Goal: Task Accomplishment & Management: Manage account settings

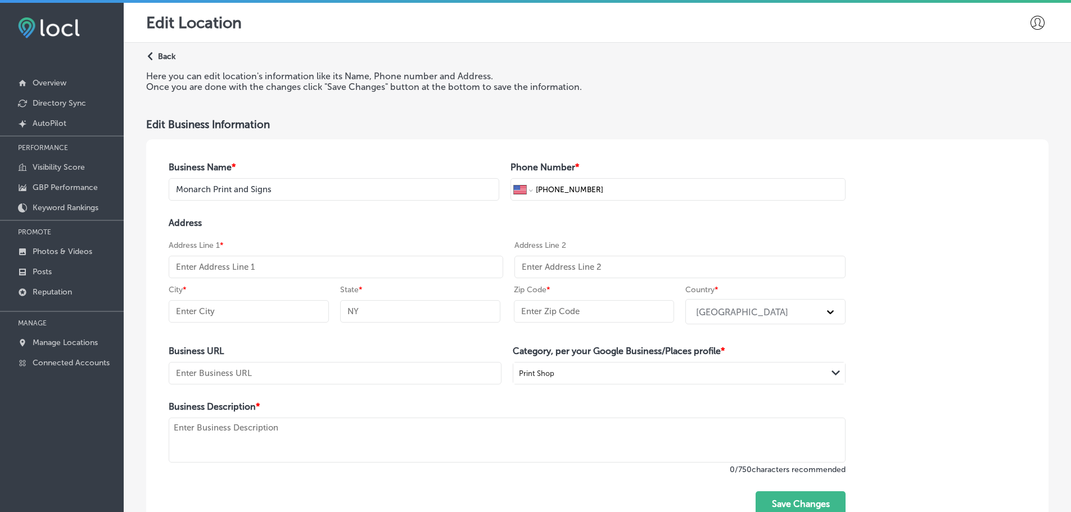
select select "US"
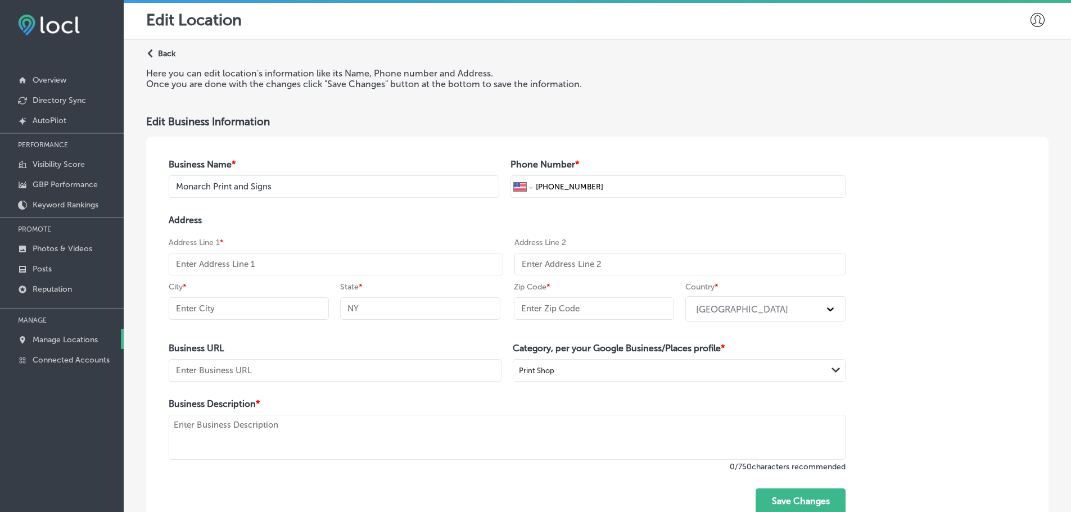
scroll to position [3, 0]
click at [46, 339] on p "Manage Locations" at bounding box center [65, 340] width 65 height 10
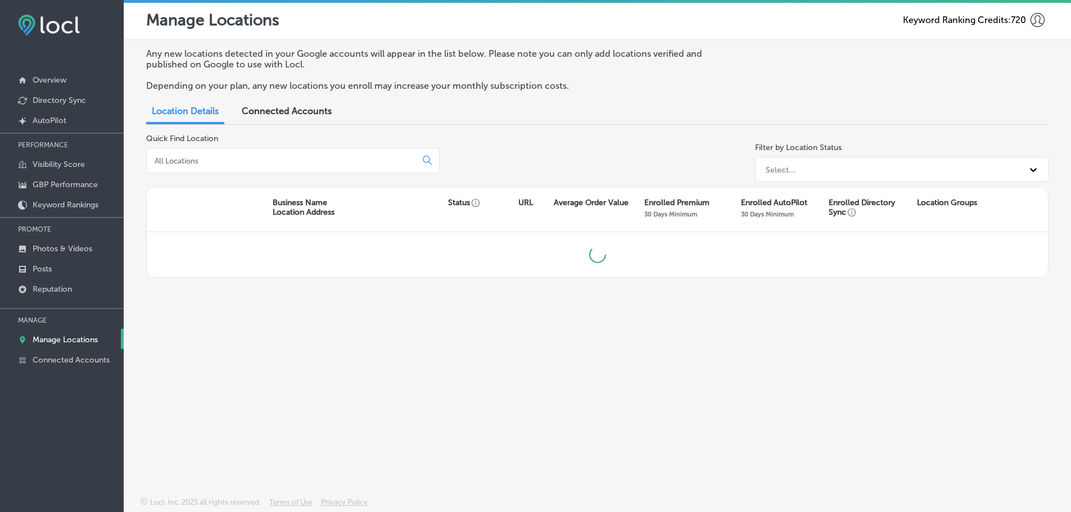
click at [258, 161] on input at bounding box center [284, 161] width 260 height 10
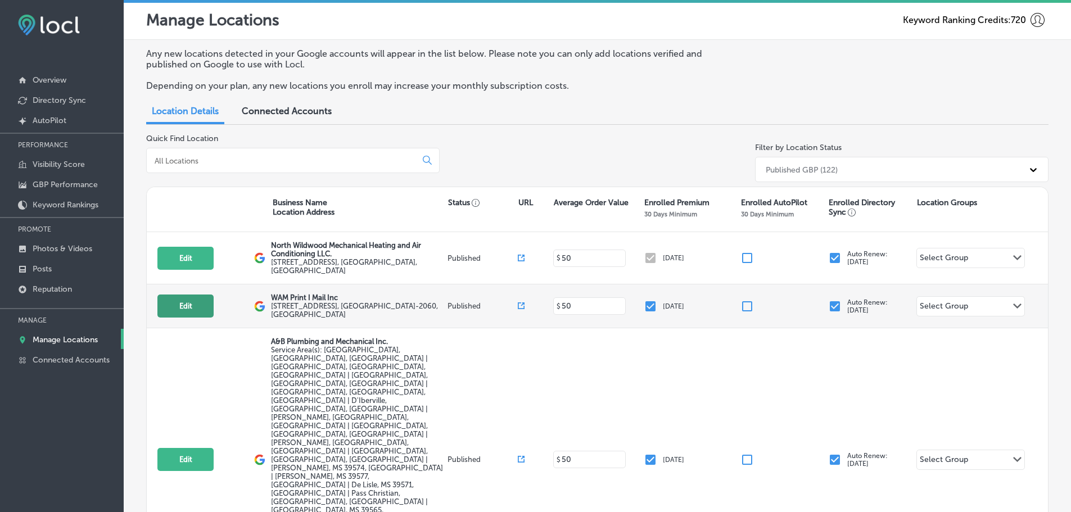
click at [181, 299] on button "Edit" at bounding box center [185, 306] width 56 height 23
select select "US"
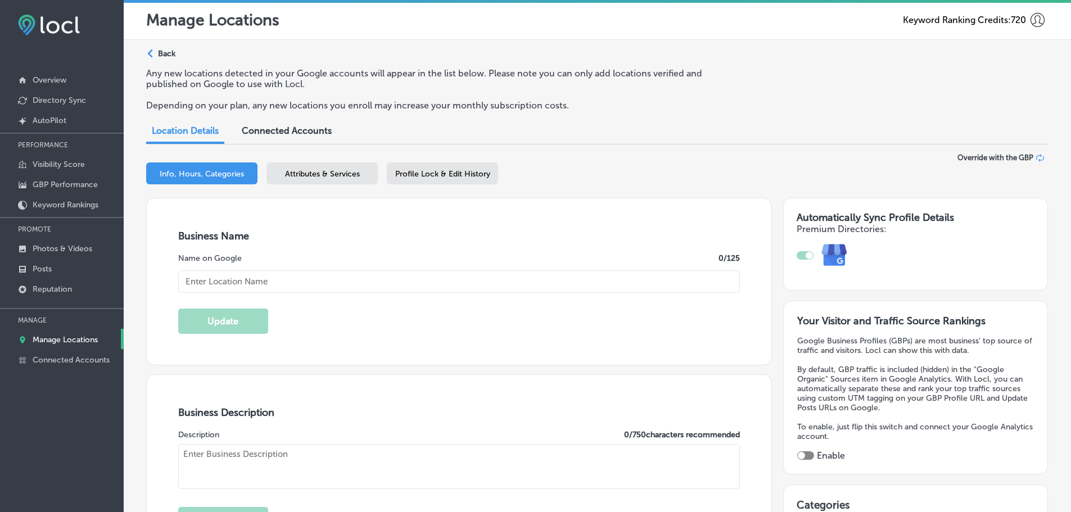
type input "WAM Print I Mail Inc"
type input "[STREET_ADDRESS]"
type input "[GEOGRAPHIC_DATA]"
type input "49512-2060"
type input "US"
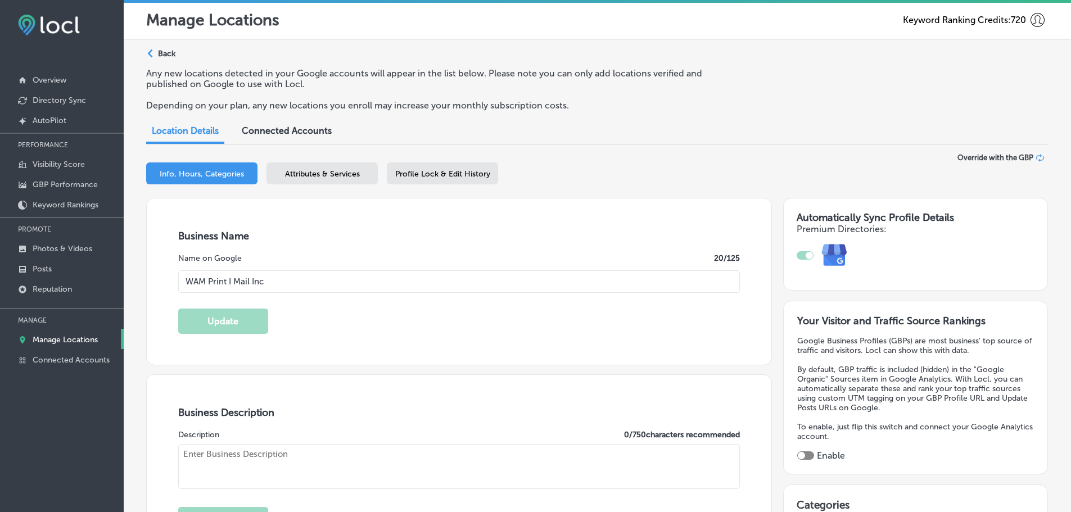
type input "[URL][DOMAIN_NAME]"
checkbox input "true"
type textarea "WAM Print & Mail, your trusted commercial printer and mailer serving [GEOGRAPHI…"
type input "[PHONE_NUMBER]"
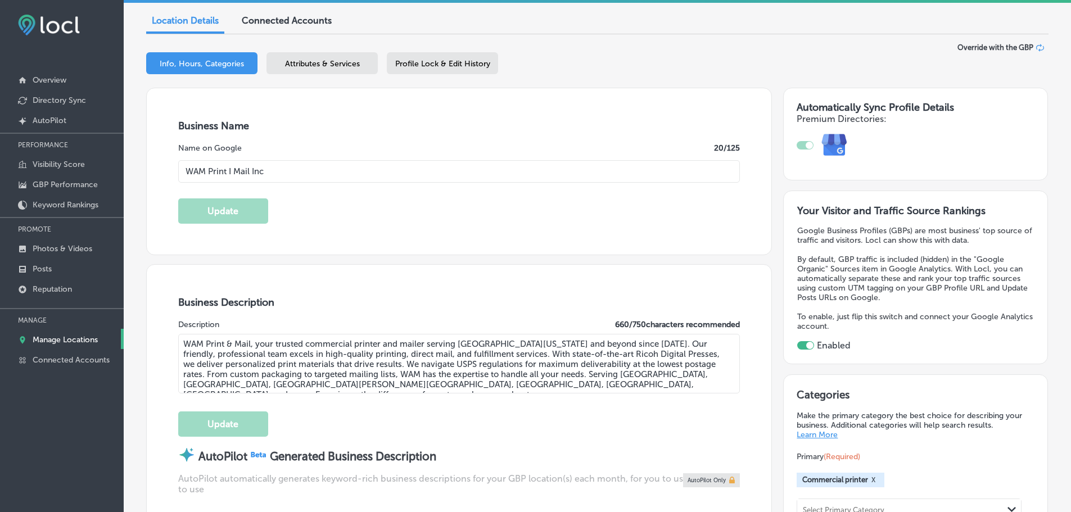
scroll to position [112, 0]
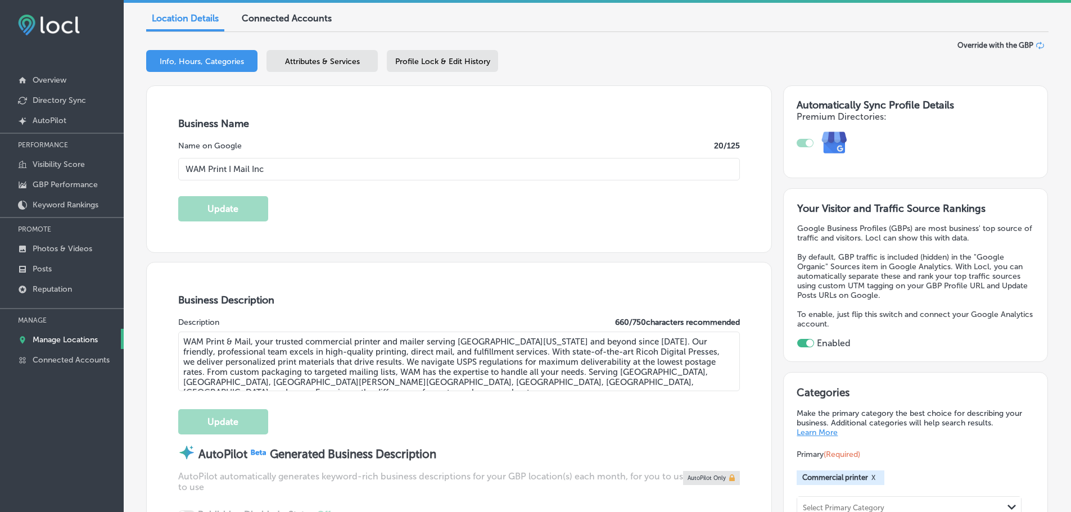
drag, startPoint x: 657, startPoint y: 383, endPoint x: 183, endPoint y: 342, distance: 475.3
click at [183, 342] on textarea "WAM Print & Mail, your trusted commercial printer and mailer serving [GEOGRAPHI…" at bounding box center [459, 362] width 562 height 60
paste textarea "Monarch Print and Signs, located in [GEOGRAPHIC_DATA], [GEOGRAPHIC_DATA], speci…"
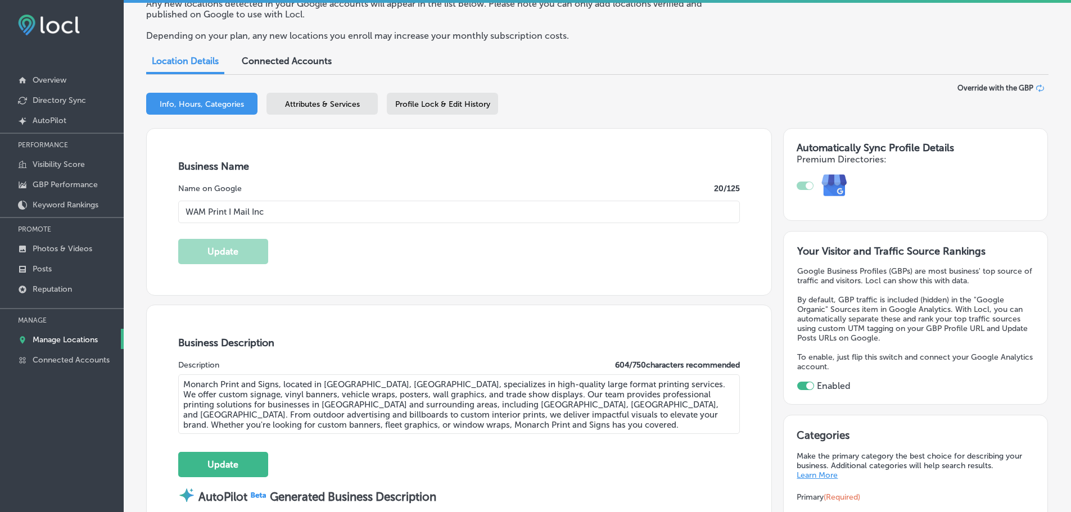
scroll to position [0, 0]
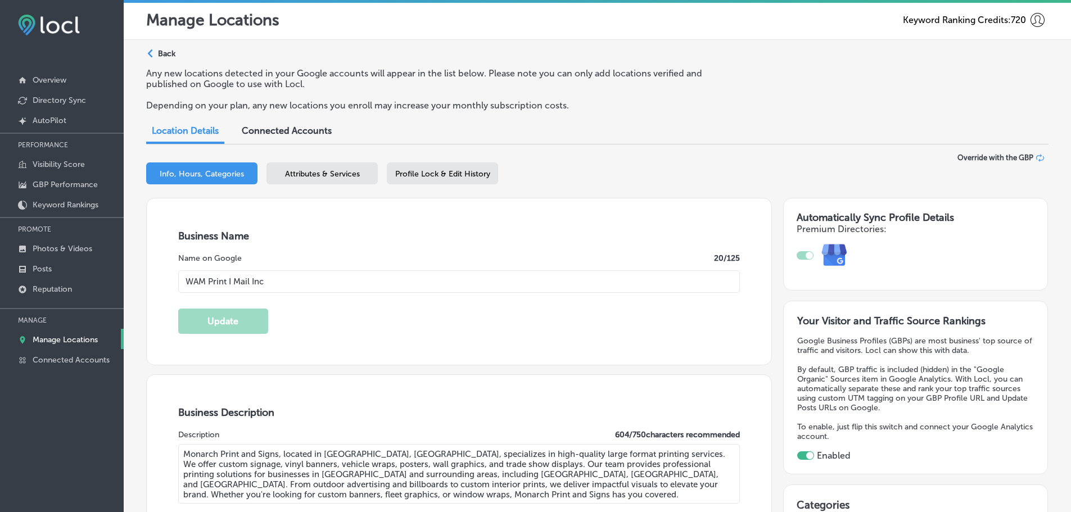
type textarea "Monarch Print and Signs, located in [GEOGRAPHIC_DATA], [GEOGRAPHIC_DATA], speci…"
click at [149, 52] on icon "Path Created with Sketch." at bounding box center [150, 53] width 5 height 8
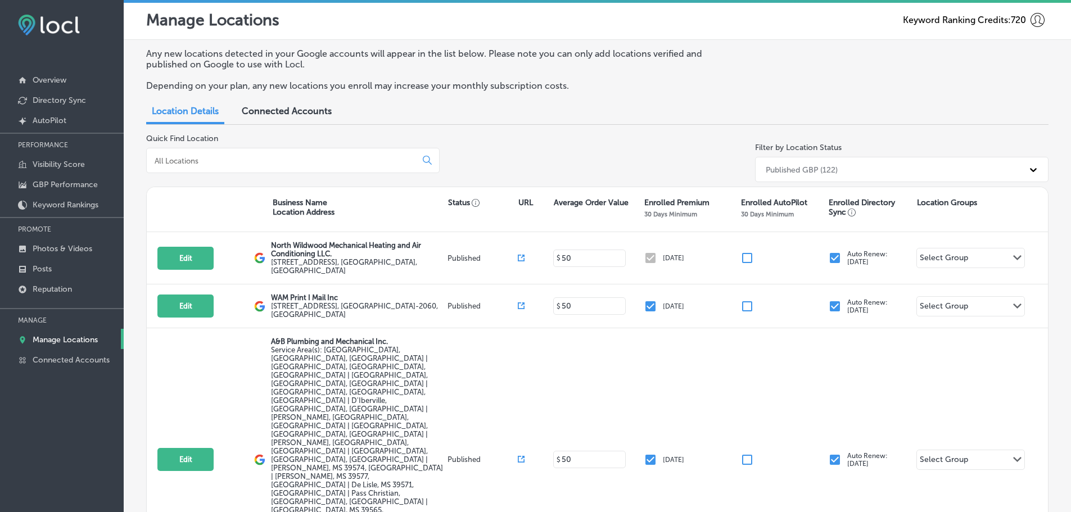
click at [266, 158] on input at bounding box center [284, 161] width 260 height 10
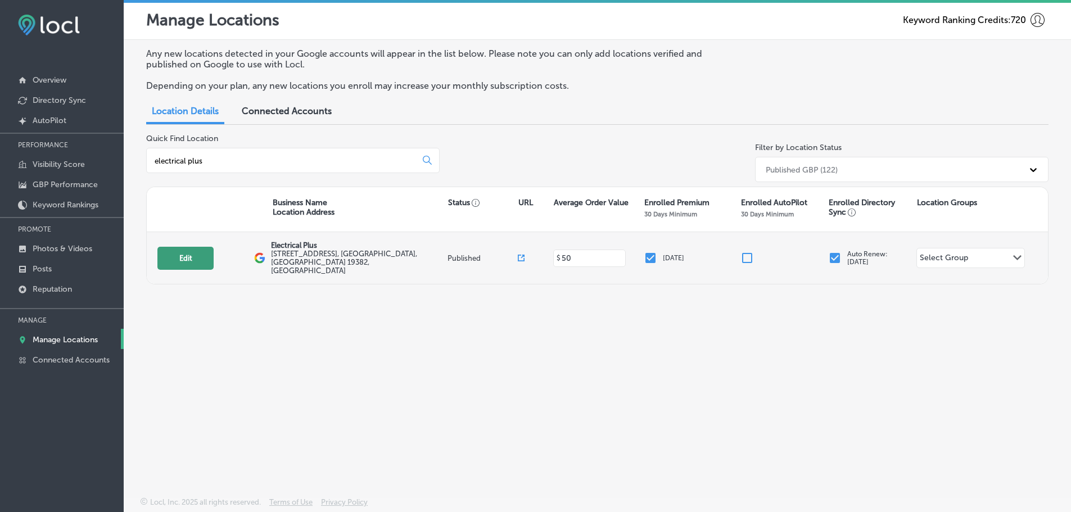
type input "electrical plus"
click at [187, 255] on button "Edit" at bounding box center [185, 258] width 56 height 23
select select "US"
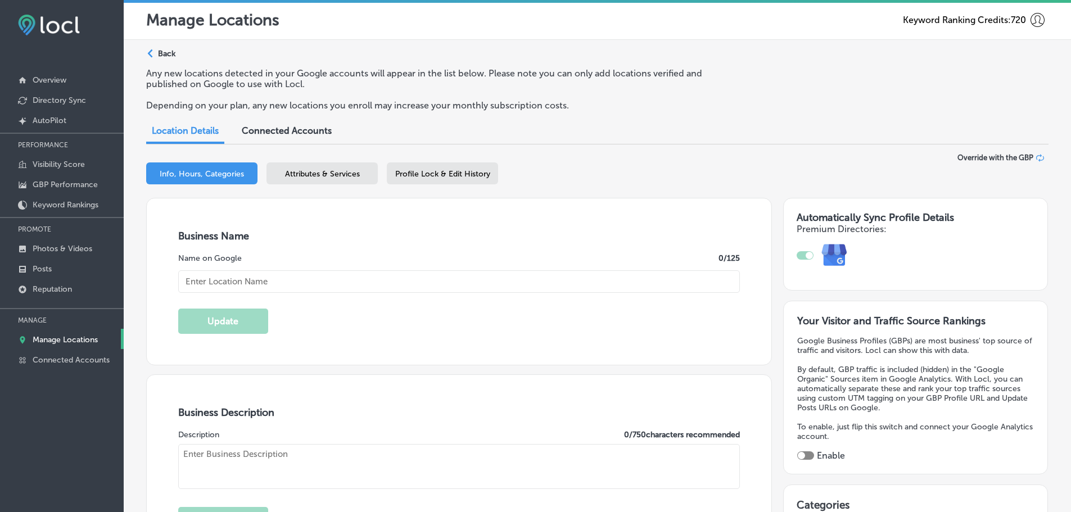
checkbox input "true"
type input "Electrical Plus"
type input "[STREET_ADDRESS]"
type input "[GEOGRAPHIC_DATA][PERSON_NAME]"
type input "19382"
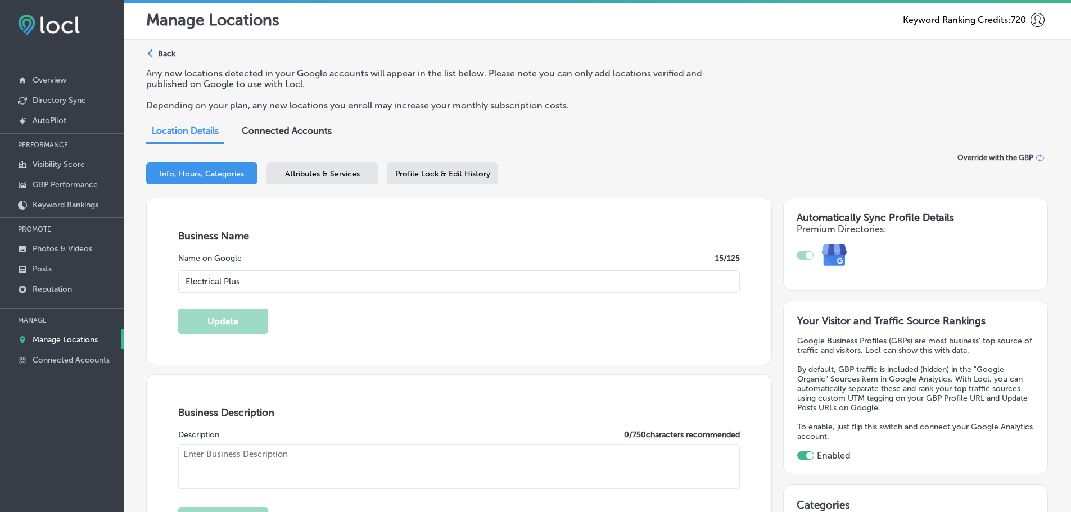
type input "US"
type textarea "Electrical Plus: [GEOGRAPHIC_DATA]'s #1 Trusted Electrical Experts since [DATE]…"
type input "[URL][DOMAIN_NAME]"
type input "[PHONE_NUMBER]"
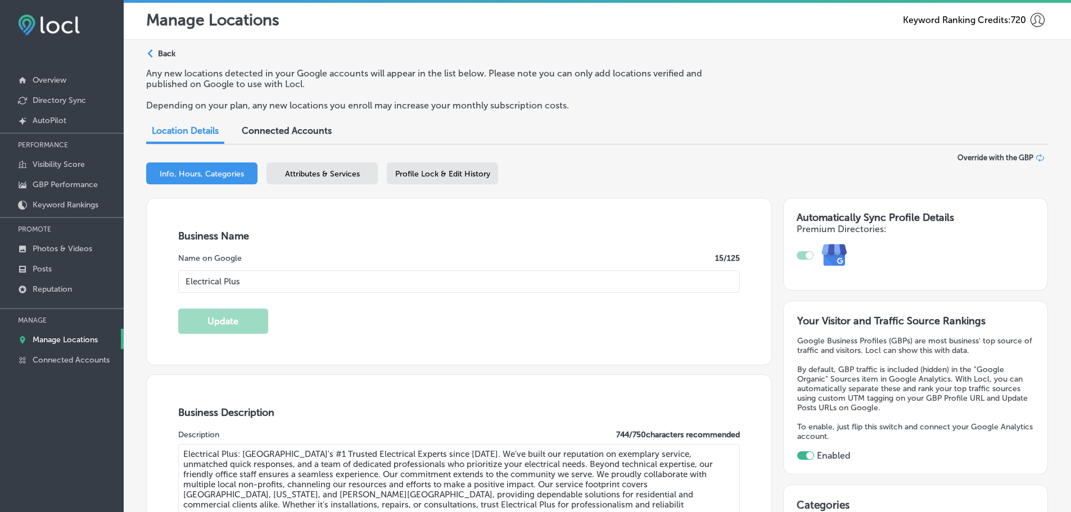
click at [299, 172] on span "Attributes & Services" at bounding box center [322, 174] width 75 height 10
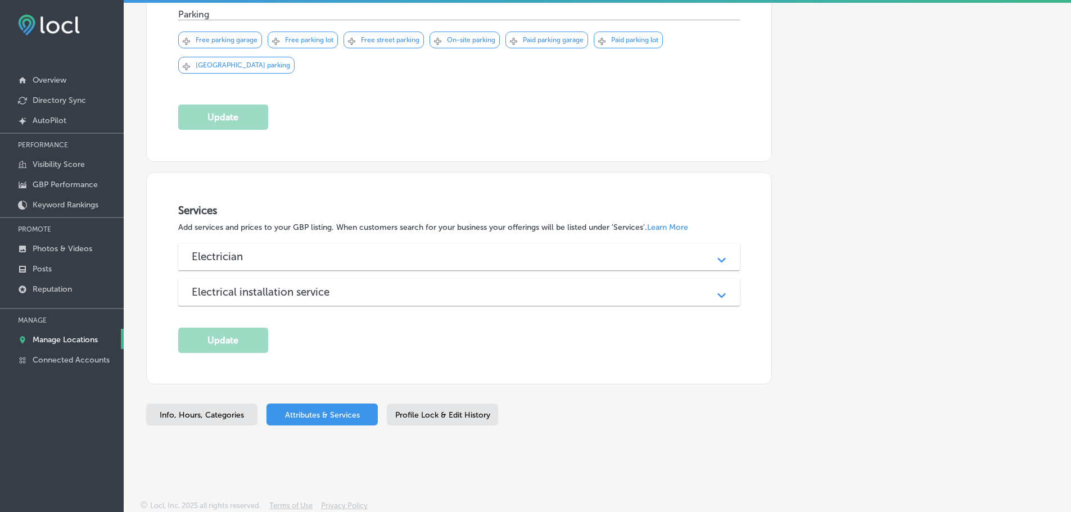
scroll to position [700, 0]
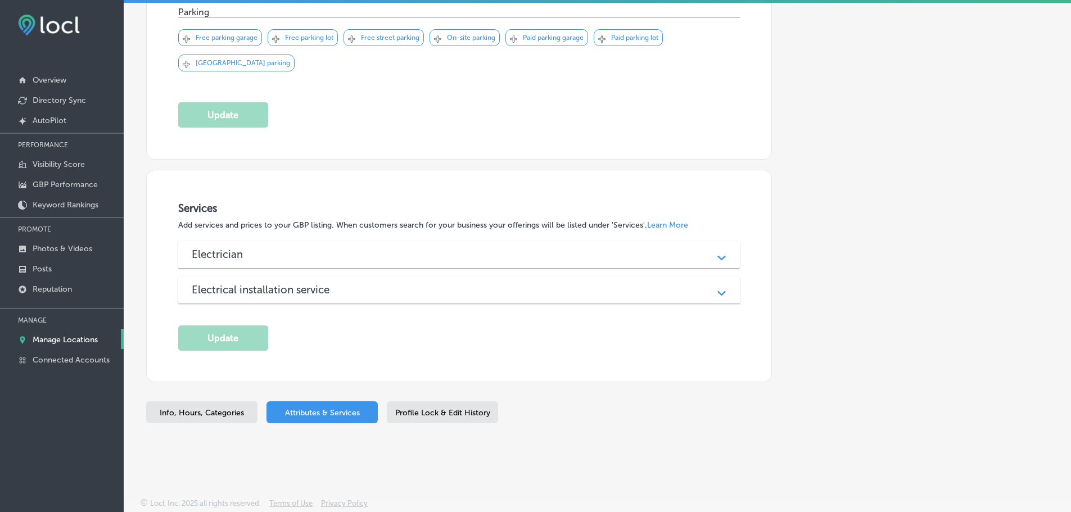
click at [499, 258] on div "Electrician" at bounding box center [459, 254] width 535 height 13
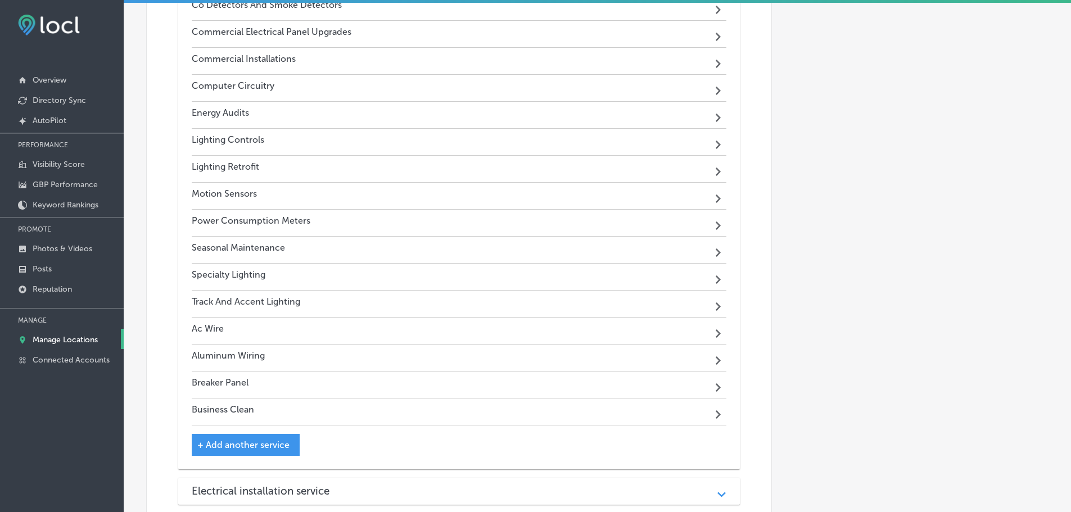
scroll to position [3051, 0]
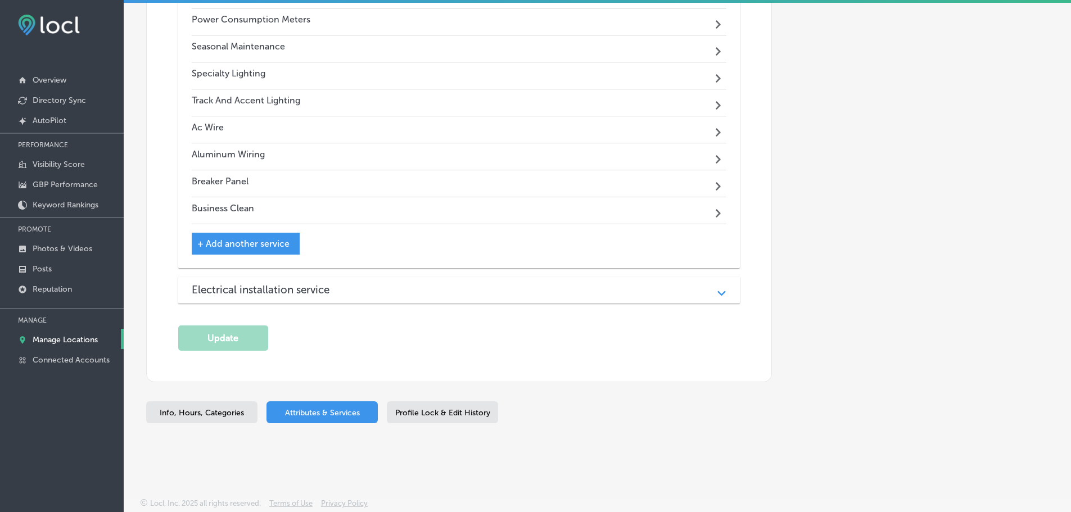
click at [446, 288] on div "Electrical installation service" at bounding box center [459, 289] width 535 height 13
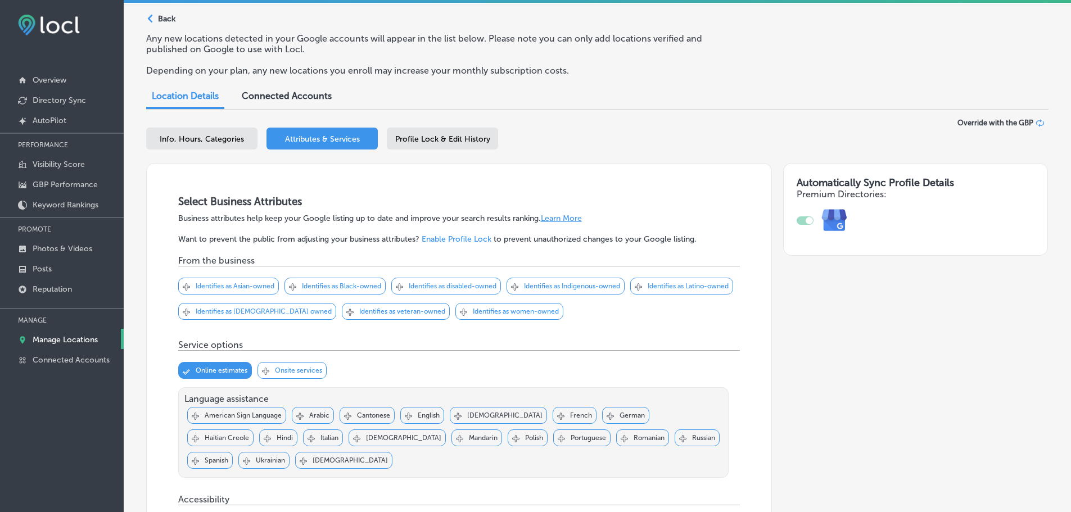
scroll to position [0, 0]
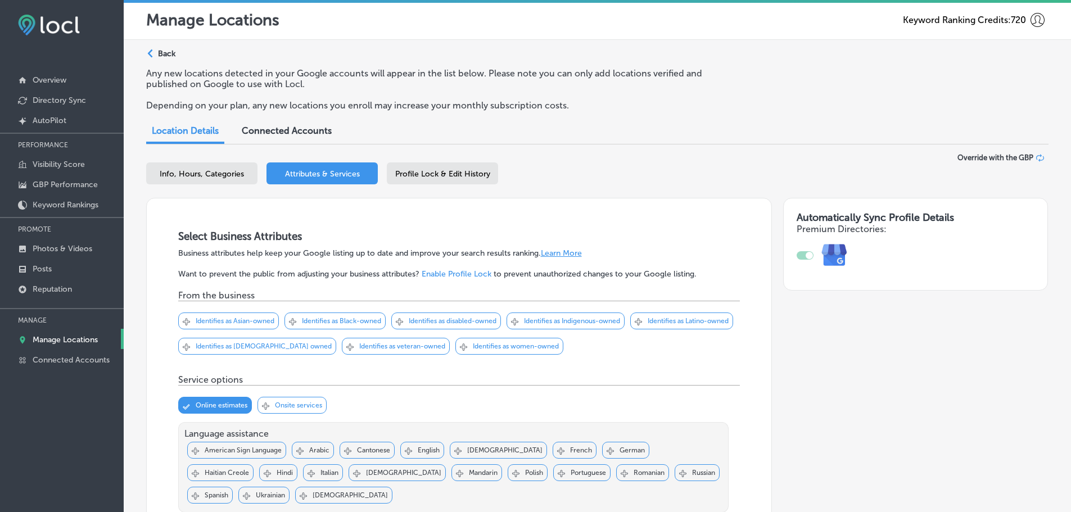
click at [169, 177] on span "Info, Hours, Categories" at bounding box center [202, 174] width 84 height 10
select select "US"
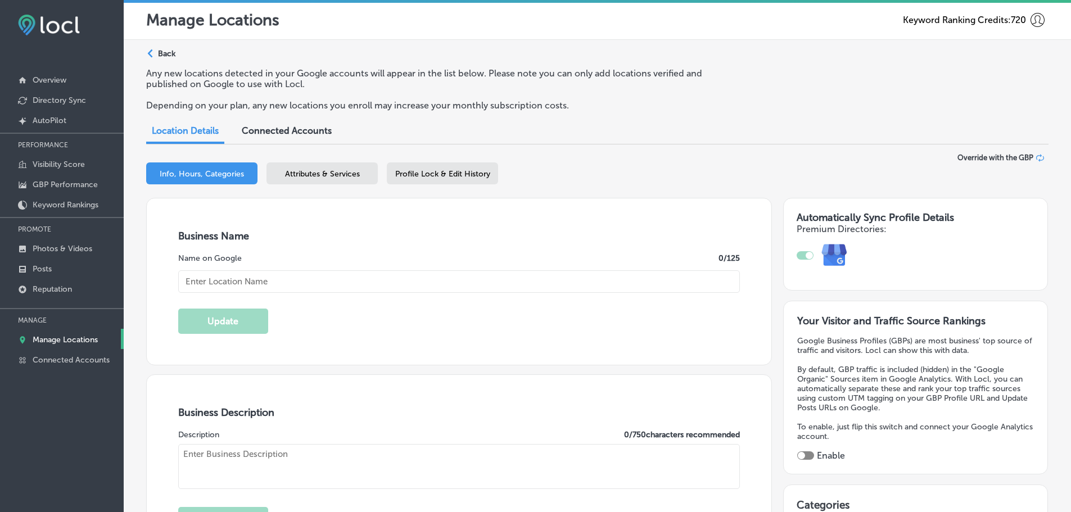
type input "[STREET_ADDRESS]"
type input "[GEOGRAPHIC_DATA][PERSON_NAME]"
type input "19382"
type input "US"
type input "Electrical Plus"
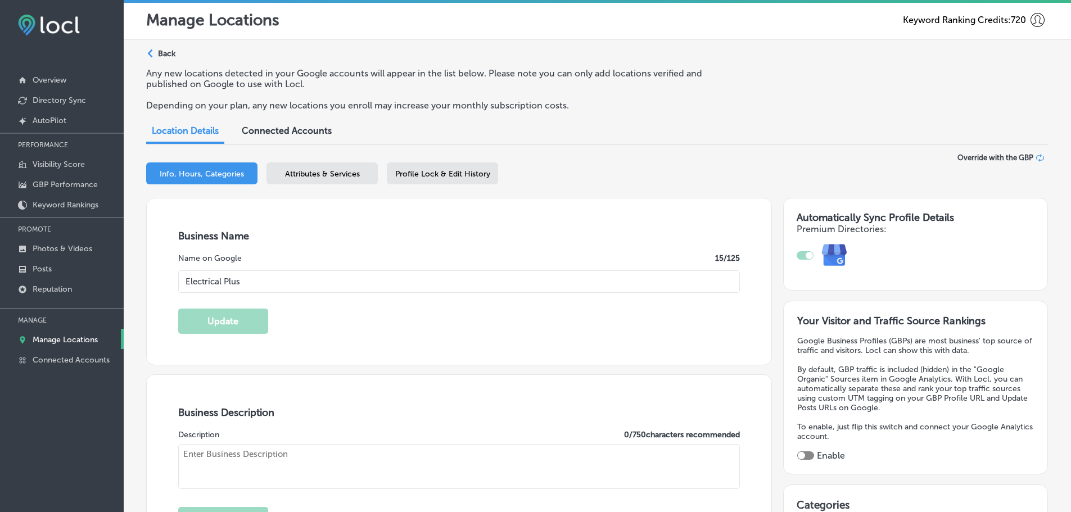
type input "[URL][DOMAIN_NAME]"
checkbox input "true"
type input "[PHONE_NUMBER]"
type textarea "Electrical Plus: [GEOGRAPHIC_DATA]'s #1 Trusted Electrical Experts since [DATE]…"
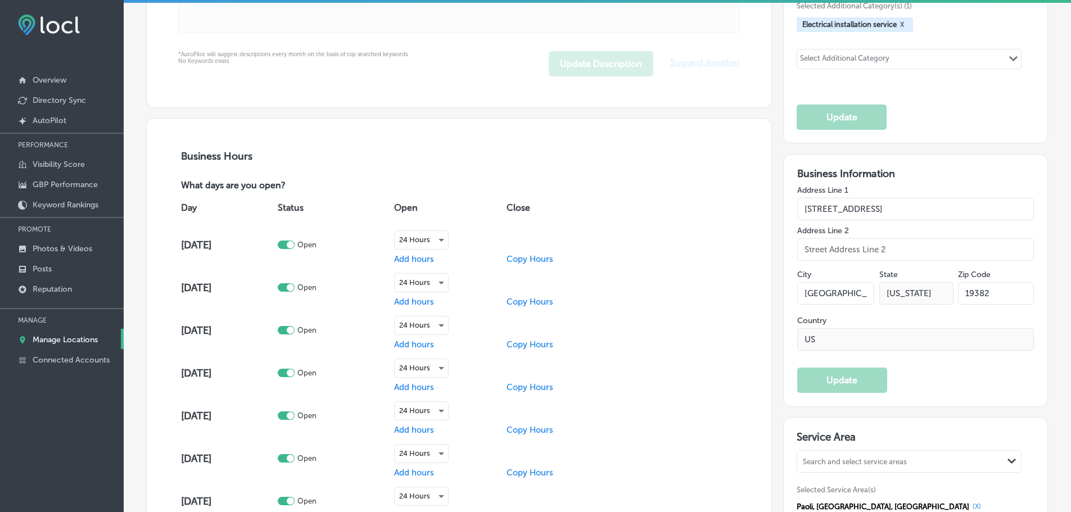
scroll to position [394, 0]
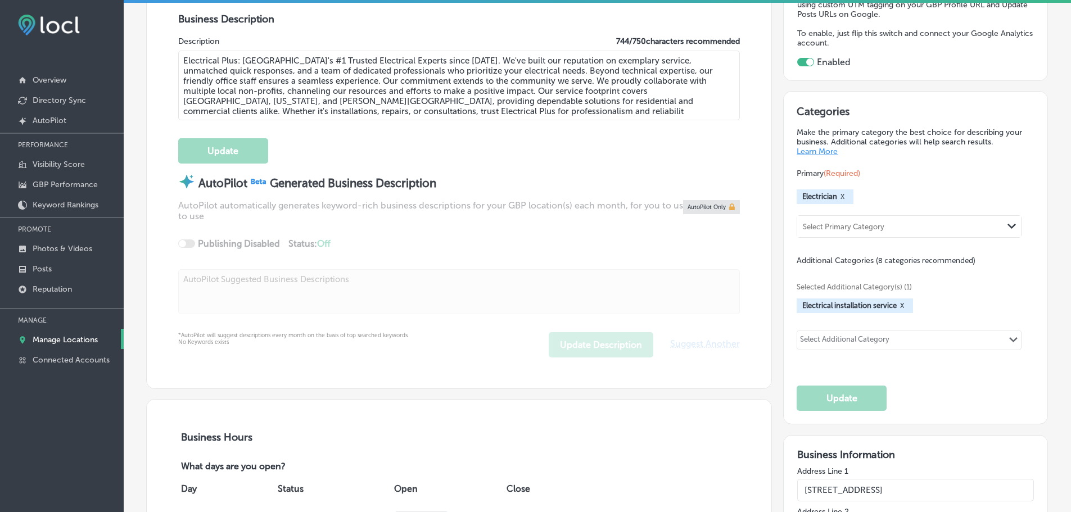
click at [878, 342] on div "Select Additional Category" at bounding box center [844, 341] width 89 height 13
type input "e"
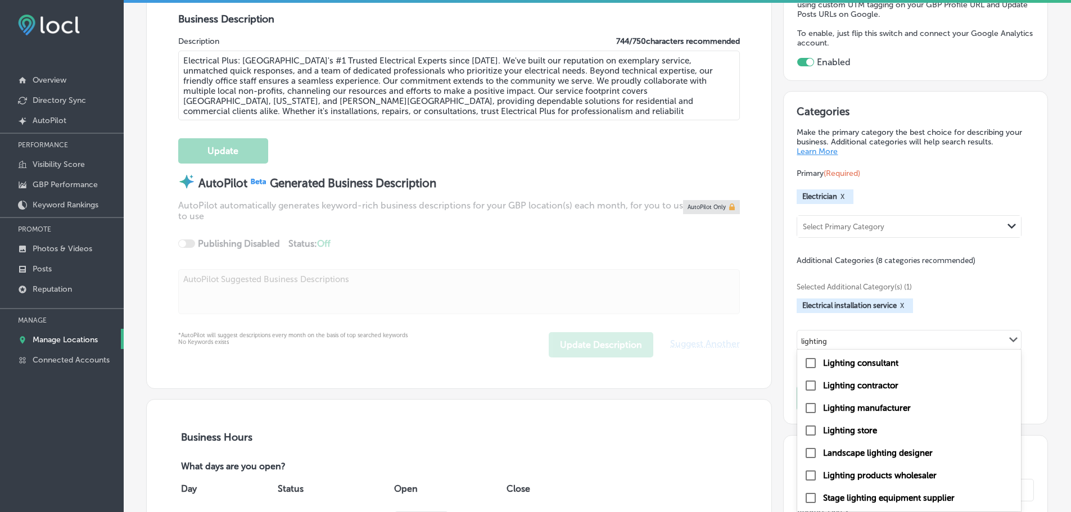
type input "lighting"
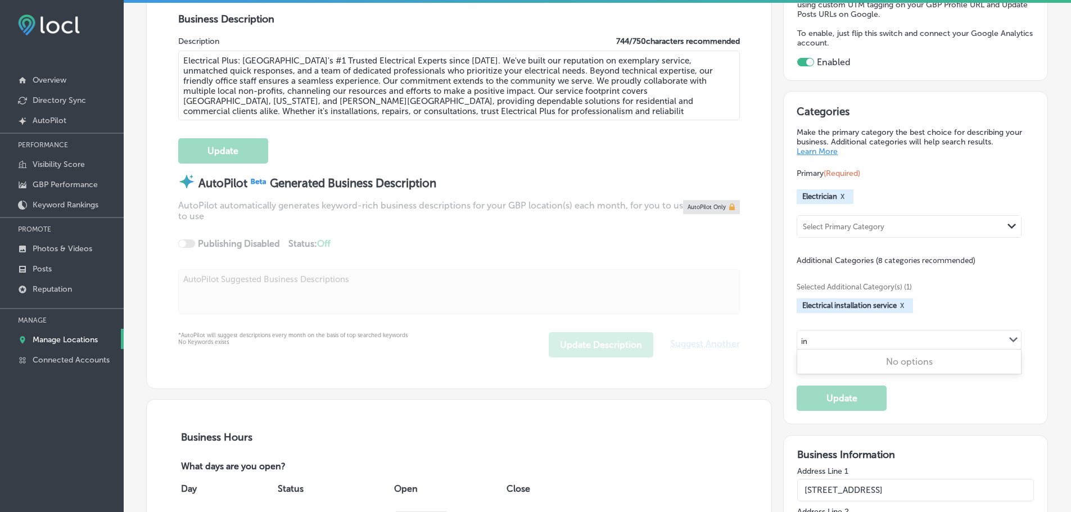
type input "i"
drag, startPoint x: 860, startPoint y: 341, endPoint x: 821, endPoint y: 342, distance: 39.4
click at [821, 342] on input "lighting installation" at bounding box center [834, 341] width 66 height 8
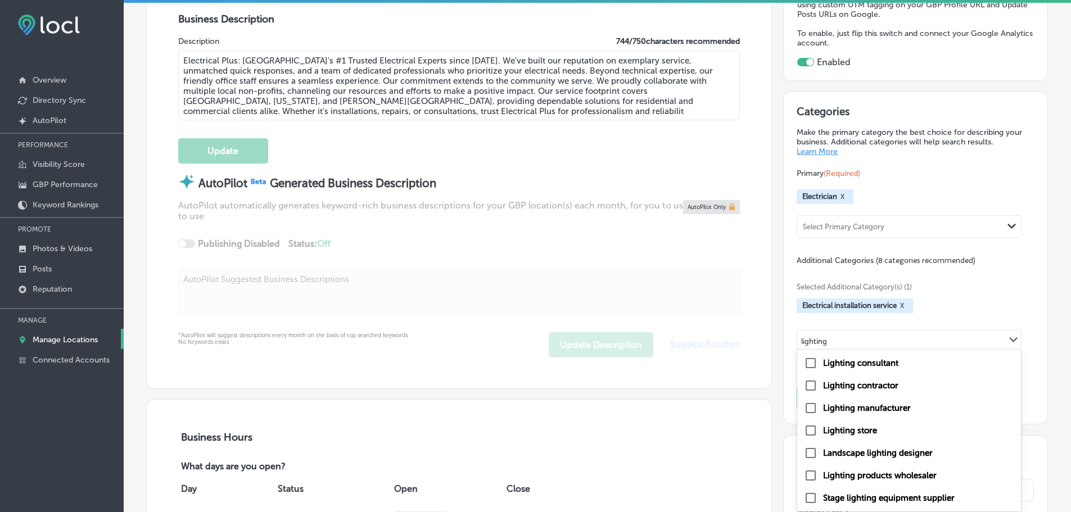
click at [880, 386] on label "Lighting contractor" at bounding box center [860, 386] width 75 height 10
type input "lighting"
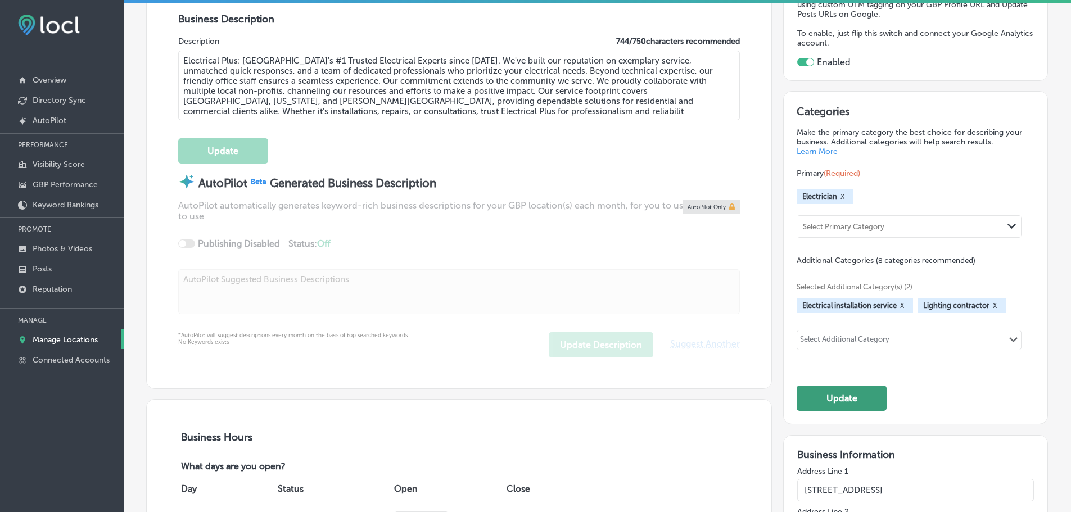
click at [831, 399] on button "Update" at bounding box center [842, 398] width 90 height 25
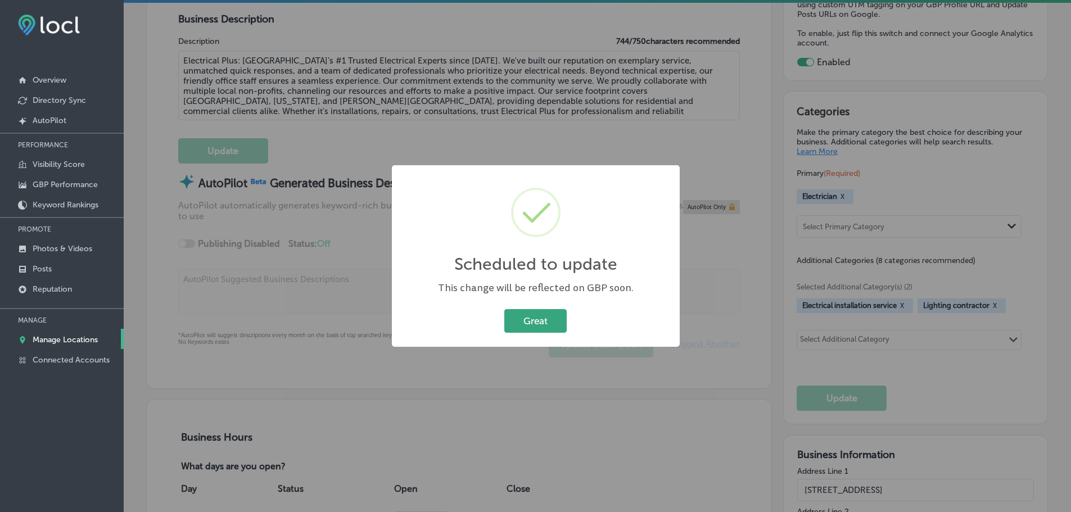
click at [535, 319] on button "Great" at bounding box center [535, 320] width 62 height 23
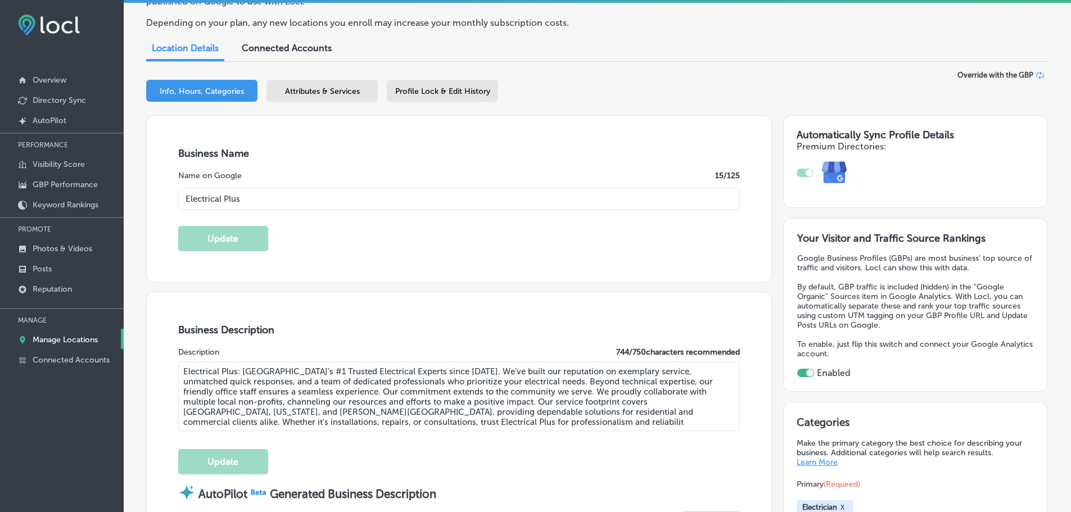
scroll to position [56, 0]
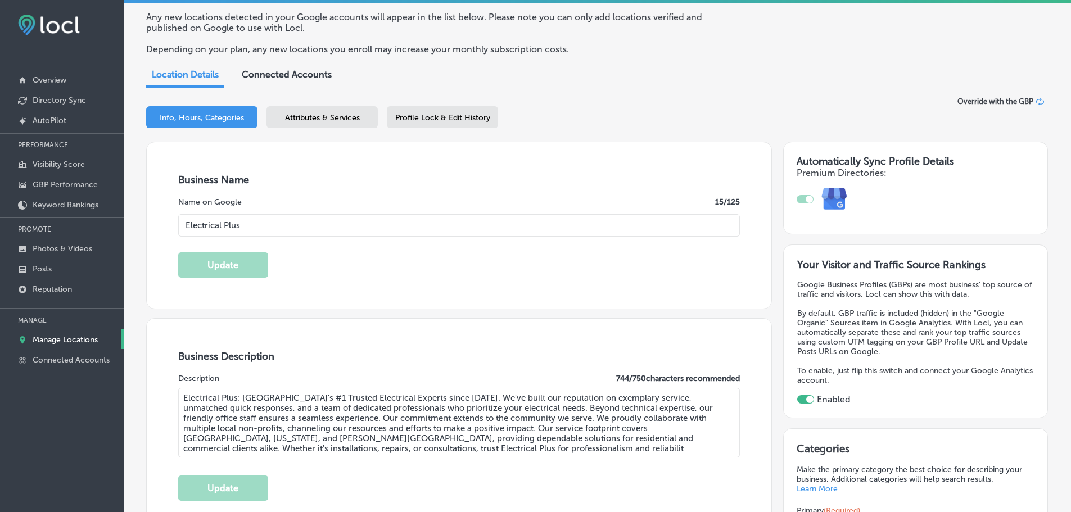
click at [330, 115] on span "Attributes & Services" at bounding box center [322, 118] width 75 height 10
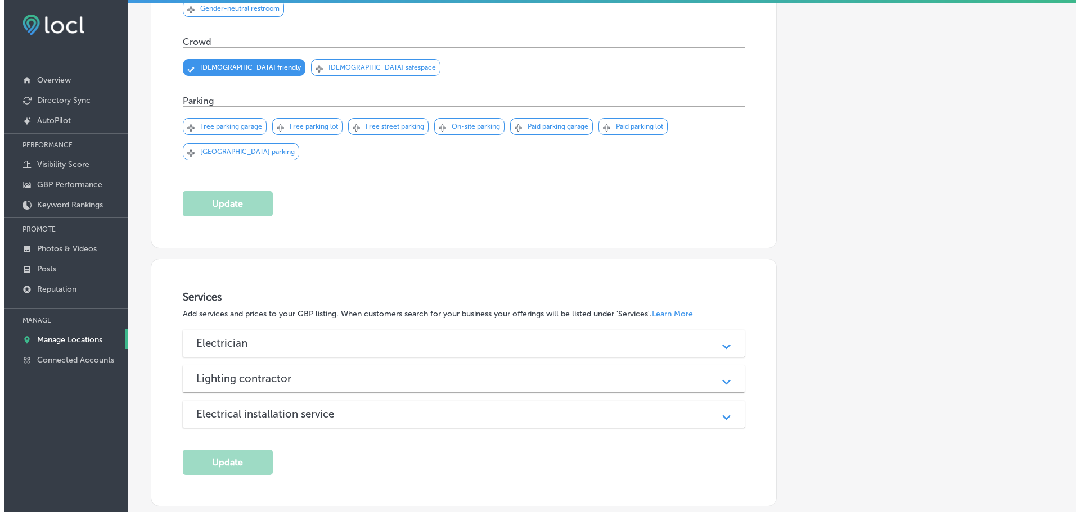
scroll to position [735, 0]
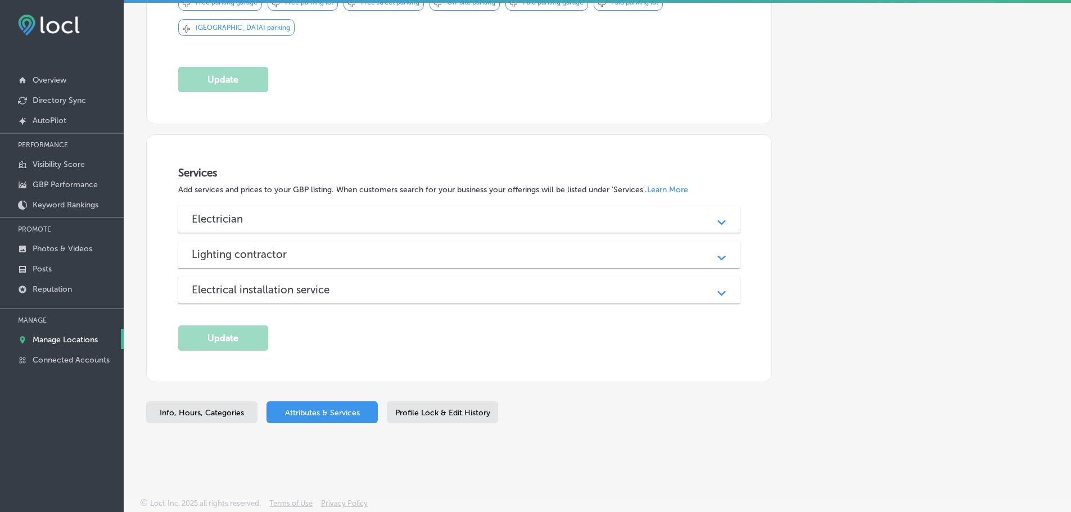
click at [551, 256] on div "Lighting contractor" at bounding box center [459, 254] width 535 height 13
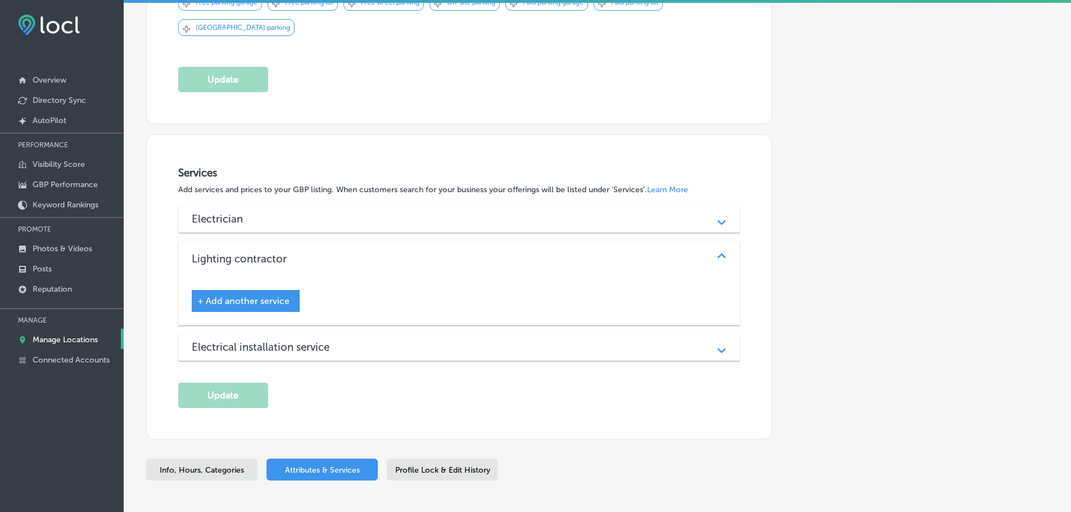
click at [266, 300] on span "+ Add another service" at bounding box center [243, 301] width 92 height 11
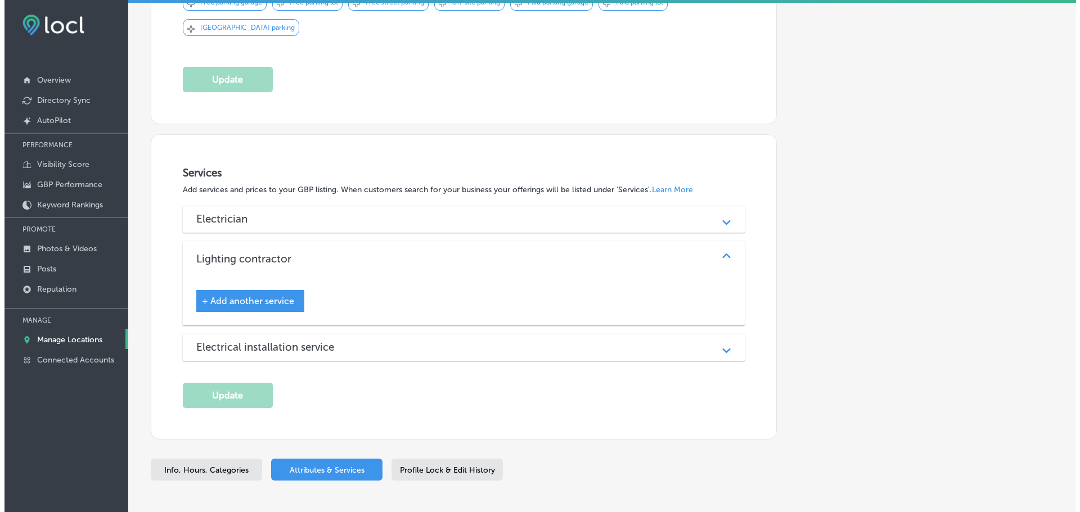
scroll to position [736, 0]
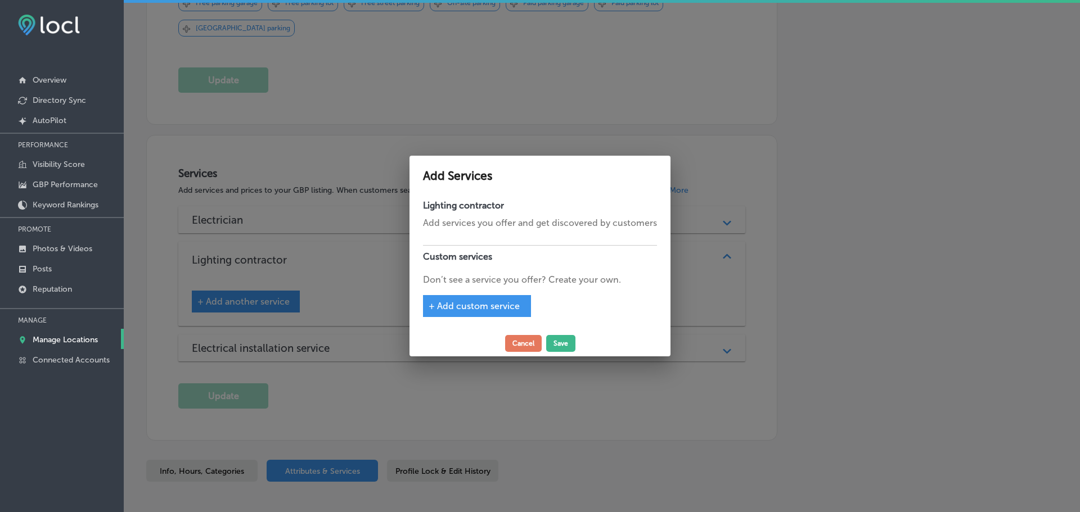
click at [514, 304] on span "+ Add custom service" at bounding box center [474, 306] width 91 height 11
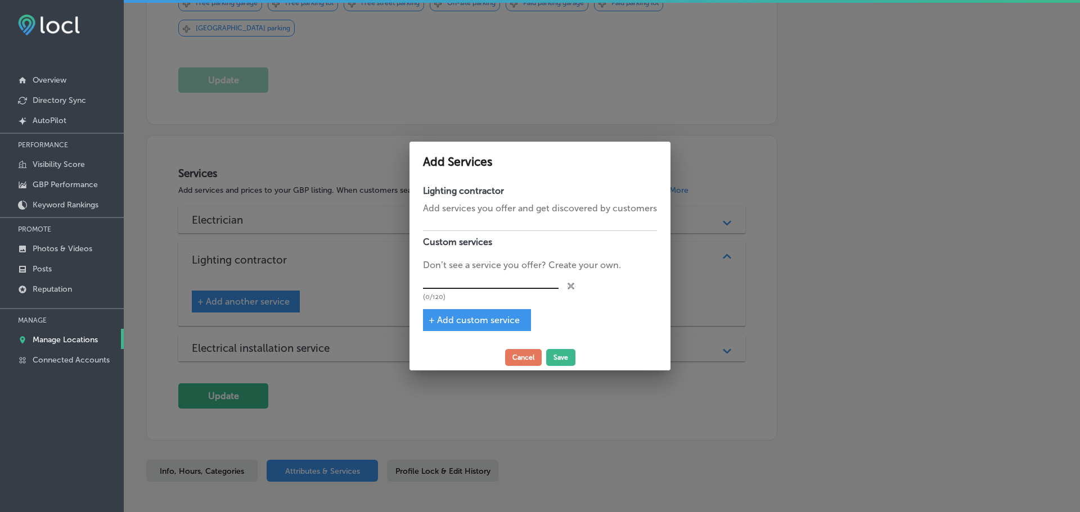
click at [486, 282] on input "text" at bounding box center [491, 280] width 136 height 17
type input "Commercial Specialty Lighting"
click at [471, 326] on span "+ Add custom service" at bounding box center [474, 320] width 91 height 11
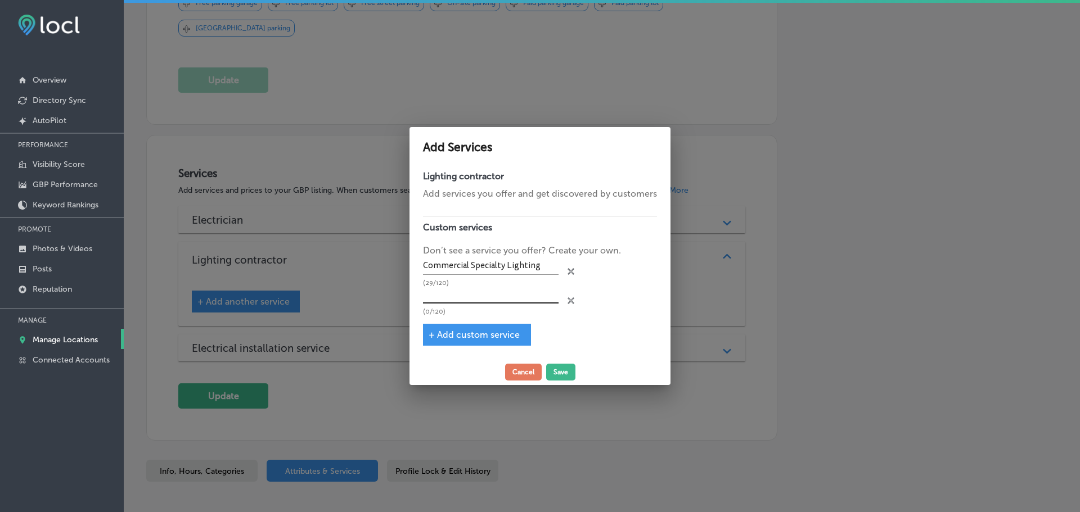
click at [448, 300] on input "text" at bounding box center [491, 295] width 136 height 17
click at [496, 296] on input "Ballast & Bulb Replcement" at bounding box center [491, 295] width 136 height 17
type input "Ballast & Bulb Replacement"
click at [495, 327] on div "+ Add custom service" at bounding box center [477, 335] width 108 height 22
click at [494, 339] on span "+ Add custom service" at bounding box center [474, 335] width 91 height 11
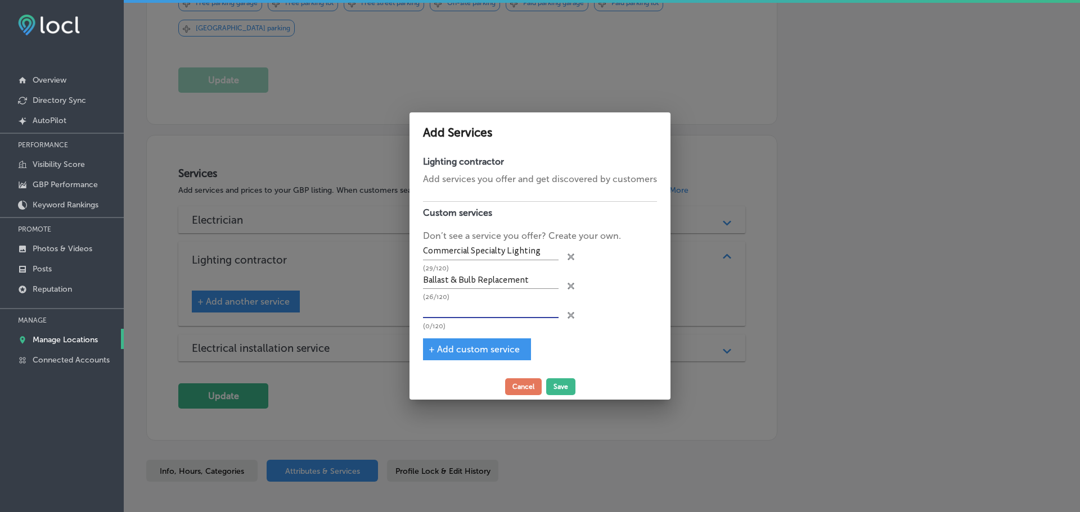
click at [461, 312] on input "text" at bounding box center [491, 309] width 136 height 17
type input "Landscape Lighting"
click at [479, 352] on span "+ Add custom service" at bounding box center [474, 349] width 91 height 11
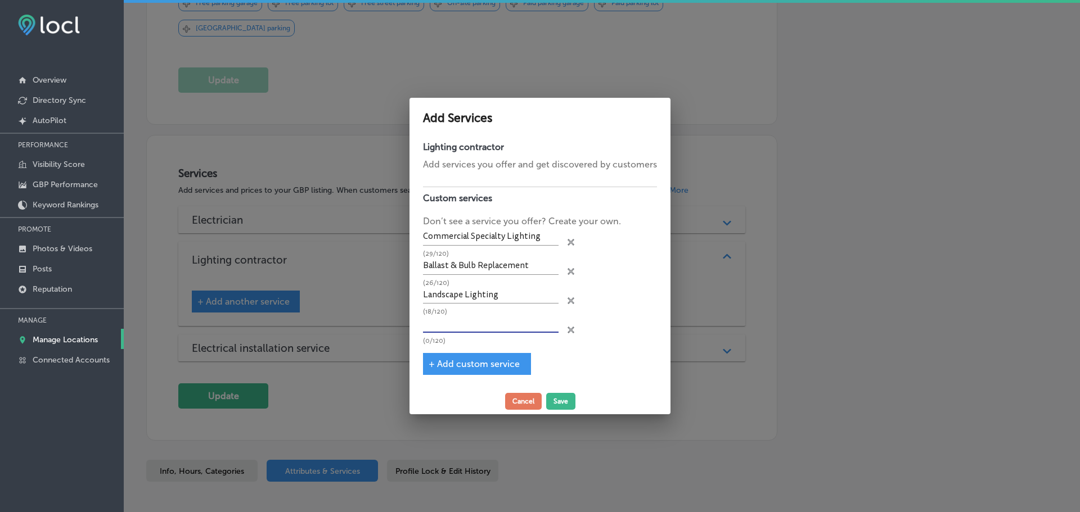
click at [472, 329] on input "text" at bounding box center [491, 323] width 136 height 17
type input "Holiday Lighting"
click at [464, 363] on span "+ Add custom service" at bounding box center [474, 364] width 91 height 11
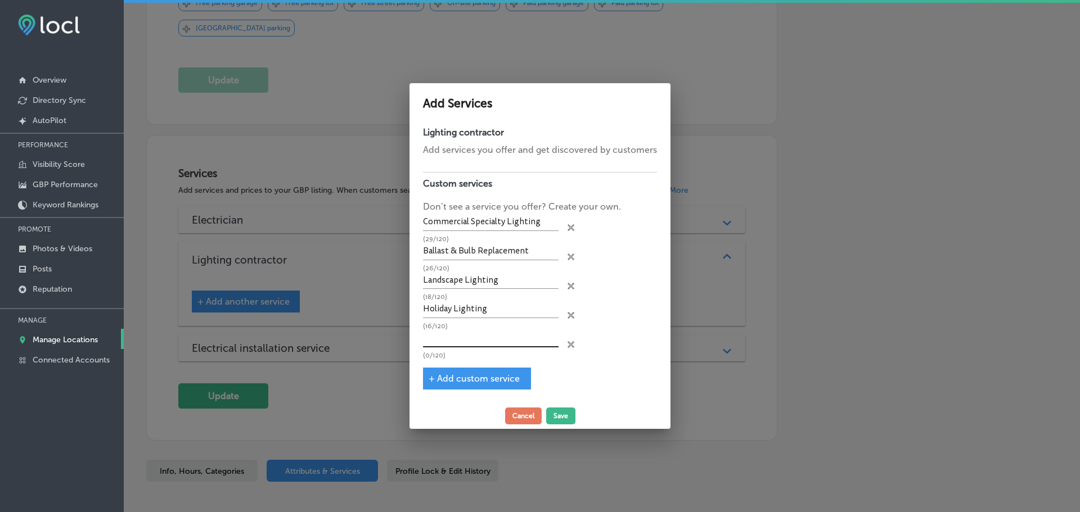
click at [451, 340] on input "text" at bounding box center [491, 338] width 136 height 17
type input "Light Dimmers & Timers"
click at [475, 381] on span "+ Add custom service" at bounding box center [474, 378] width 91 height 11
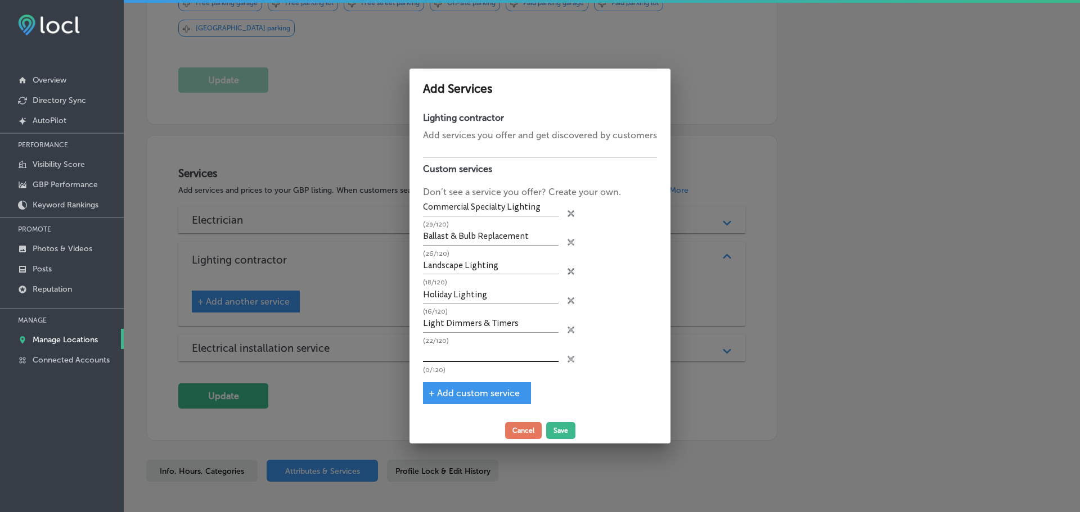
click at [490, 353] on input "text" at bounding box center [491, 353] width 136 height 17
type input "Bathroom & Kitchen Lighting"
click at [491, 391] on span "+ Add custom service" at bounding box center [474, 393] width 91 height 11
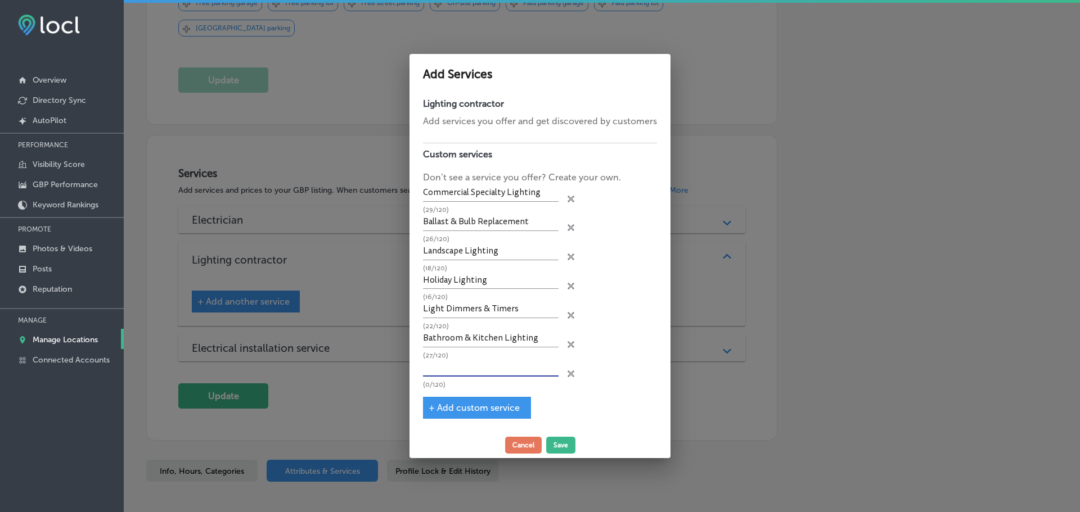
click at [456, 370] on input "text" at bounding box center [491, 367] width 136 height 17
type input "Recessed Lighting"
click at [476, 407] on span "+ Add custom service" at bounding box center [474, 408] width 91 height 11
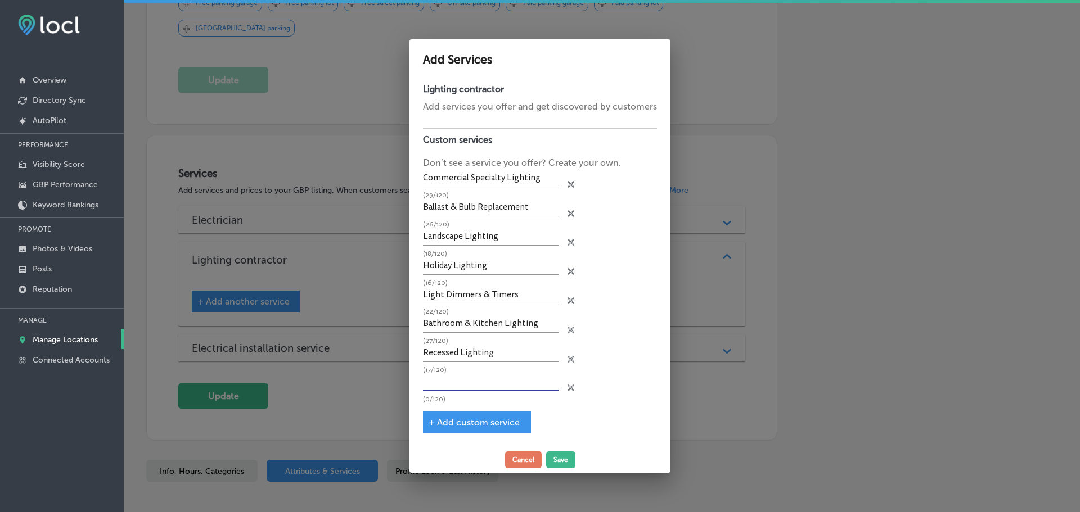
click at [452, 388] on input "text" at bounding box center [491, 382] width 136 height 17
click at [470, 422] on span "+ Add custom service" at bounding box center [474, 422] width 91 height 11
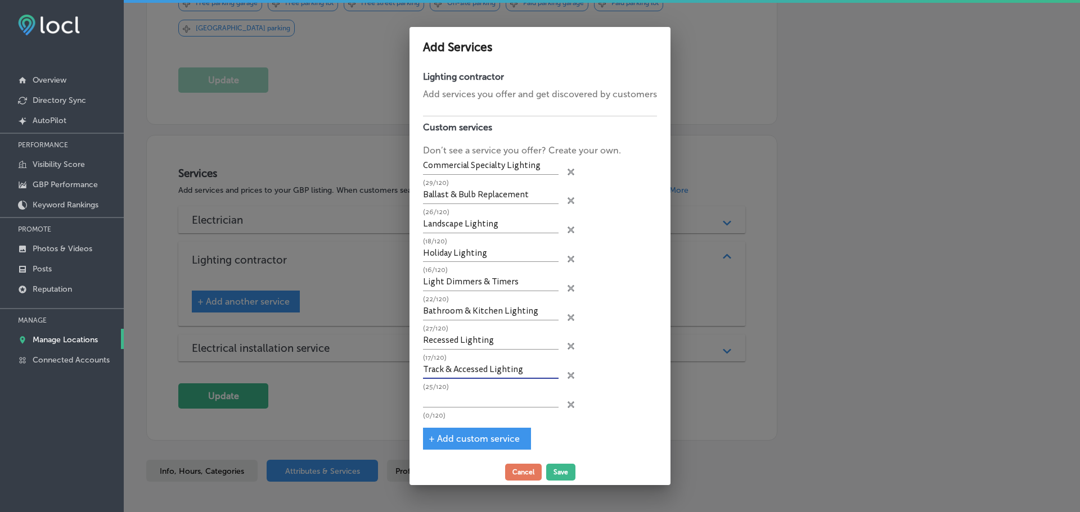
click at [484, 370] on input "Track & Accessed Lighting" at bounding box center [491, 370] width 136 height 17
type input "Track & Accent Lighting"
click at [479, 396] on input "text" at bounding box center [491, 399] width 136 height 17
type input "Retrofit Lighting"
click at [468, 441] on span "+ Add custom service" at bounding box center [474, 439] width 91 height 11
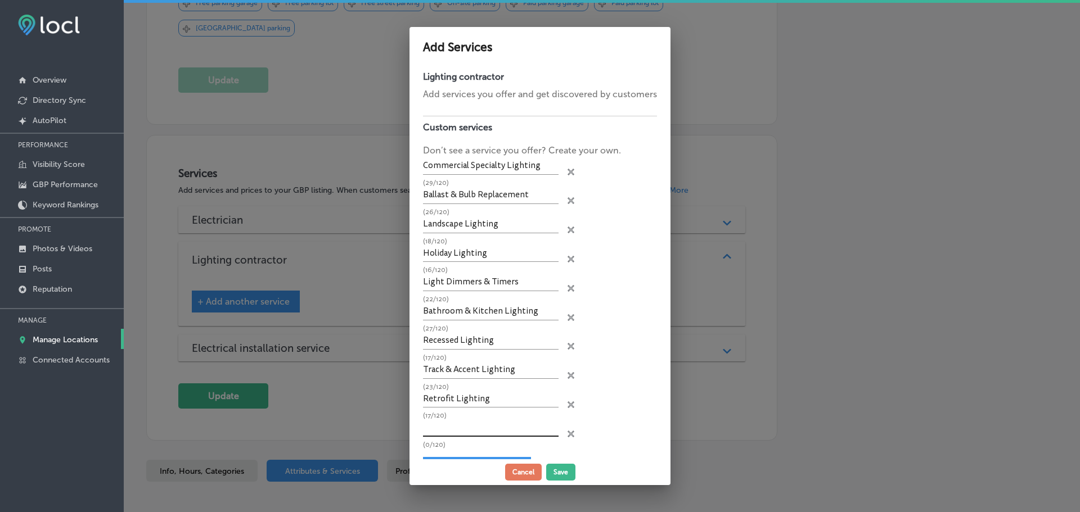
click at [496, 429] on input "text" at bounding box center [491, 428] width 136 height 17
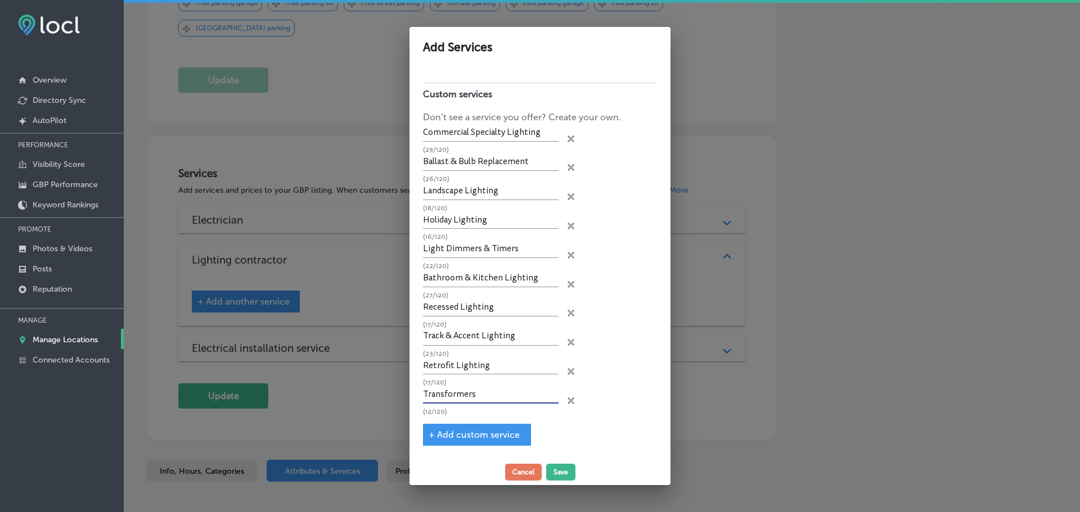
type input "Transformers"
click at [489, 438] on span "+ Add custom service" at bounding box center [474, 435] width 91 height 11
click at [481, 420] on input "text" at bounding box center [491, 424] width 136 height 17
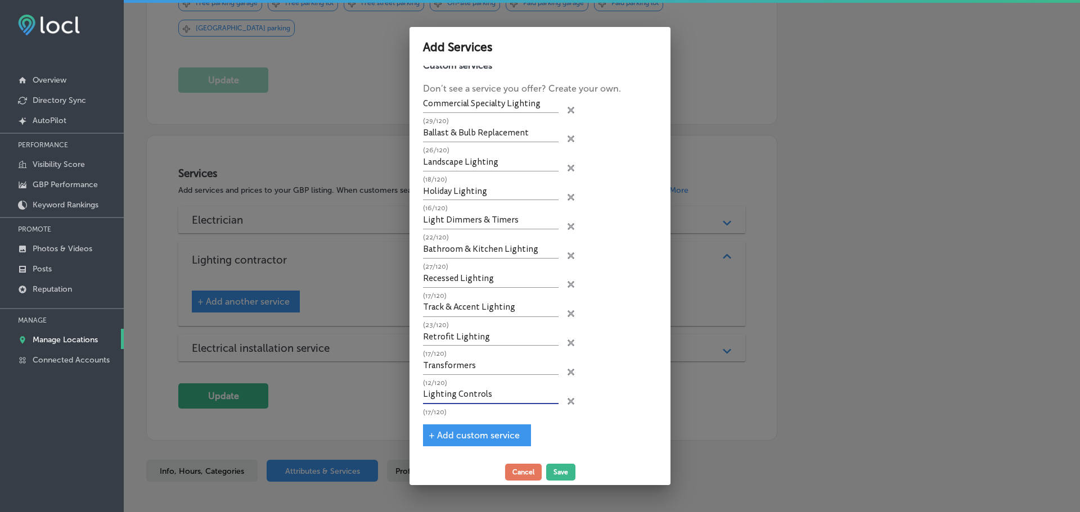
type input "Lighting Controls"
click at [495, 437] on span "+ Add custom service" at bounding box center [474, 435] width 91 height 11
click at [521, 421] on input "text" at bounding box center [491, 424] width 136 height 17
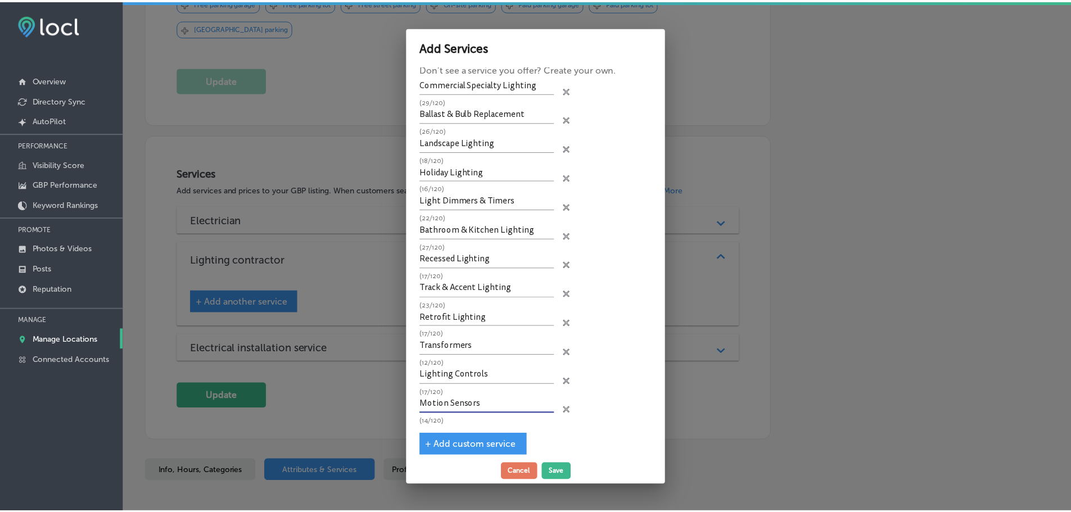
scroll to position [91, 0]
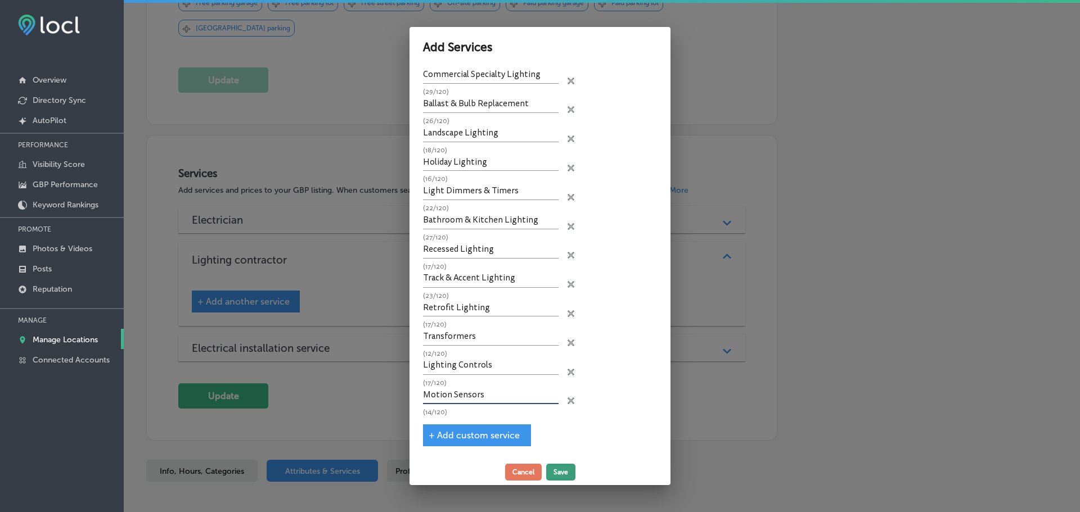
type input "Motion Sensors"
click at [563, 470] on button "Save" at bounding box center [560, 472] width 29 height 17
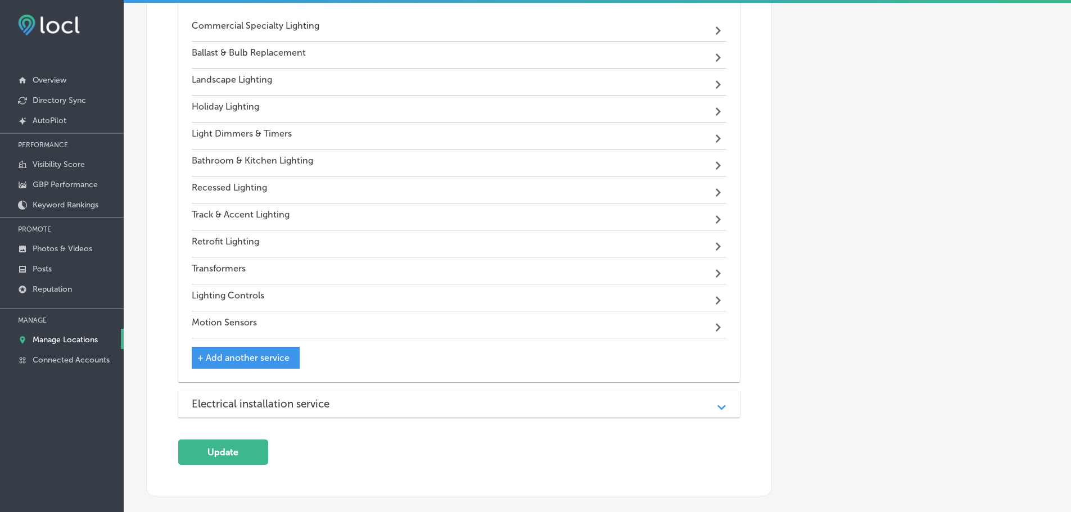
scroll to position [1016, 0]
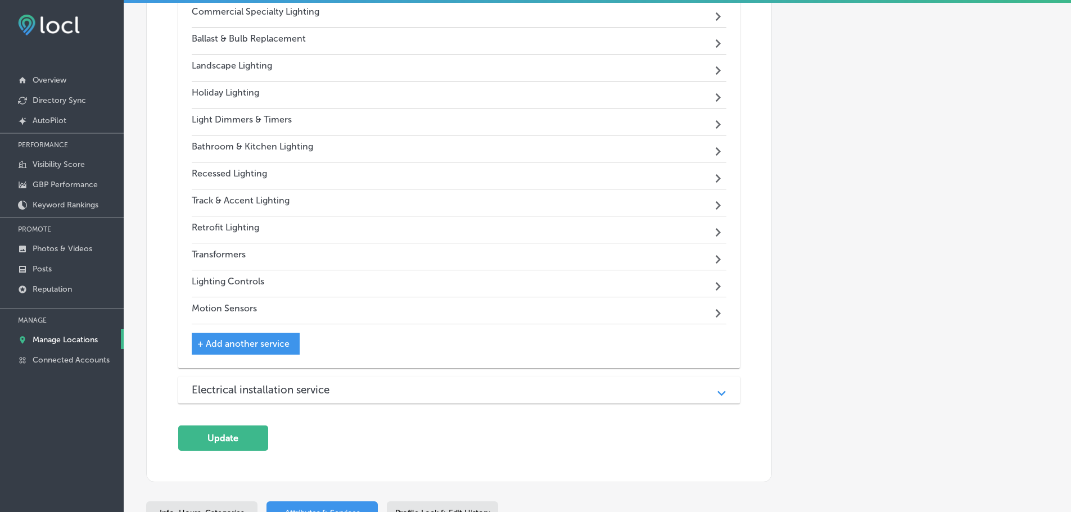
click at [513, 395] on div "Electrical installation service" at bounding box center [459, 390] width 535 height 13
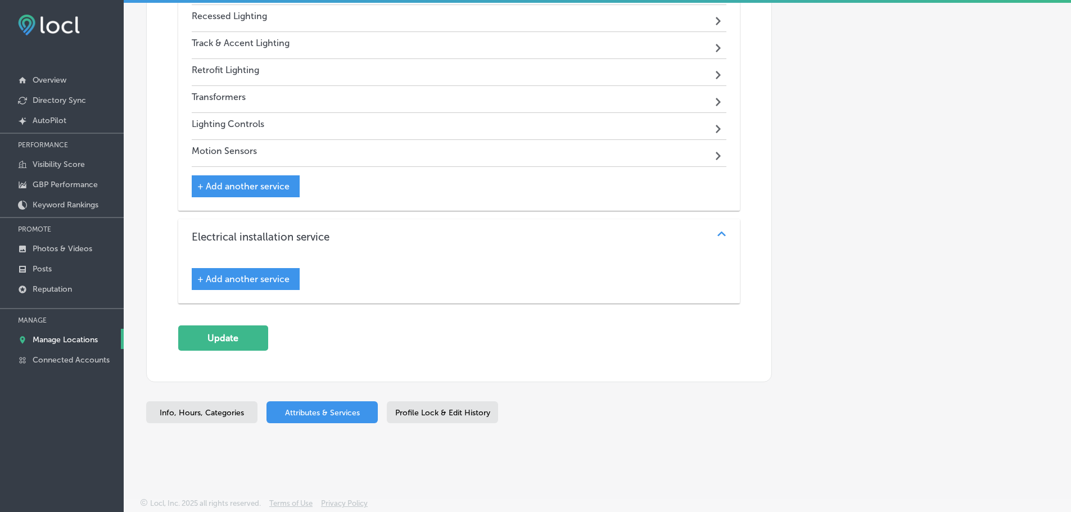
click at [281, 279] on span "+ Add another service" at bounding box center [243, 279] width 92 height 11
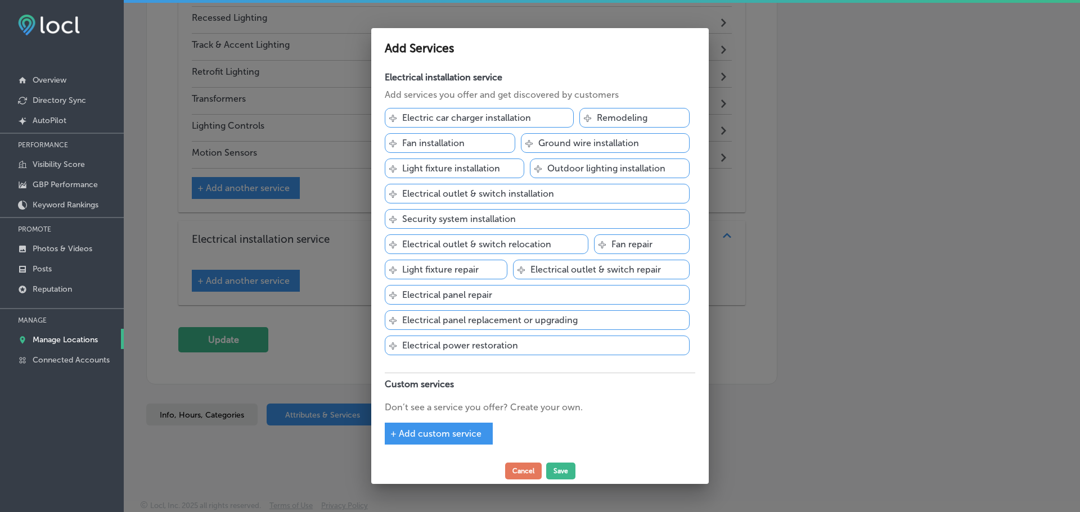
scroll to position [1176, 0]
click at [452, 436] on span "+ Add custom service" at bounding box center [435, 434] width 91 height 11
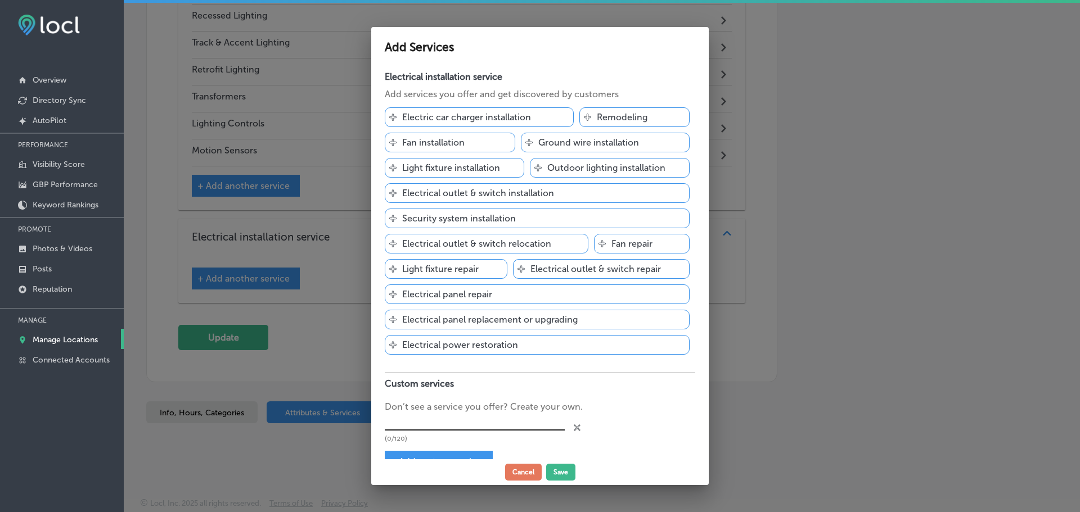
click at [453, 423] on input "text" at bounding box center [475, 422] width 180 height 17
drag, startPoint x: 403, startPoint y: 421, endPoint x: 381, endPoint y: 422, distance: 22.0
click at [381, 422] on div "Electrical installation service Add services you offer and get discovered by cu…" at bounding box center [539, 263] width 337 height 394
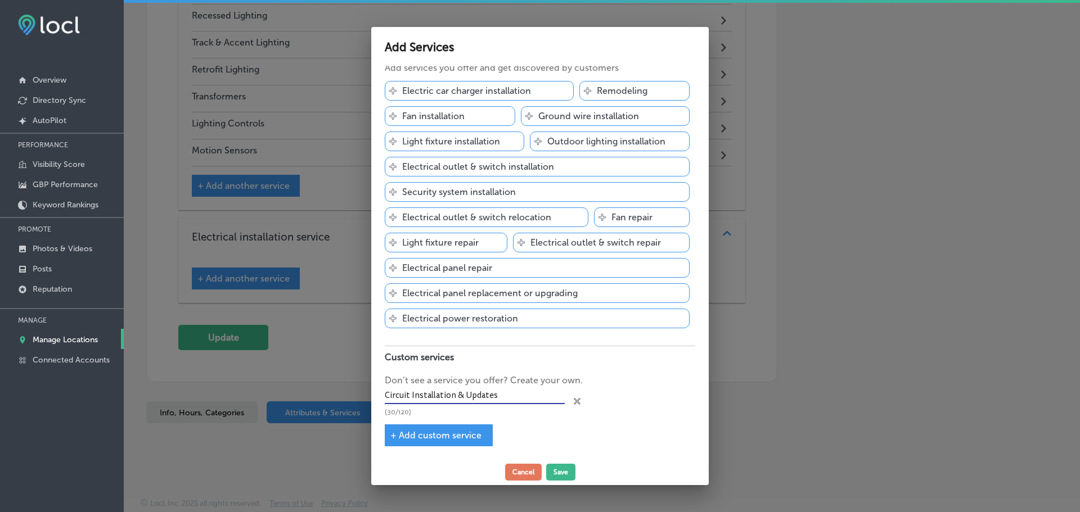
type input "Circuit Installation & Updates"
click at [445, 438] on span "+ Add custom service" at bounding box center [435, 435] width 91 height 11
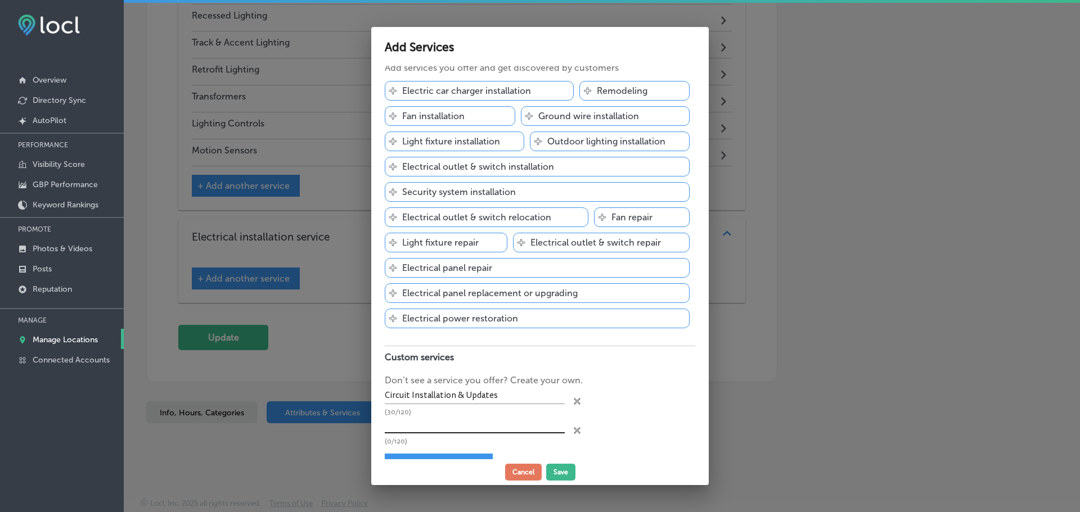
click at [453, 427] on input "text" at bounding box center [475, 424] width 180 height 17
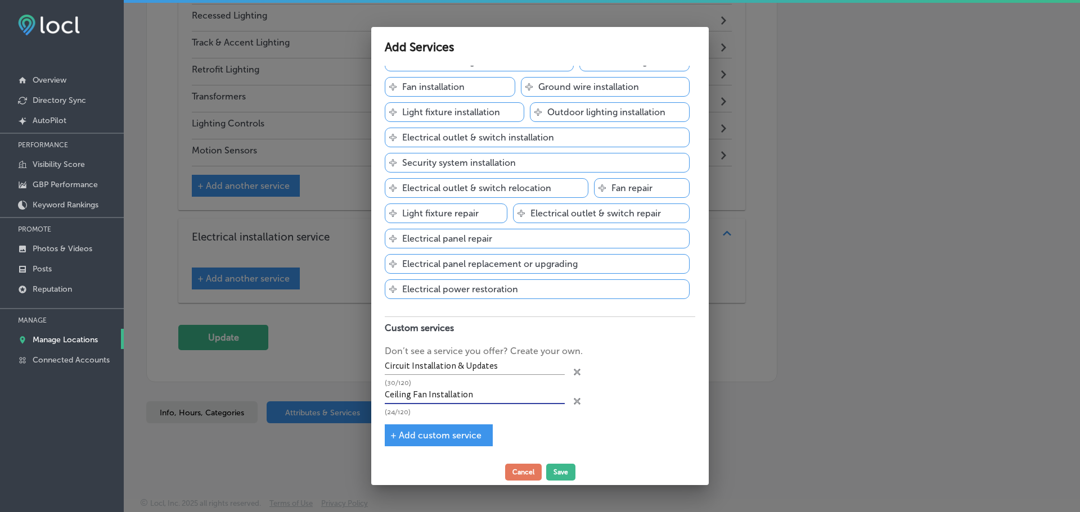
type input "Ceiling Fan Installation"
click at [455, 434] on span "+ Add custom service" at bounding box center [435, 435] width 91 height 11
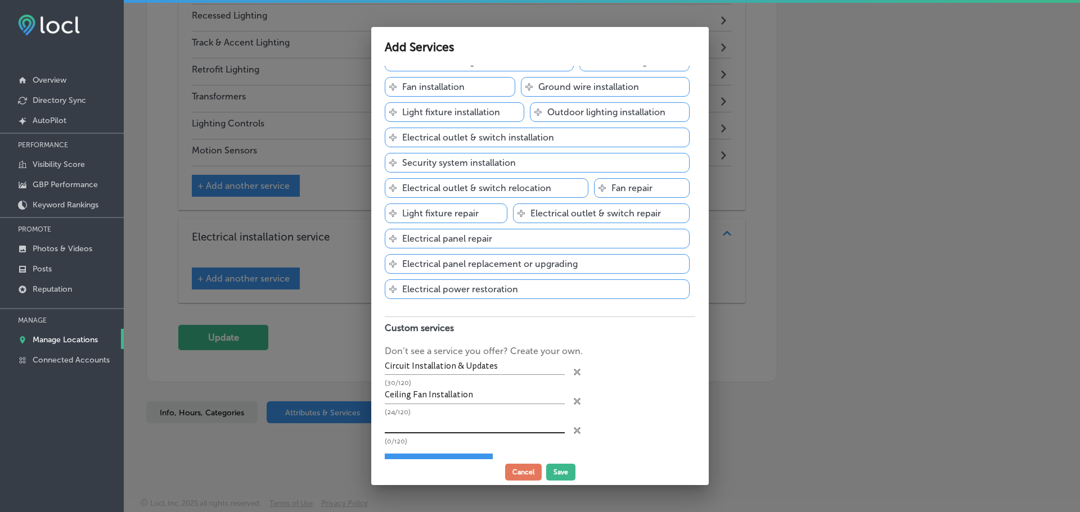
click at [449, 422] on input "text" at bounding box center [475, 424] width 180 height 17
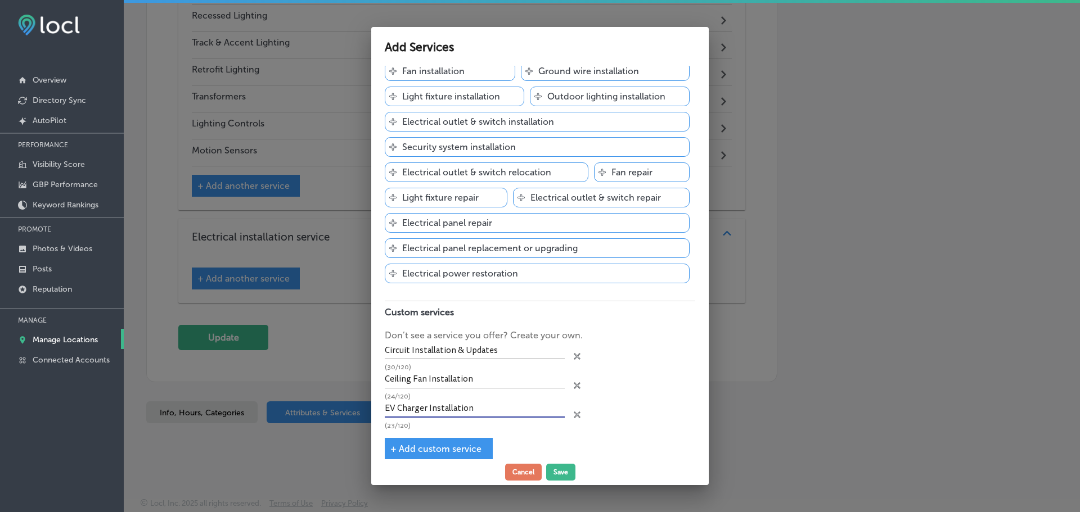
scroll to position [85, 0]
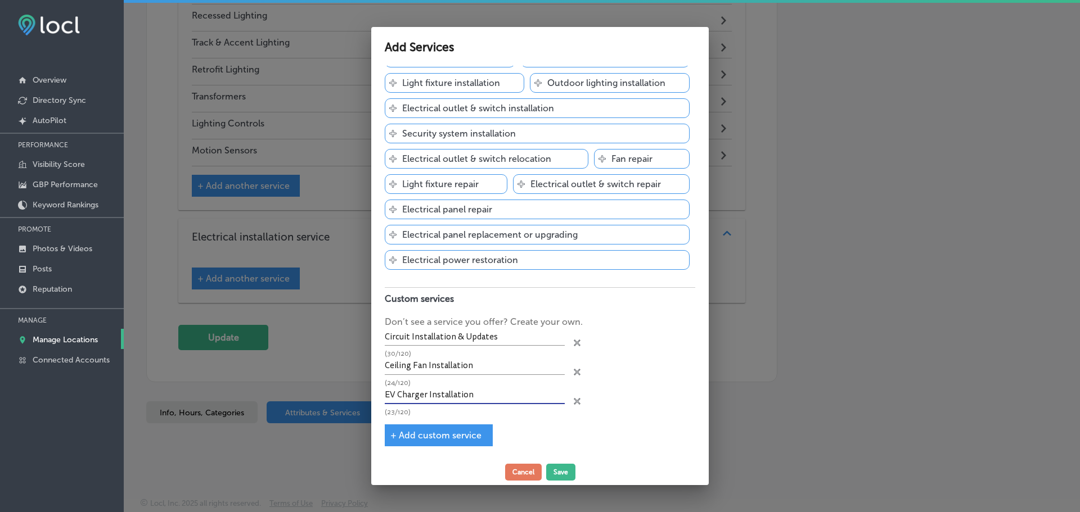
type input "EV Charger Installation"
click at [449, 436] on span "+ Add custom service" at bounding box center [435, 435] width 91 height 11
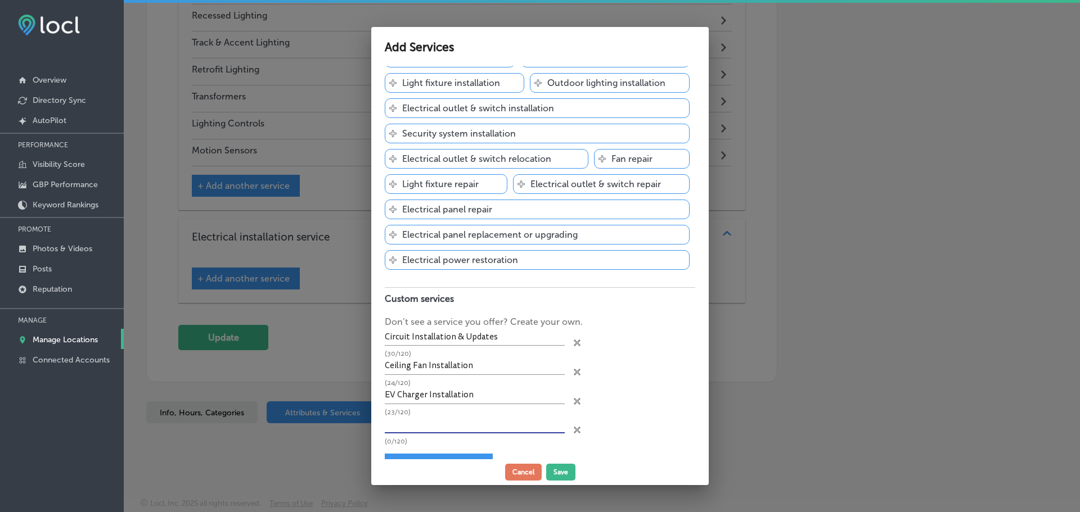
click at [456, 426] on input "text" at bounding box center [475, 424] width 180 height 17
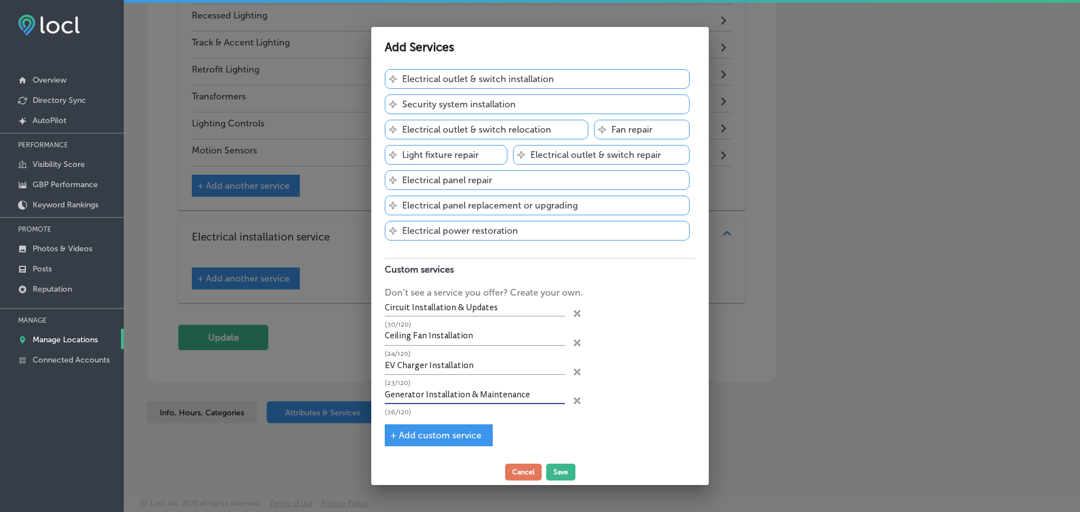
type input "Generator Installation & Maintenance"
click at [442, 435] on span "+ Add custom service" at bounding box center [435, 435] width 91 height 11
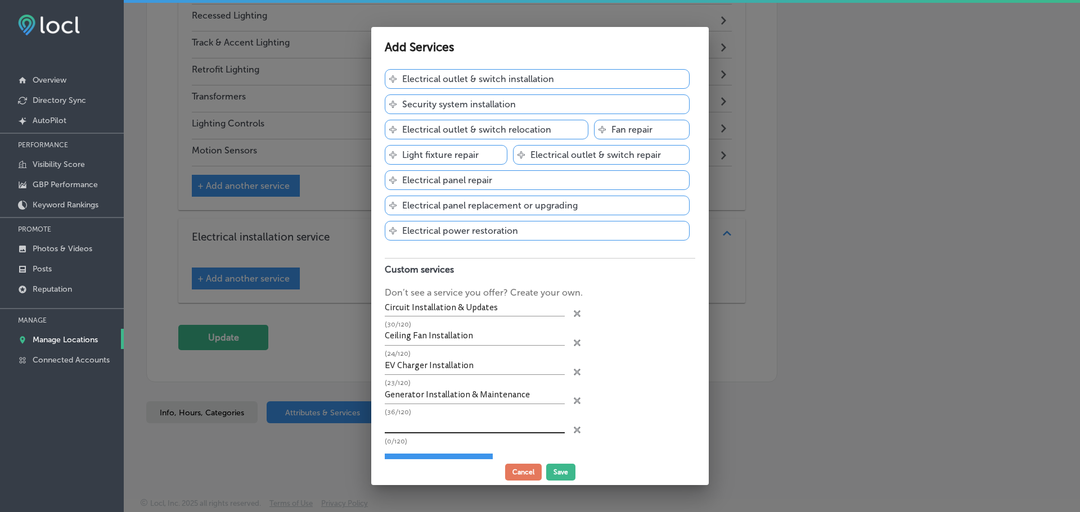
click at [498, 427] on input "text" at bounding box center [475, 424] width 180 height 17
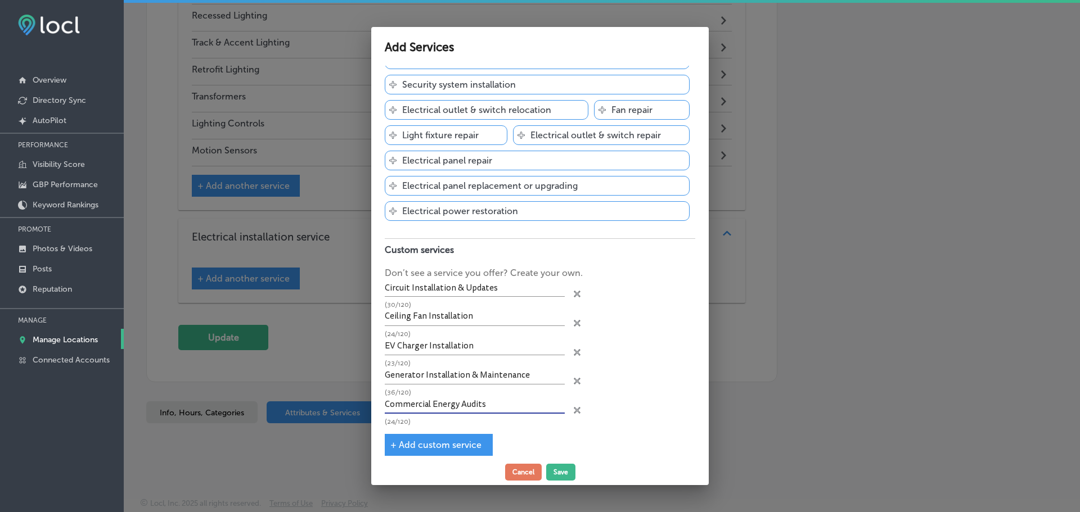
scroll to position [143, 0]
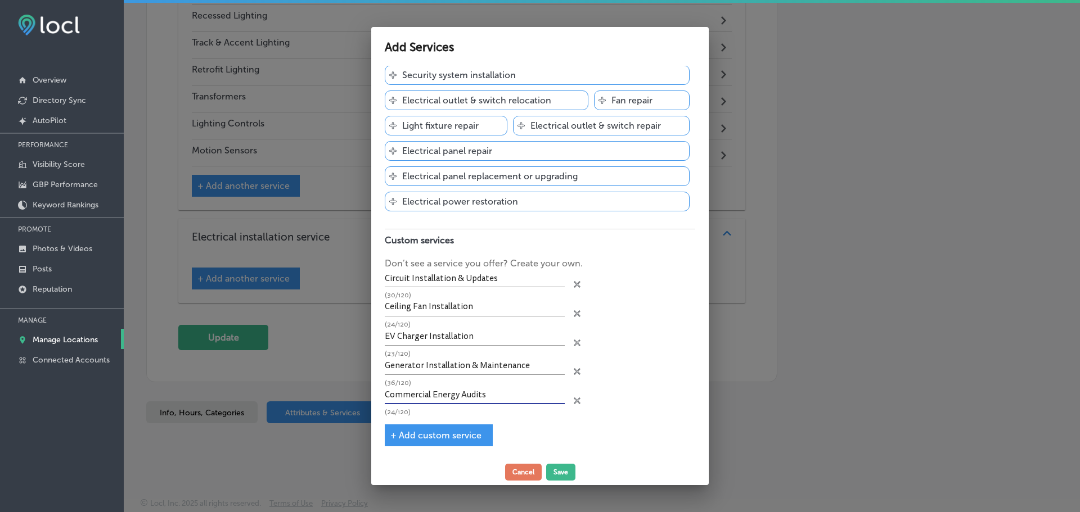
type input "Commercial Energy Audits"
click at [456, 435] on span "+ Add custom service" at bounding box center [435, 435] width 91 height 11
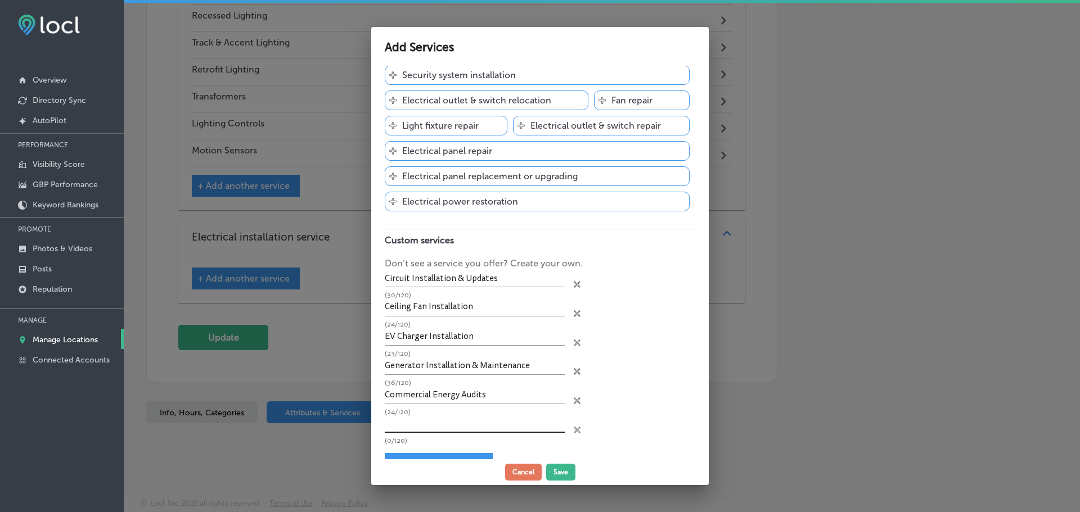
click at [489, 422] on input "text" at bounding box center [475, 424] width 180 height 17
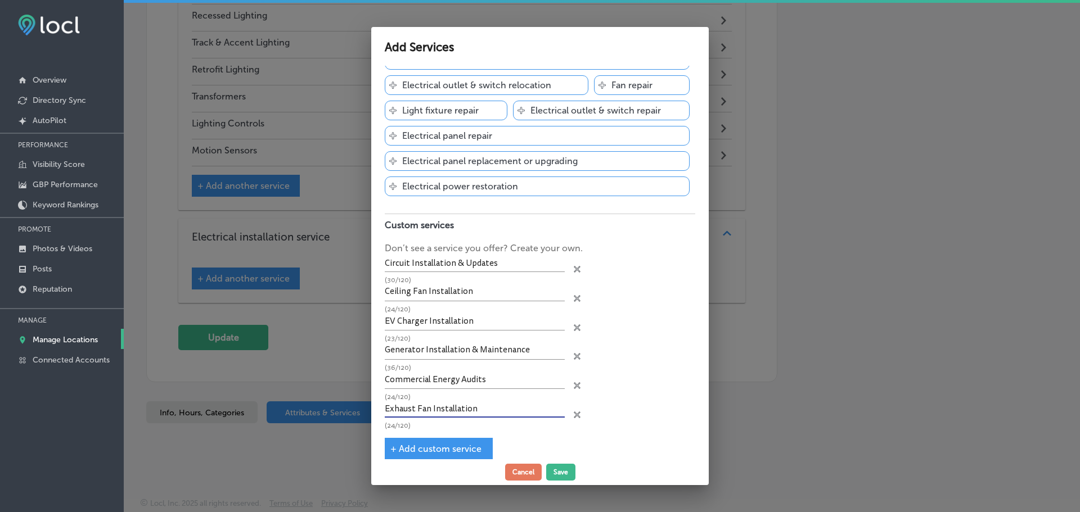
scroll to position [172, 0]
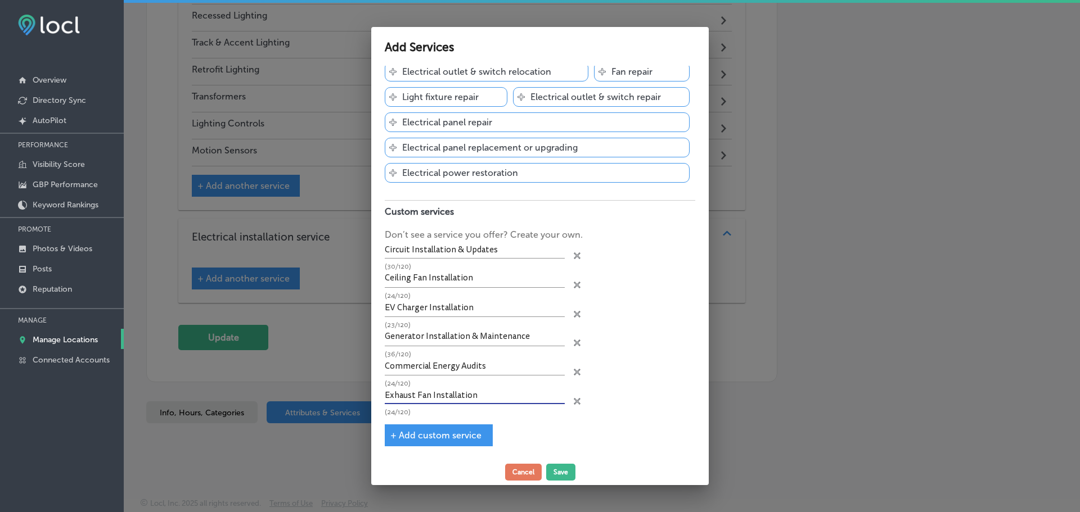
type input "Exhaust Fan Installation"
click at [470, 437] on span "+ Add custom service" at bounding box center [435, 435] width 91 height 11
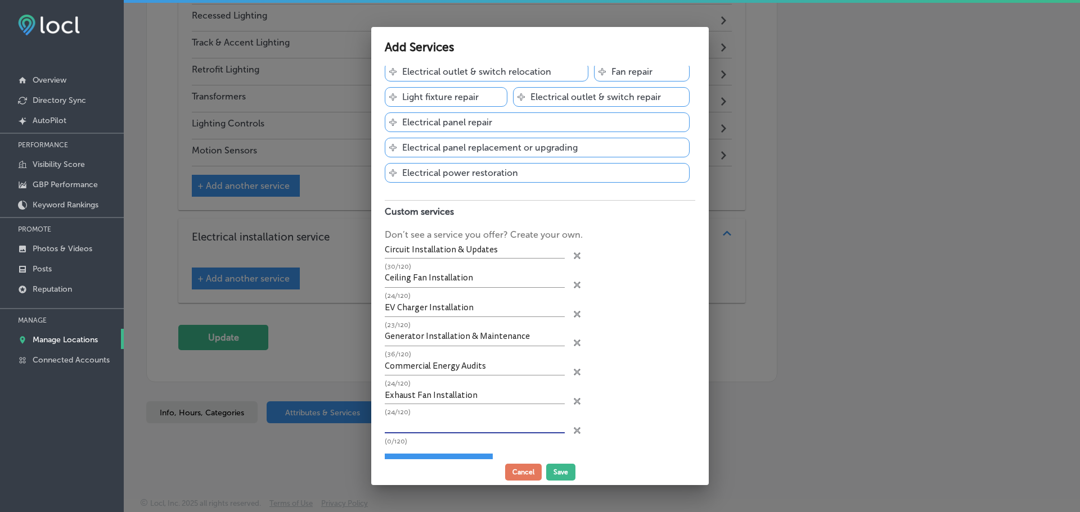
click at [488, 419] on input "text" at bounding box center [475, 424] width 180 height 17
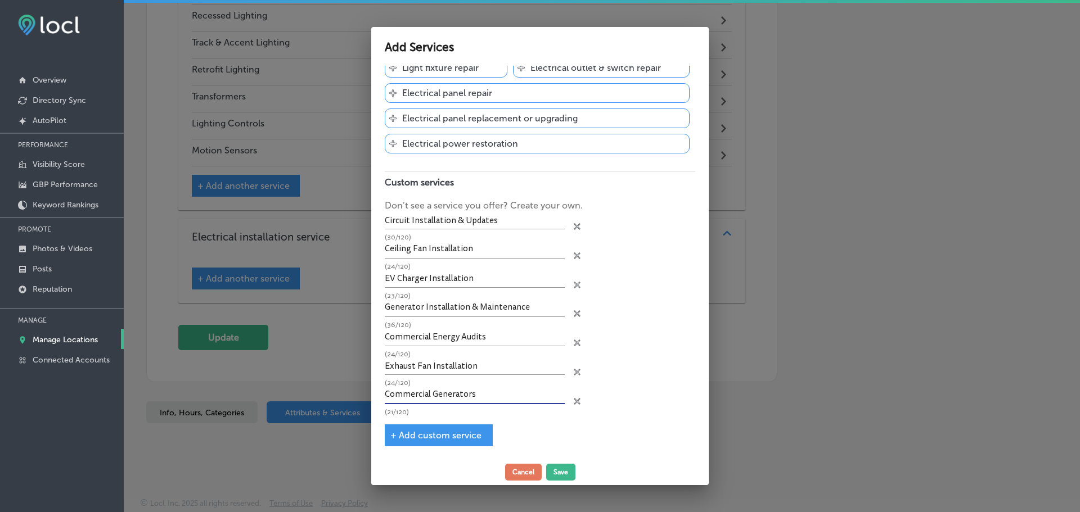
type input "Commercial Generators"
click at [466, 437] on span "+ Add custom service" at bounding box center [435, 435] width 91 height 11
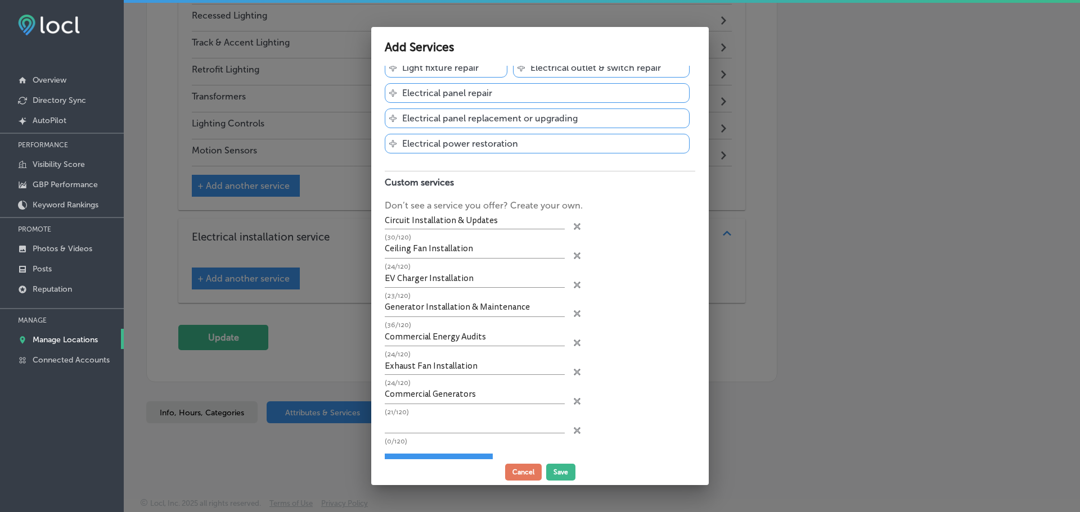
scroll to position [0, 0]
click at [467, 429] on input "text" at bounding box center [475, 424] width 180 height 17
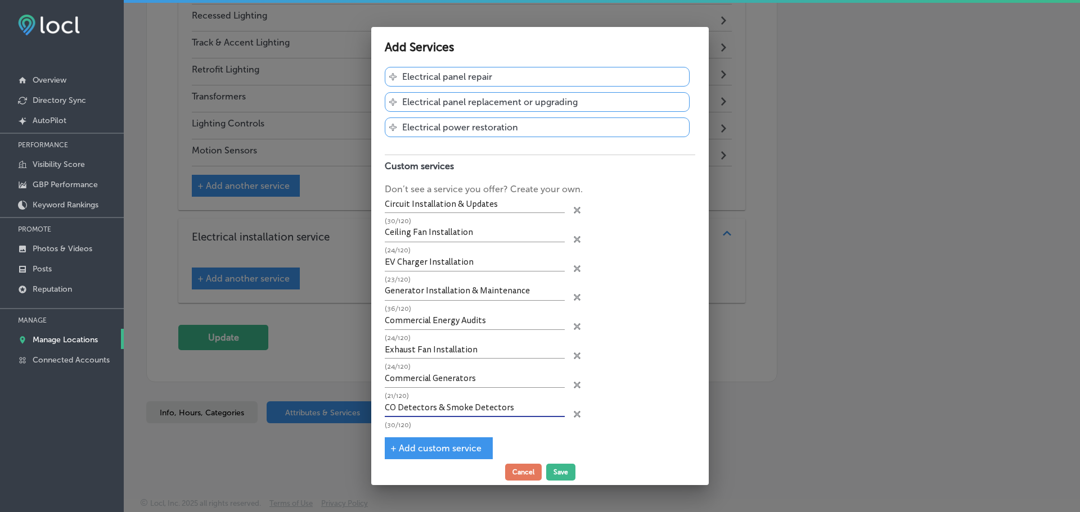
scroll to position [231, 0]
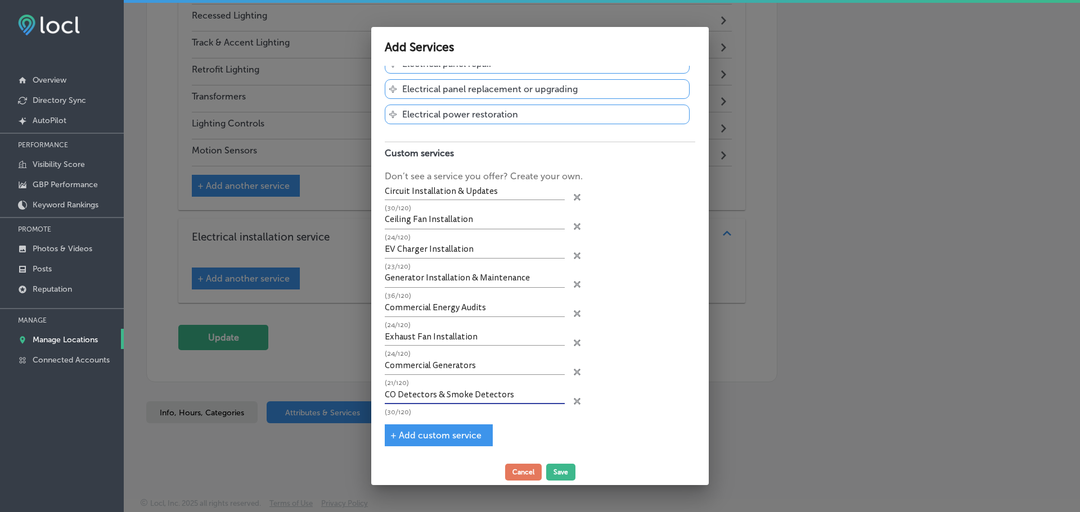
type input "CO Detectors & Smoke Detectors"
click at [477, 437] on span "+ Add custom service" at bounding box center [435, 435] width 91 height 11
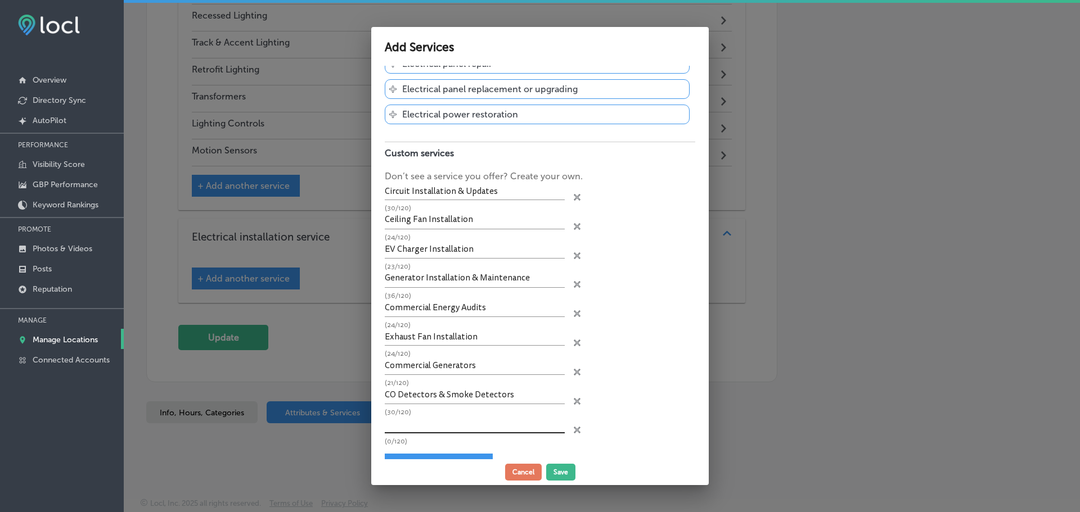
click at [417, 429] on input "text" at bounding box center [475, 424] width 180 height 17
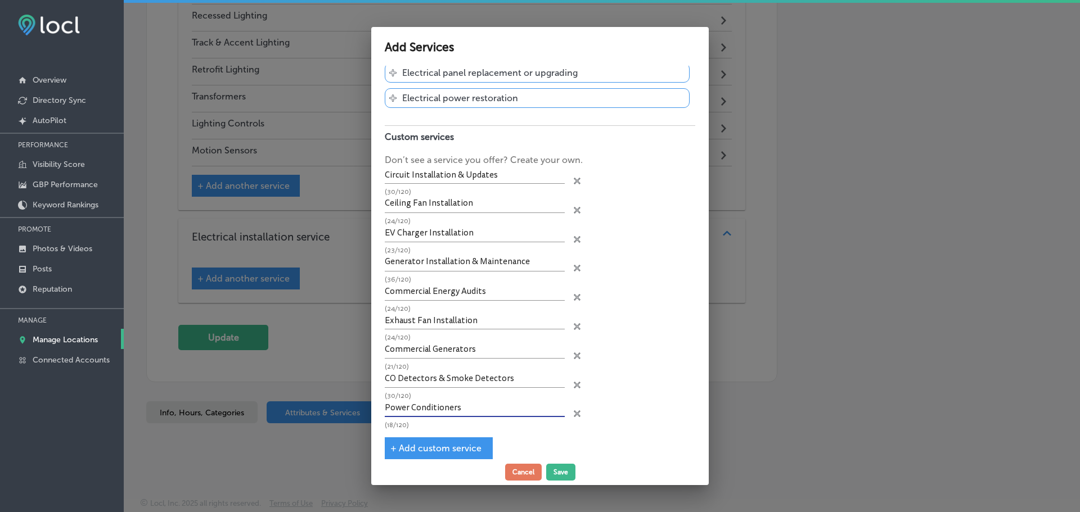
scroll to position [260, 0]
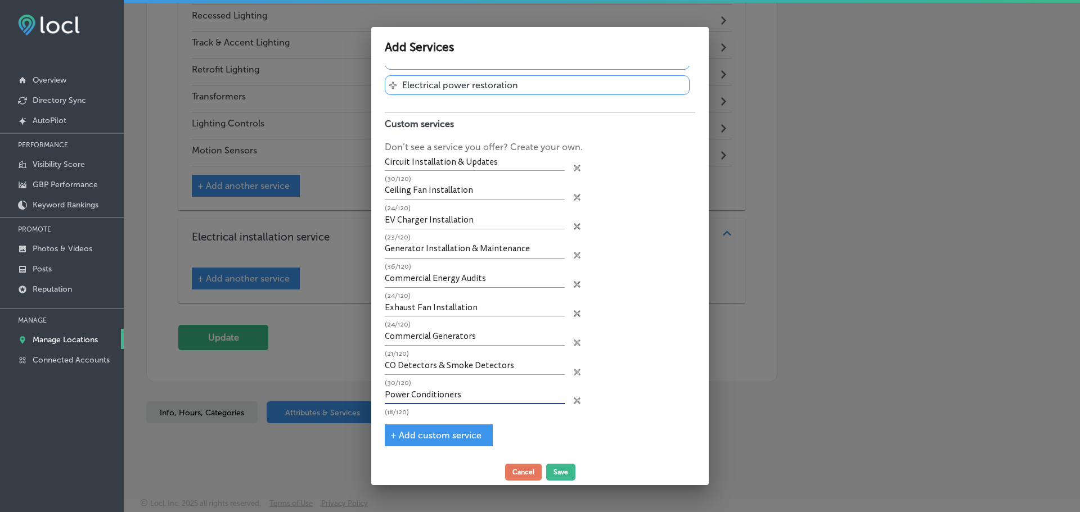
type input "Power Conditioners"
click at [452, 436] on span "+ Add custom service" at bounding box center [435, 435] width 91 height 11
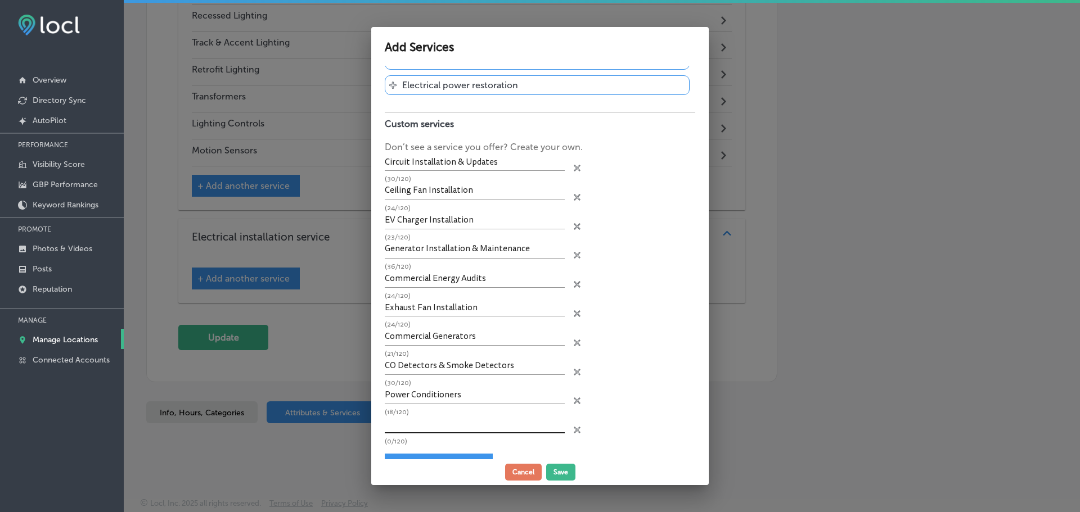
click at [443, 425] on input "text" at bounding box center [475, 424] width 180 height 17
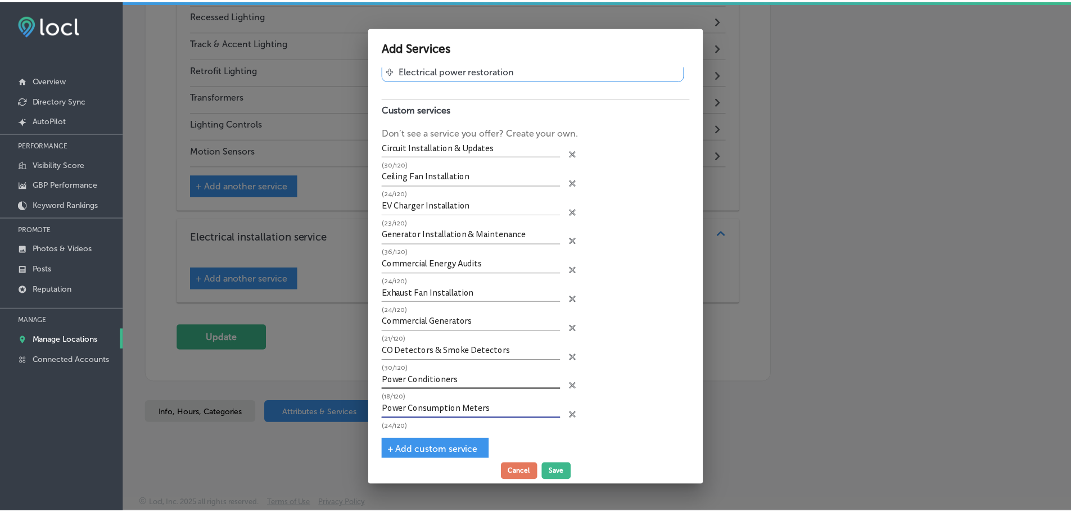
scroll to position [289, 0]
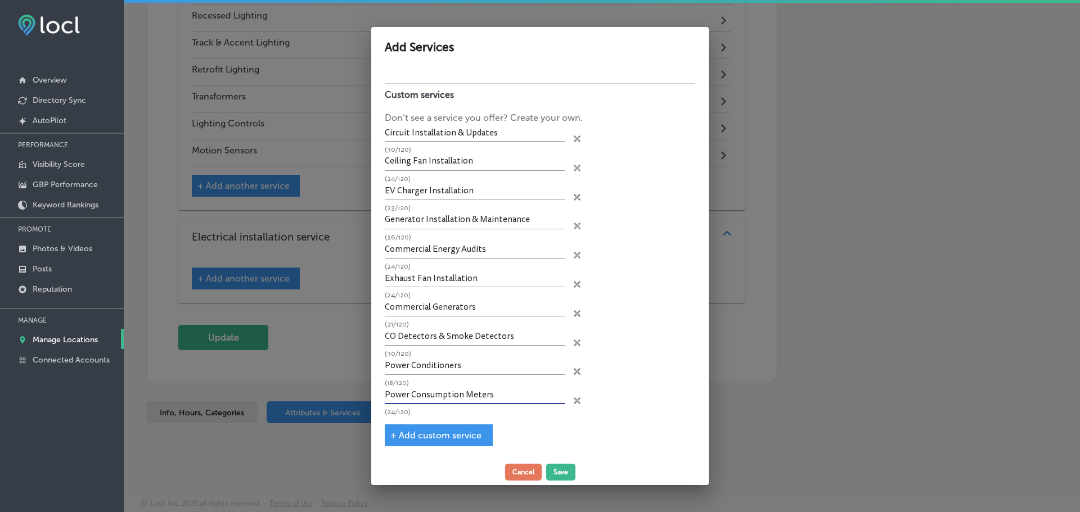
type input "Power Consumption Meters"
click at [457, 435] on span "+ Add custom service" at bounding box center [435, 435] width 91 height 11
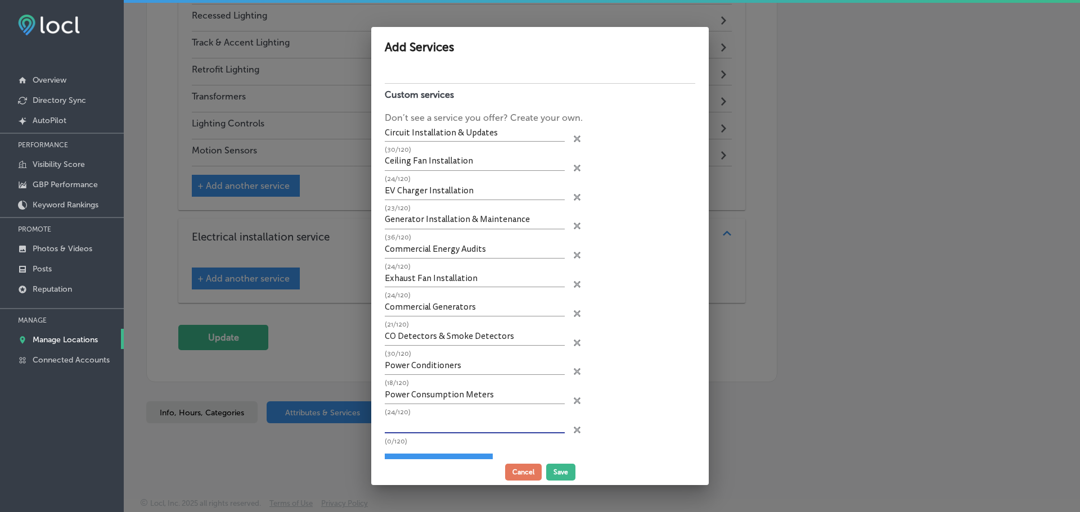
click at [474, 430] on input "text" at bounding box center [475, 424] width 180 height 17
type input "Tankless Water Heaters"
click at [557, 471] on button "Save" at bounding box center [560, 472] width 29 height 17
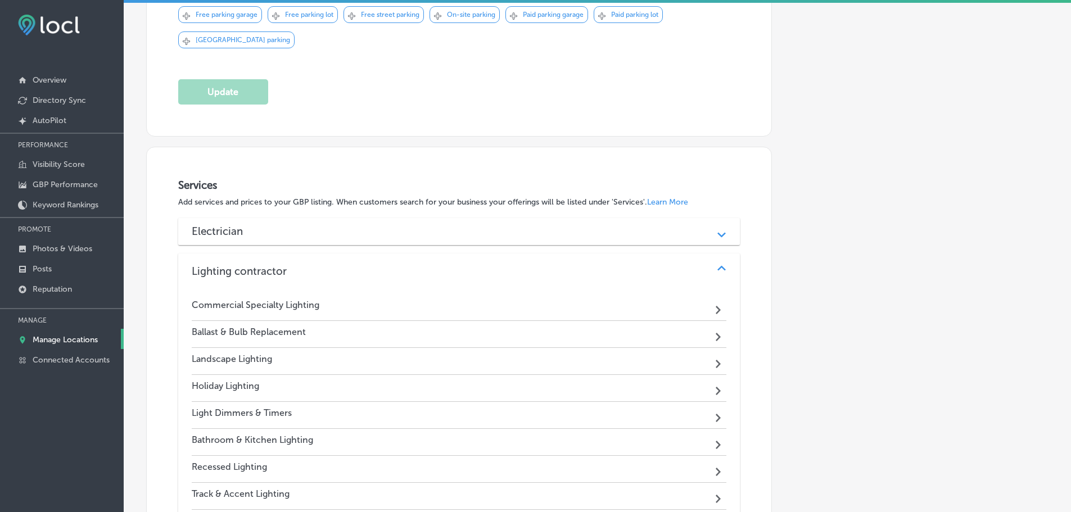
scroll to position [780, 0]
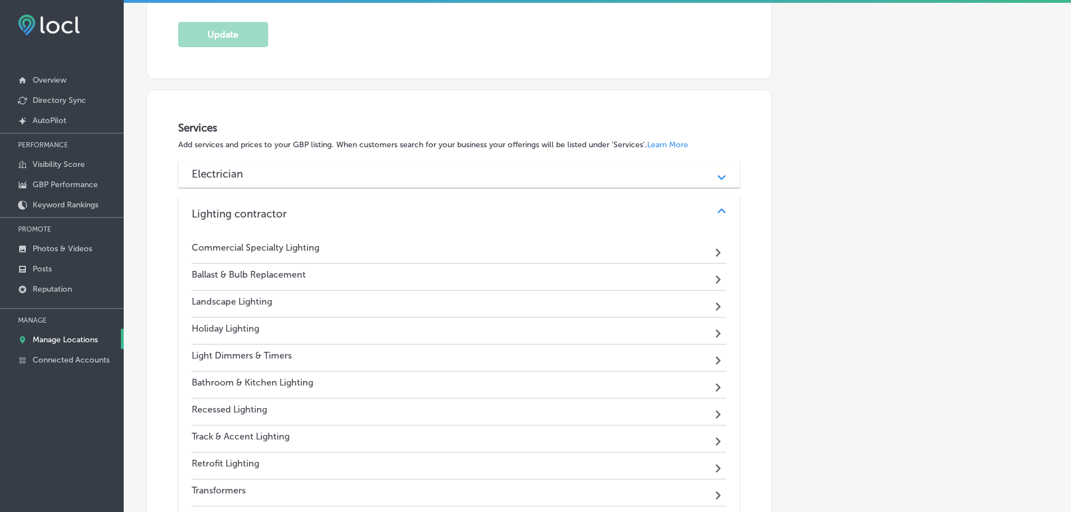
click at [446, 174] on div "Electrician" at bounding box center [459, 174] width 535 height 13
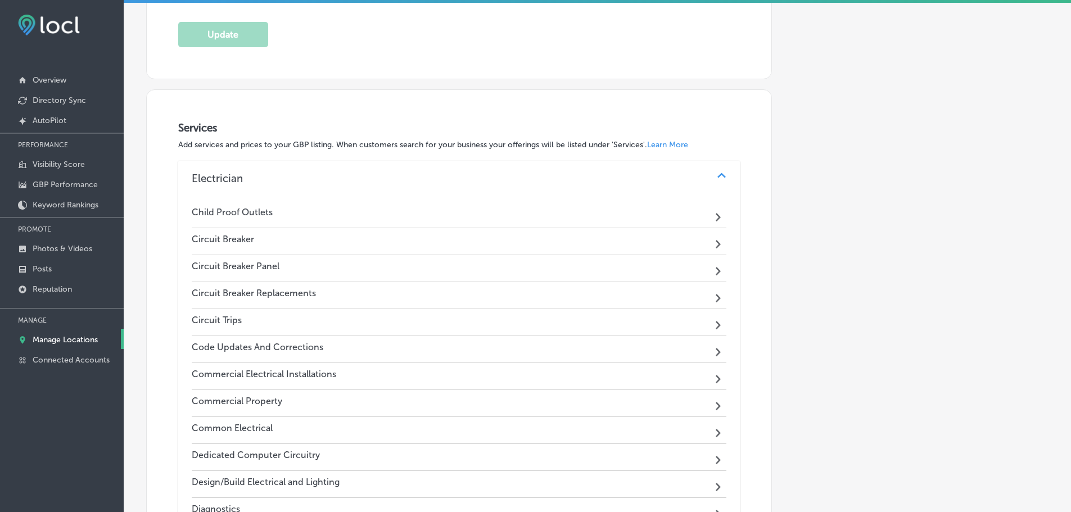
click at [577, 242] on div "Circuit Breaker Path Created with Sketch." at bounding box center [459, 241] width 535 height 27
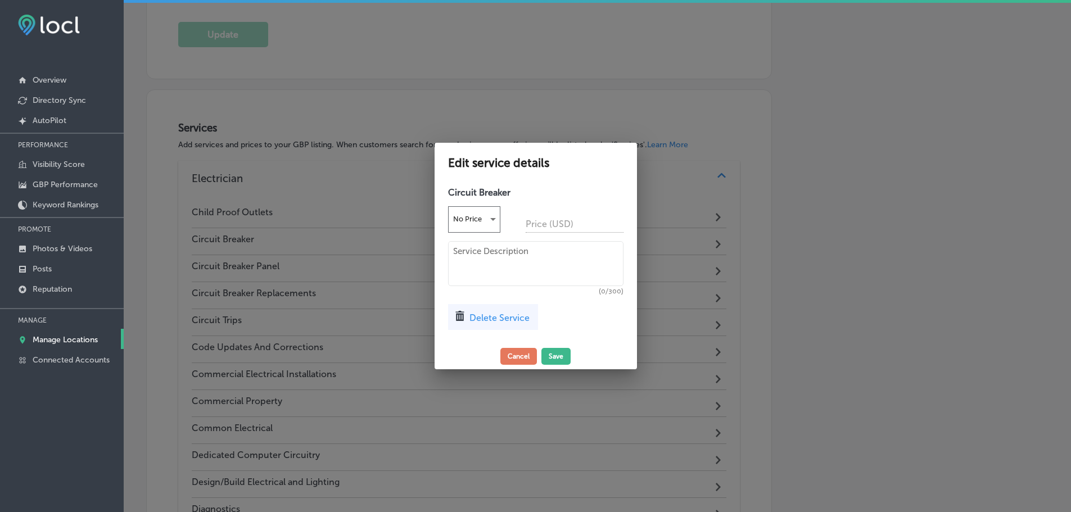
scroll to position [782, 0]
click at [505, 313] on span "Delete Service" at bounding box center [503, 318] width 60 height 11
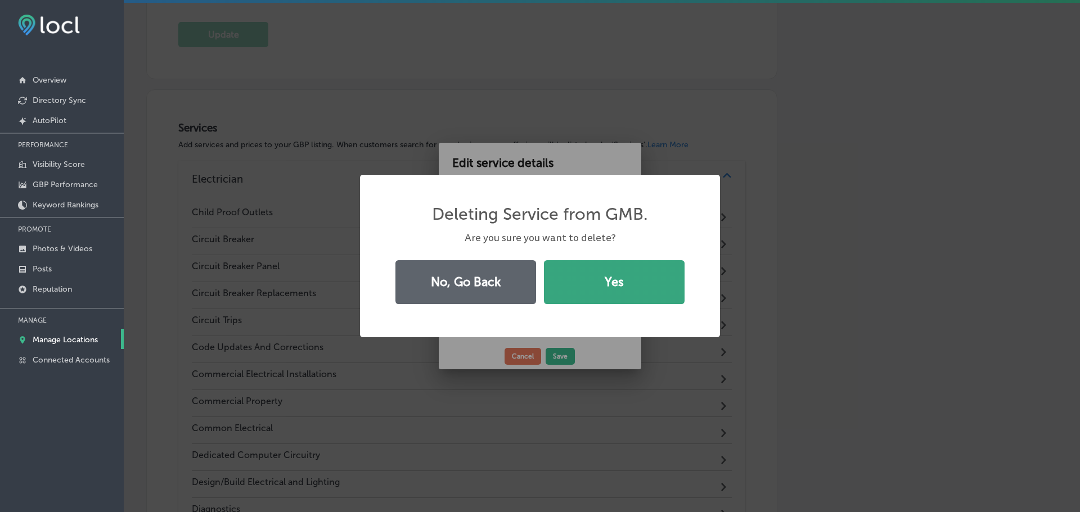
click at [585, 296] on button "Yes" at bounding box center [614, 282] width 141 height 44
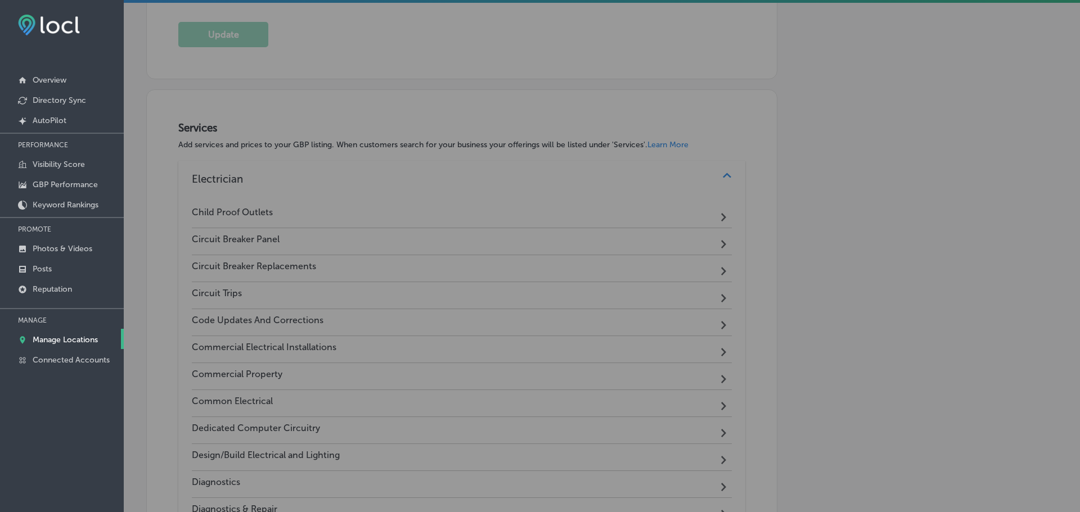
scroll to position [780, 0]
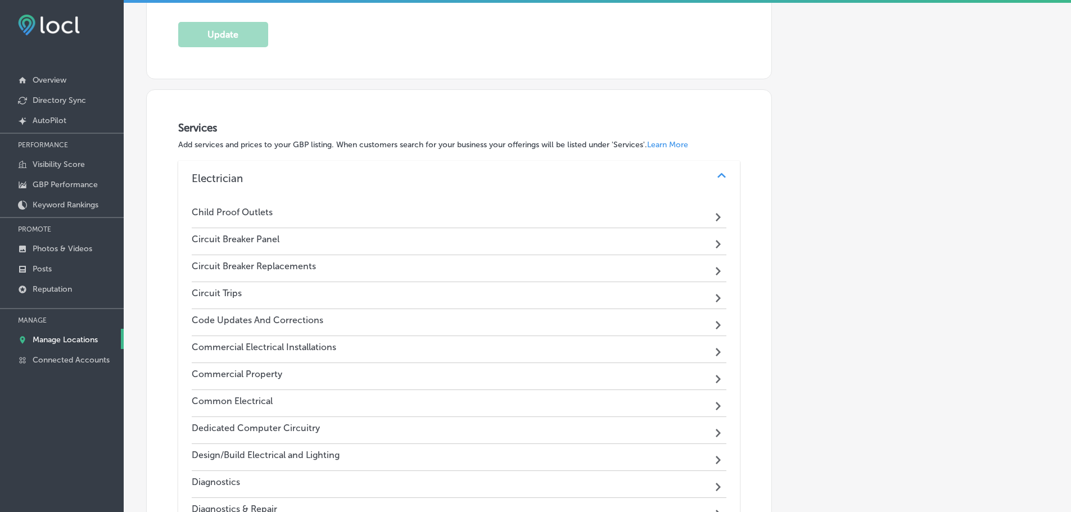
click at [501, 245] on div "Circuit Breaker Panel Path Created with Sketch." at bounding box center [459, 241] width 535 height 27
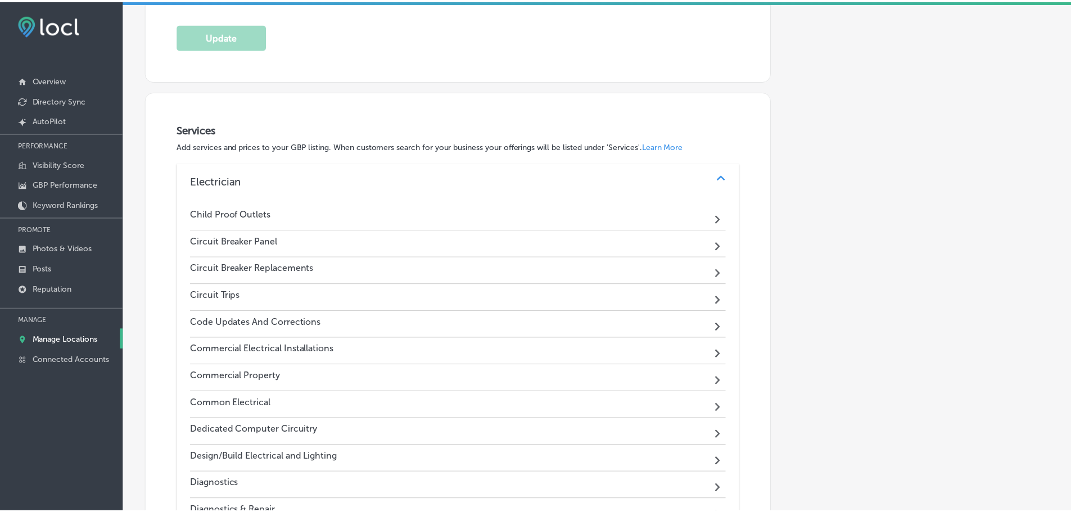
scroll to position [782, 0]
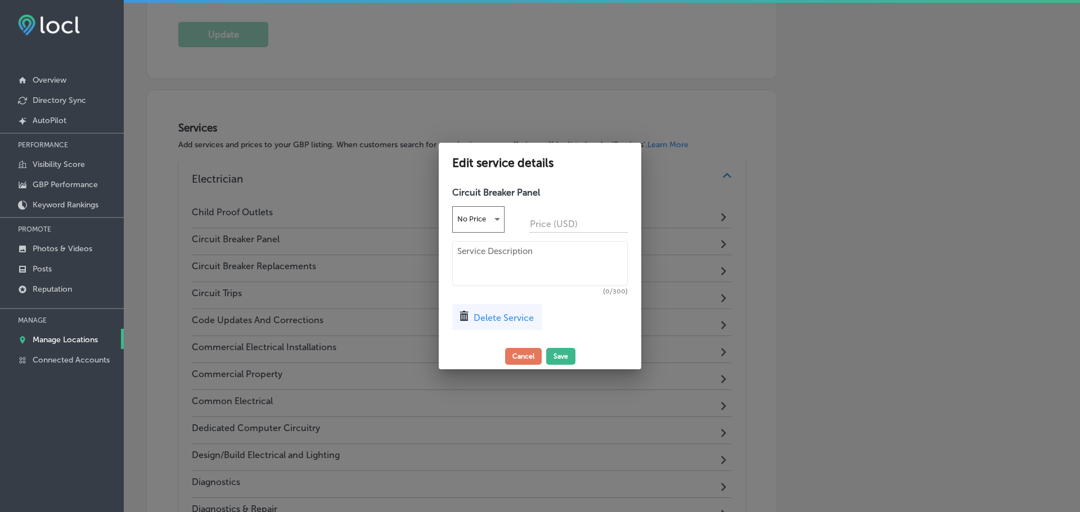
click at [499, 317] on span "Delete Service" at bounding box center [503, 318] width 60 height 11
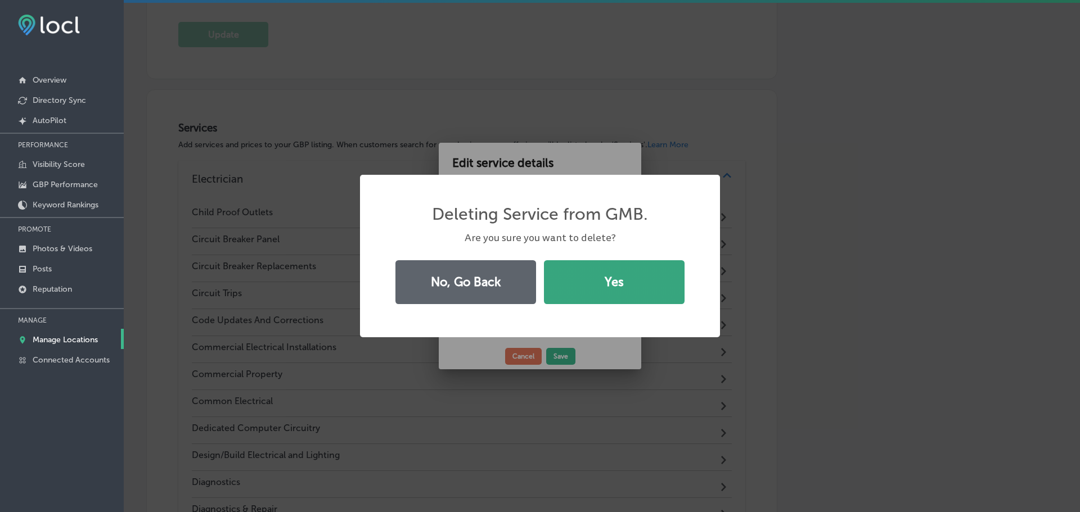
click at [558, 278] on button "Yes" at bounding box center [614, 282] width 141 height 44
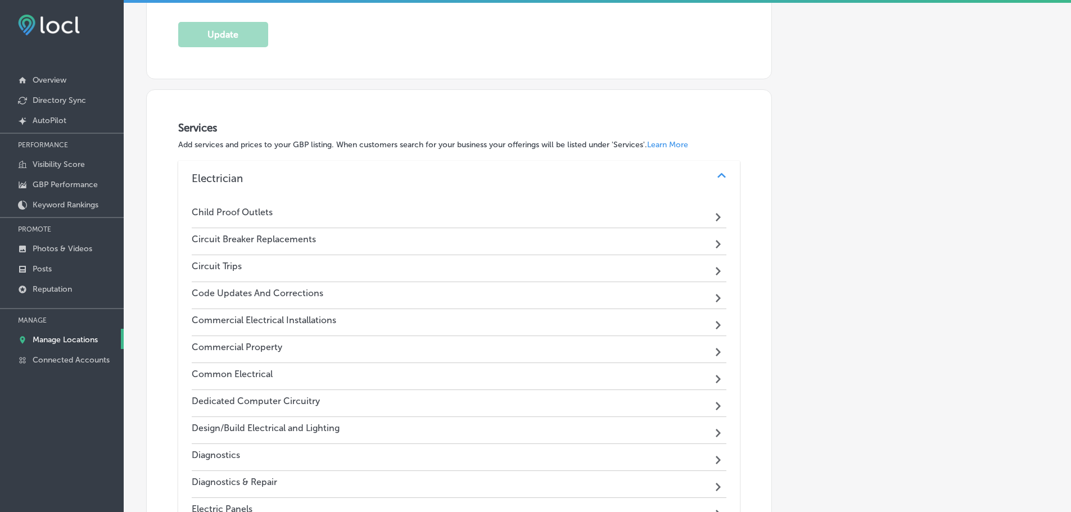
click at [517, 246] on div "Circuit Breaker Replacements Path Created with Sketch." at bounding box center [459, 241] width 535 height 27
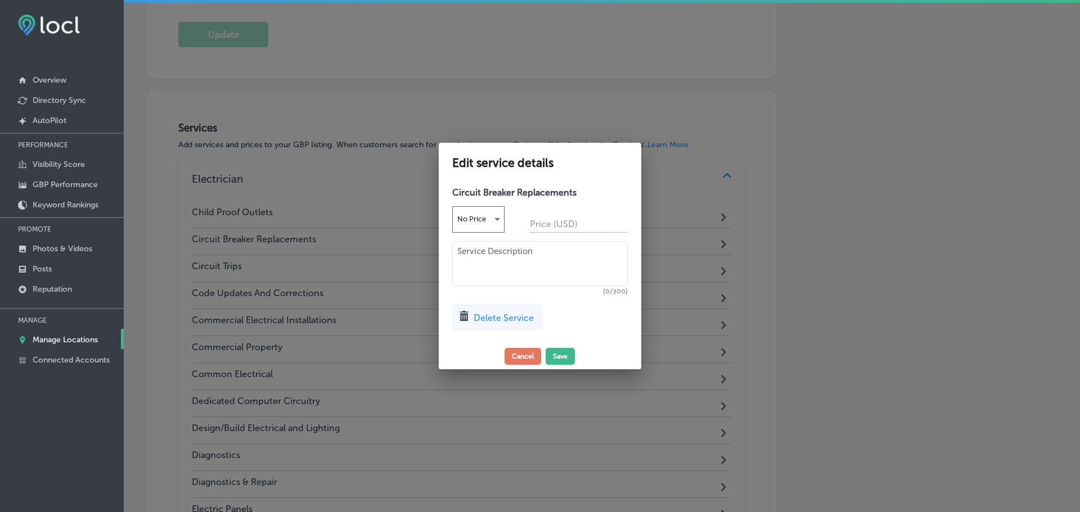
click at [520, 328] on div "Delete Service" at bounding box center [497, 317] width 90 height 26
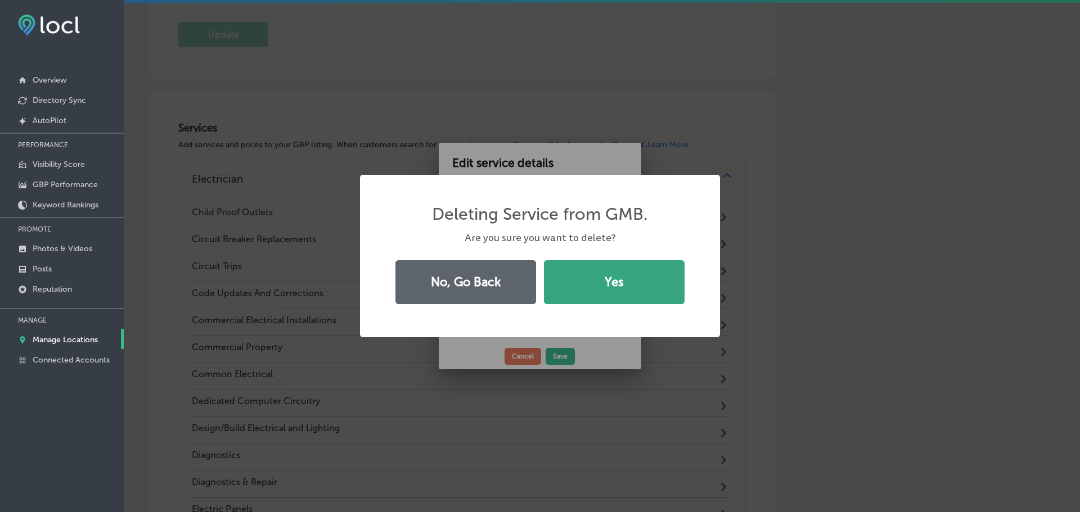
click at [581, 298] on button "Yes" at bounding box center [614, 282] width 141 height 44
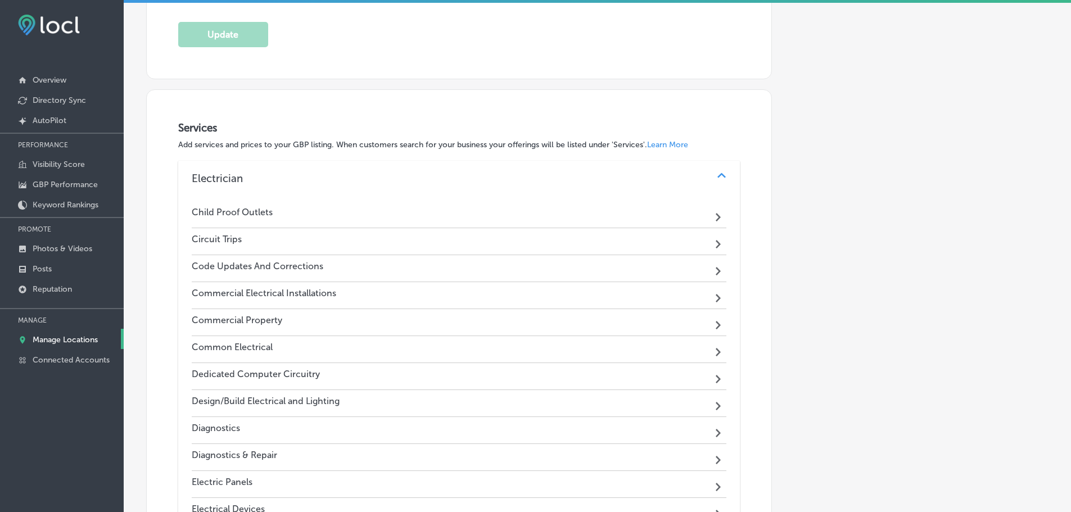
click at [561, 242] on div "Circuit Trips Path Created with Sketch." at bounding box center [459, 241] width 535 height 27
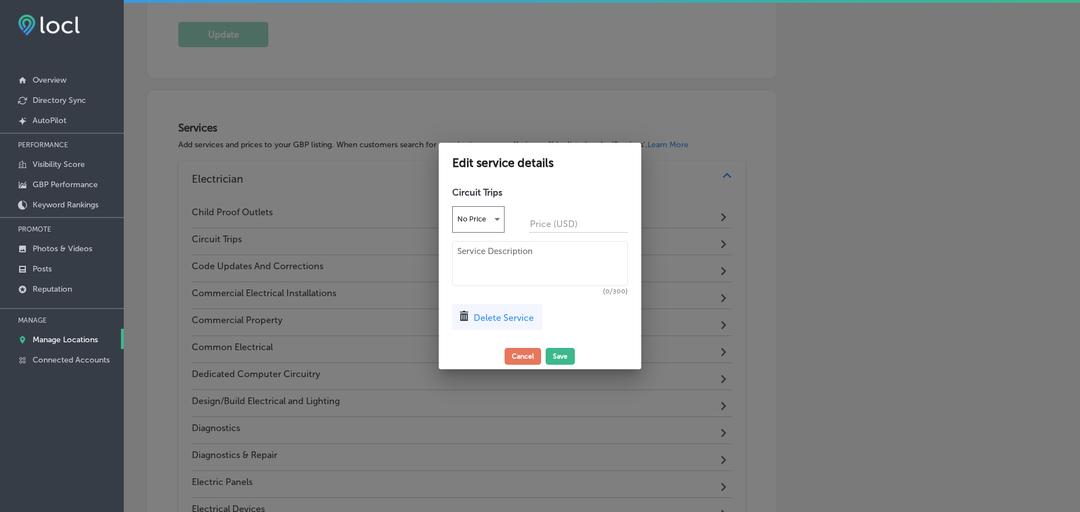
click at [513, 319] on span "Delete Service" at bounding box center [503, 318] width 60 height 11
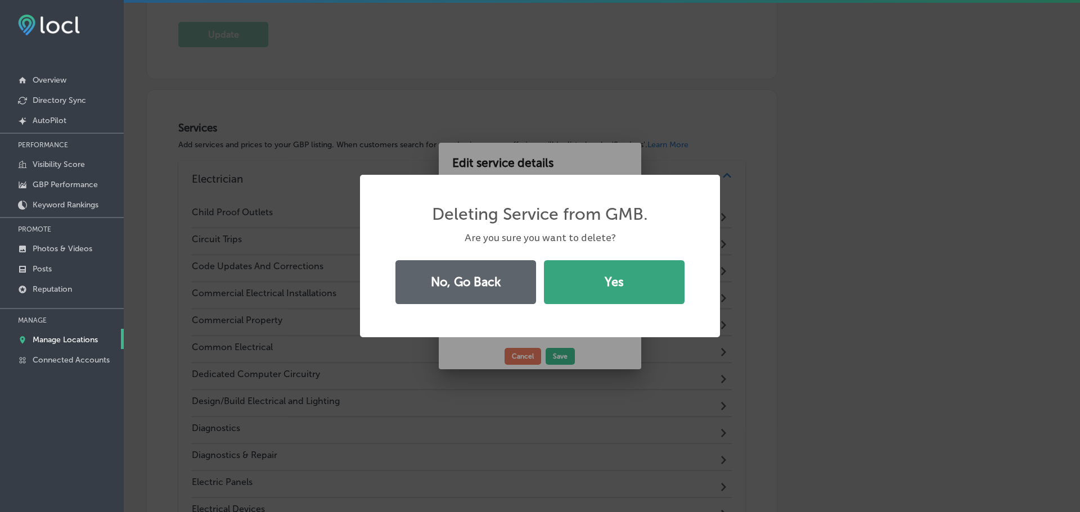
click at [593, 302] on button "Yes" at bounding box center [614, 282] width 141 height 44
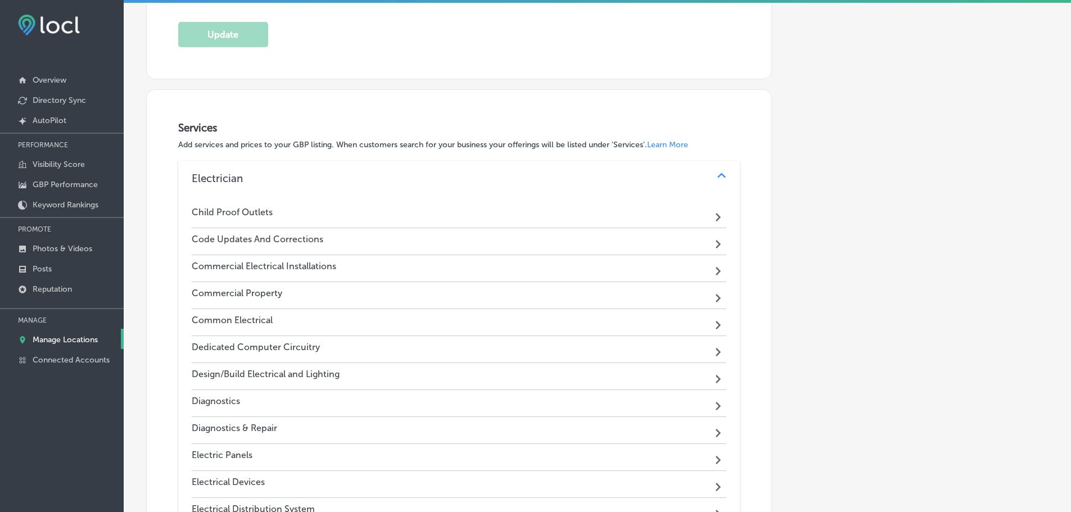
click at [531, 242] on div "Code Updates And Corrections Path Created with Sketch." at bounding box center [459, 241] width 535 height 27
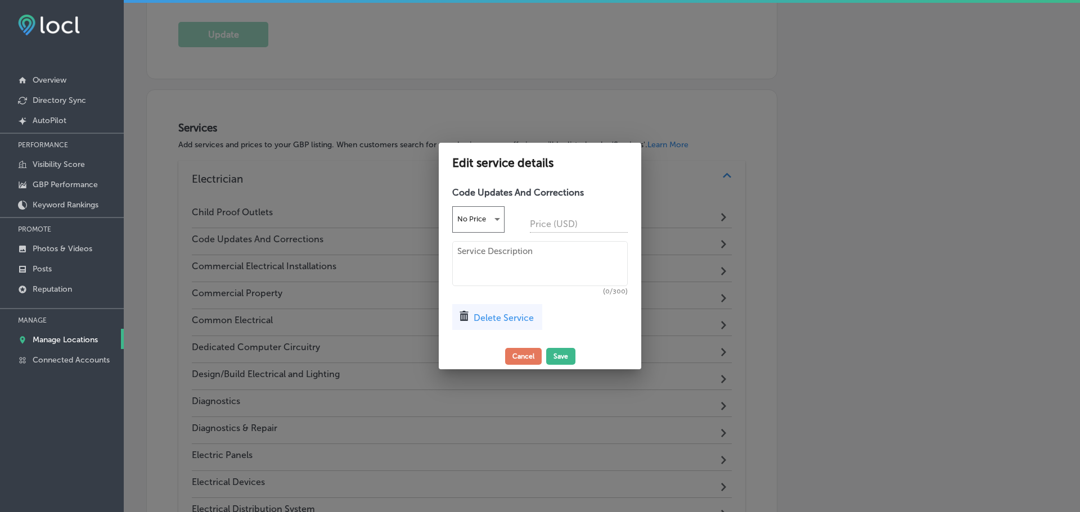
click at [518, 316] on span "Delete Service" at bounding box center [503, 318] width 60 height 11
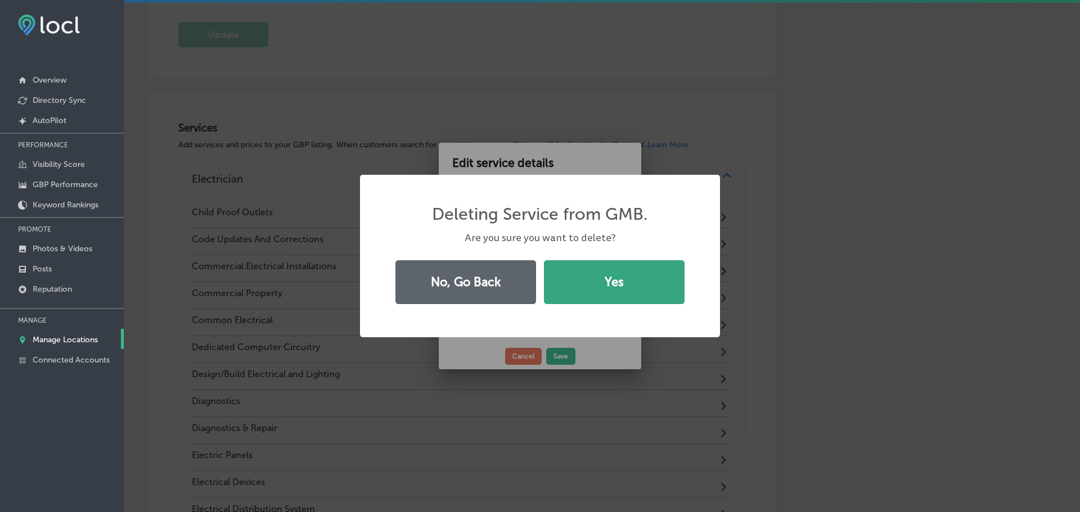
click at [591, 286] on button "Yes" at bounding box center [614, 282] width 141 height 44
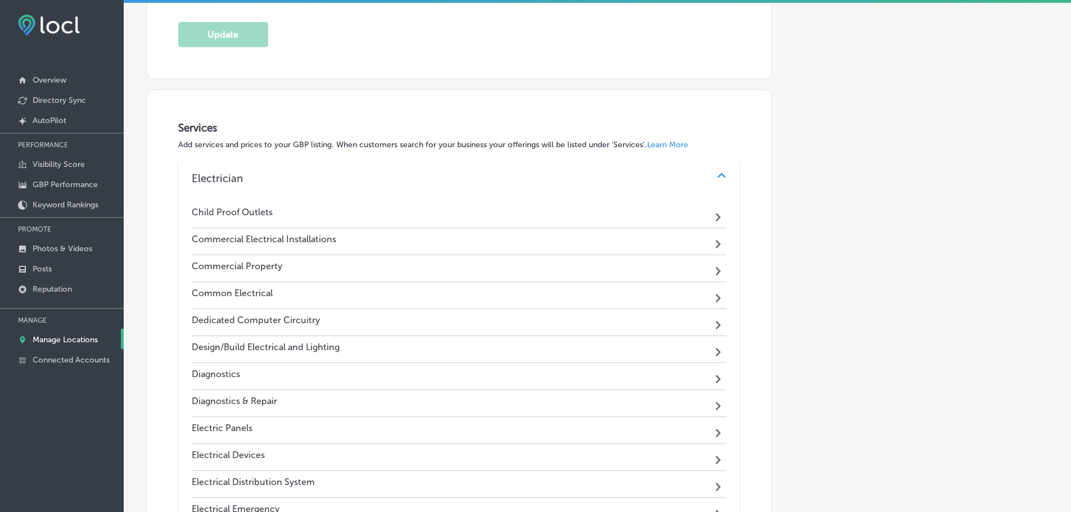
click at [521, 244] on div "Commercial Electrical Installations Path Created with Sketch." at bounding box center [459, 241] width 535 height 27
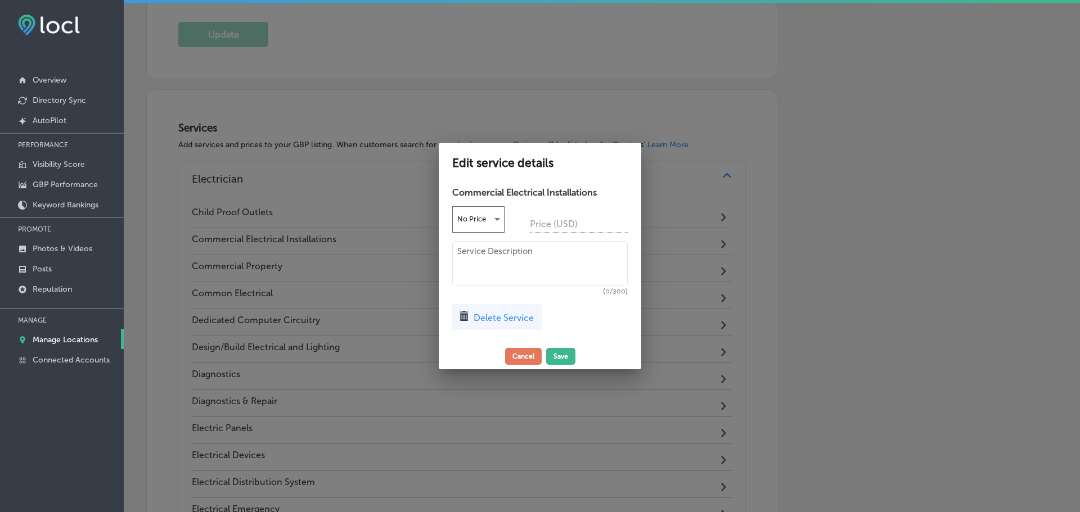
click at [494, 319] on span "Delete Service" at bounding box center [503, 318] width 60 height 11
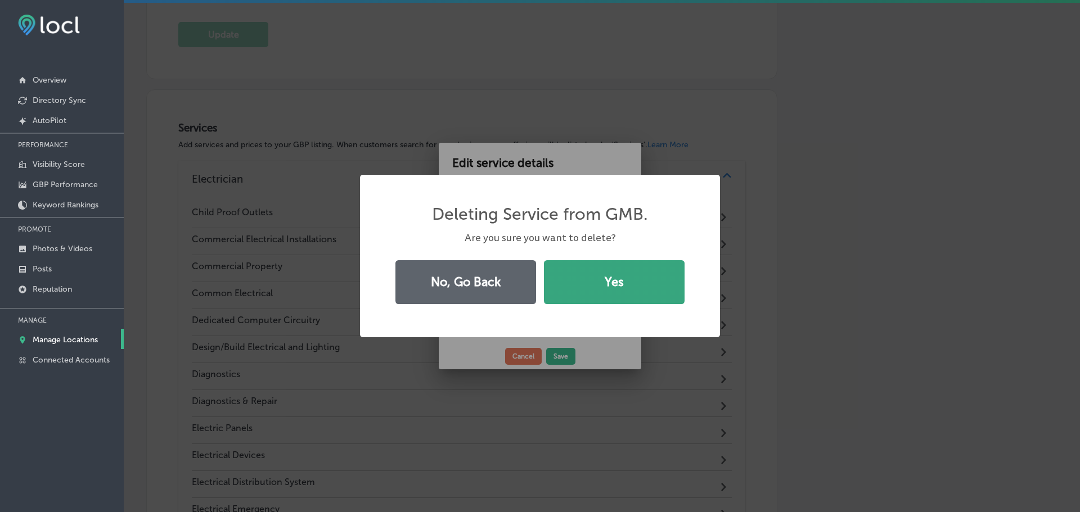
click at [584, 288] on button "Yes" at bounding box center [614, 282] width 141 height 44
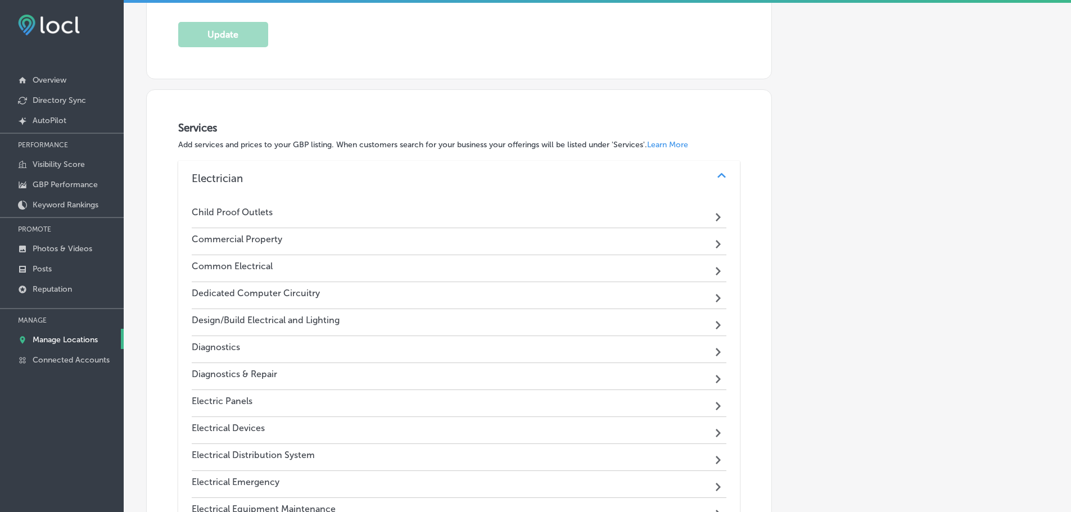
click at [539, 246] on div "Commercial Property Path Created with Sketch." at bounding box center [459, 241] width 535 height 27
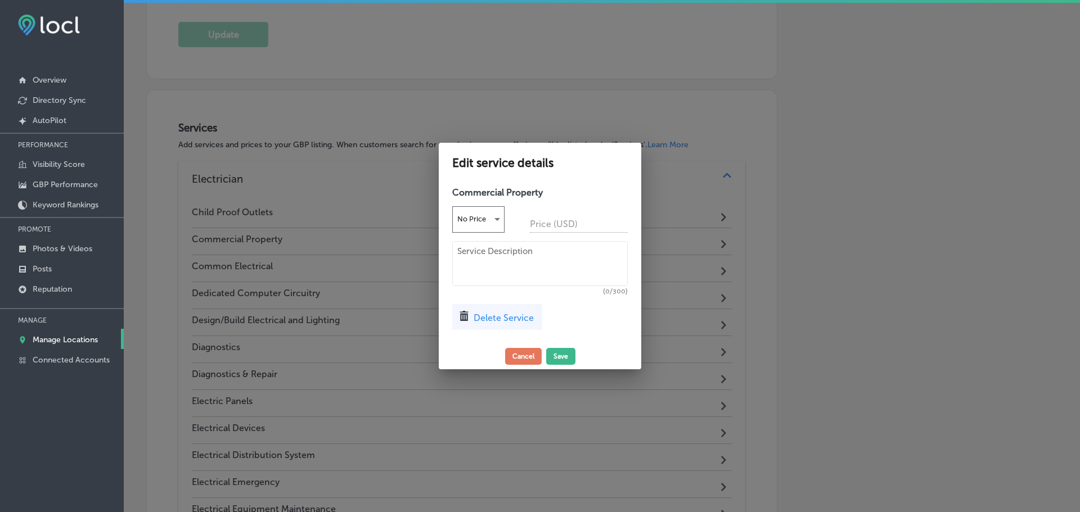
click at [511, 306] on div "Delete Service" at bounding box center [497, 317] width 90 height 26
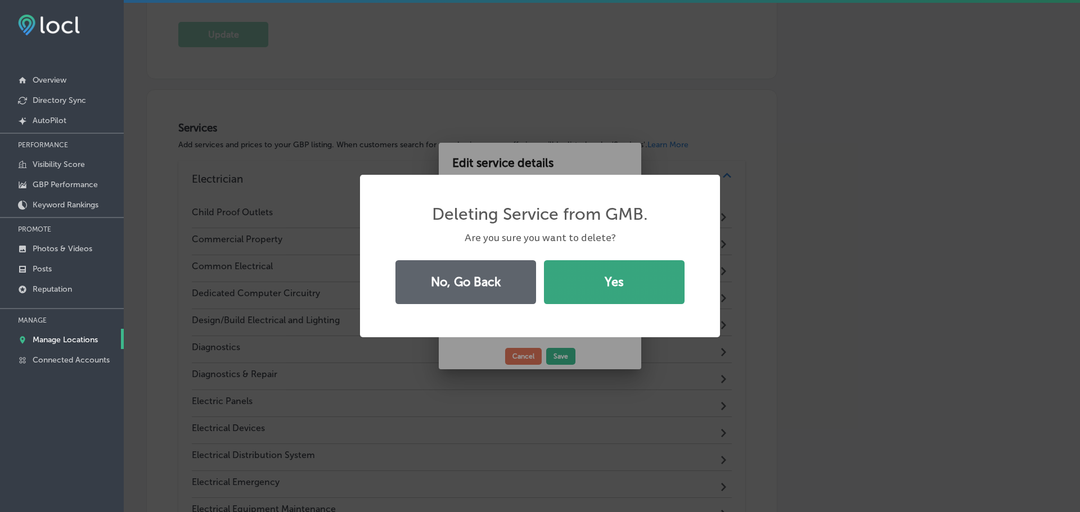
click at [591, 286] on button "Yes" at bounding box center [614, 282] width 141 height 44
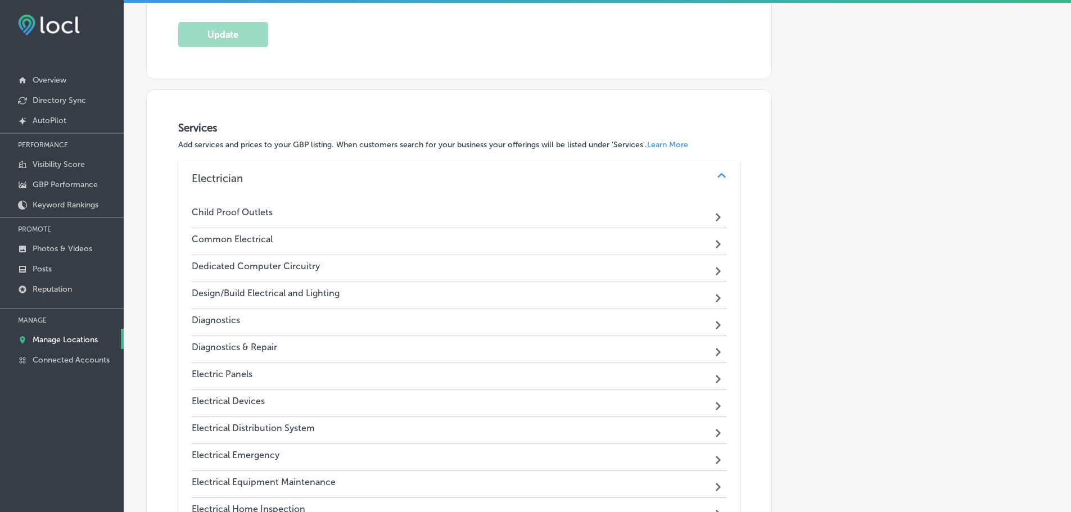
click at [571, 243] on div "Common Electrical Path Created with Sketch." at bounding box center [459, 241] width 535 height 27
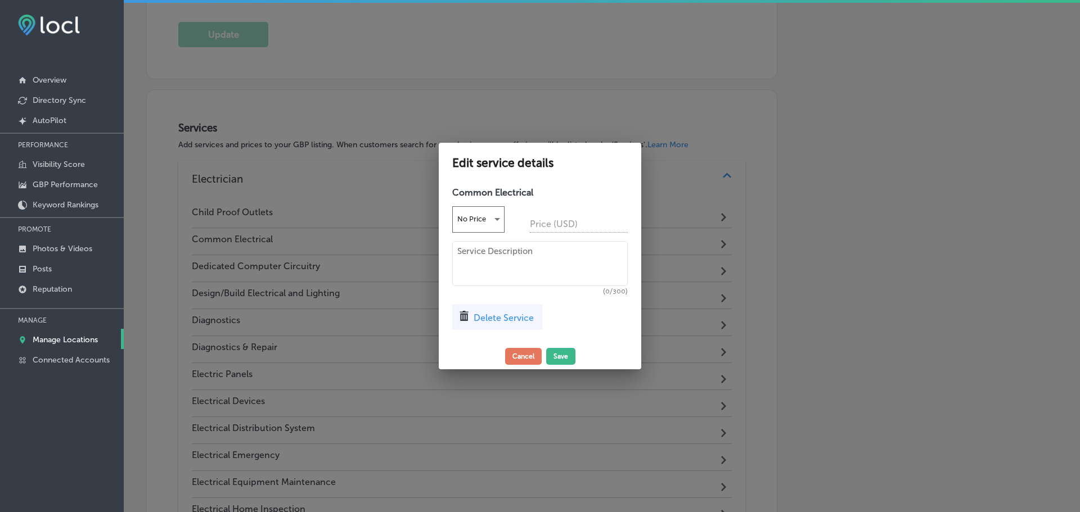
click at [520, 316] on span "Delete Service" at bounding box center [503, 318] width 60 height 11
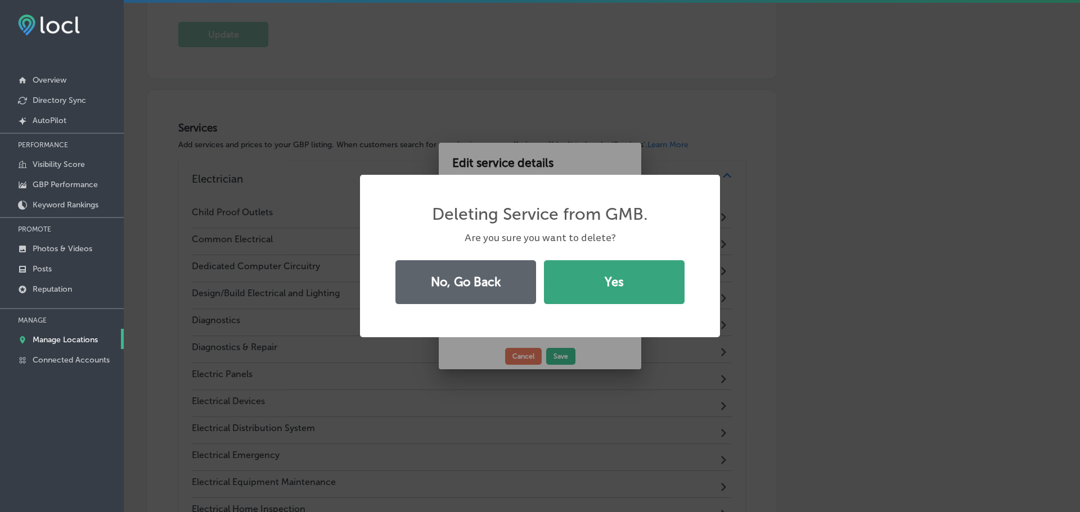
click at [593, 287] on button "Yes" at bounding box center [614, 282] width 141 height 44
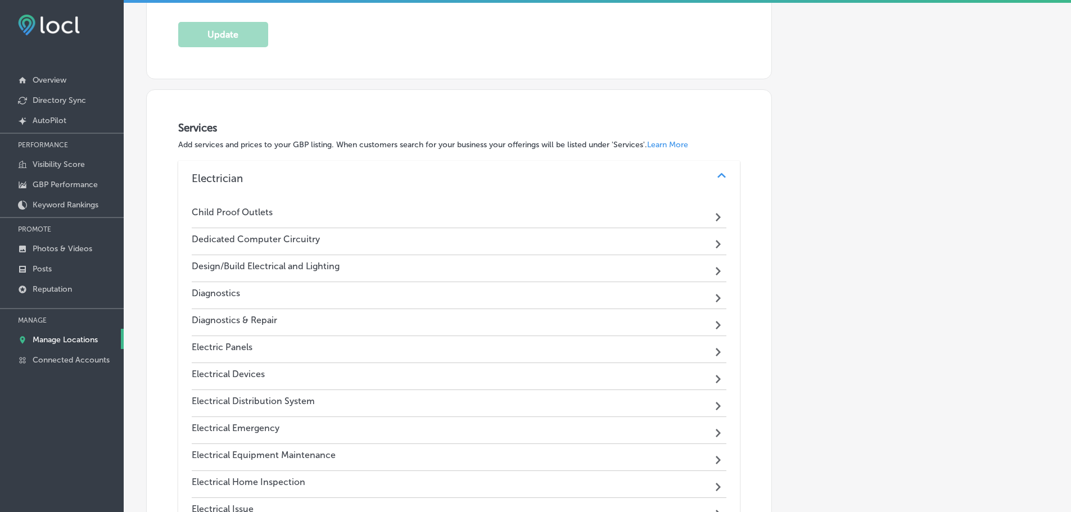
click at [558, 244] on div "Dedicated Computer Circuitry Path Created with Sketch." at bounding box center [459, 241] width 535 height 27
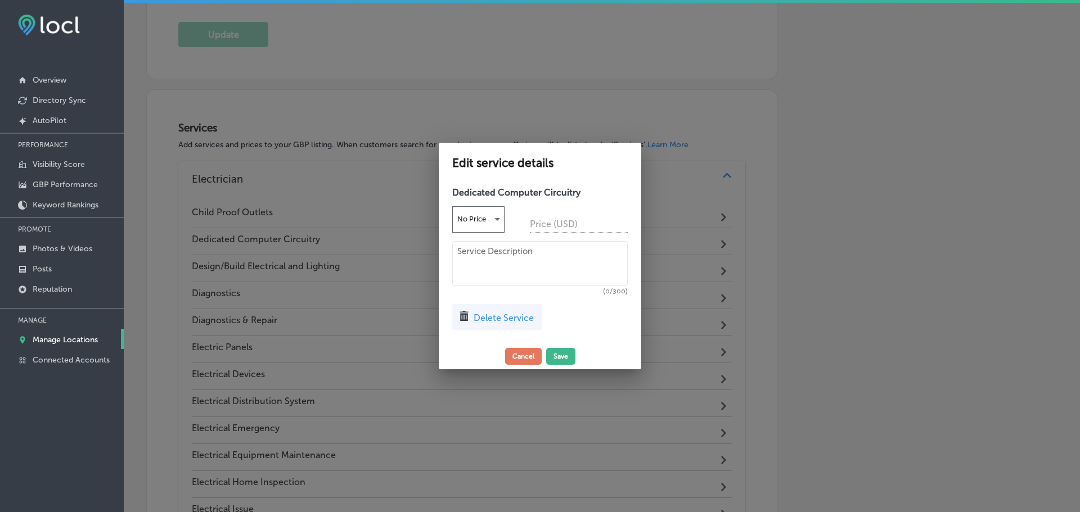
click at [502, 317] on span "Delete Service" at bounding box center [503, 318] width 60 height 11
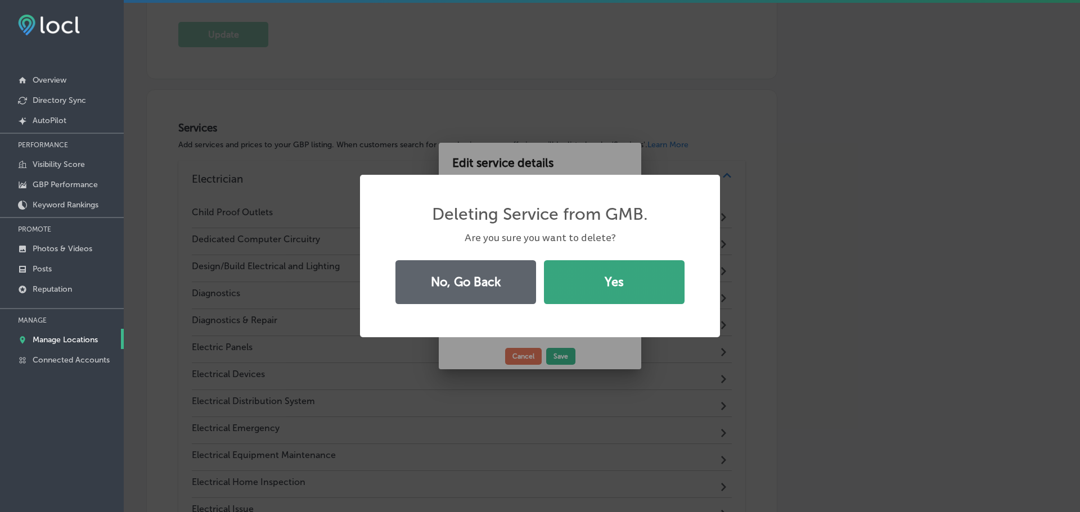
click at [588, 286] on button "Yes" at bounding box center [614, 282] width 141 height 44
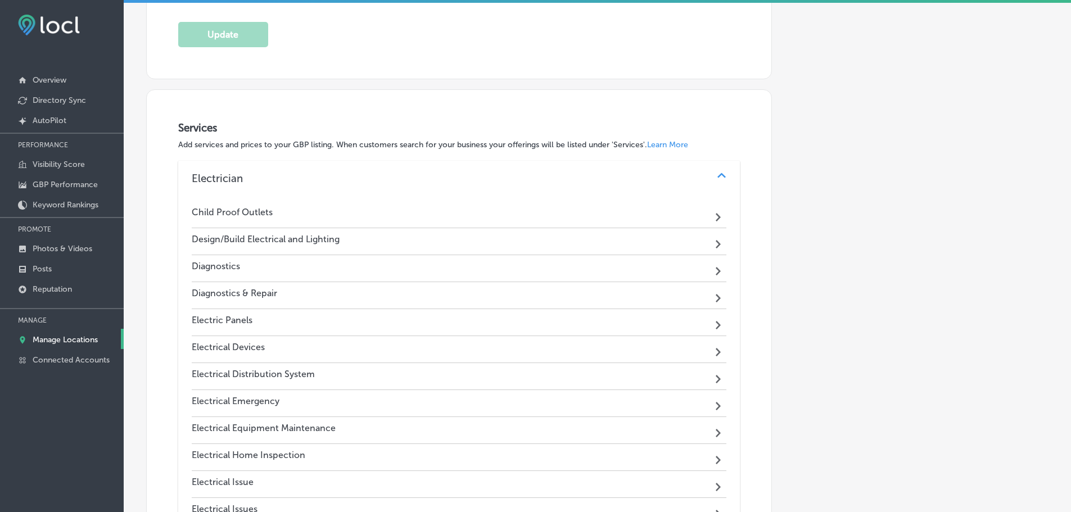
click at [566, 241] on div "Design/Build Electrical and Lighting Path Created with Sketch." at bounding box center [459, 241] width 535 height 27
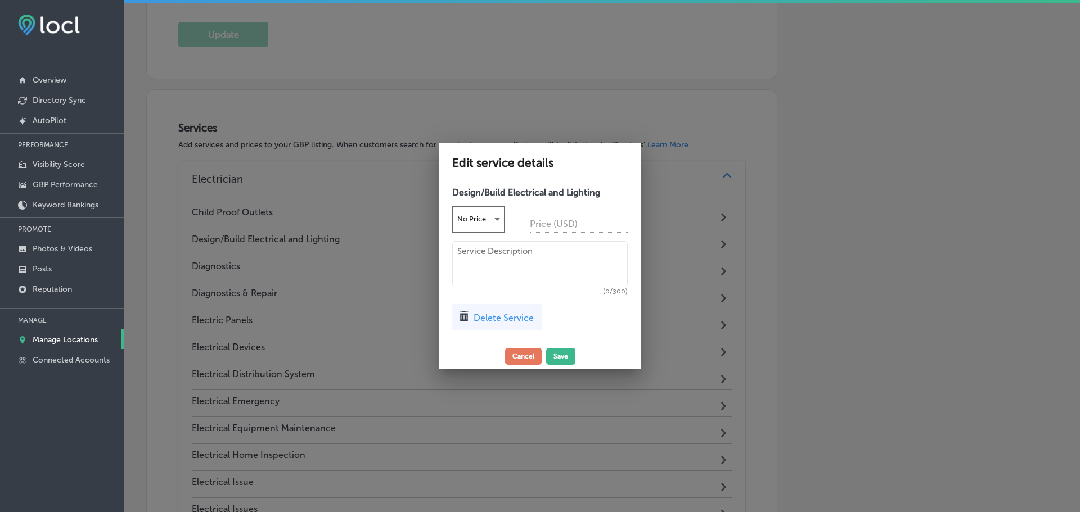
click at [507, 311] on div "Delete Service" at bounding box center [497, 317] width 90 height 26
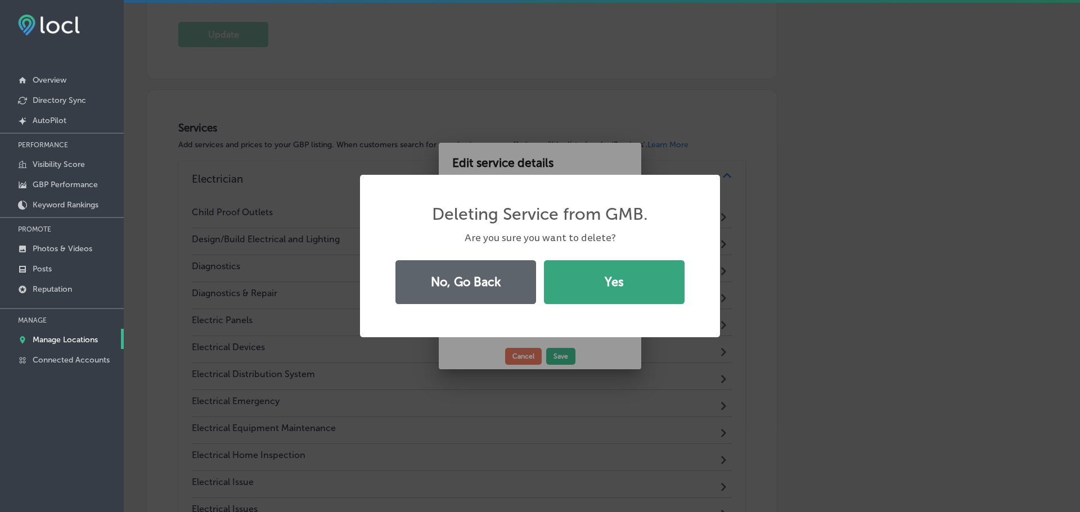
click at [570, 294] on button "Yes" at bounding box center [614, 282] width 141 height 44
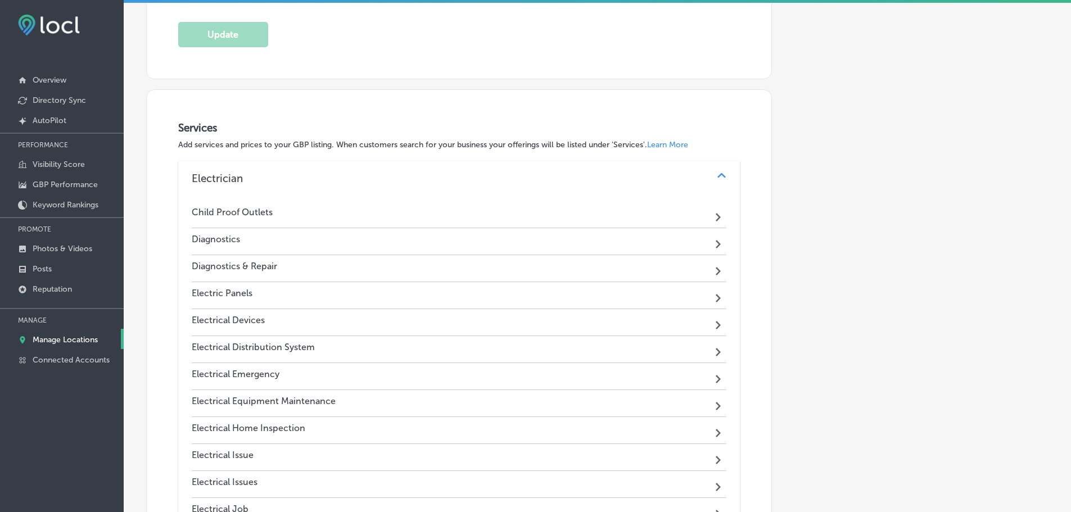
click at [548, 246] on div "Diagnostics Path Created with Sketch." at bounding box center [459, 241] width 535 height 27
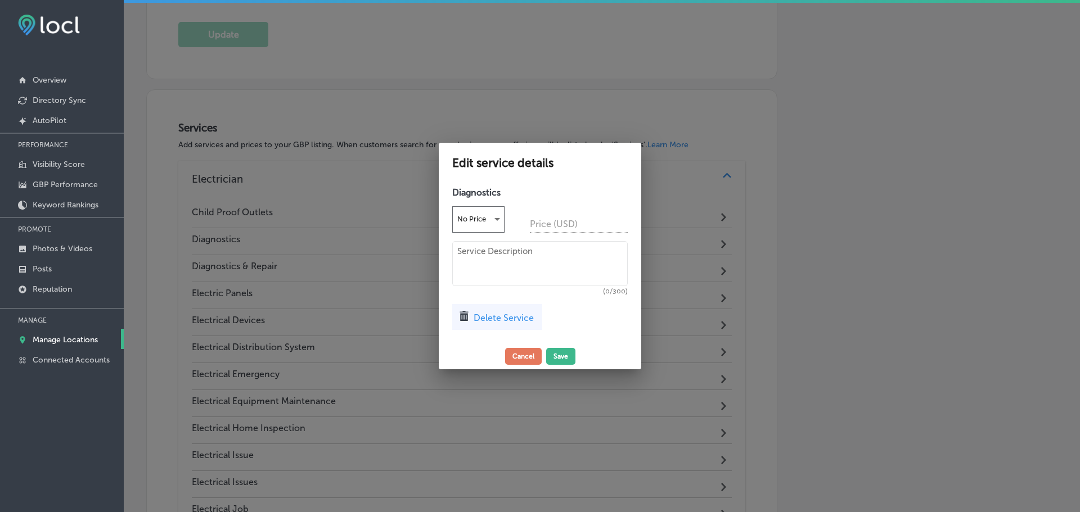
click at [503, 324] on div "Delete Service" at bounding box center [497, 317] width 90 height 26
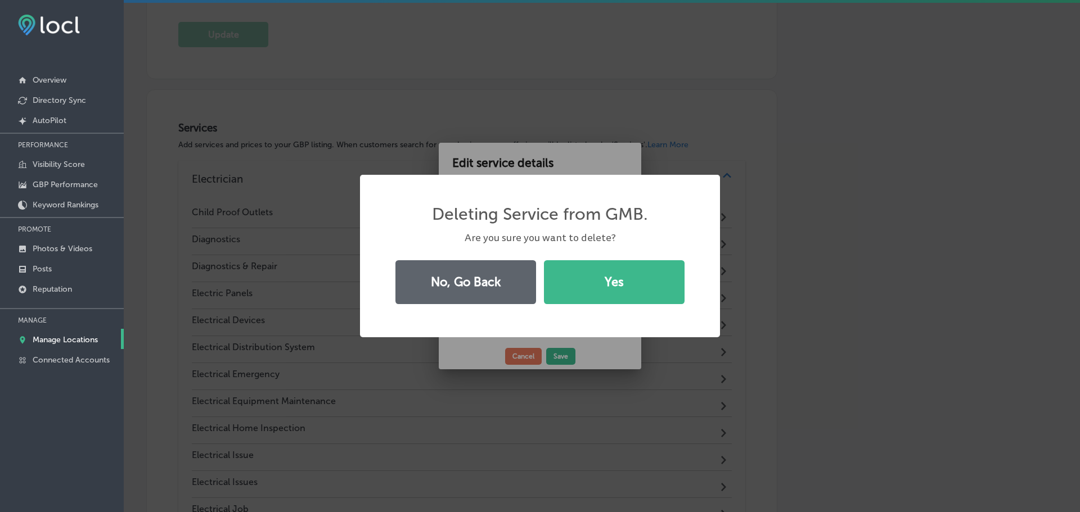
click at [566, 301] on button "Yes" at bounding box center [614, 282] width 141 height 44
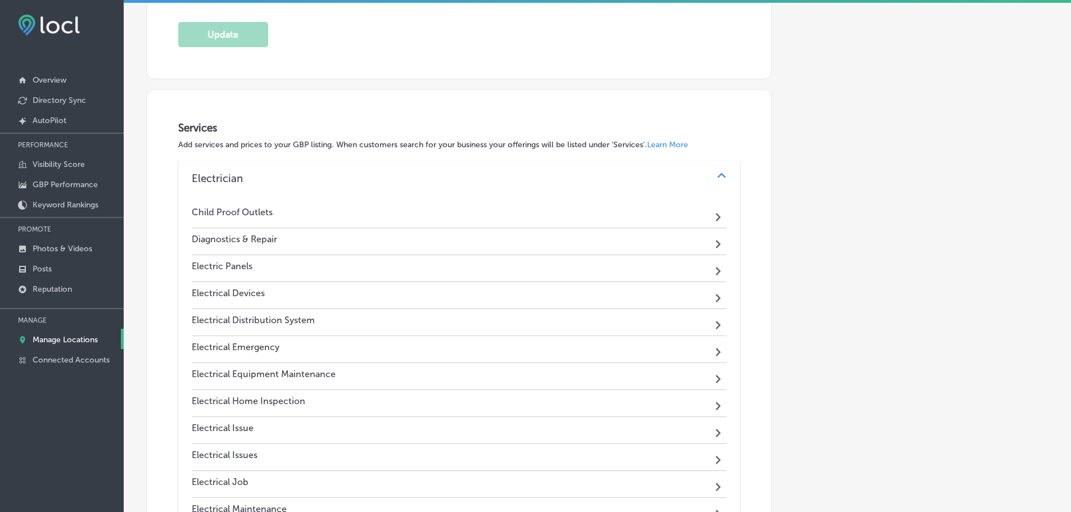
click at [547, 246] on textarea at bounding box center [535, 263] width 175 height 45
click at [551, 241] on div "Diagnostics & Repair Path Created with Sketch." at bounding box center [459, 241] width 535 height 27
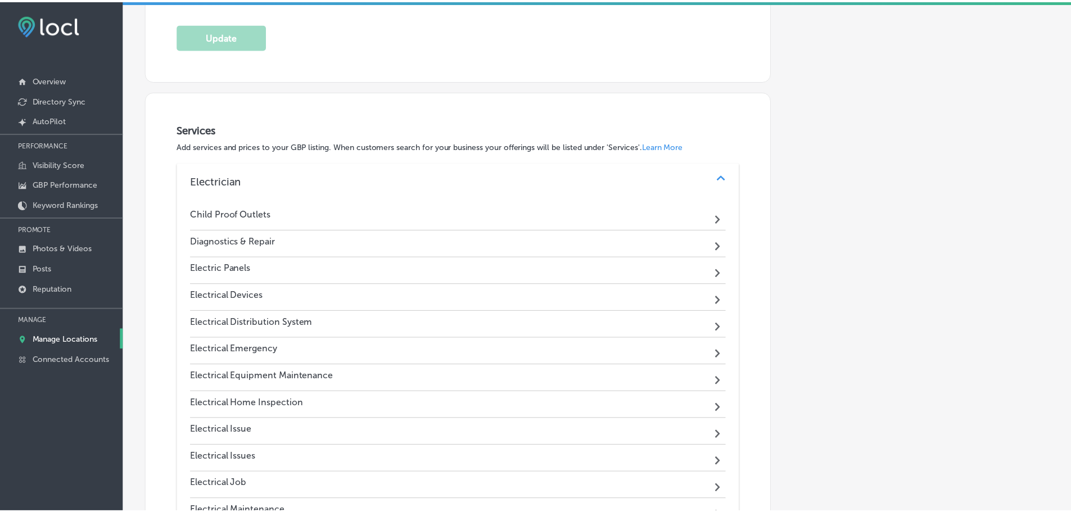
scroll to position [782, 0]
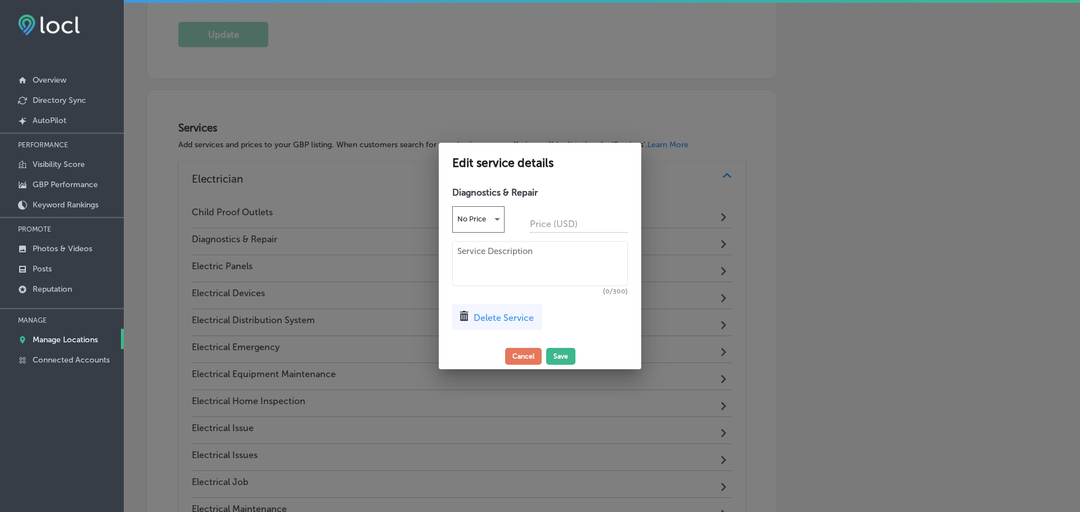
click at [509, 320] on span "Delete Service" at bounding box center [503, 318] width 60 height 11
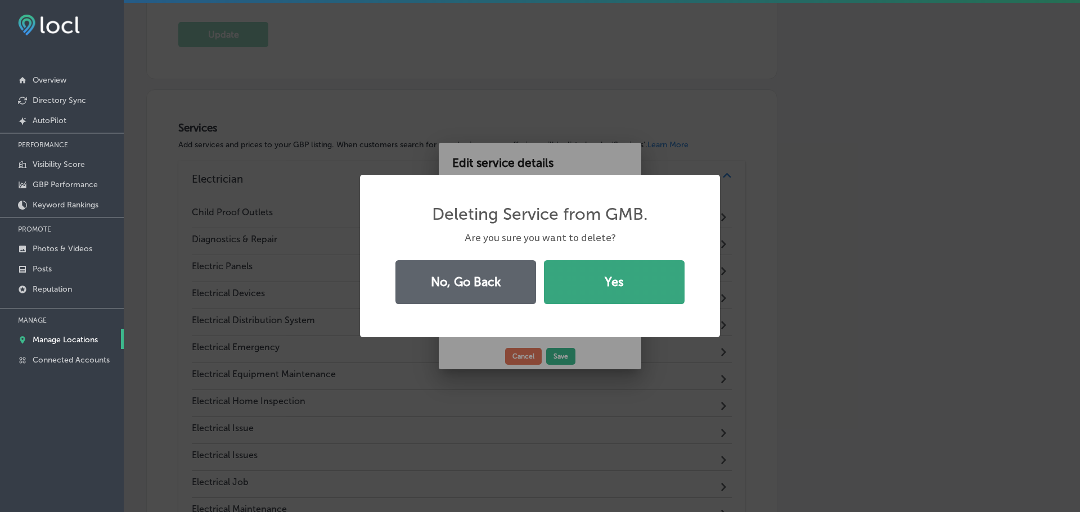
click at [589, 301] on button "Yes" at bounding box center [614, 282] width 141 height 44
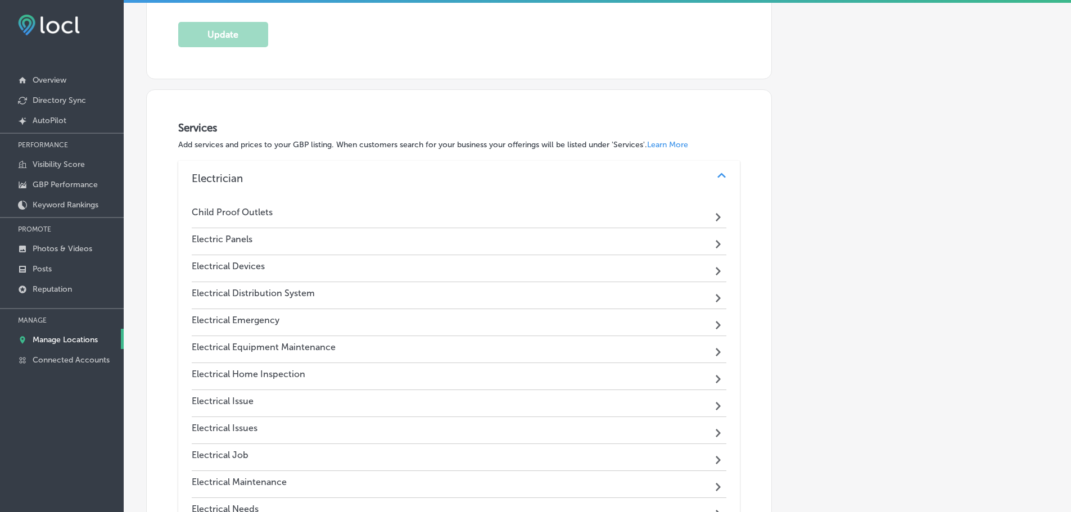
click at [540, 242] on div "Electric Panels Path Created with Sketch." at bounding box center [459, 241] width 535 height 27
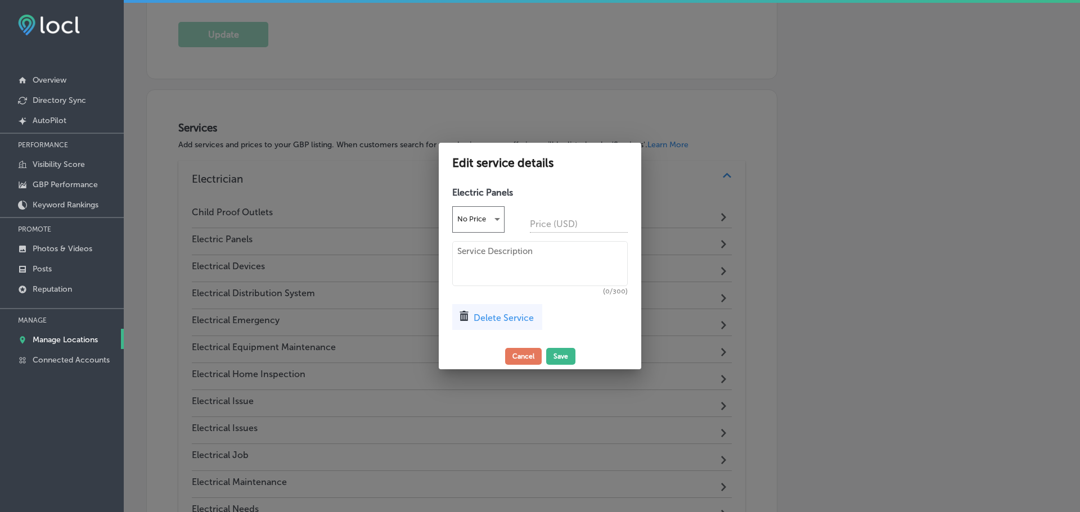
click at [517, 326] on div "Delete Service" at bounding box center [497, 317] width 90 height 26
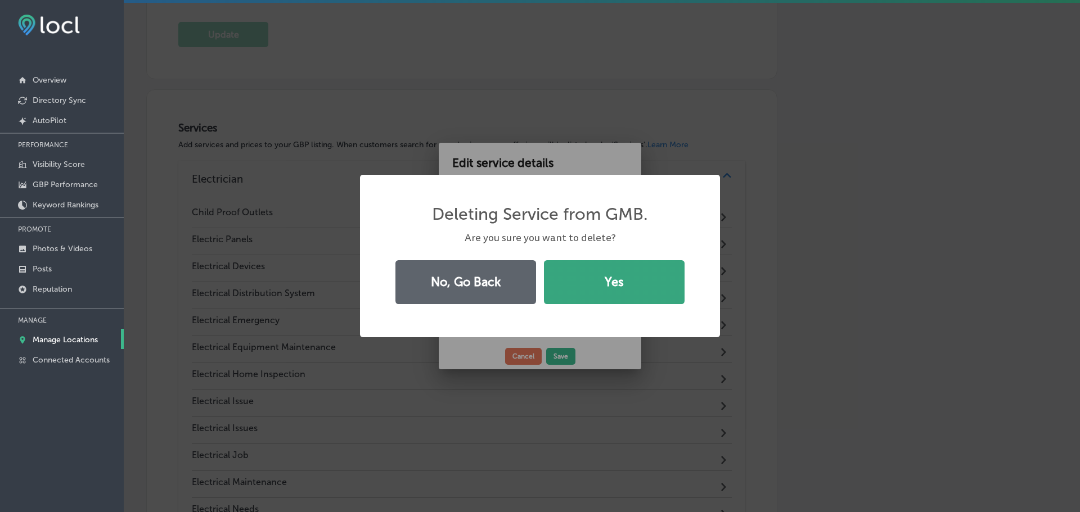
click at [597, 296] on button "Yes" at bounding box center [614, 282] width 141 height 44
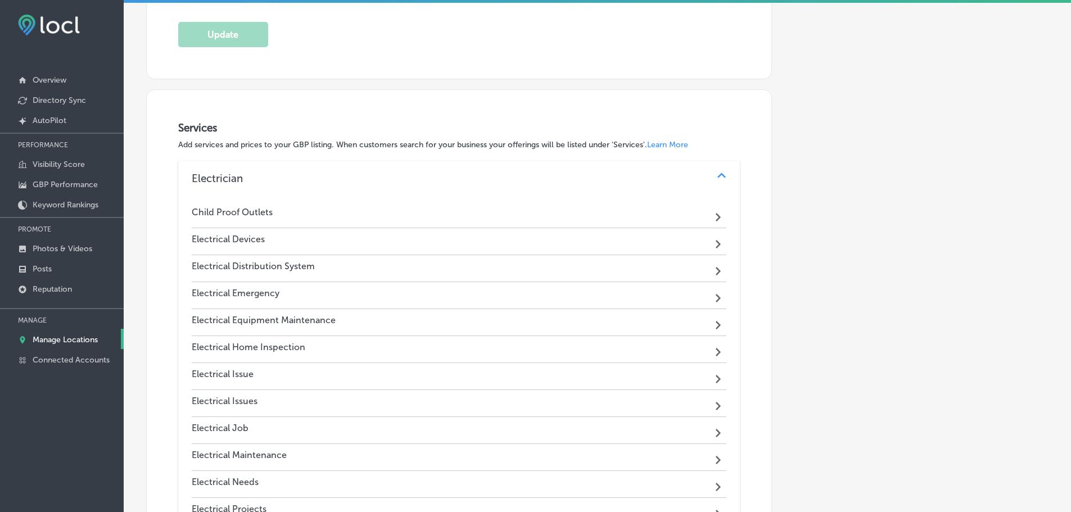
click at [546, 243] on div "Electrical Devices Path Created with Sketch." at bounding box center [459, 241] width 535 height 27
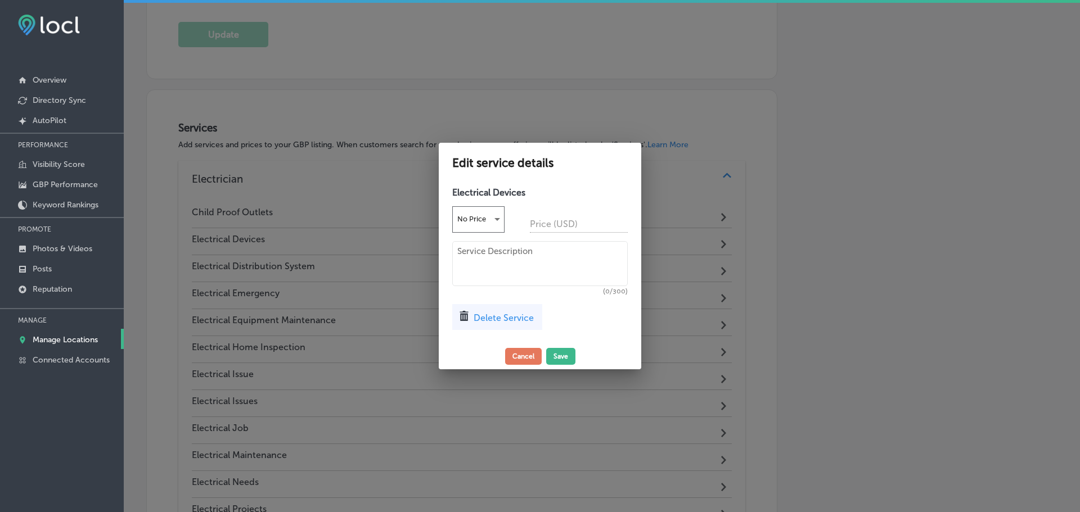
click at [512, 317] on span "Delete Service" at bounding box center [503, 318] width 60 height 11
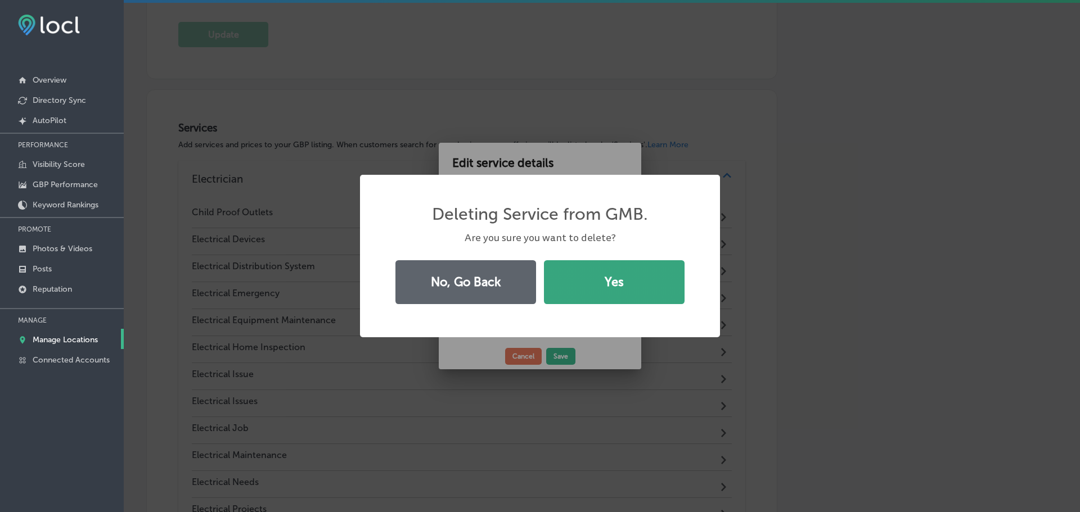
click at [592, 291] on button "Yes" at bounding box center [614, 282] width 141 height 44
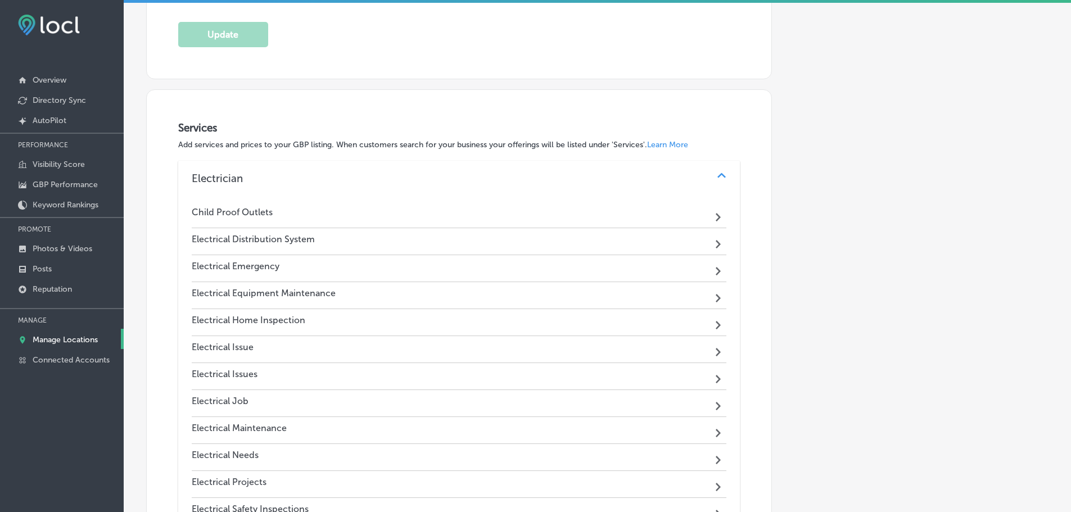
click at [575, 241] on div "Electrical Distribution System Path Created with Sketch." at bounding box center [459, 241] width 535 height 27
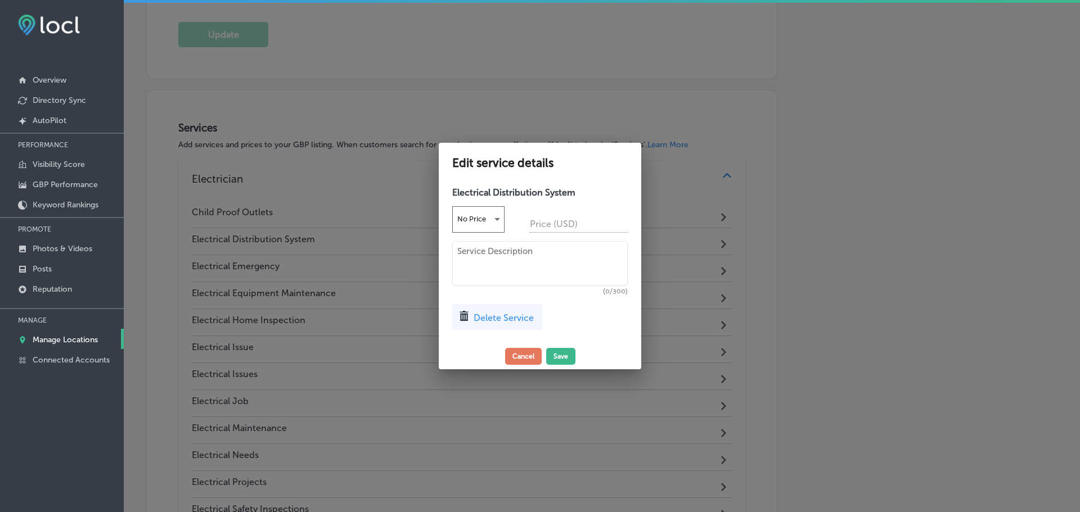
click at [513, 317] on span "Delete Service" at bounding box center [503, 318] width 60 height 11
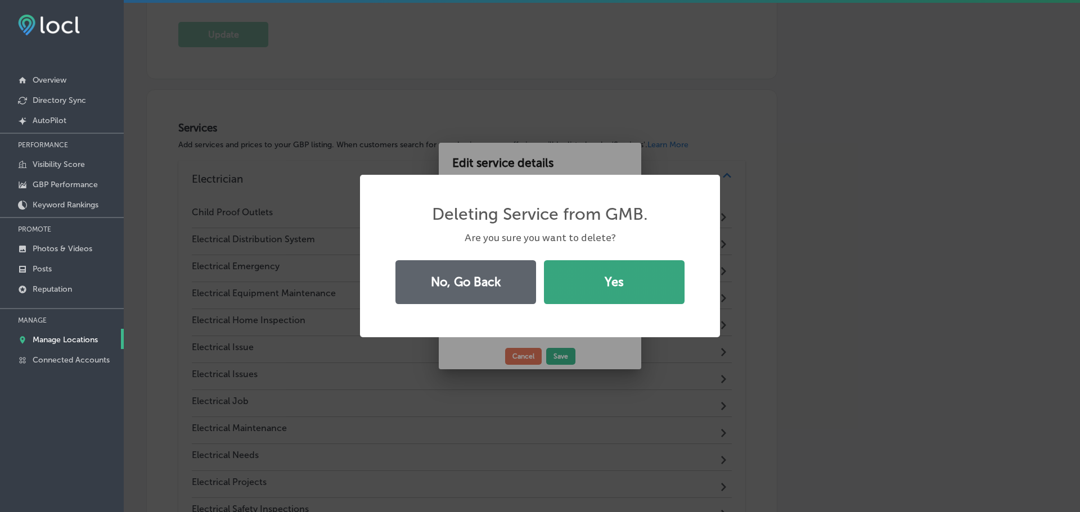
click at [581, 298] on button "Yes" at bounding box center [614, 282] width 141 height 44
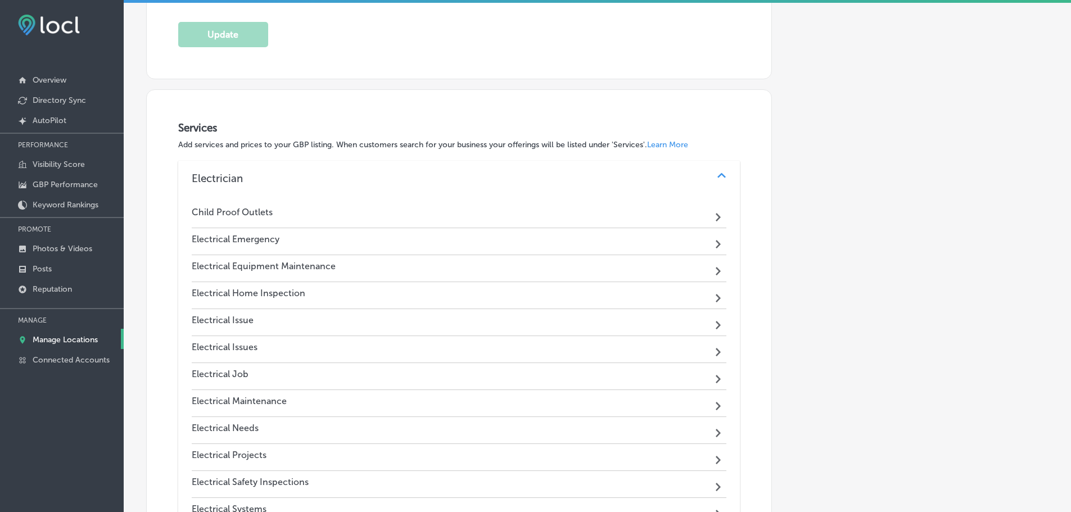
click at [559, 243] on div "Electrical Emergency Path Created with Sketch." at bounding box center [459, 241] width 535 height 27
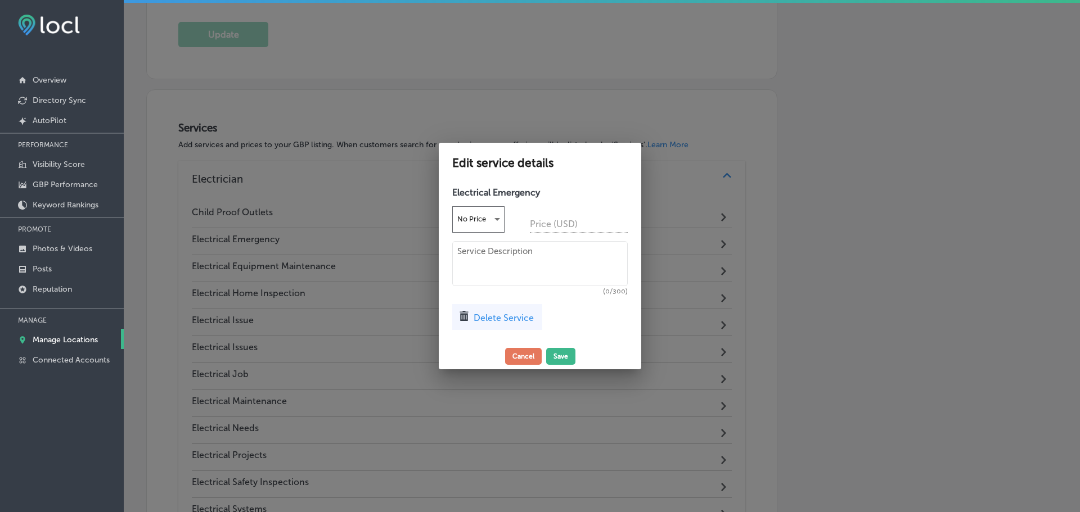
click at [514, 319] on span "Delete Service" at bounding box center [503, 318] width 60 height 11
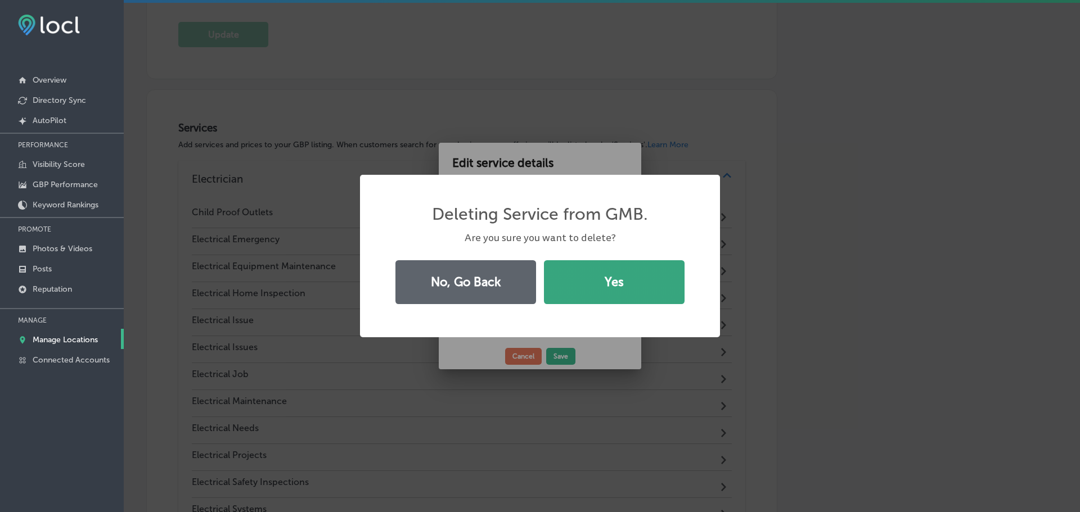
click at [579, 292] on button "Yes" at bounding box center [614, 282] width 141 height 44
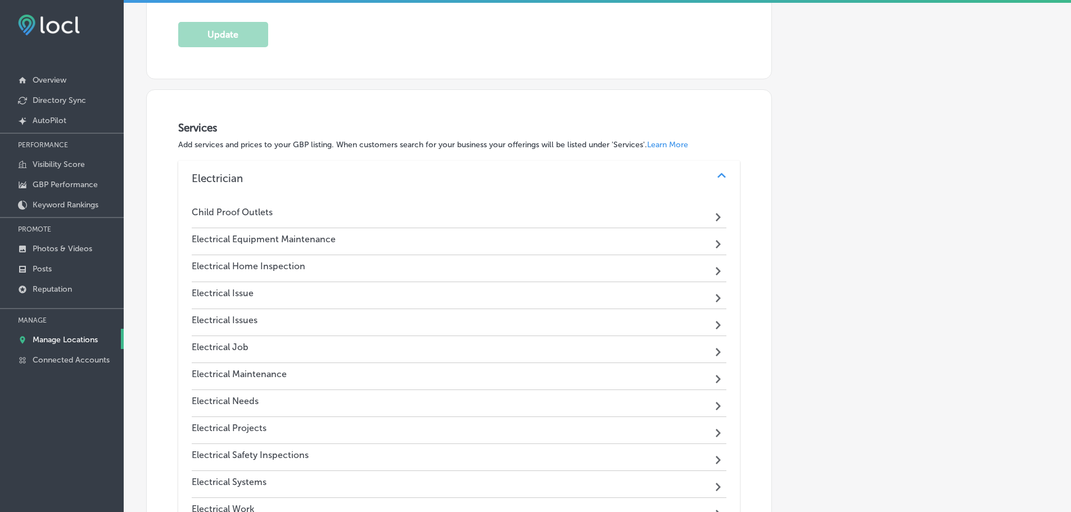
click at [565, 245] on div "Electrical Equipment Maintenance Path Created with Sketch." at bounding box center [459, 241] width 535 height 27
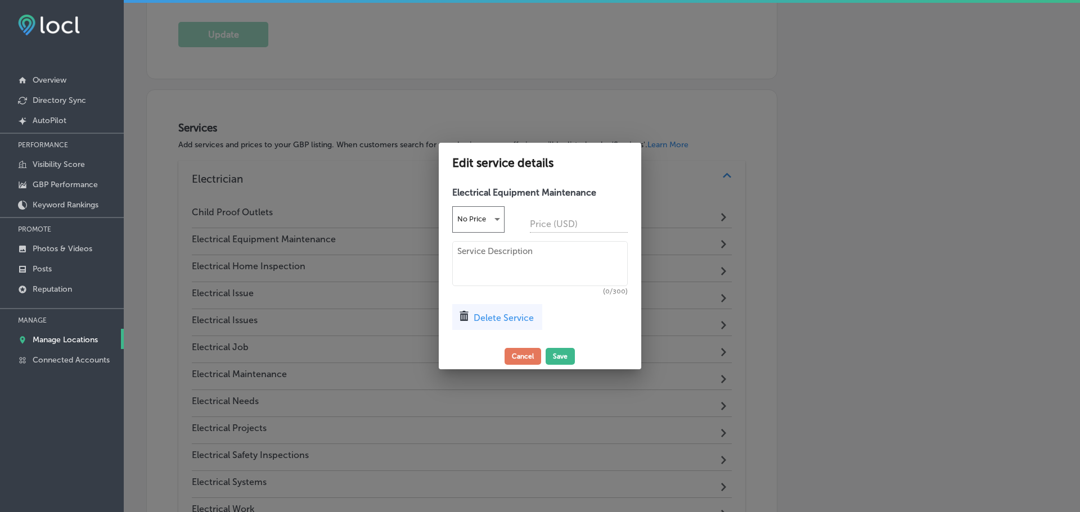
click at [515, 324] on div "Delete Service" at bounding box center [497, 317] width 90 height 26
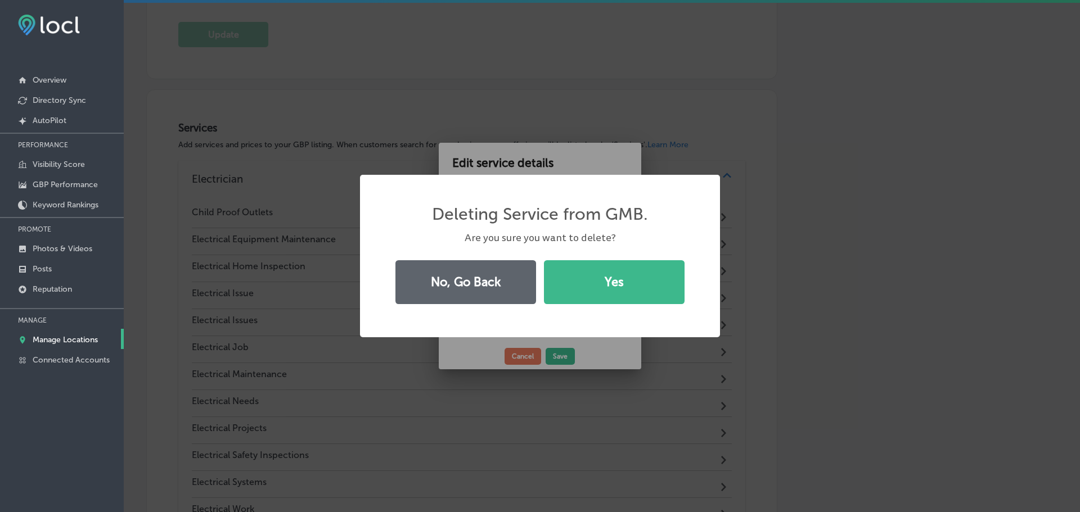
click at [590, 297] on button "Yes" at bounding box center [614, 282] width 141 height 44
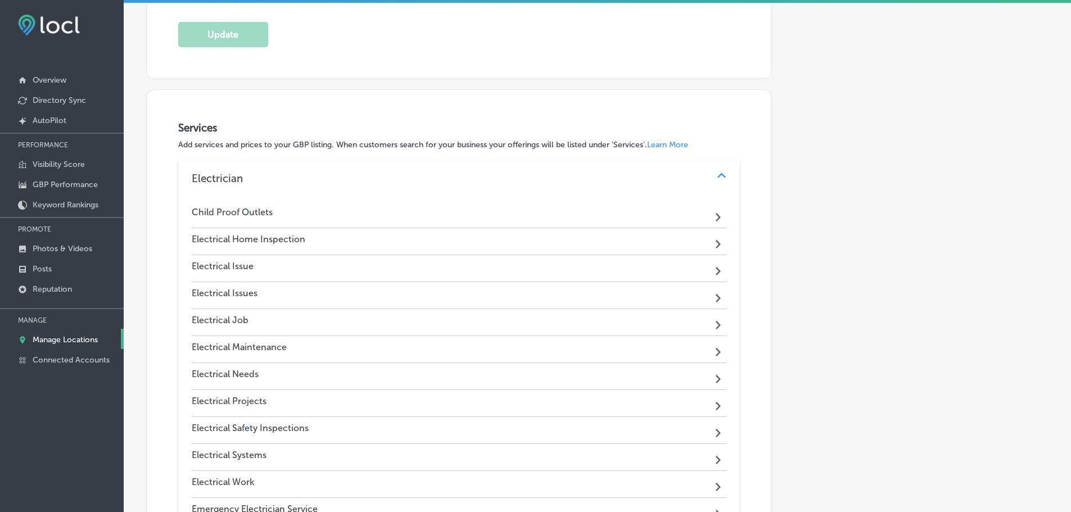
click at [578, 237] on div "Electrical Home Inspection Path Created with Sketch." at bounding box center [459, 241] width 535 height 27
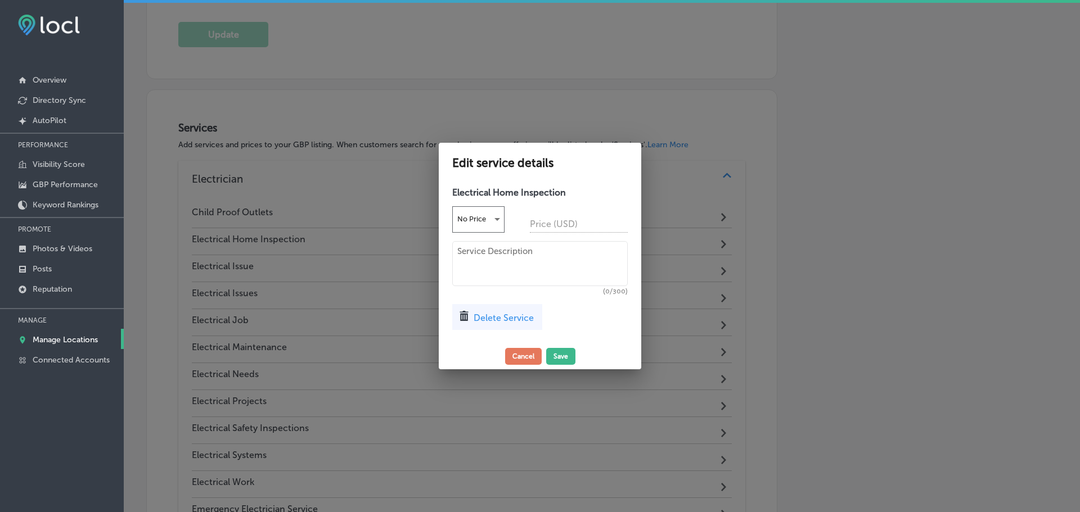
click at [509, 319] on span "Delete Service" at bounding box center [503, 318] width 60 height 11
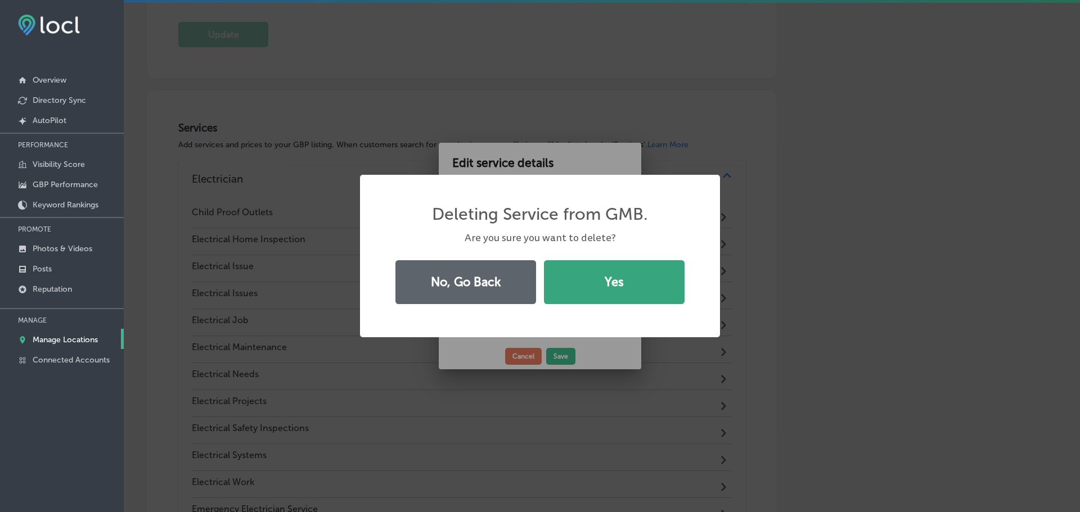
click at [593, 303] on button "Yes" at bounding box center [614, 282] width 141 height 44
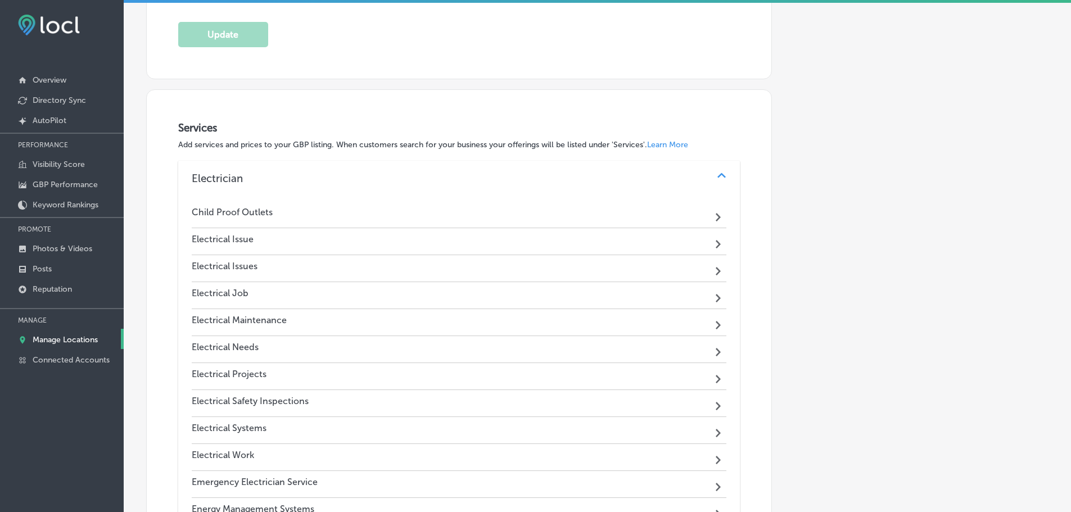
click at [573, 242] on div "Electrical Issue Path Created with Sketch." at bounding box center [459, 241] width 535 height 27
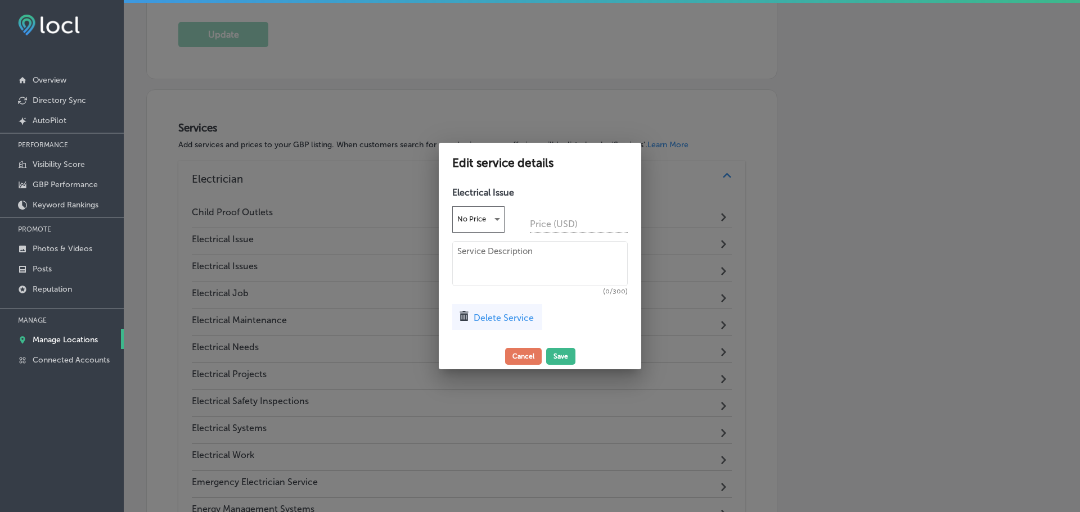
click at [520, 317] on span "Delete Service" at bounding box center [503, 318] width 60 height 11
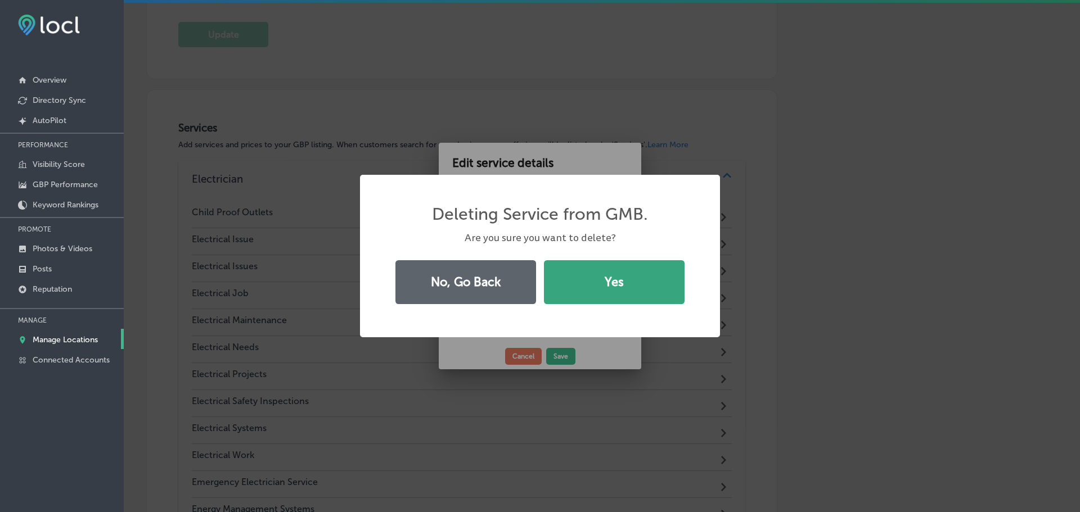
click at [611, 291] on button "Yes" at bounding box center [614, 282] width 141 height 44
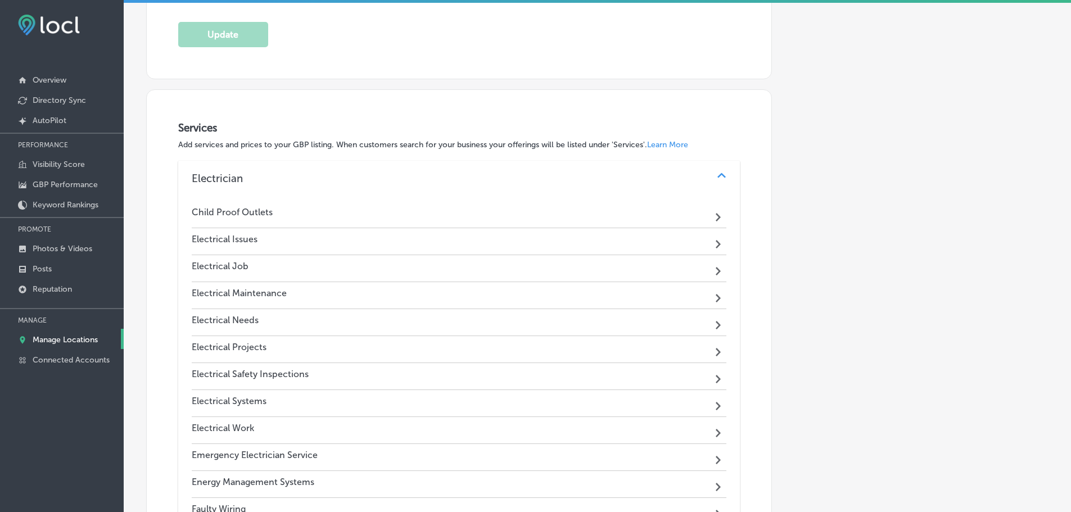
click at [594, 243] on div "Electrical Issues Path Created with Sketch." at bounding box center [459, 241] width 535 height 27
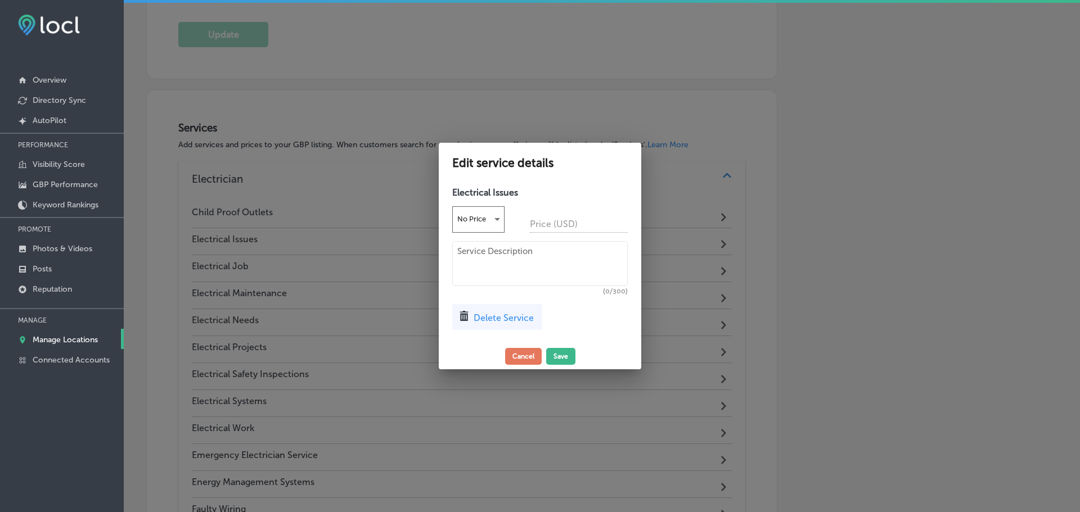
click at [516, 326] on div "Delete Service" at bounding box center [497, 317] width 90 height 26
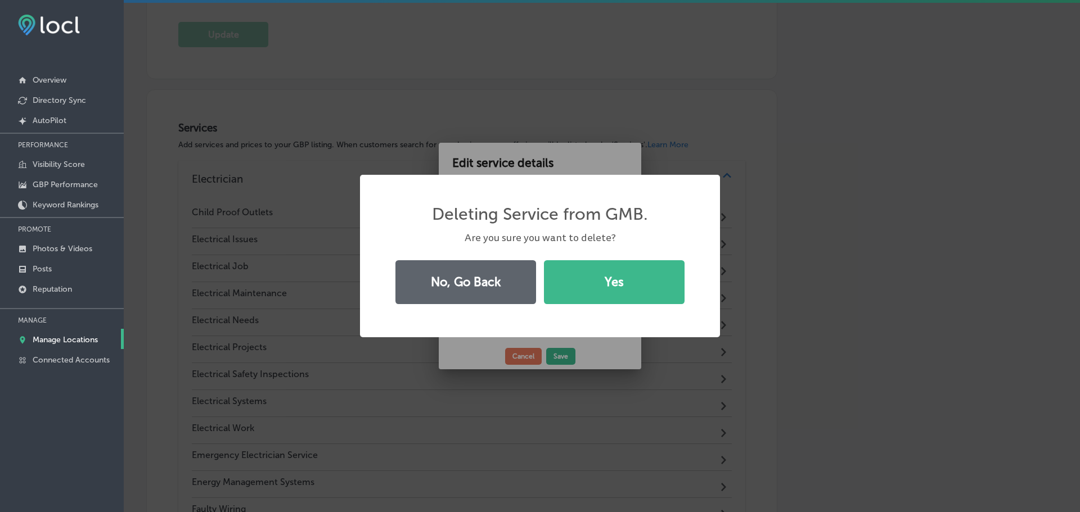
click at [595, 306] on div "No, Go Back Yes" at bounding box center [539, 282] width 301 height 52
click at [595, 299] on button "Yes" at bounding box center [614, 282] width 141 height 44
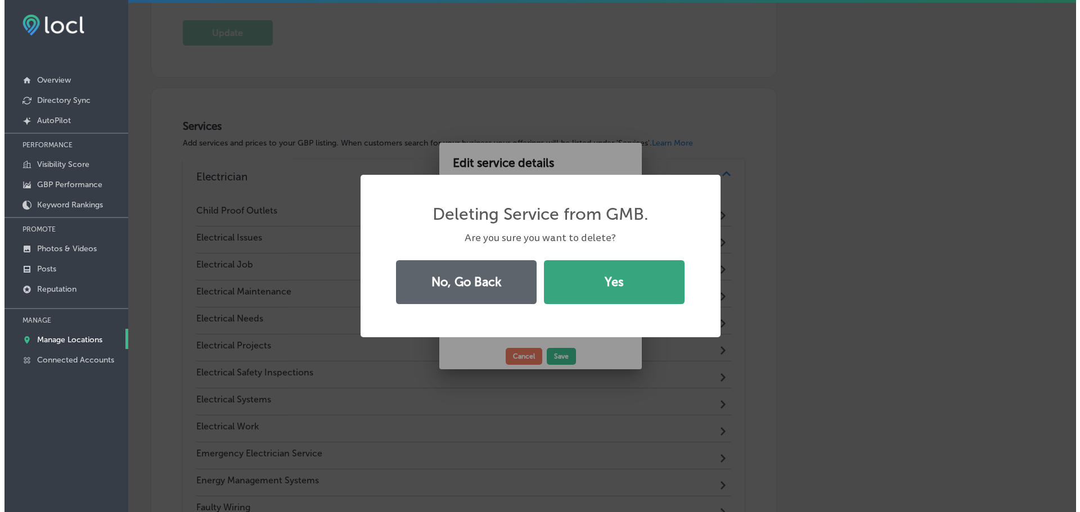
scroll to position [780, 0]
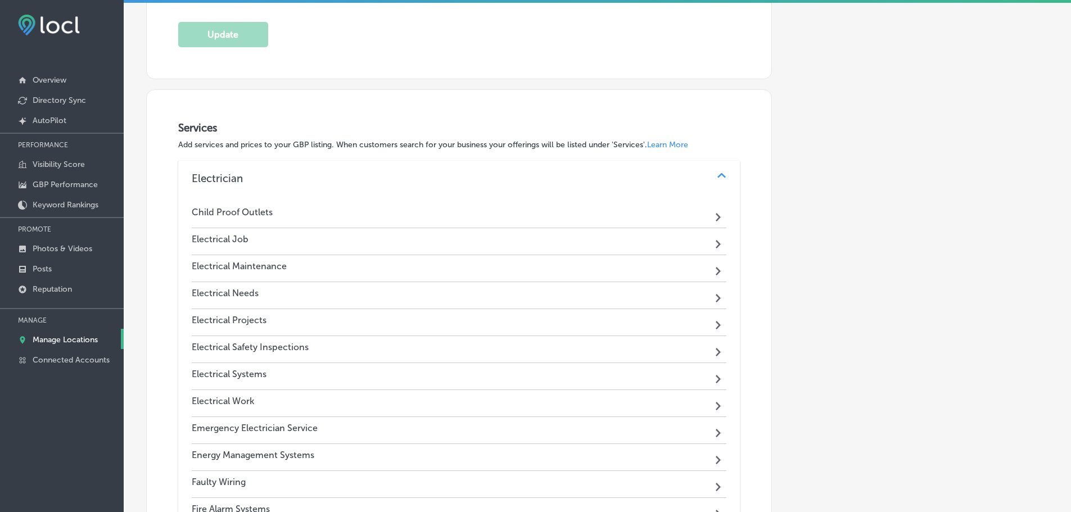
click at [558, 243] on div "Electrical Job Path Created with Sketch." at bounding box center [459, 241] width 535 height 27
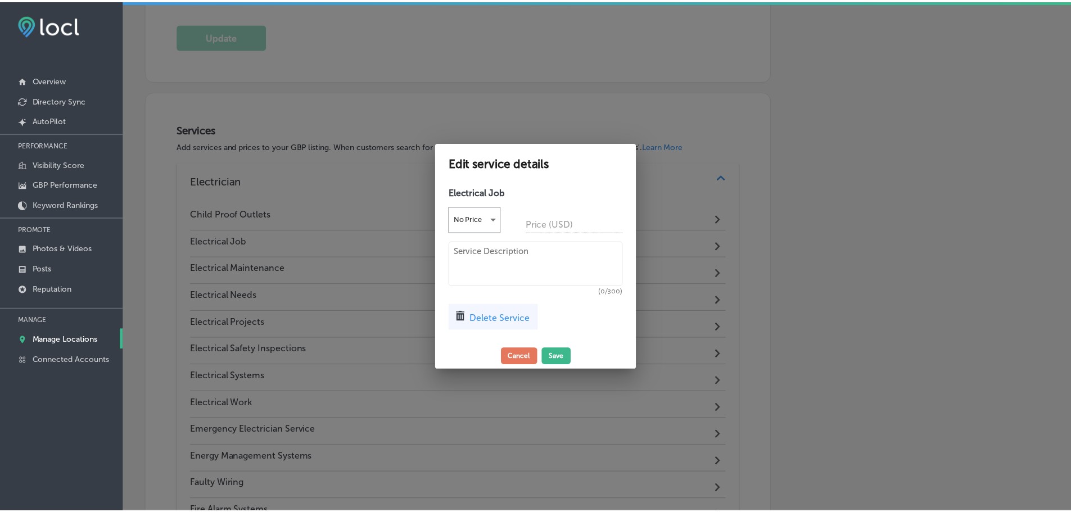
scroll to position [782, 0]
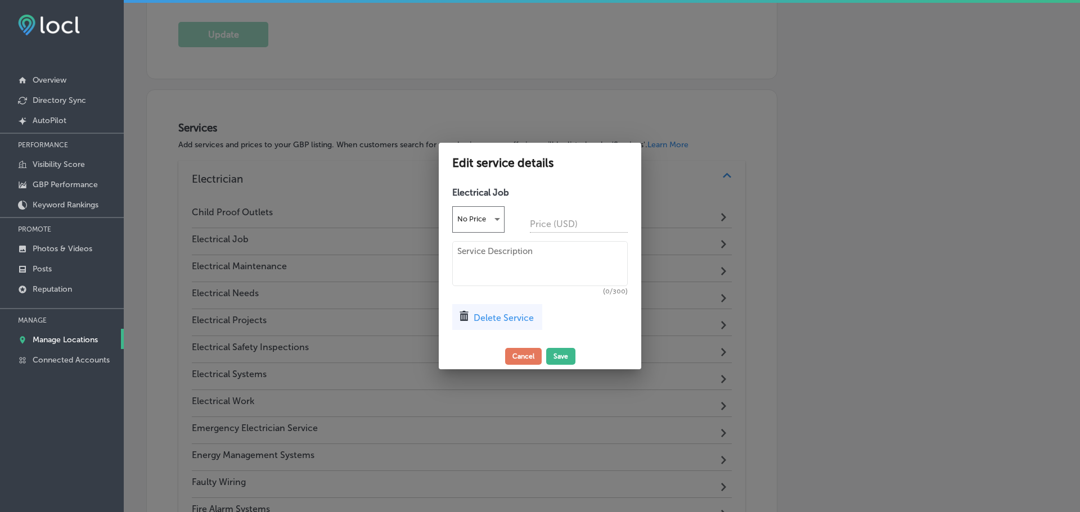
click at [482, 322] on span "Delete Service" at bounding box center [503, 318] width 60 height 11
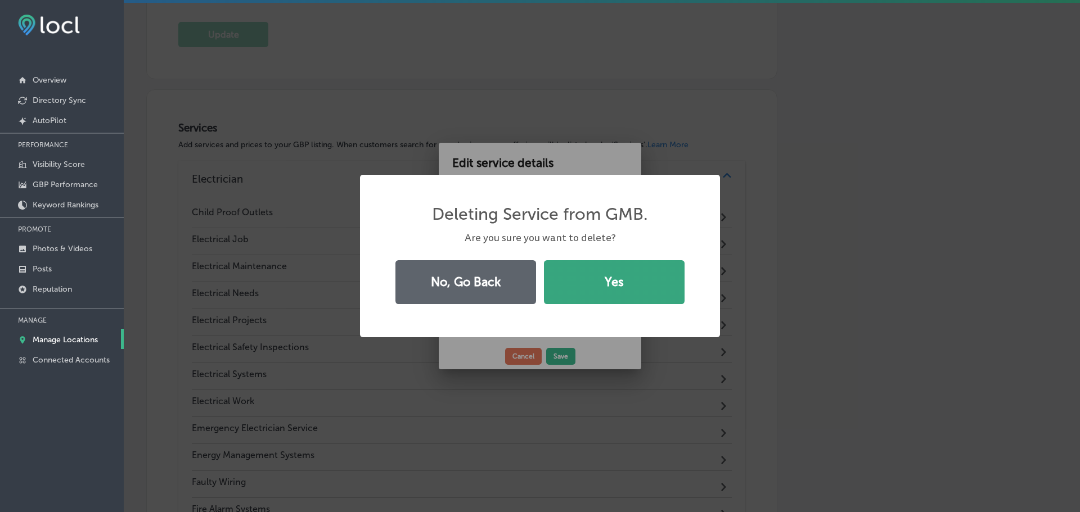
click at [567, 300] on button "Yes" at bounding box center [614, 282] width 141 height 44
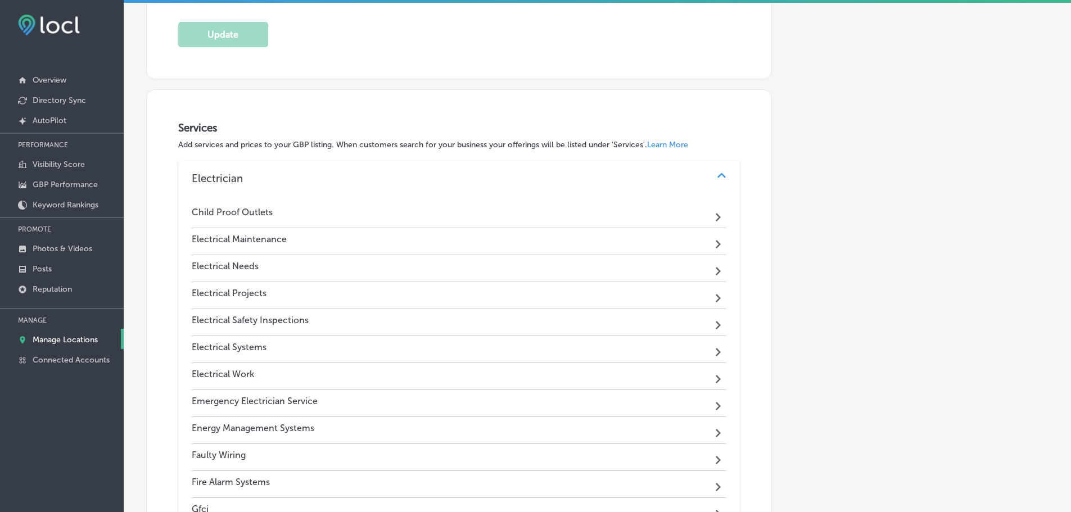
click at [583, 245] on div "Electrical Maintenance Path Created with Sketch." at bounding box center [459, 241] width 535 height 27
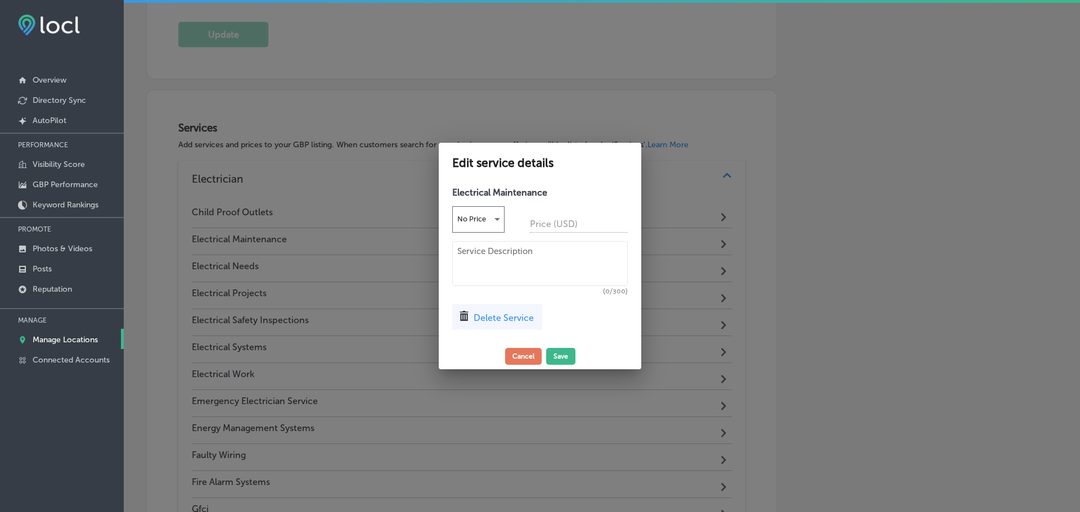
click at [508, 318] on span "Delete Service" at bounding box center [503, 318] width 60 height 11
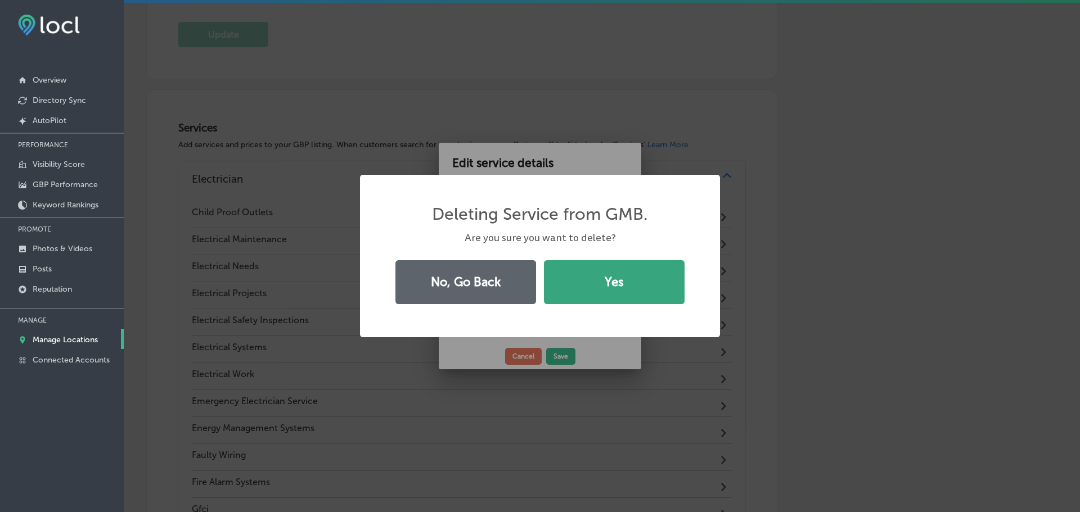
click at [580, 288] on button "Yes" at bounding box center [614, 282] width 141 height 44
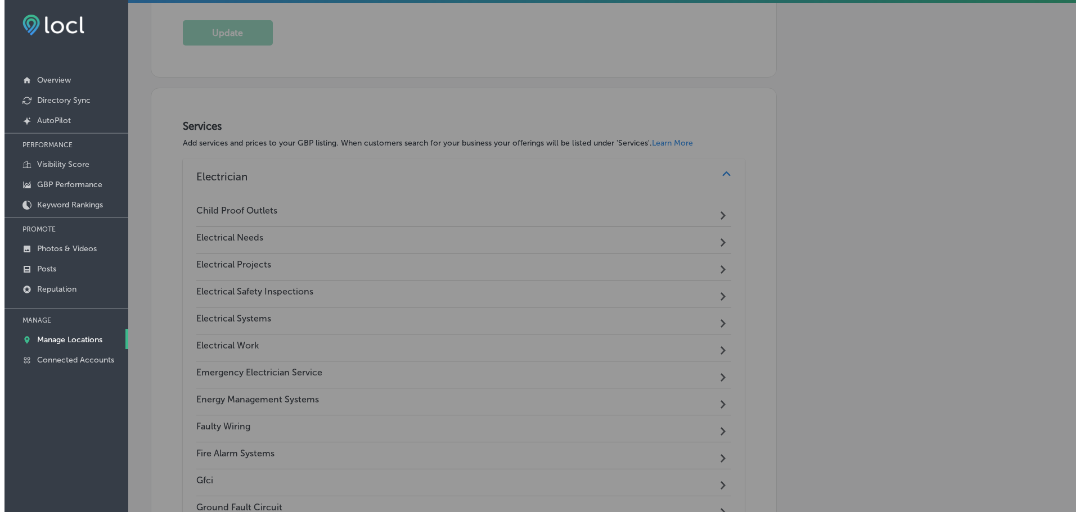
scroll to position [780, 0]
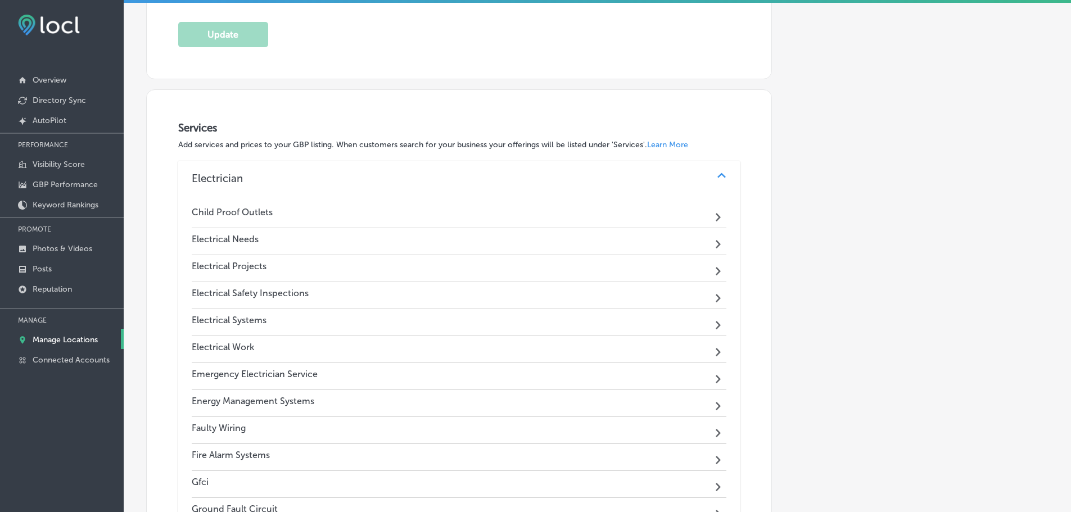
click at [565, 246] on div "Electrical Needs Path Created with Sketch." at bounding box center [459, 241] width 535 height 27
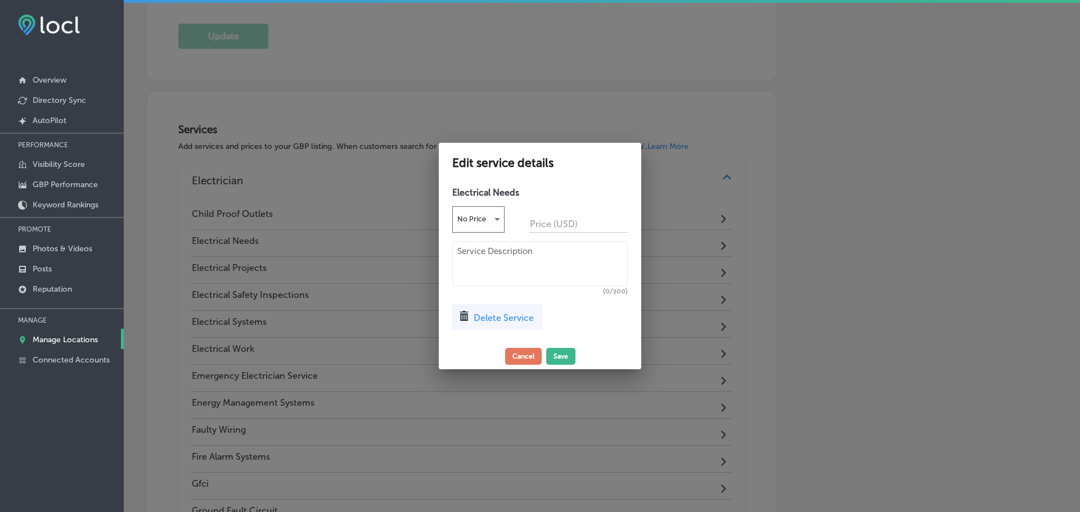
scroll to position [782, 0]
click at [504, 321] on span "Delete Service" at bounding box center [503, 318] width 60 height 11
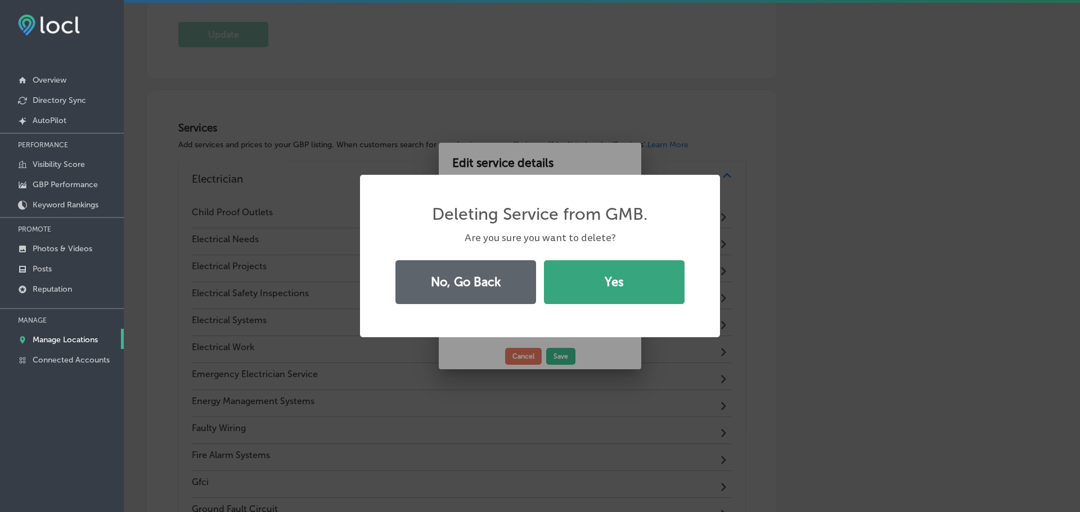
click at [583, 273] on button "Yes" at bounding box center [614, 282] width 141 height 44
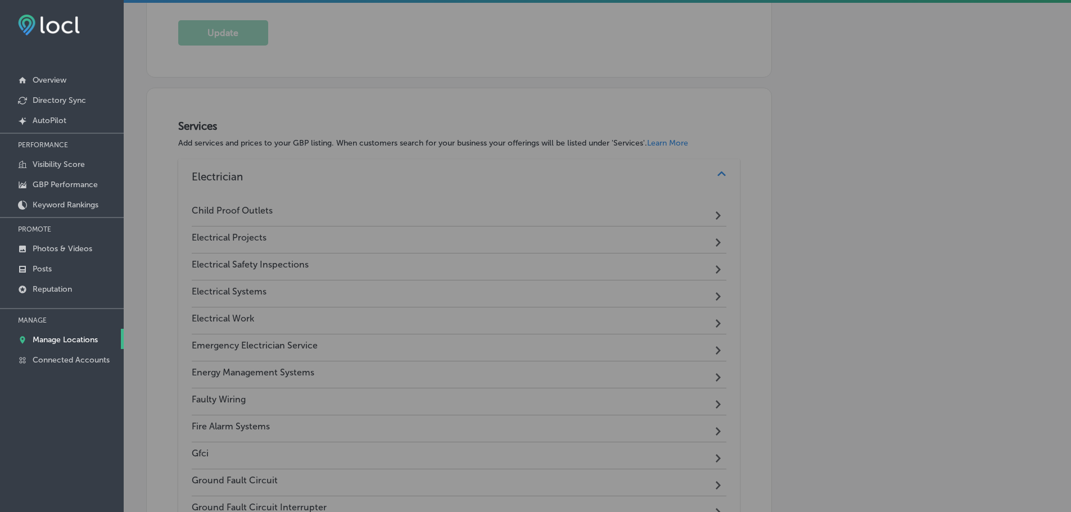
click at [579, 243] on div "Electrical Projects Path Created with Sketch." at bounding box center [459, 240] width 535 height 27
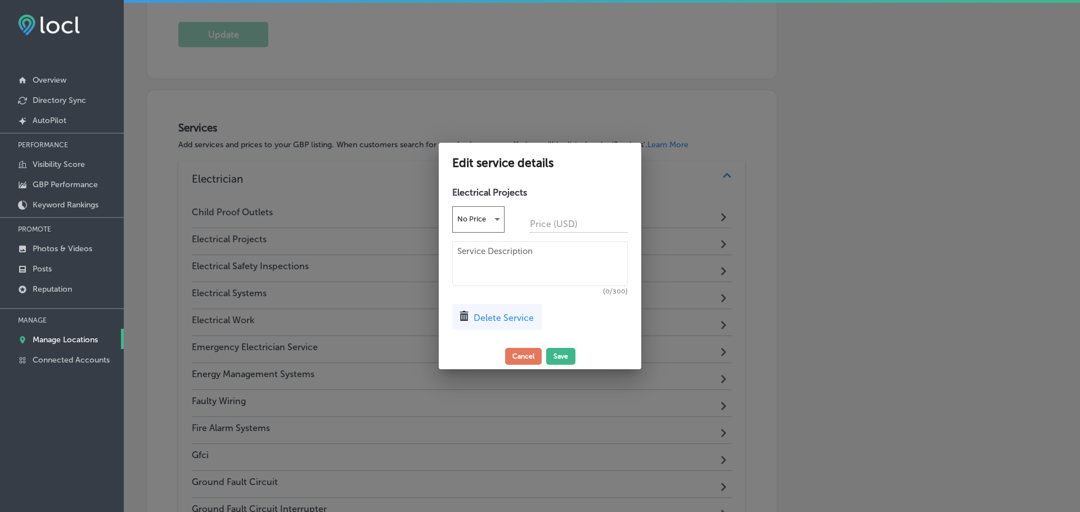
click at [516, 319] on span "Delete Service" at bounding box center [503, 318] width 60 height 11
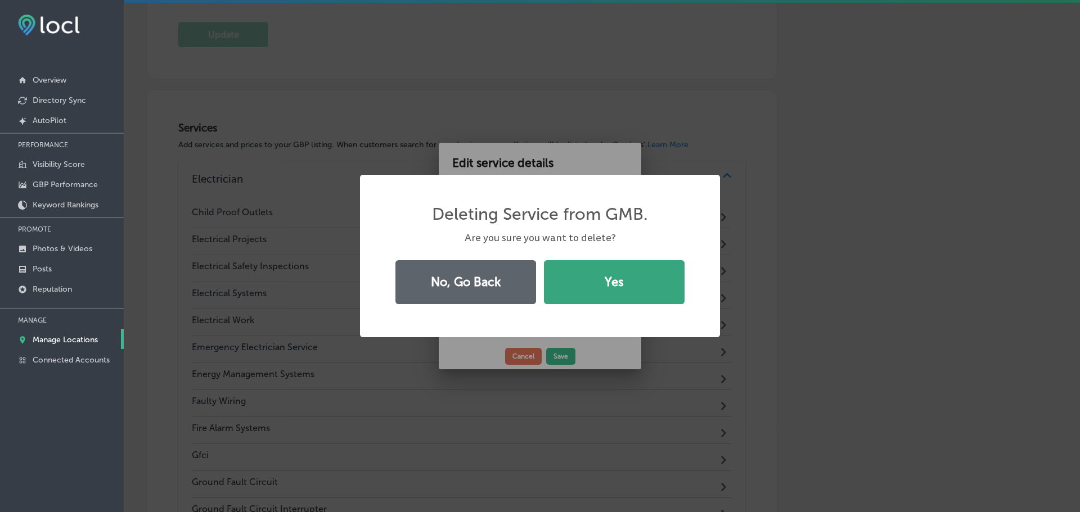
click at [591, 285] on button "Yes" at bounding box center [614, 282] width 141 height 44
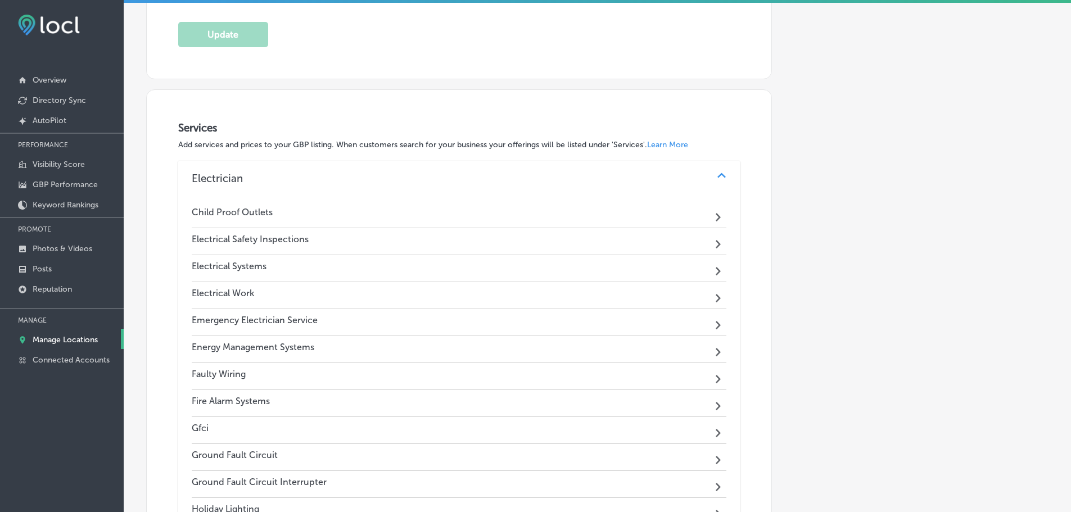
click at [585, 248] on div "Electrical Safety Inspections Path Created with Sketch." at bounding box center [459, 241] width 535 height 27
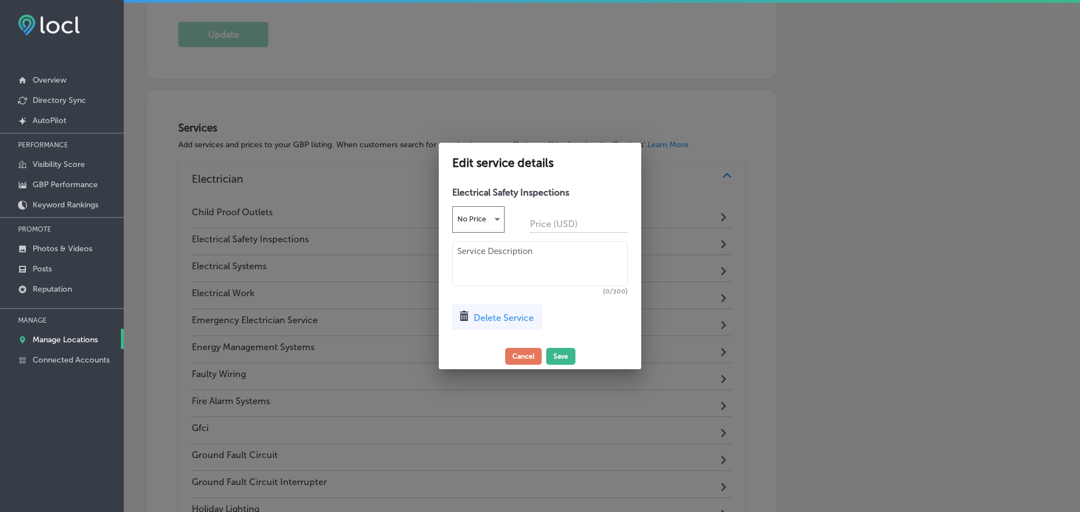
click at [491, 317] on span "Delete Service" at bounding box center [503, 318] width 60 height 11
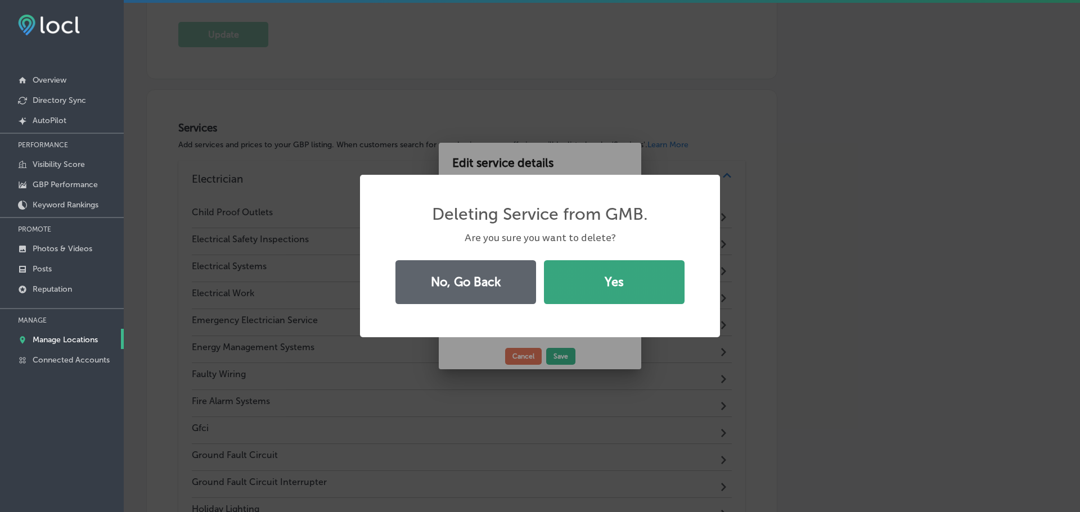
click at [583, 287] on button "Yes" at bounding box center [614, 282] width 141 height 44
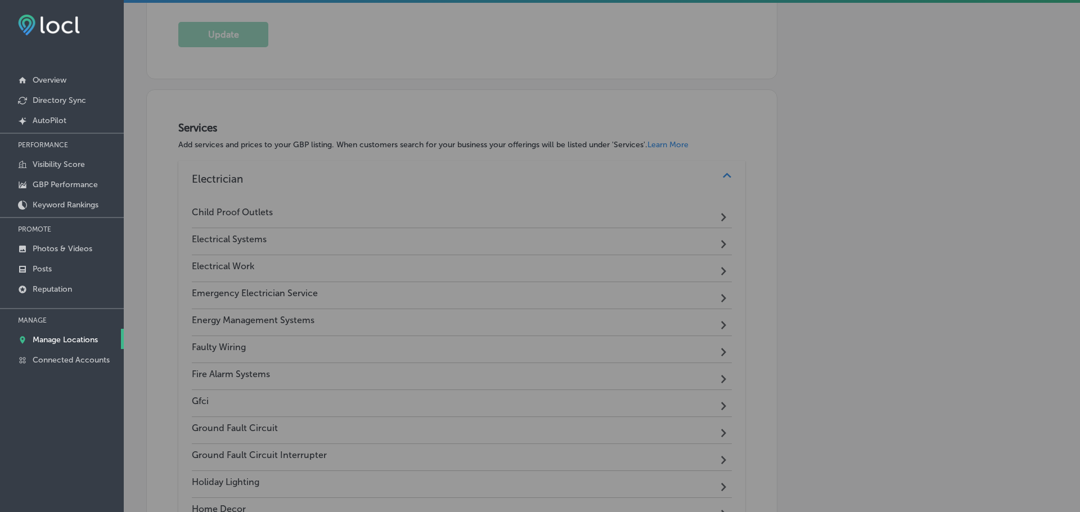
scroll to position [780, 0]
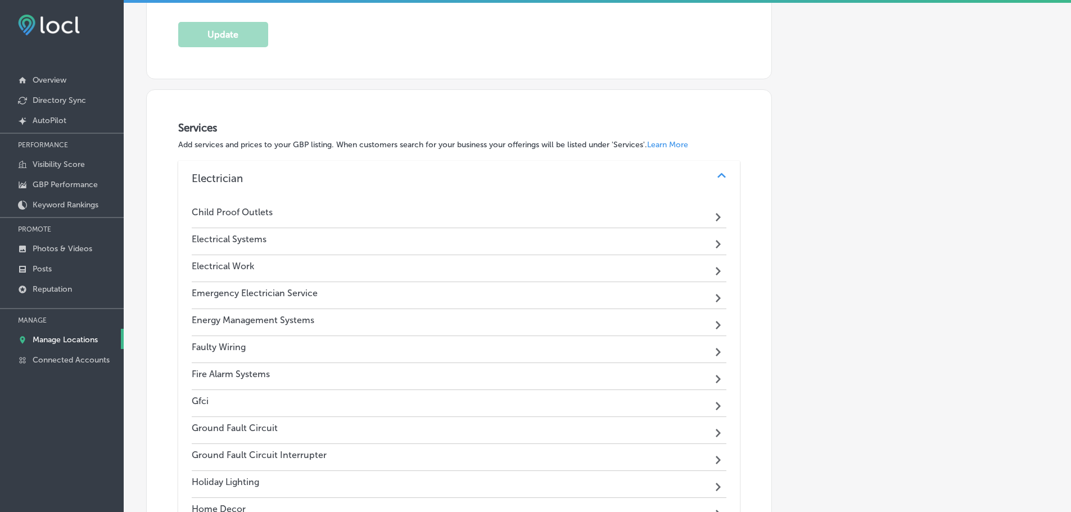
click at [579, 242] on div "Electrical Systems Path Created with Sketch." at bounding box center [459, 241] width 535 height 27
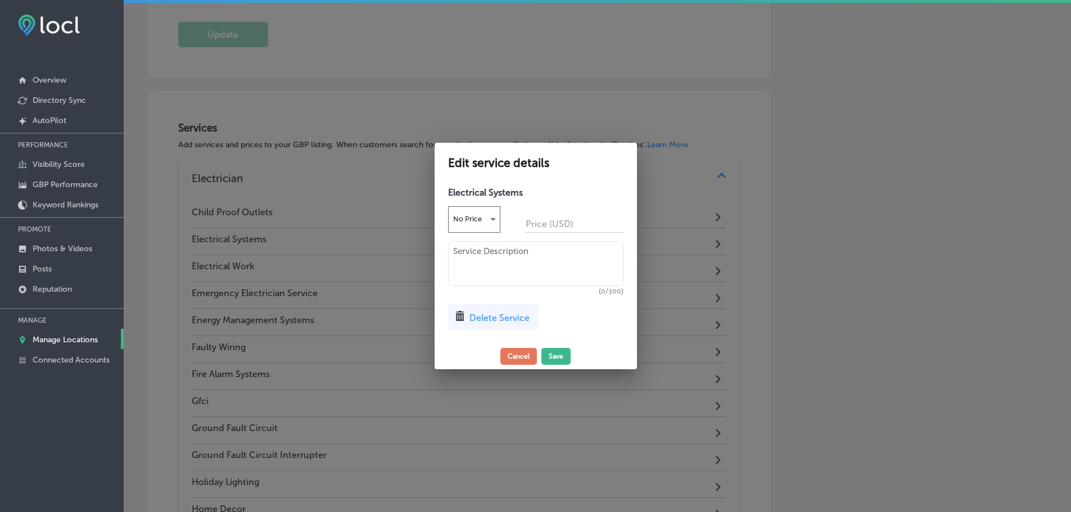
scroll to position [782, 0]
click at [529, 313] on span "Delete Service" at bounding box center [503, 318] width 60 height 11
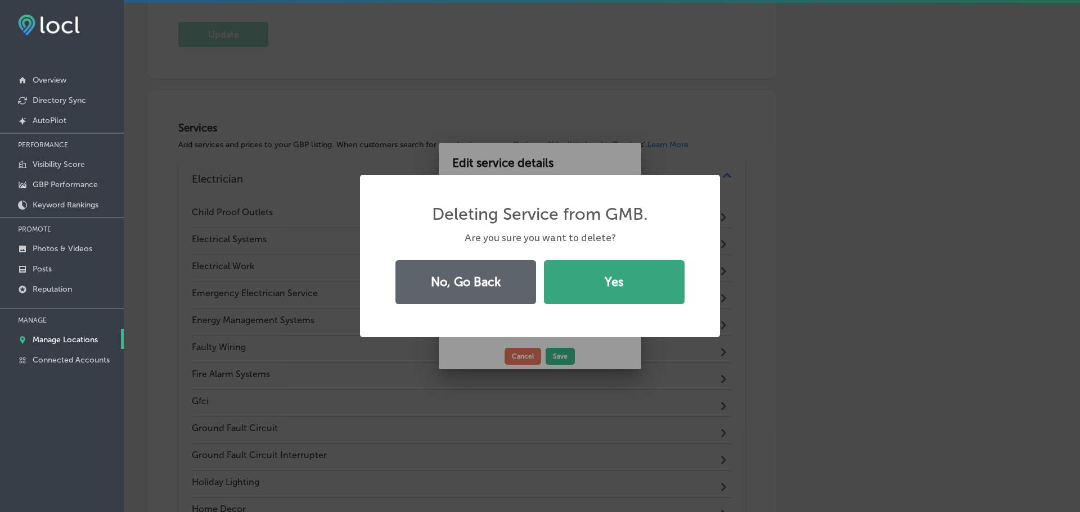
click at [576, 292] on button "Yes" at bounding box center [614, 282] width 141 height 44
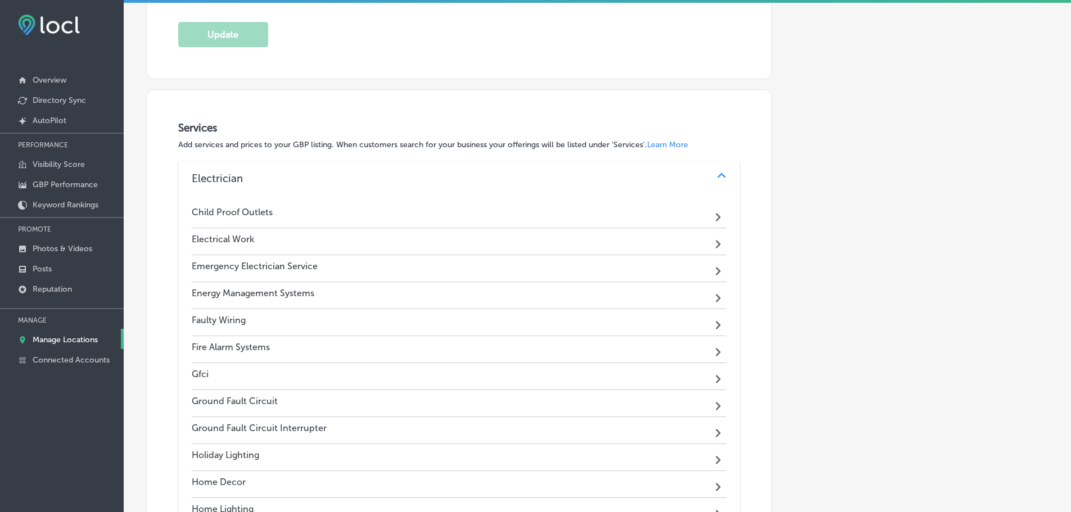
click at [571, 246] on div "Electrical Work Path Created with Sketch." at bounding box center [459, 241] width 535 height 27
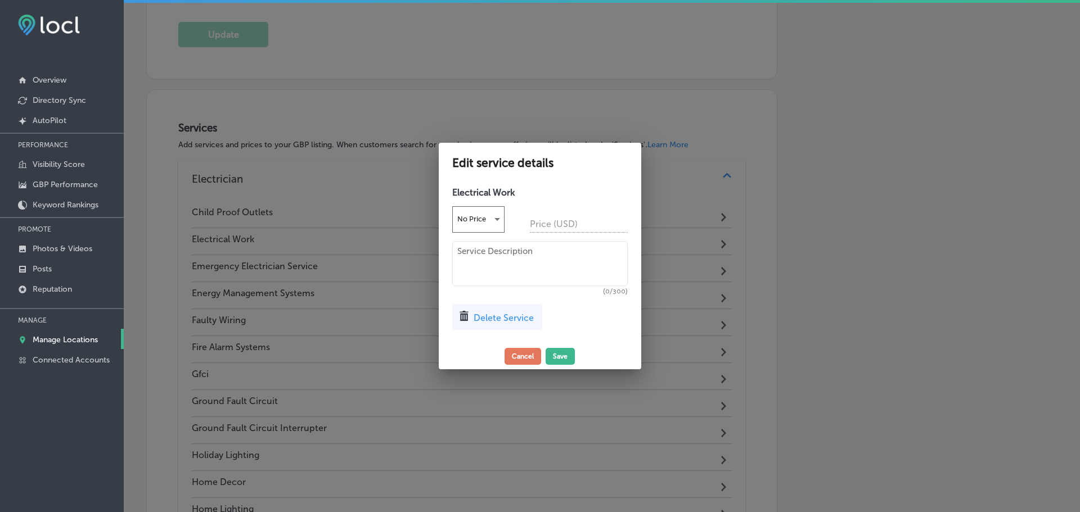
click at [525, 323] on div "Delete Service" at bounding box center [497, 317] width 90 height 26
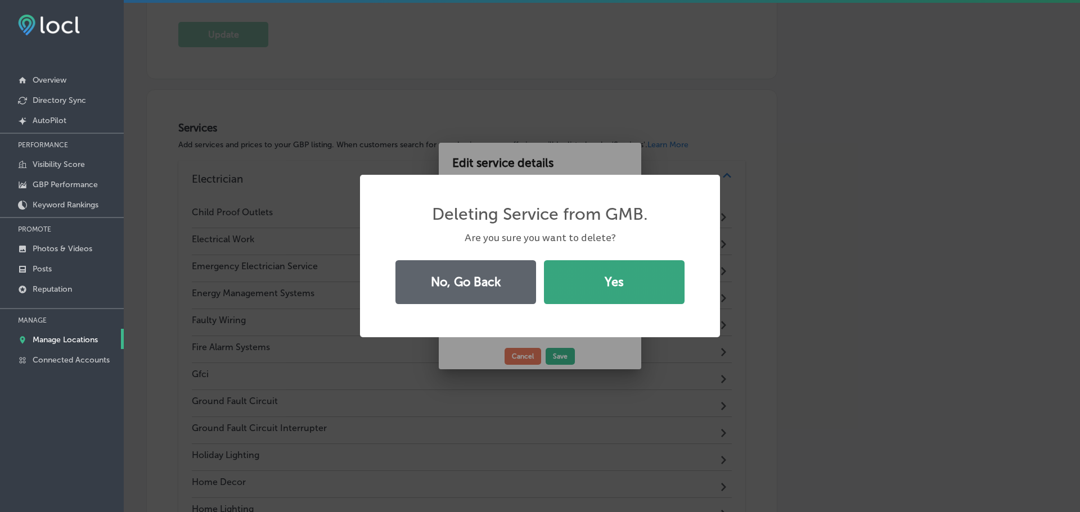
click at [581, 300] on button "Yes" at bounding box center [614, 282] width 141 height 44
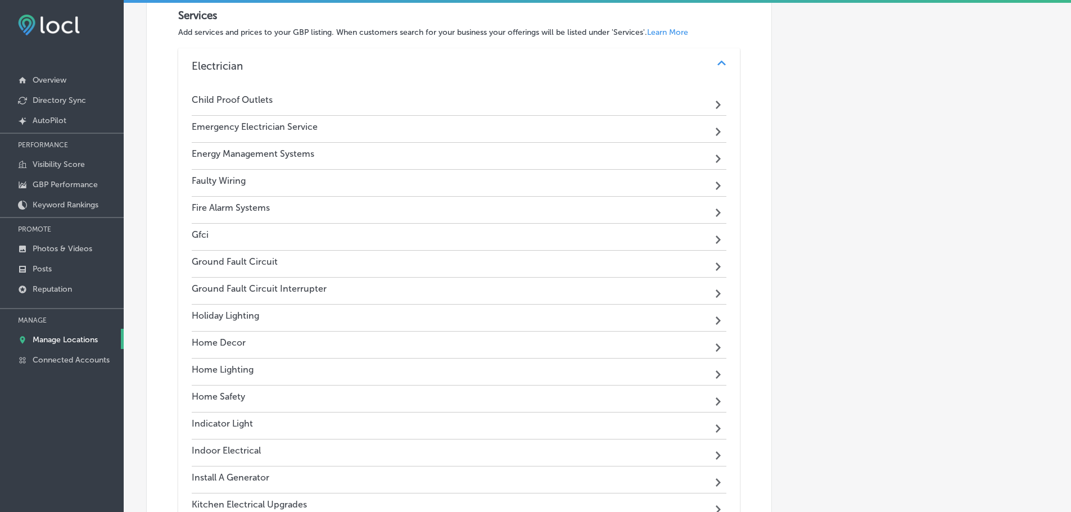
scroll to position [836, 0]
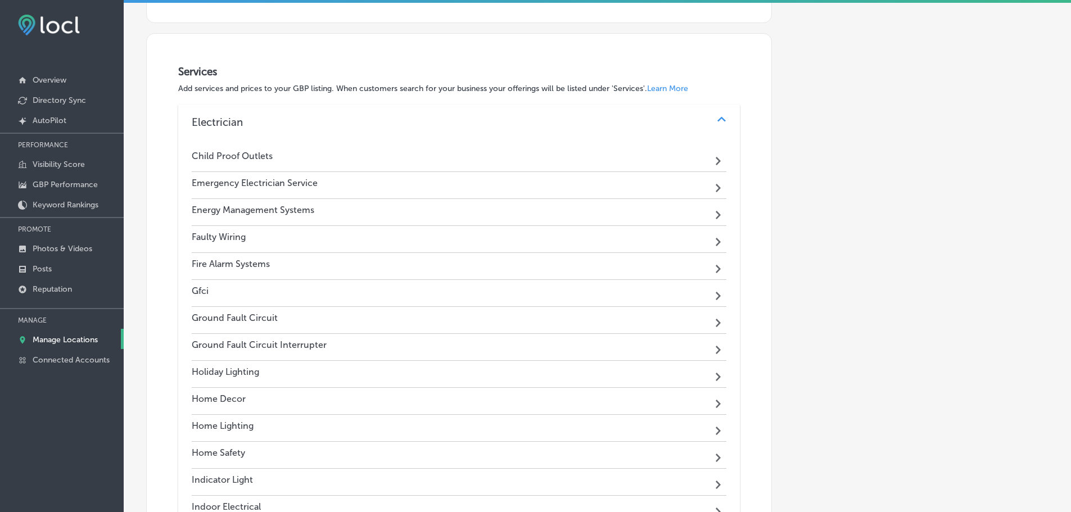
click at [540, 178] on div "Emergency Electrician Service Path Created with Sketch." at bounding box center [459, 185] width 535 height 27
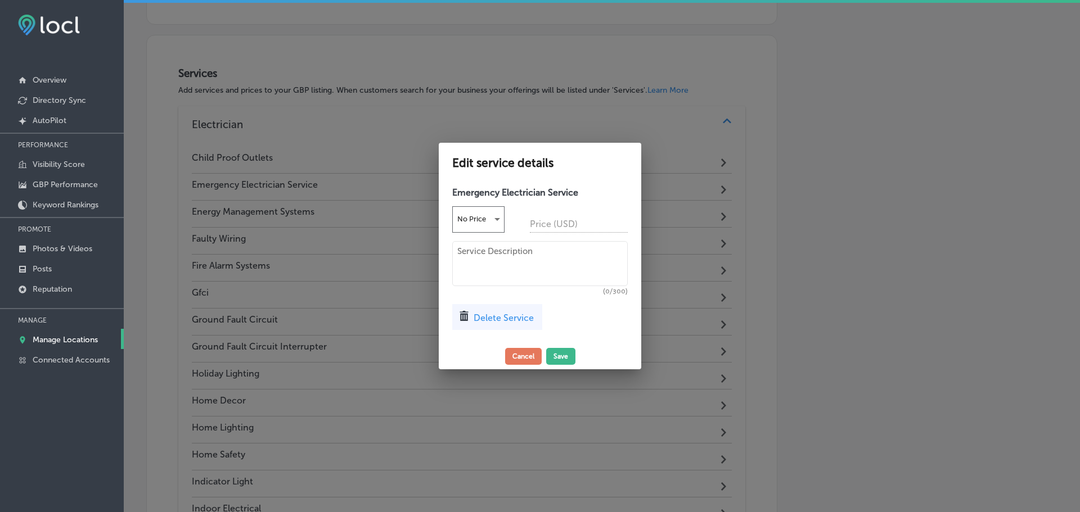
click at [503, 314] on span "Delete Service" at bounding box center [503, 318] width 60 height 11
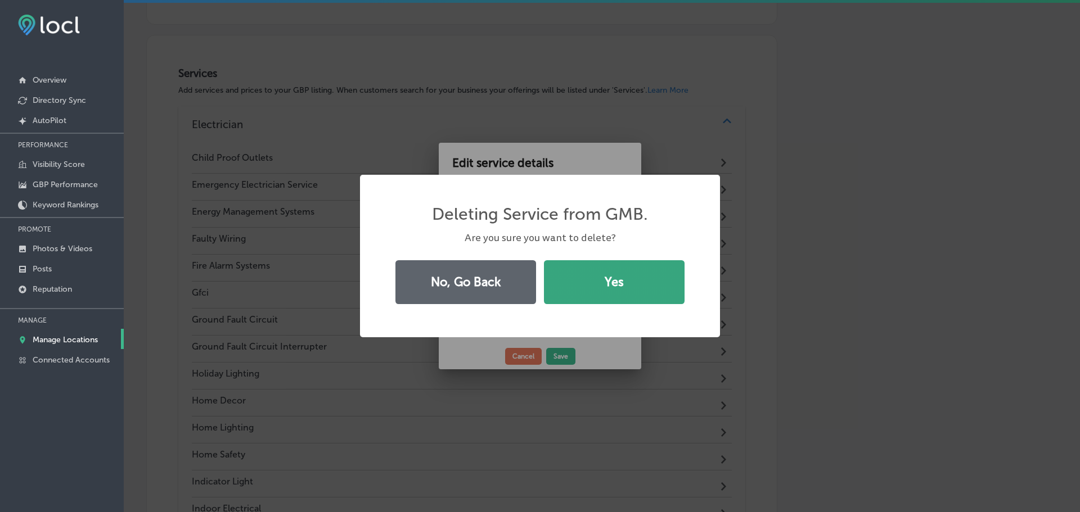
click at [552, 275] on button "Yes" at bounding box center [614, 282] width 141 height 44
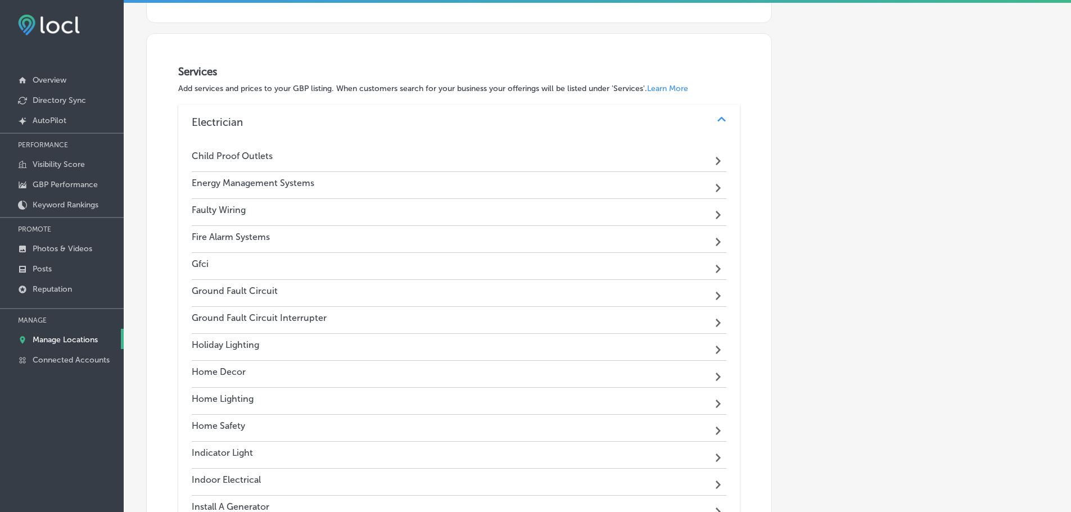
click at [560, 184] on div "Energy Management Systems Path Created with Sketch." at bounding box center [459, 185] width 535 height 27
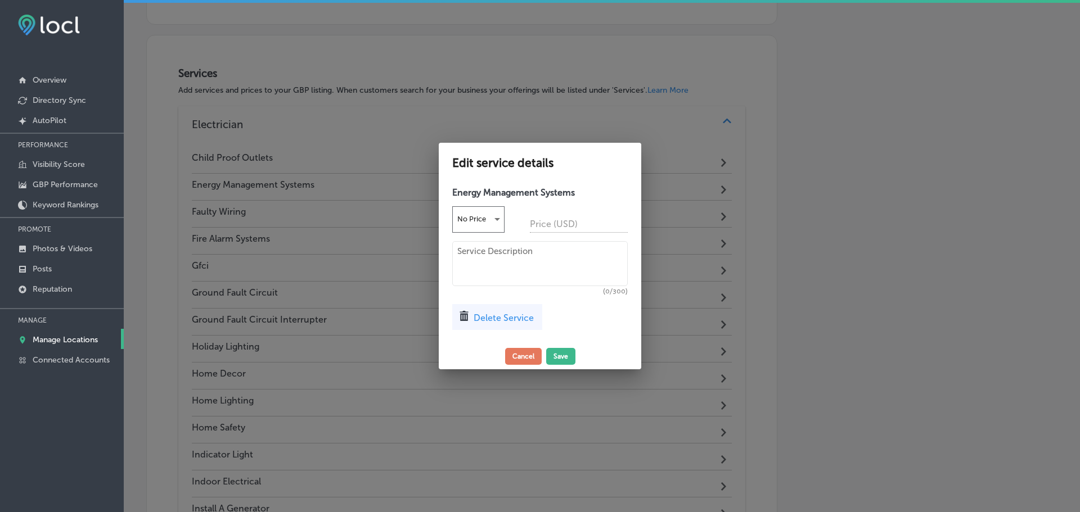
click at [506, 314] on span "Delete Service" at bounding box center [503, 318] width 60 height 11
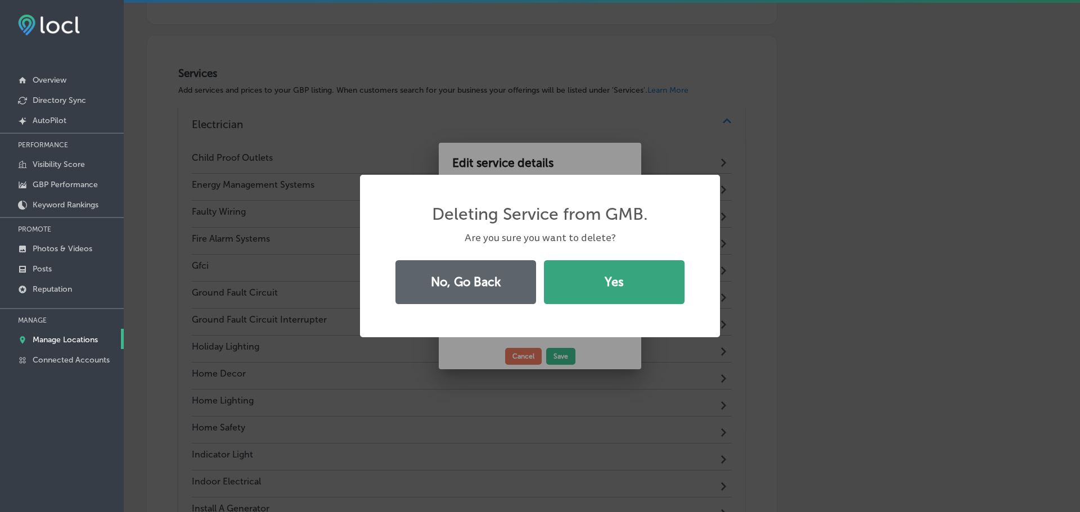
click at [564, 282] on button "Yes" at bounding box center [614, 282] width 141 height 44
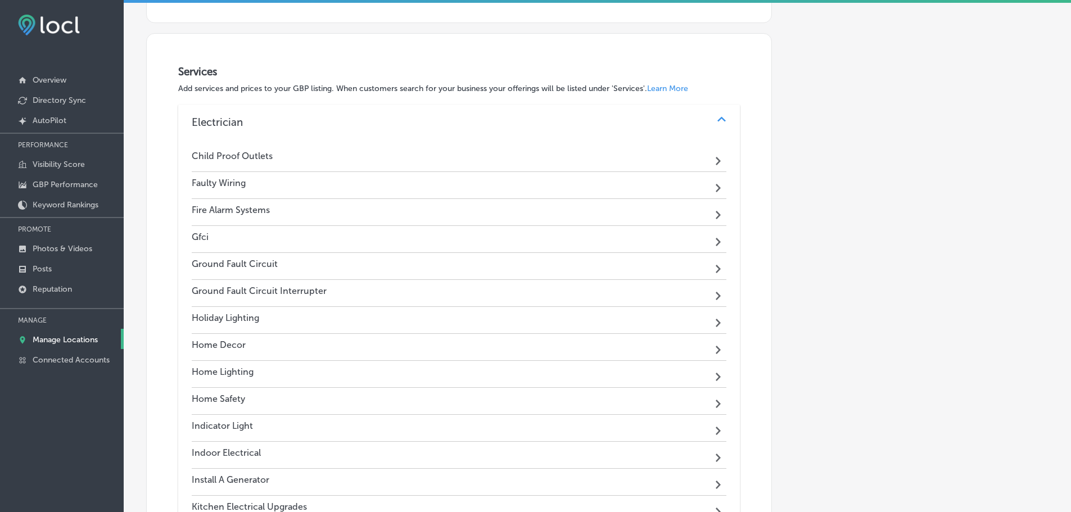
click at [570, 179] on div "Faulty Wiring Path Created with Sketch." at bounding box center [459, 185] width 535 height 27
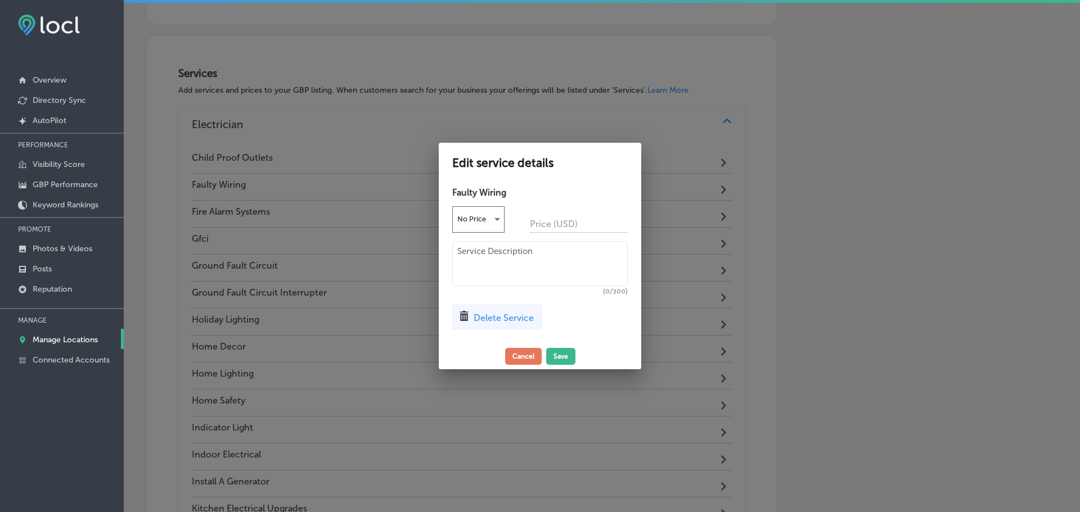
click at [493, 323] on div "Delete Service" at bounding box center [497, 317] width 90 height 26
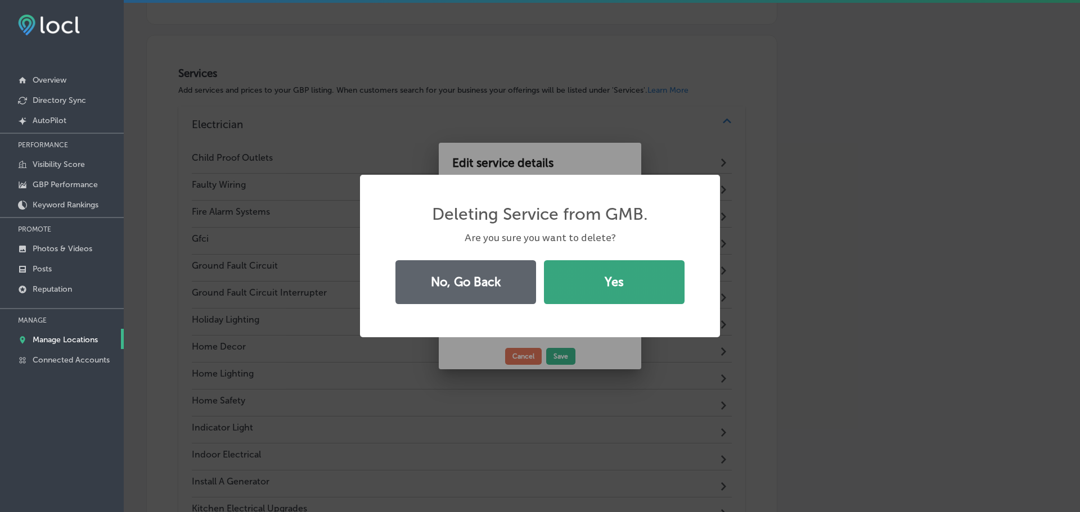
click at [566, 301] on button "Yes" at bounding box center [614, 282] width 141 height 44
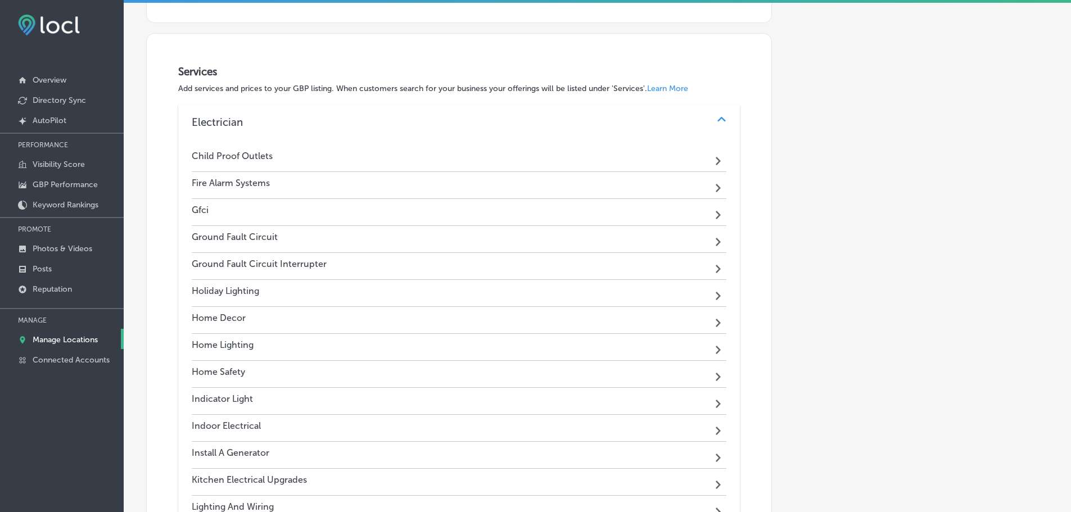
click at [482, 188] on div "Fire Alarm Systems Path Created with Sketch." at bounding box center [459, 185] width 535 height 27
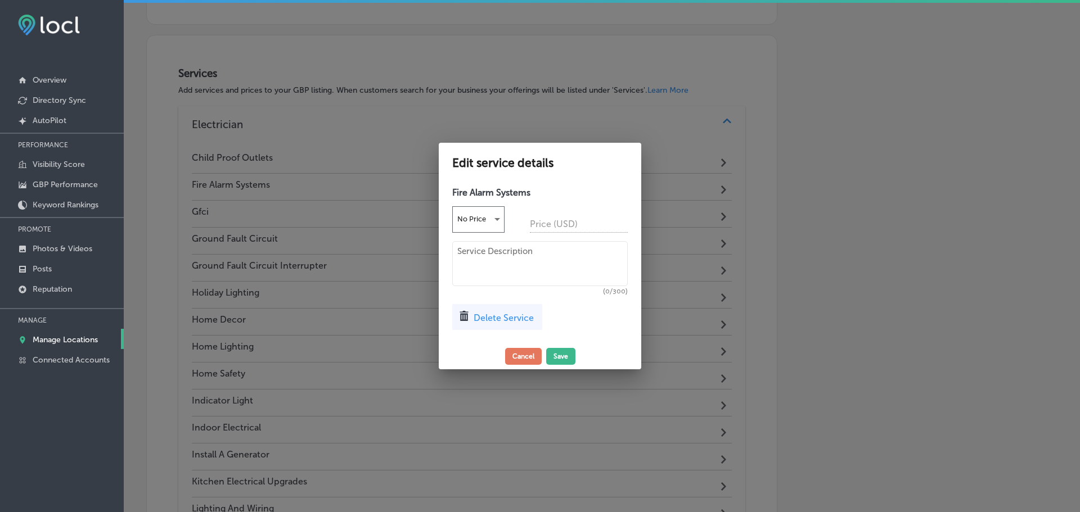
click at [493, 315] on span "Delete Service" at bounding box center [503, 318] width 60 height 11
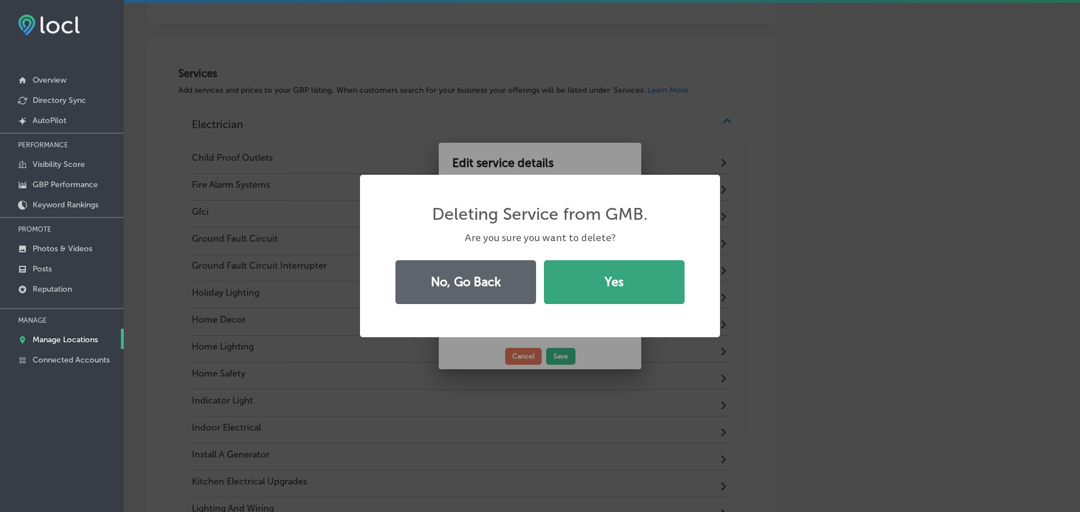
click at [563, 281] on button "Yes" at bounding box center [614, 282] width 141 height 44
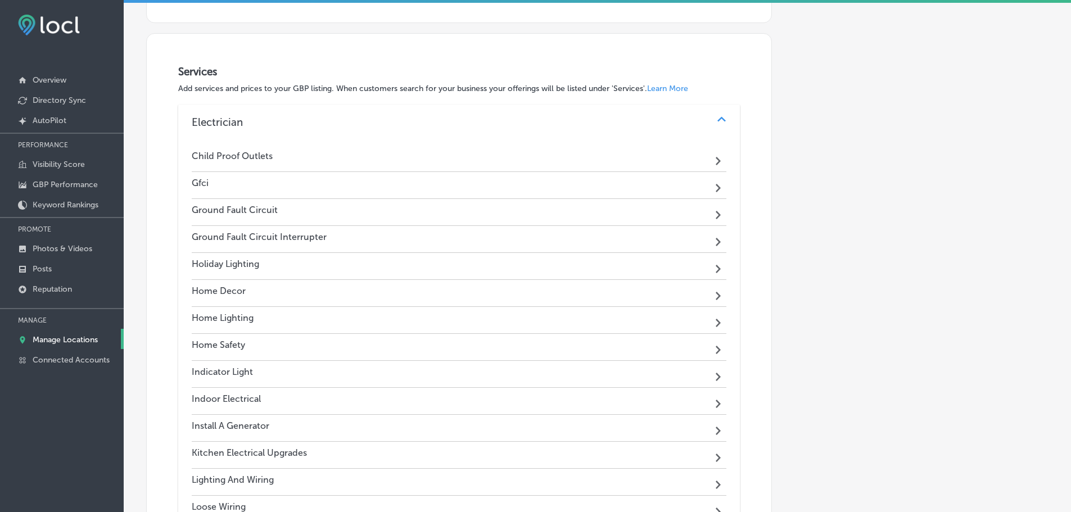
click at [539, 180] on div "Gfci Path Created with Sketch." at bounding box center [459, 185] width 535 height 27
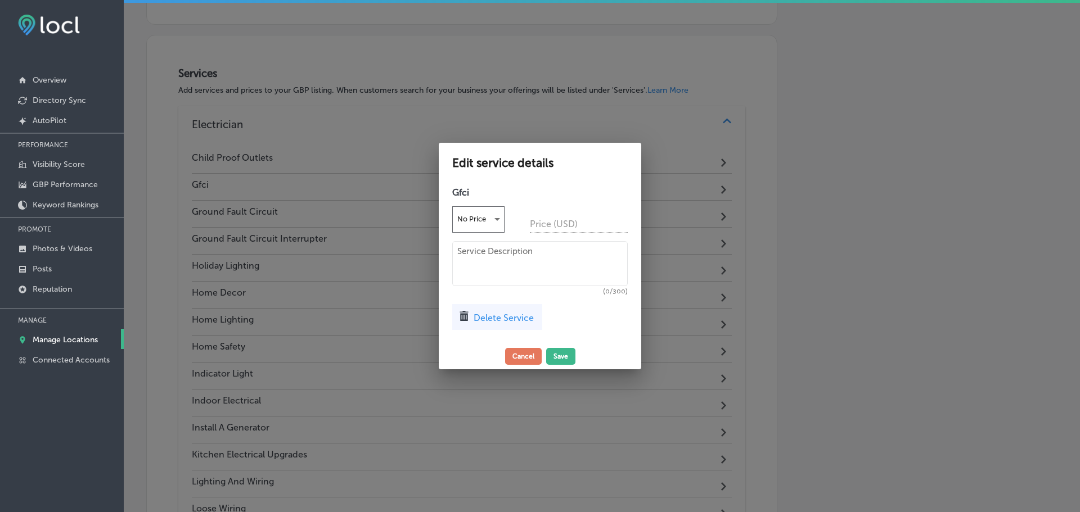
click at [492, 314] on span "Delete Service" at bounding box center [503, 318] width 60 height 11
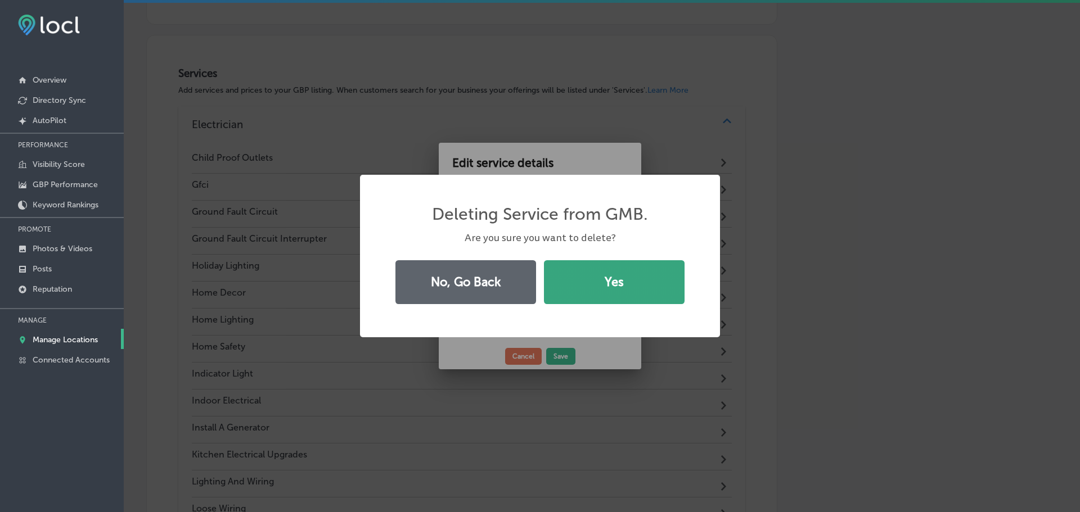
click at [578, 283] on button "Yes" at bounding box center [614, 282] width 141 height 44
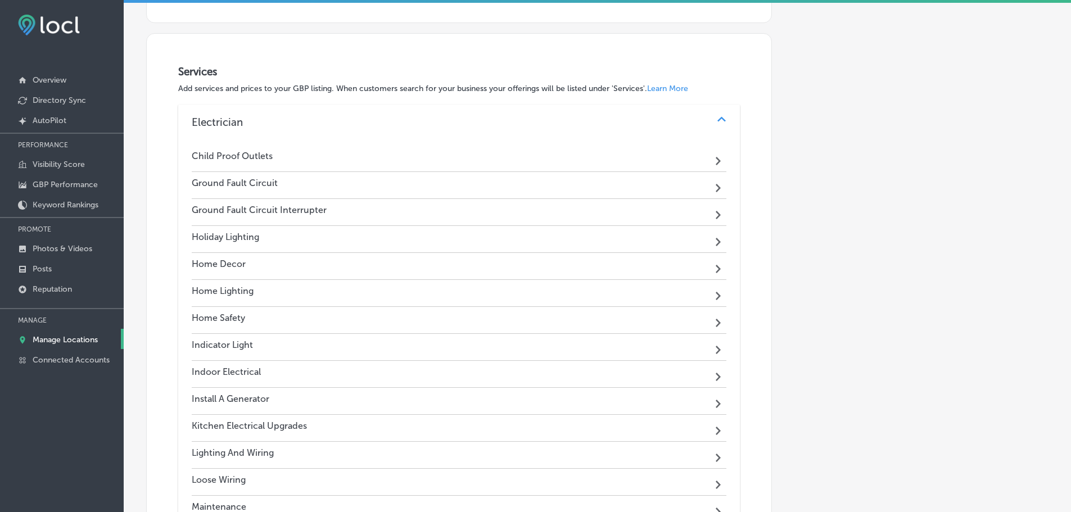
click at [540, 190] on div "Ground Fault Circuit Path Created with Sketch." at bounding box center [459, 185] width 535 height 27
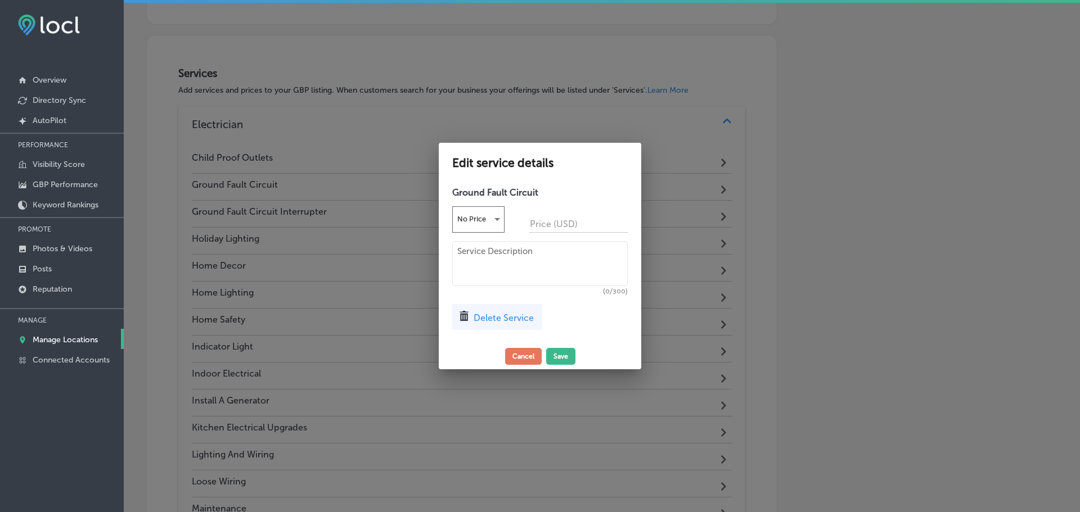
click at [505, 322] on span "Delete Service" at bounding box center [503, 318] width 60 height 11
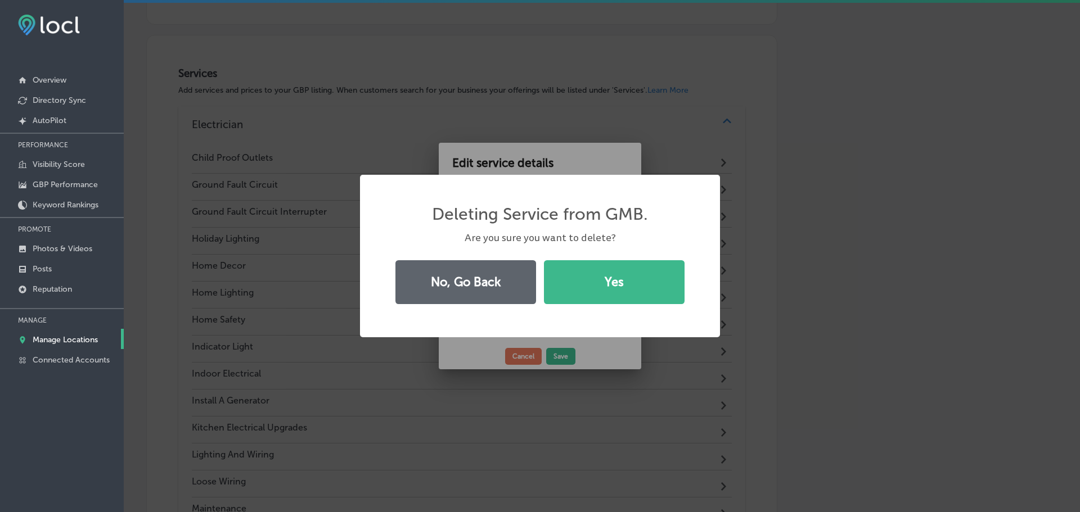
click at [571, 281] on button "Yes" at bounding box center [614, 282] width 141 height 44
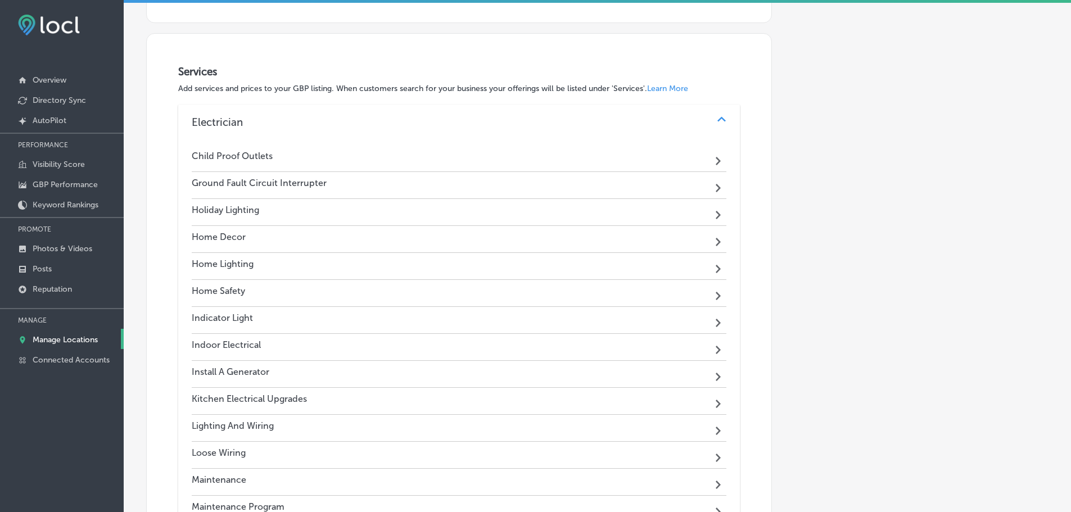
click at [569, 186] on div "Ground Fault Circuit Interrupter Path Created with Sketch." at bounding box center [459, 185] width 535 height 27
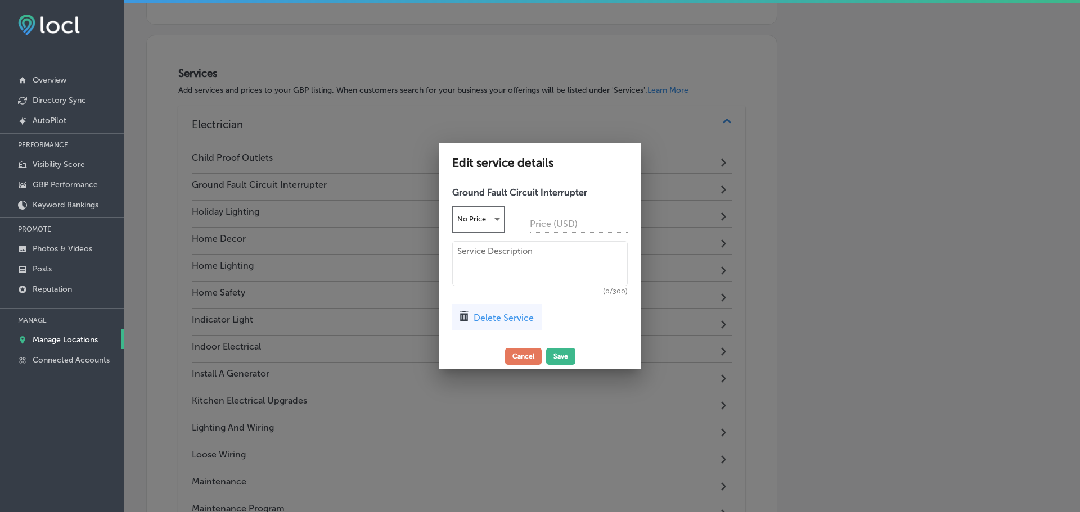
click at [512, 323] on span "Delete Service" at bounding box center [503, 318] width 60 height 11
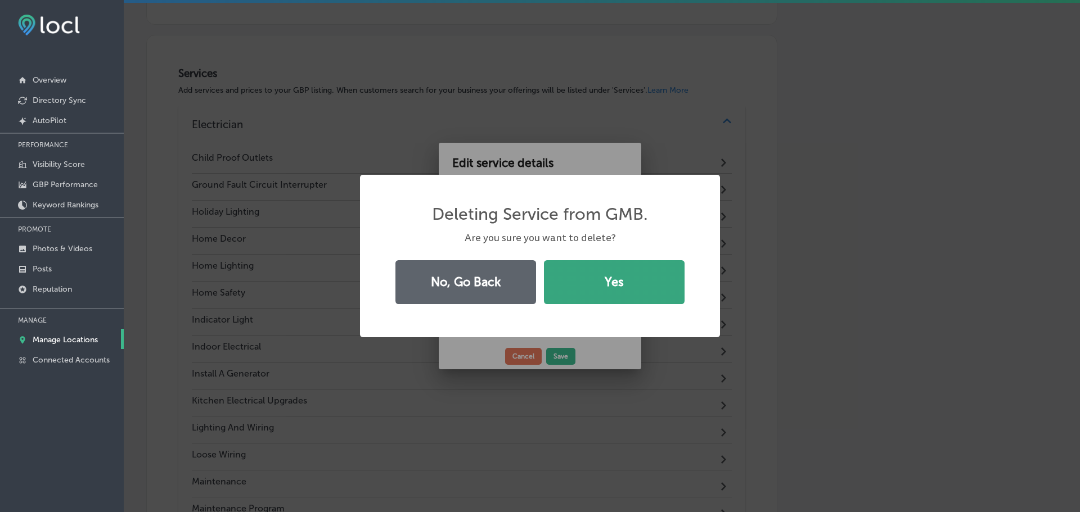
click at [591, 297] on button "Yes" at bounding box center [614, 282] width 141 height 44
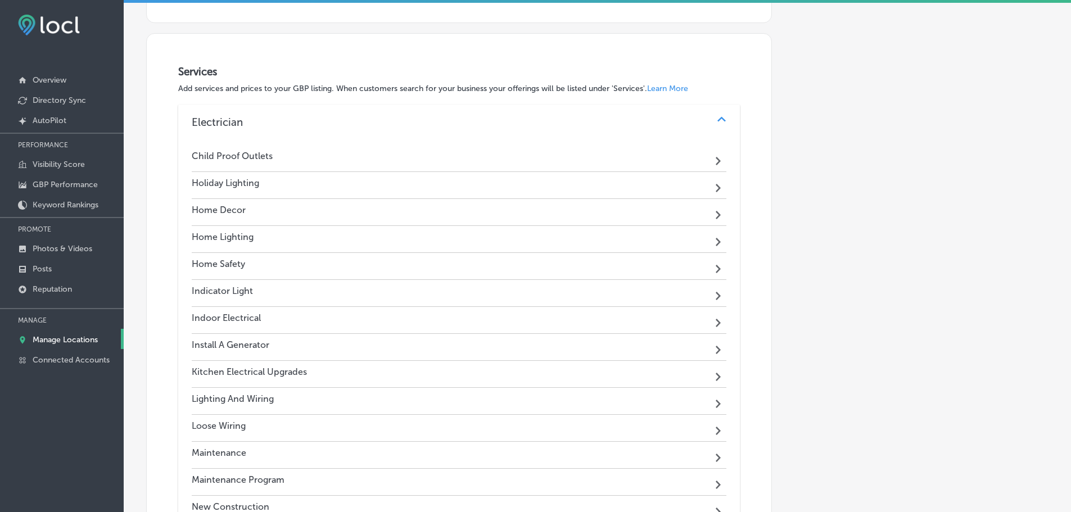
click at [548, 186] on div "Holiday Lighting Path Created with Sketch." at bounding box center [459, 185] width 535 height 27
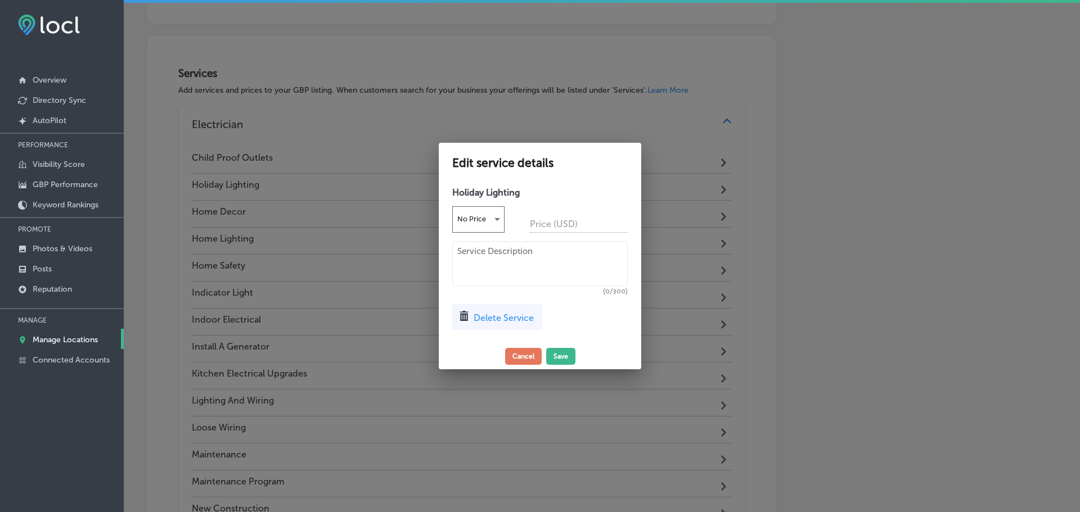
click at [515, 321] on span "Delete Service" at bounding box center [503, 318] width 60 height 11
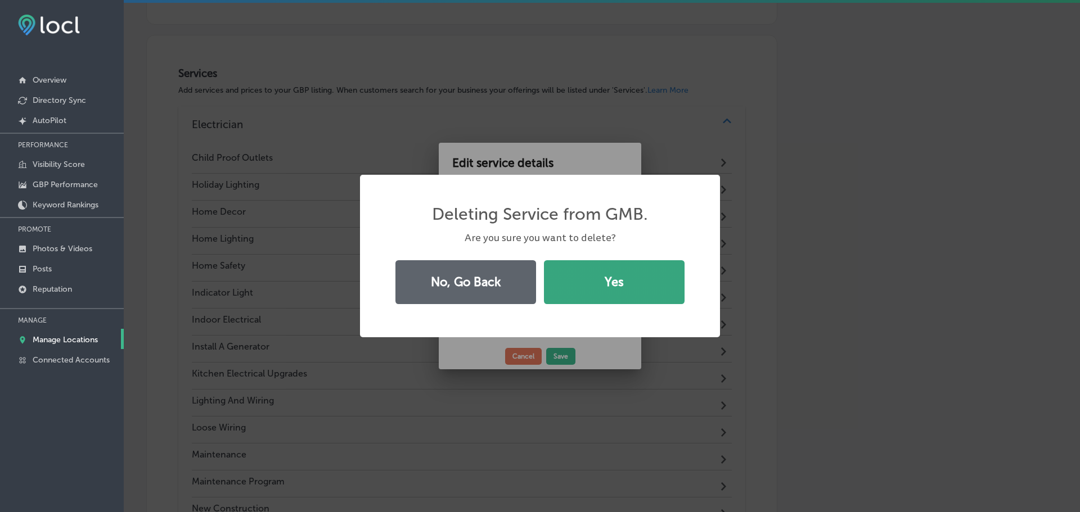
click at [583, 280] on button "Yes" at bounding box center [614, 282] width 141 height 44
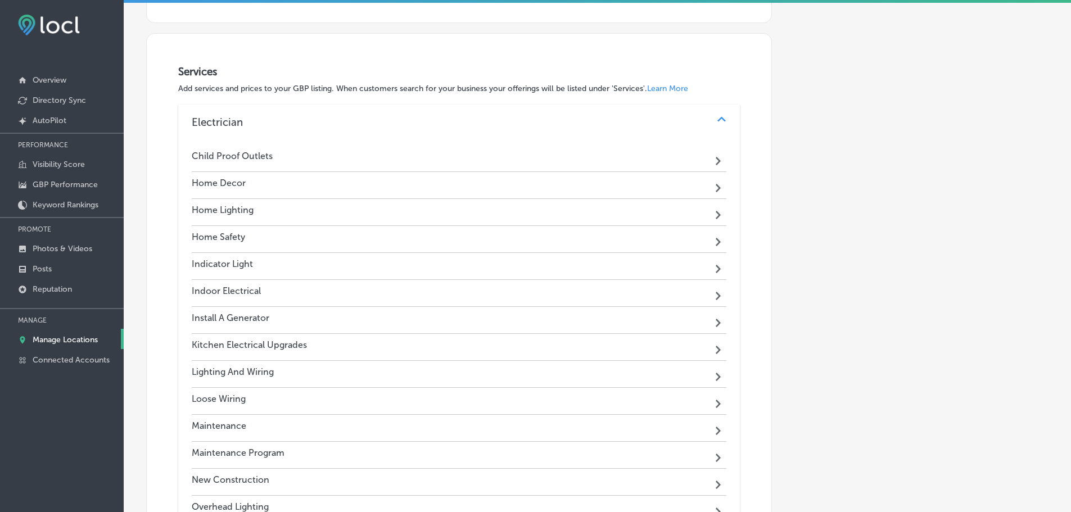
click at [588, 185] on div "Home Decor Path Created with Sketch." at bounding box center [459, 185] width 535 height 27
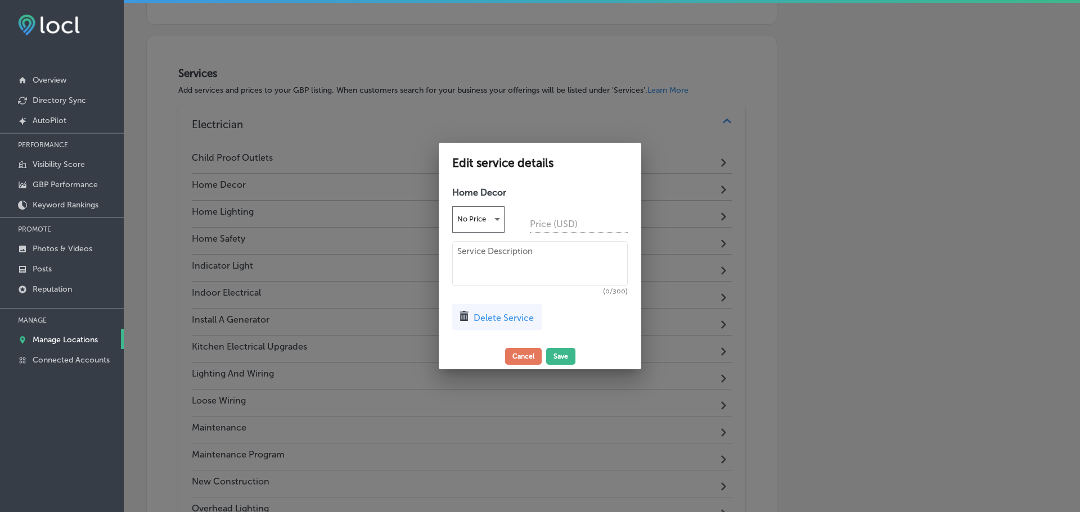
click at [524, 318] on span "Delete Service" at bounding box center [503, 318] width 60 height 11
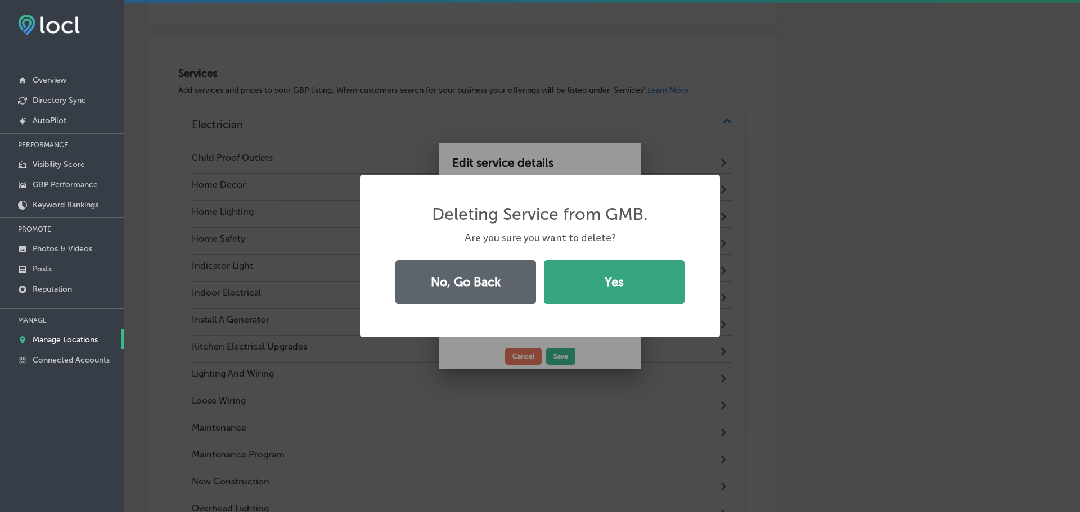
click at [572, 290] on button "Yes" at bounding box center [614, 282] width 141 height 44
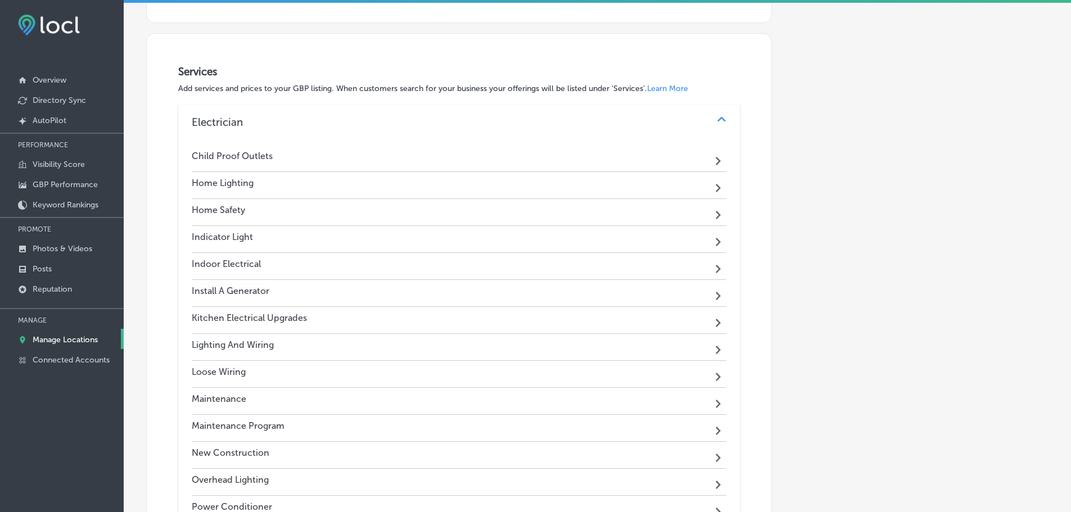
click at [565, 188] on div "Home Lighting Path Created with Sketch." at bounding box center [459, 185] width 535 height 27
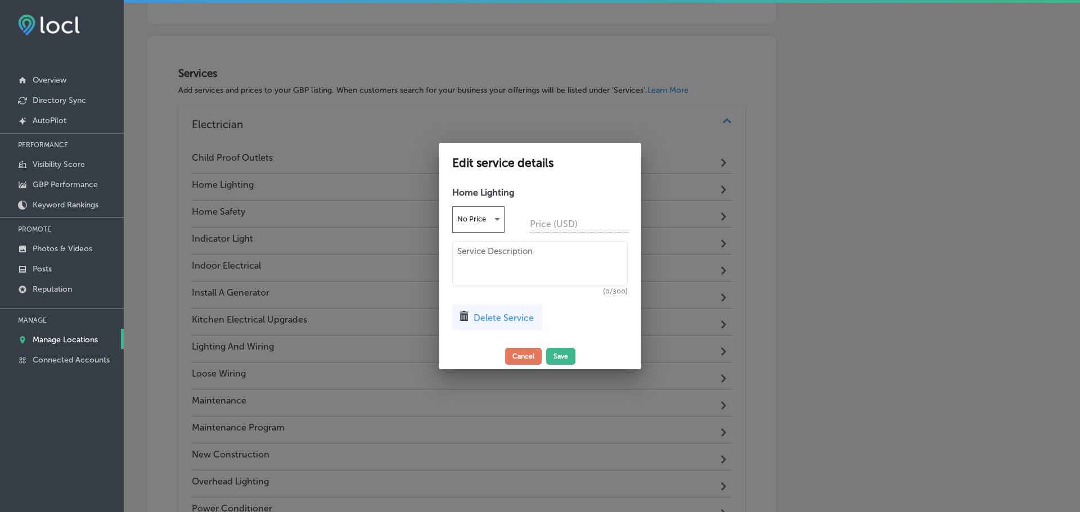
click at [499, 340] on div "Home Lighting No Price Price (USD) (0/300) Delete Service" at bounding box center [540, 263] width 202 height 162
click at [499, 316] on span "Delete Service" at bounding box center [503, 318] width 60 height 11
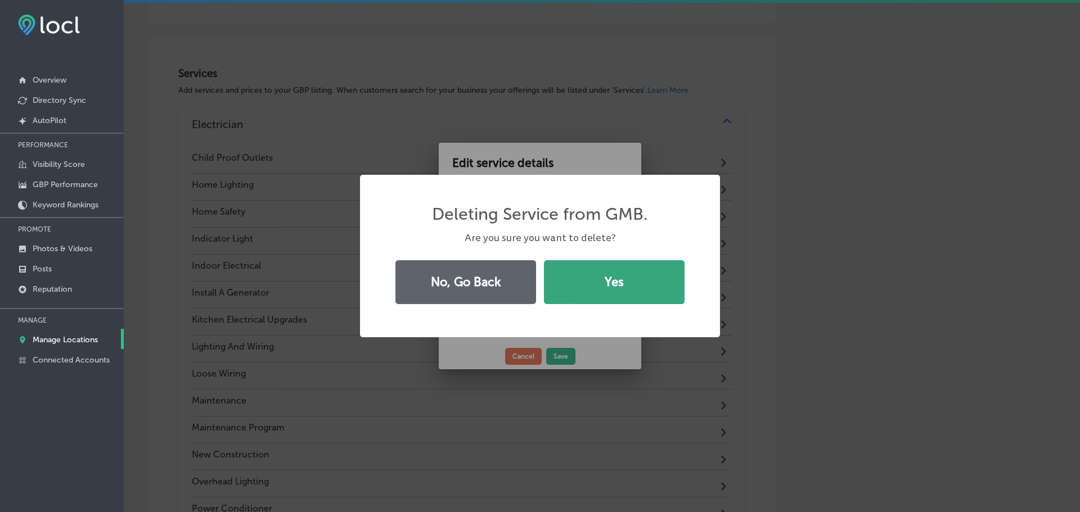
click at [582, 286] on button "Yes" at bounding box center [614, 282] width 141 height 44
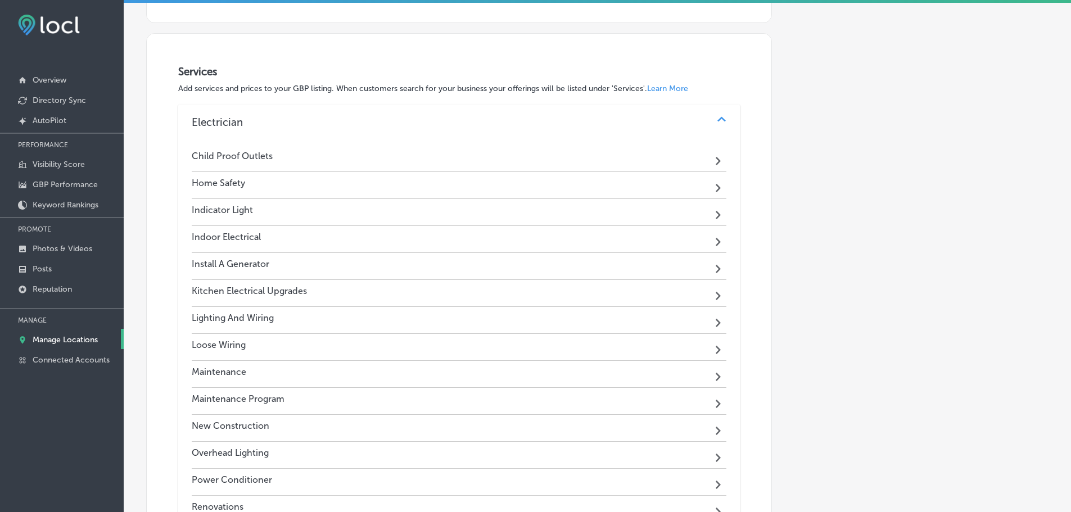
click at [548, 177] on div "Home Safety Path Created with Sketch." at bounding box center [459, 185] width 535 height 27
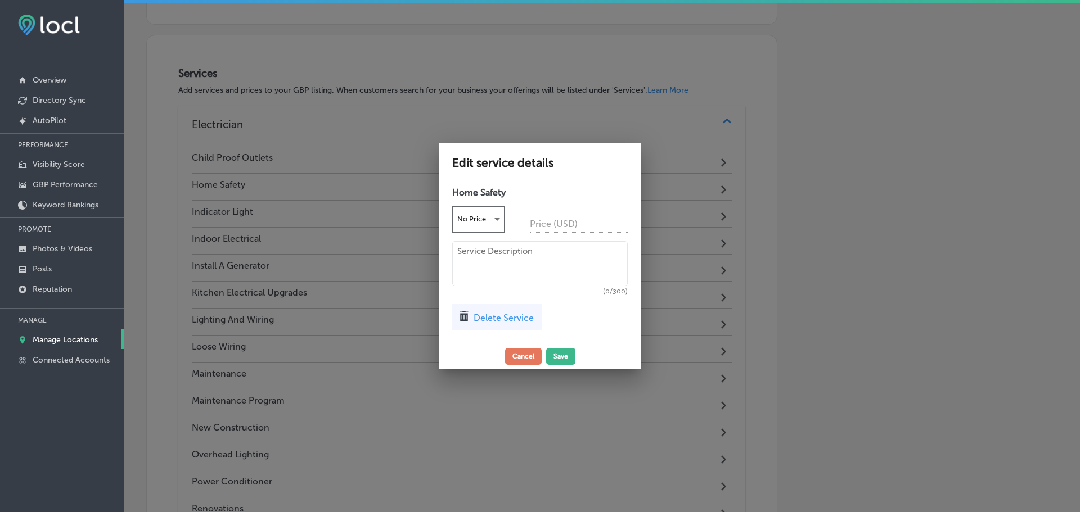
click at [519, 318] on span "Delete Service" at bounding box center [503, 318] width 60 height 11
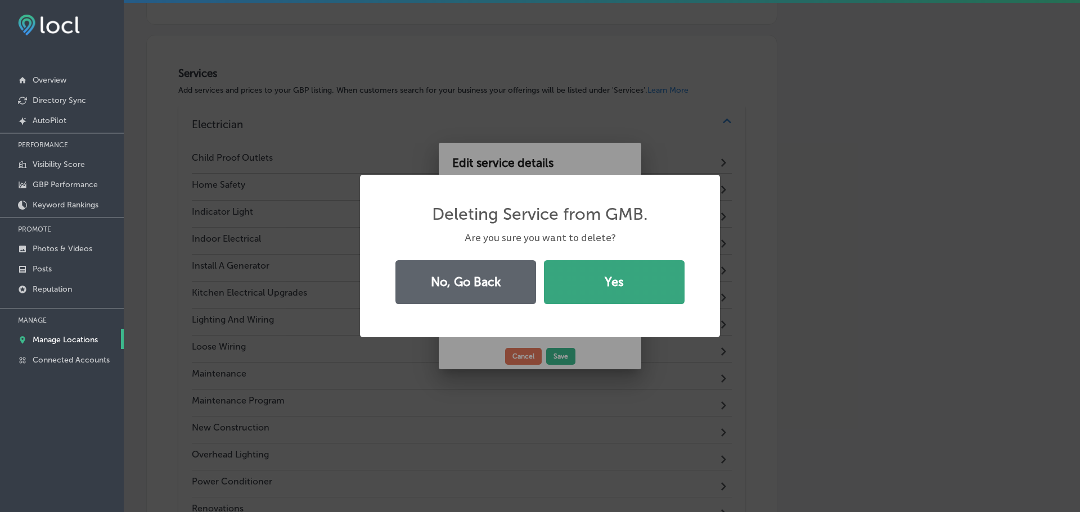
click at [587, 290] on button "Yes" at bounding box center [614, 282] width 141 height 44
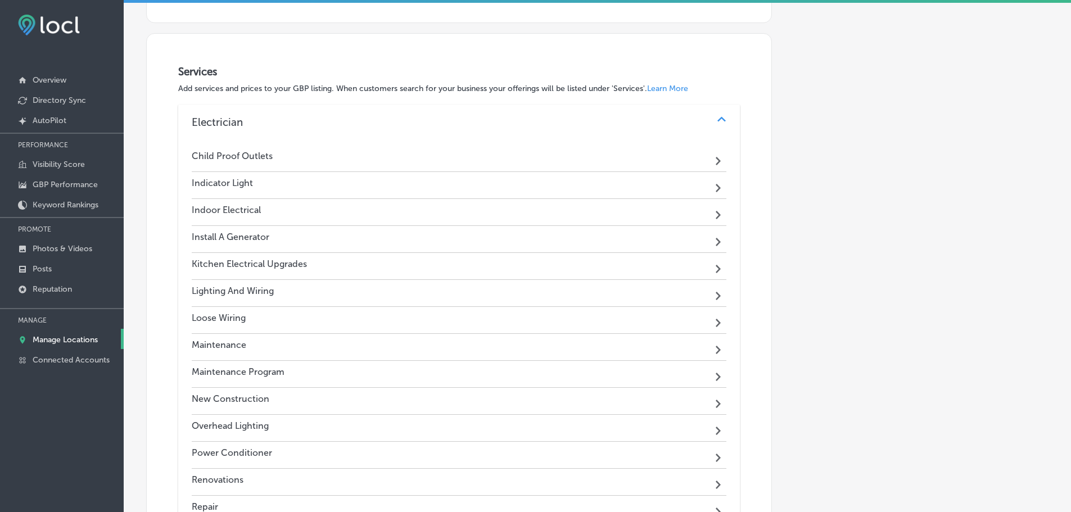
click at [591, 186] on div "Indicator Light Path Created with Sketch." at bounding box center [459, 185] width 535 height 27
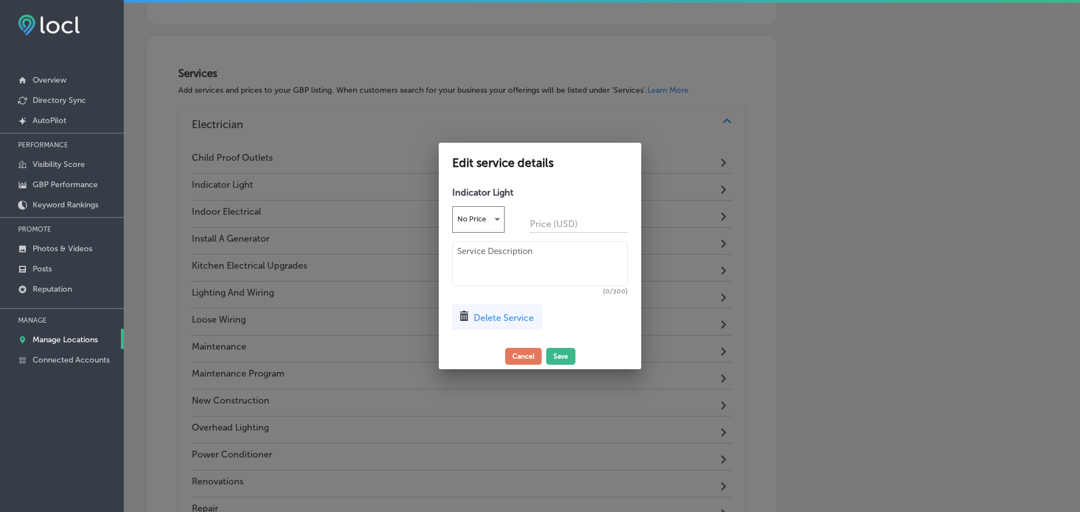
click at [499, 330] on div "Delete Service" at bounding box center [497, 317] width 90 height 26
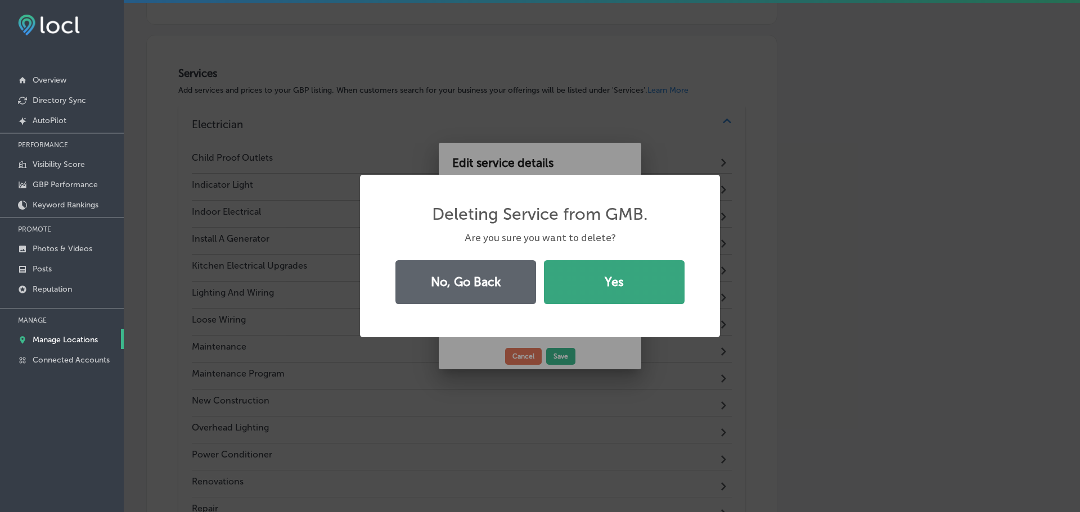
click at [577, 280] on button "Yes" at bounding box center [614, 282] width 141 height 44
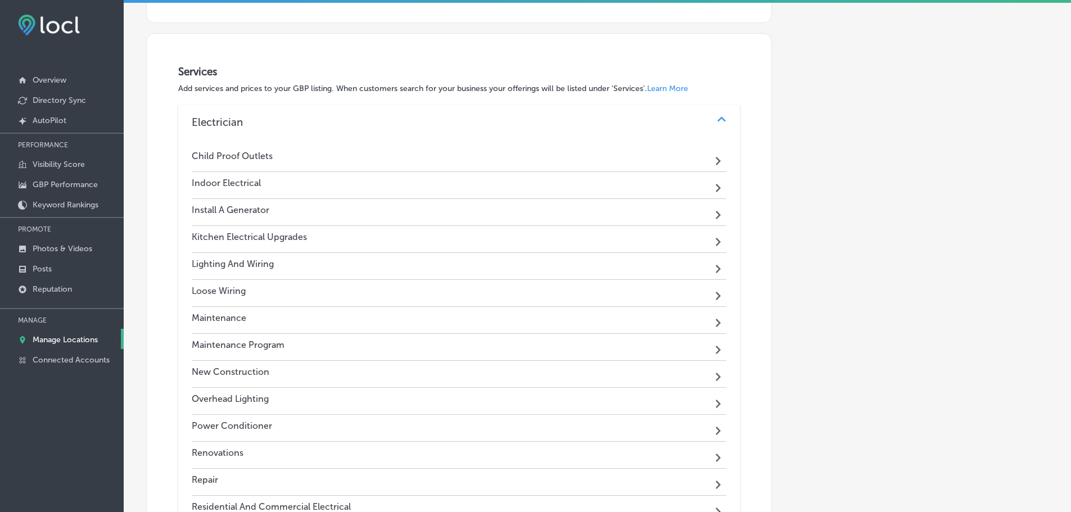
click at [592, 178] on div "Indoor Electrical Path Created with Sketch." at bounding box center [459, 185] width 535 height 27
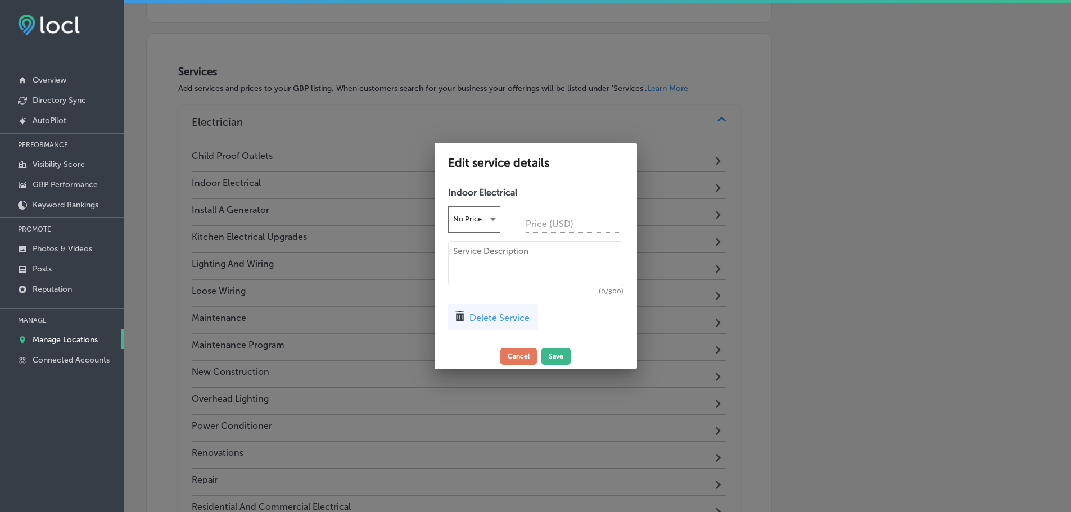
click at [592, 191] on h4 "Indoor Electrical" at bounding box center [535, 192] width 175 height 11
click at [518, 314] on span "Delete Service" at bounding box center [503, 318] width 60 height 11
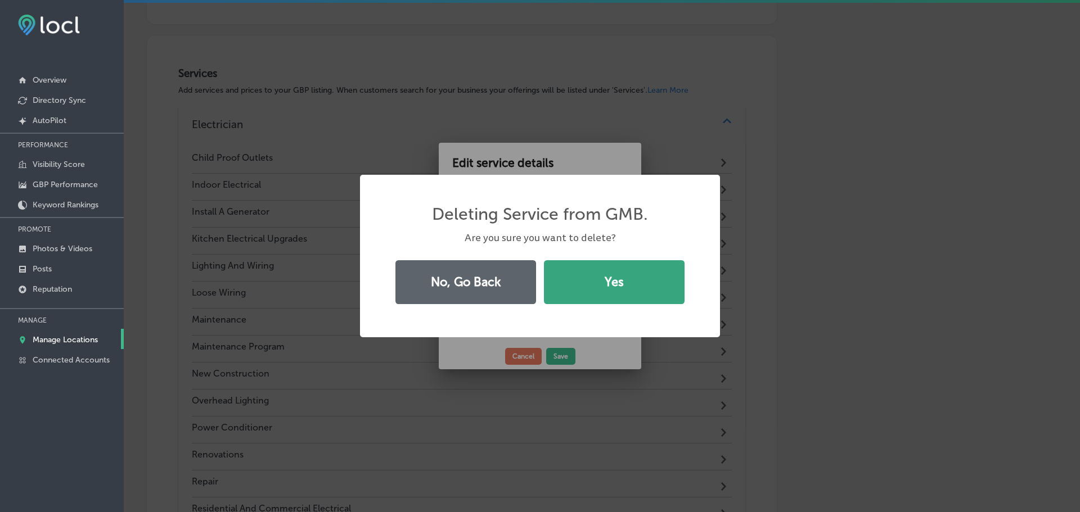
click at [589, 292] on button "Yes" at bounding box center [614, 282] width 141 height 44
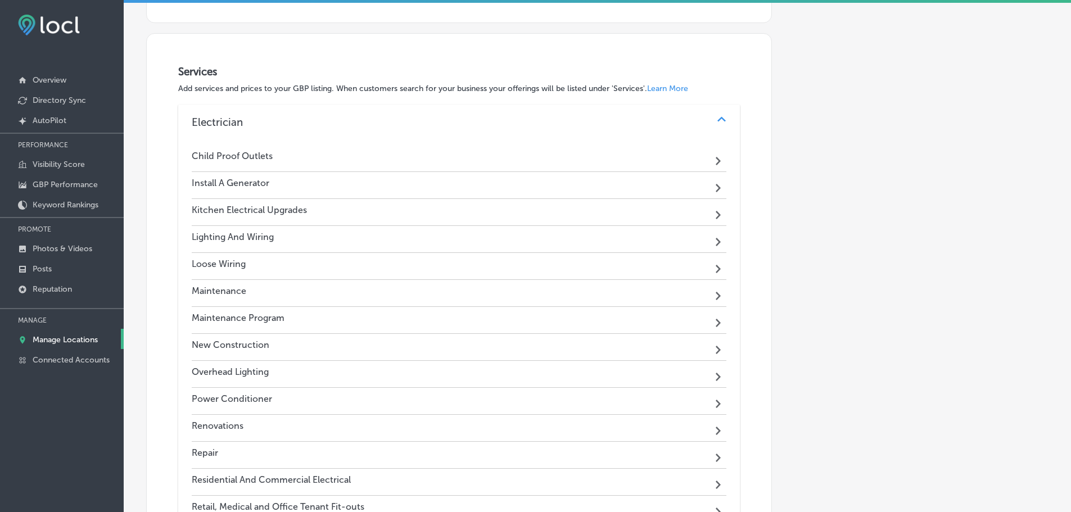
click at [567, 191] on h4 "Install A Generator" at bounding box center [535, 192] width 175 height 11
click at [472, 187] on h4 "Install A Generator" at bounding box center [535, 192] width 175 height 11
click at [716, 186] on icon "Path Created with Sketch." at bounding box center [718, 188] width 5 height 8
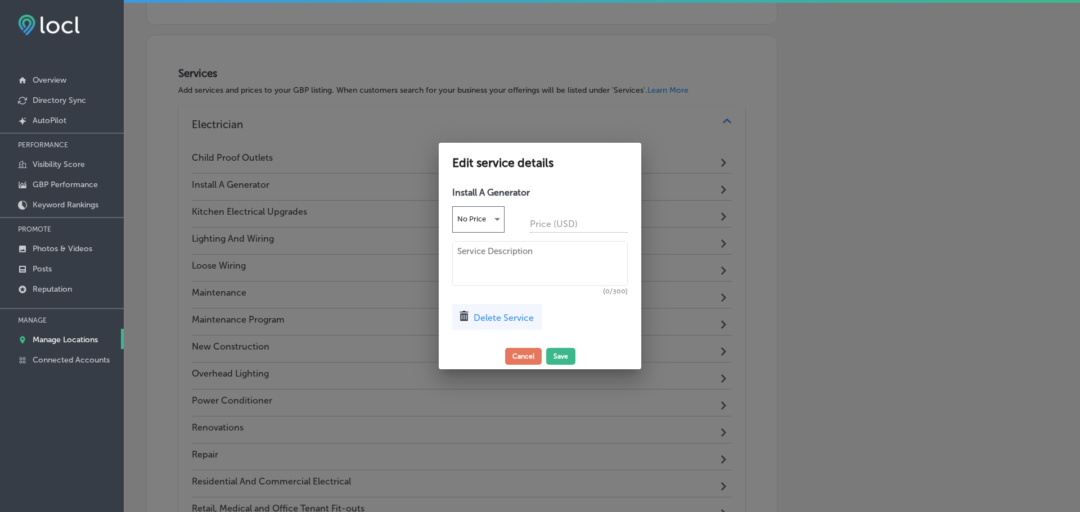
click at [520, 317] on span "Delete Service" at bounding box center [503, 318] width 60 height 11
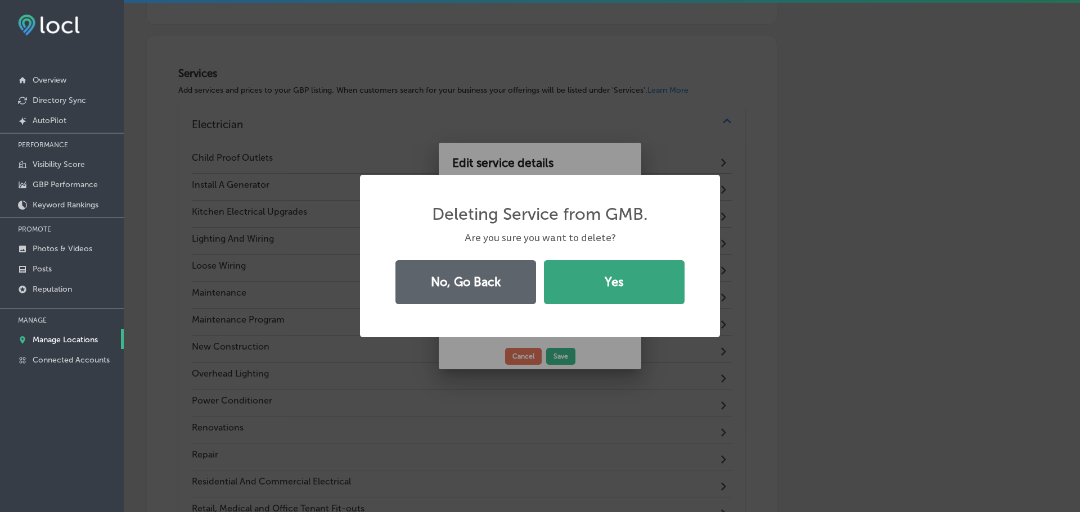
click at [585, 281] on button "Yes" at bounding box center [614, 282] width 141 height 44
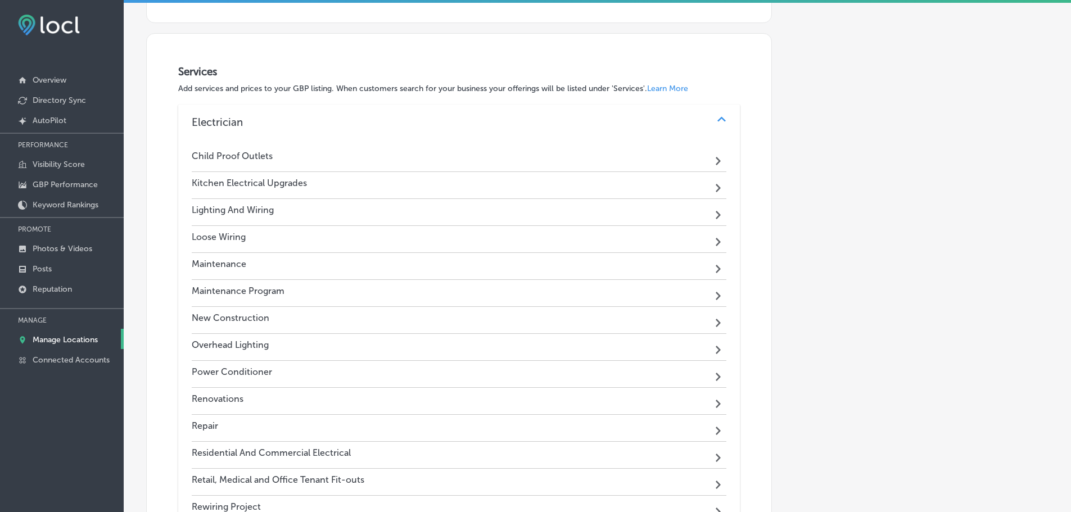
click at [610, 183] on div "Kitchen Electrical Upgrades Path Created with Sketch." at bounding box center [459, 185] width 535 height 27
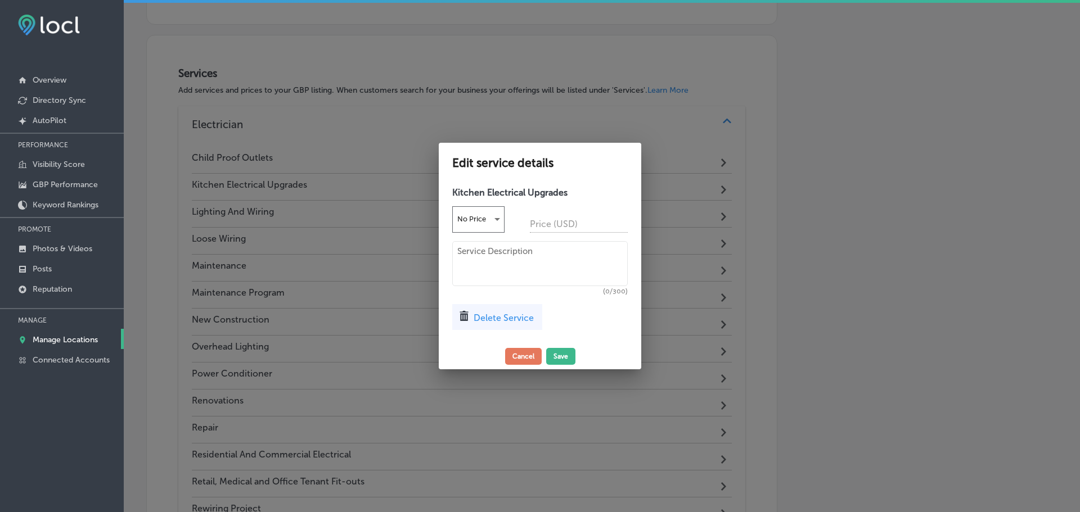
click at [509, 319] on span "Delete Service" at bounding box center [503, 318] width 60 height 11
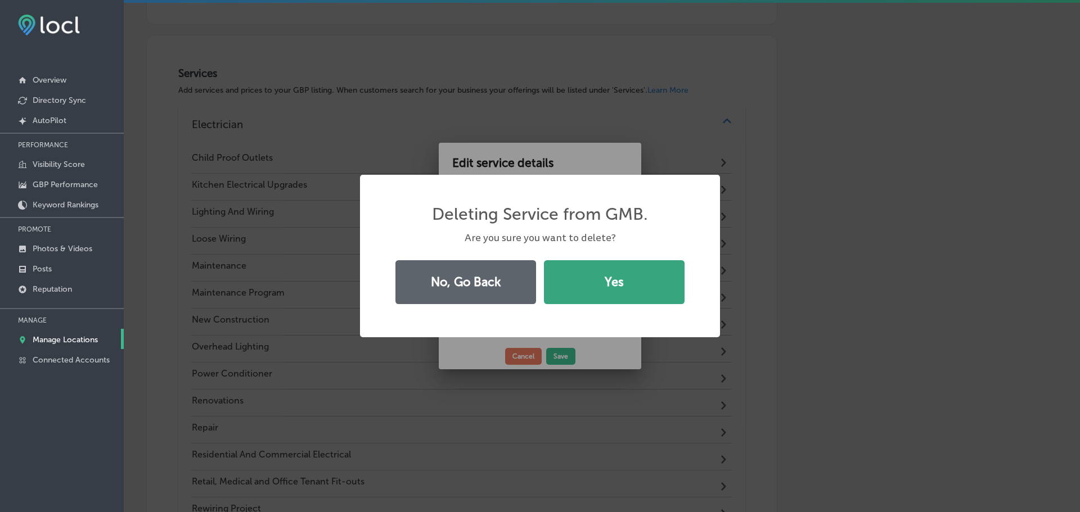
click at [579, 277] on button "Yes" at bounding box center [614, 282] width 141 height 44
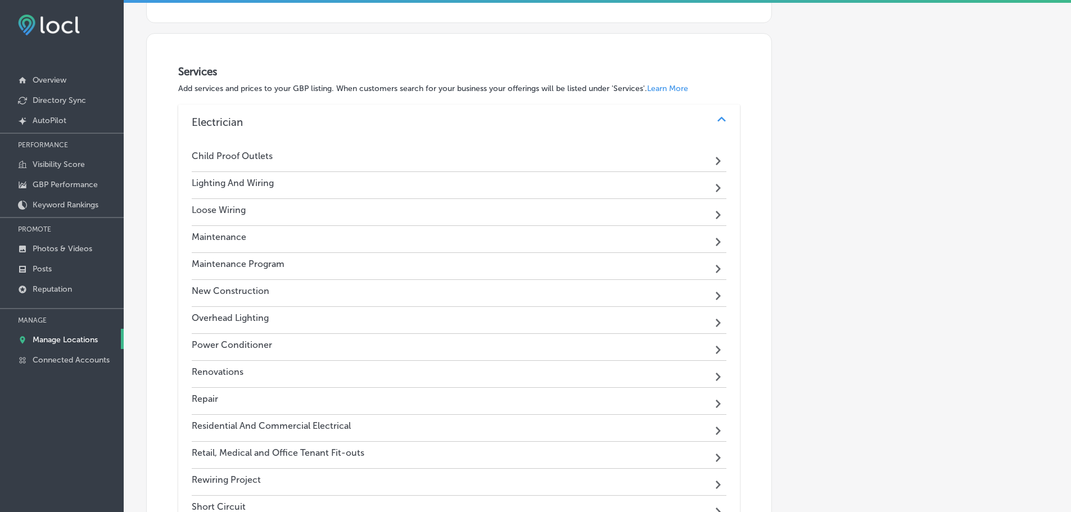
click at [581, 186] on div "Lighting And Wiring Path Created with Sketch." at bounding box center [459, 185] width 535 height 27
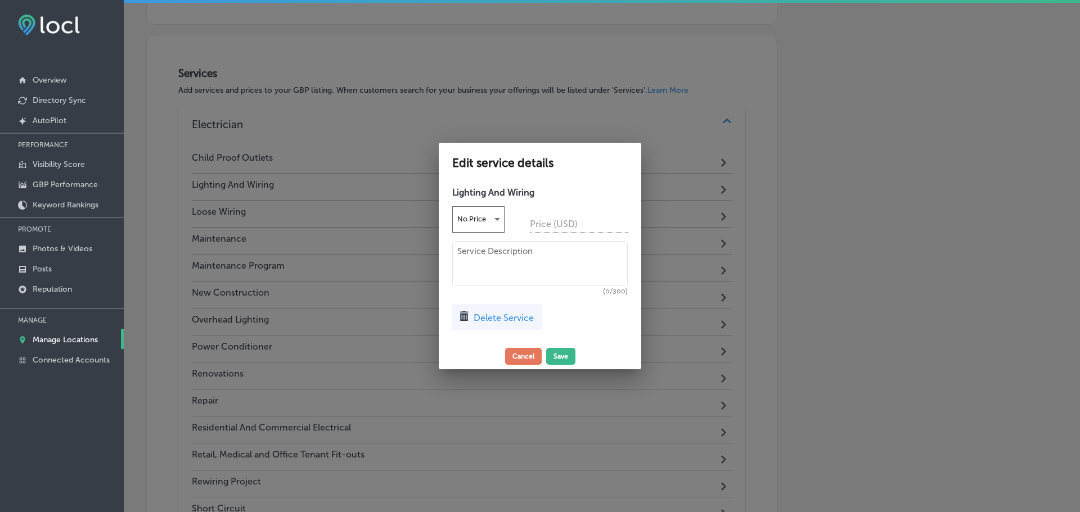
click at [495, 310] on div "Delete Service" at bounding box center [497, 317] width 90 height 26
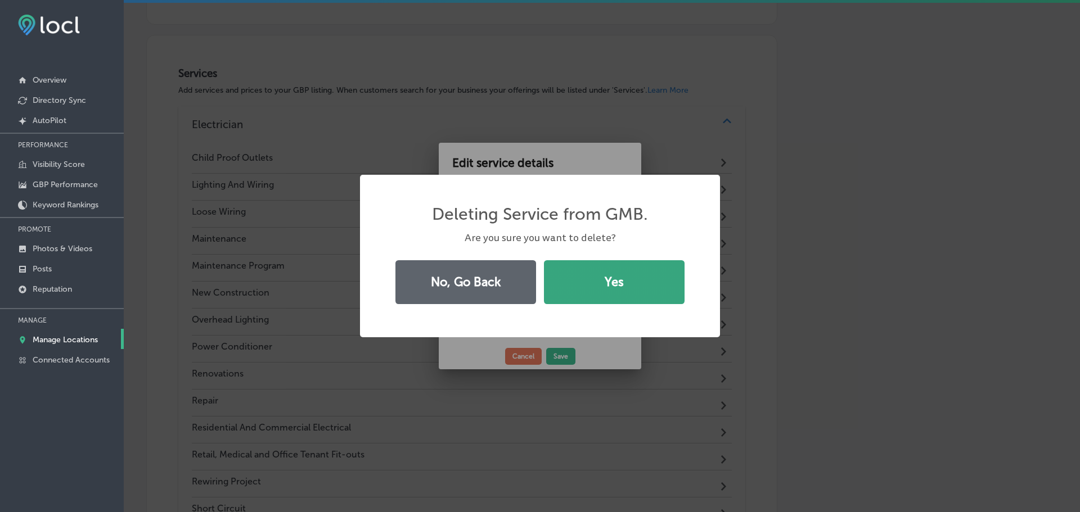
click at [591, 270] on button "Yes" at bounding box center [614, 282] width 141 height 44
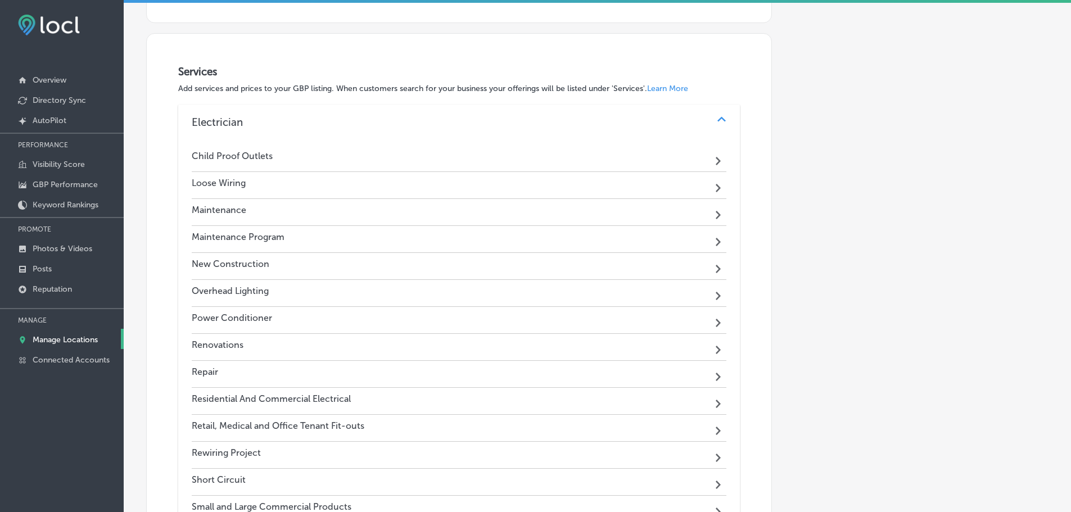
click at [626, 182] on div "Loose Wiring Path Created with Sketch." at bounding box center [459, 185] width 535 height 27
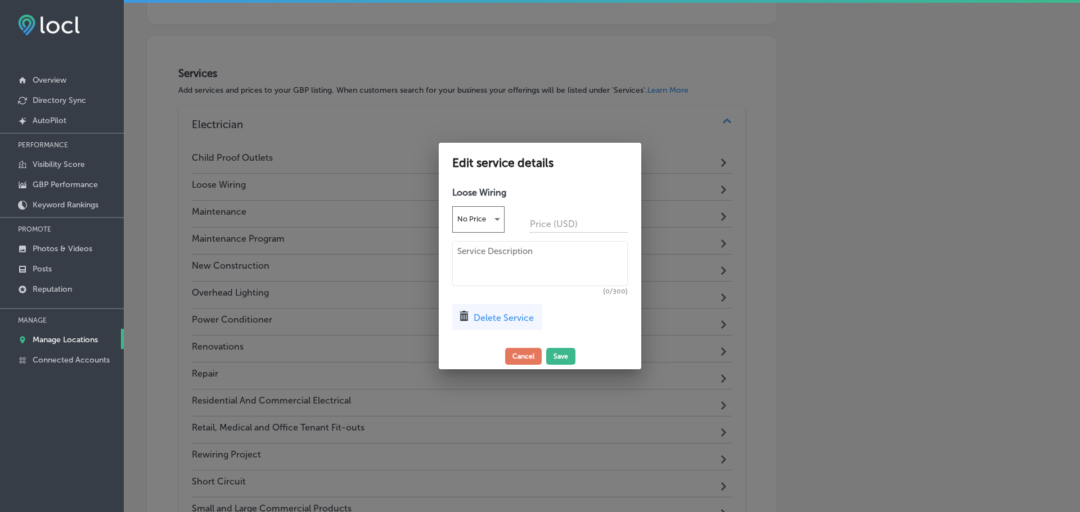
click at [495, 315] on span "Delete Service" at bounding box center [503, 318] width 60 height 11
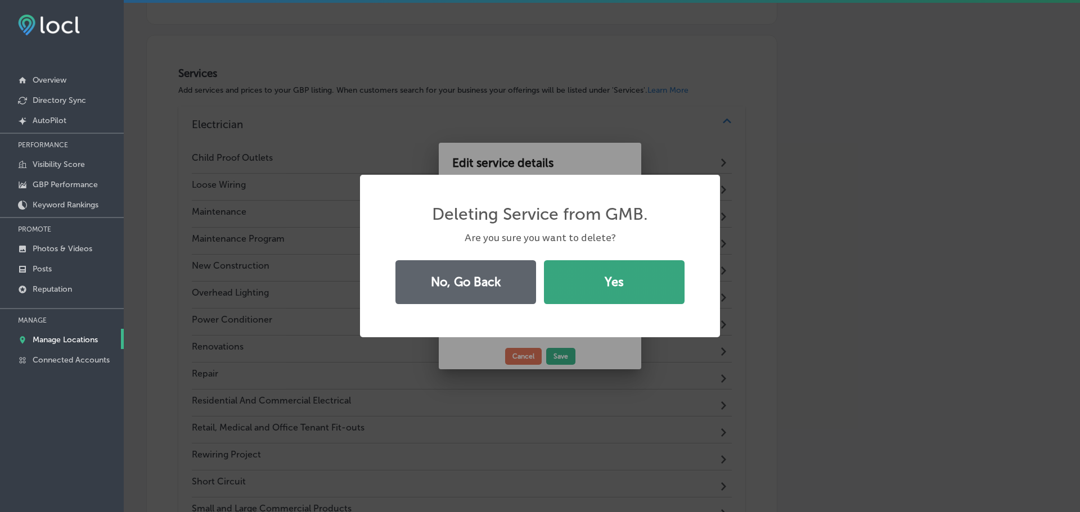
click at [617, 291] on button "Yes" at bounding box center [614, 282] width 141 height 44
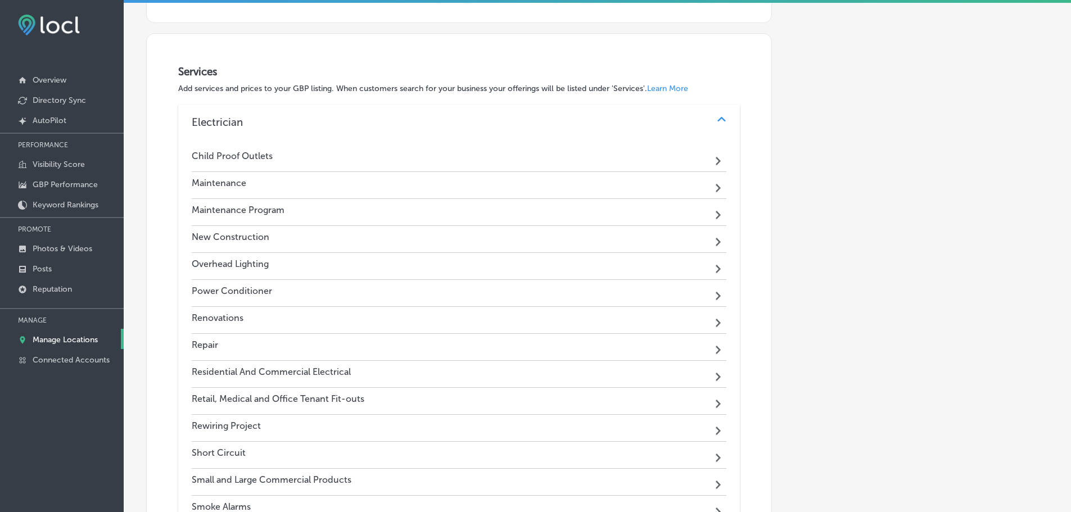
click at [560, 183] on div "Maintenance Path Created with Sketch." at bounding box center [459, 185] width 535 height 27
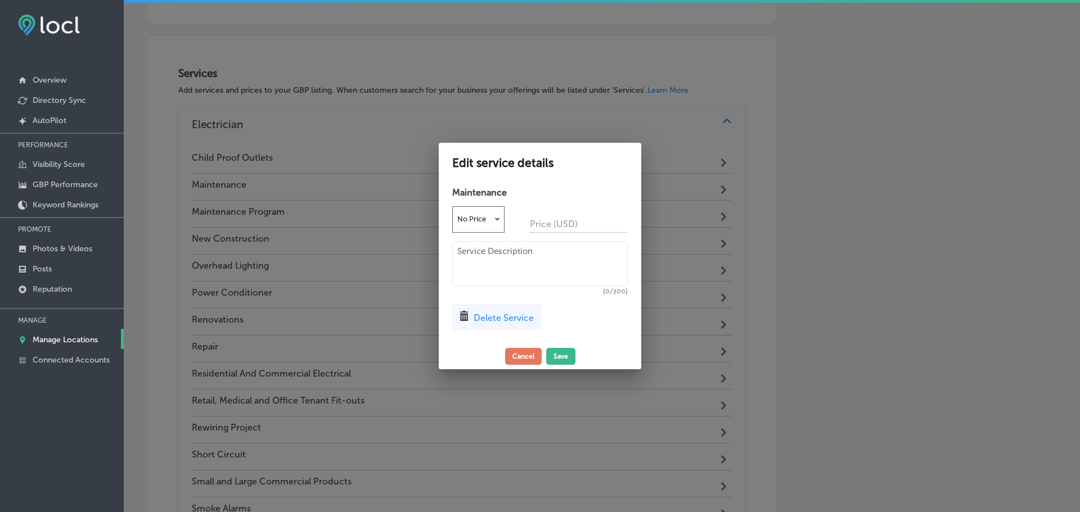
click at [507, 322] on span "Delete Service" at bounding box center [503, 318] width 60 height 11
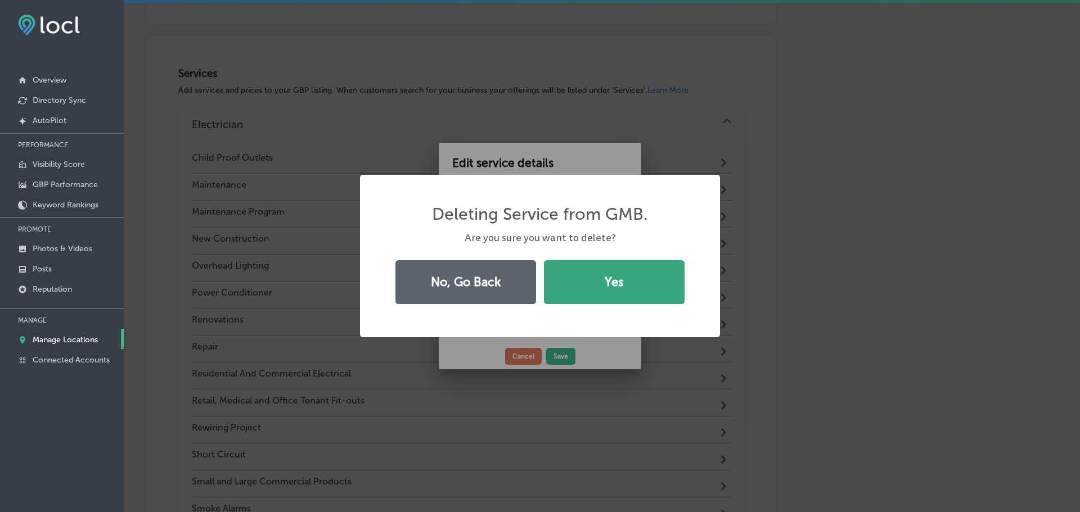
click at [574, 286] on button "Yes" at bounding box center [614, 282] width 141 height 44
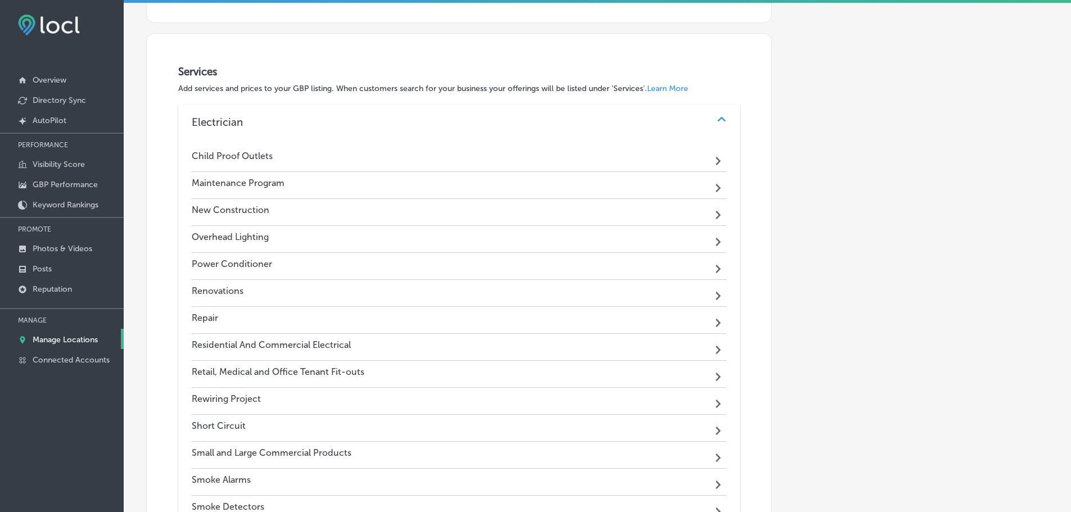
click at [588, 184] on div "Maintenance Program Path Created with Sketch." at bounding box center [459, 185] width 535 height 27
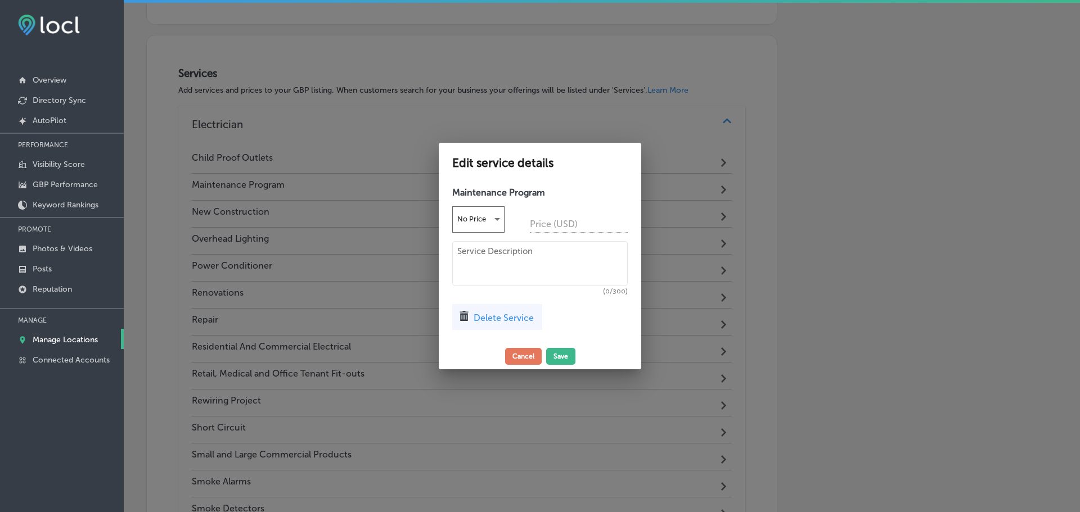
click at [521, 318] on span "Delete Service" at bounding box center [503, 318] width 60 height 11
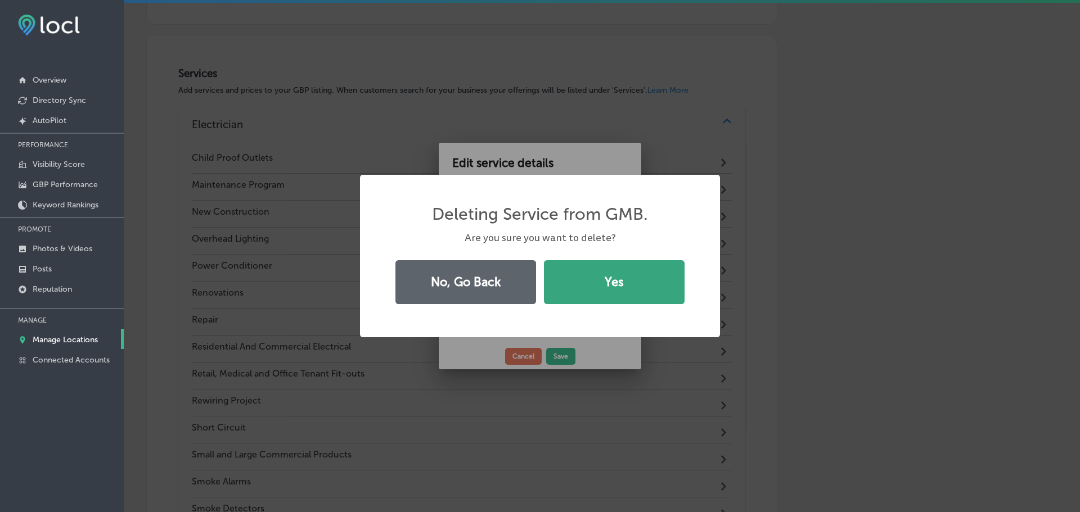
click at [589, 288] on button "Yes" at bounding box center [614, 282] width 141 height 44
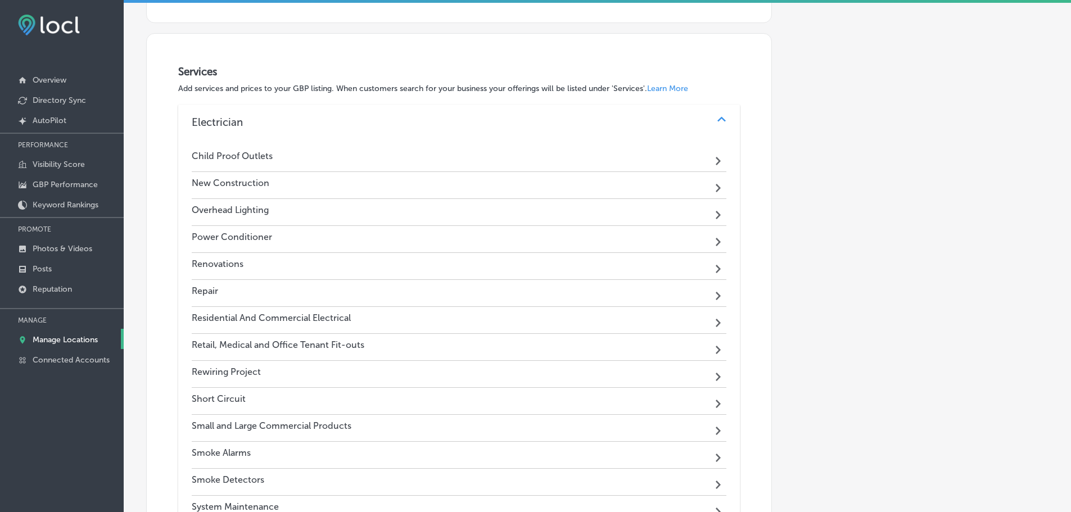
click at [587, 184] on div "New Construction Path Created with Sketch." at bounding box center [459, 185] width 535 height 27
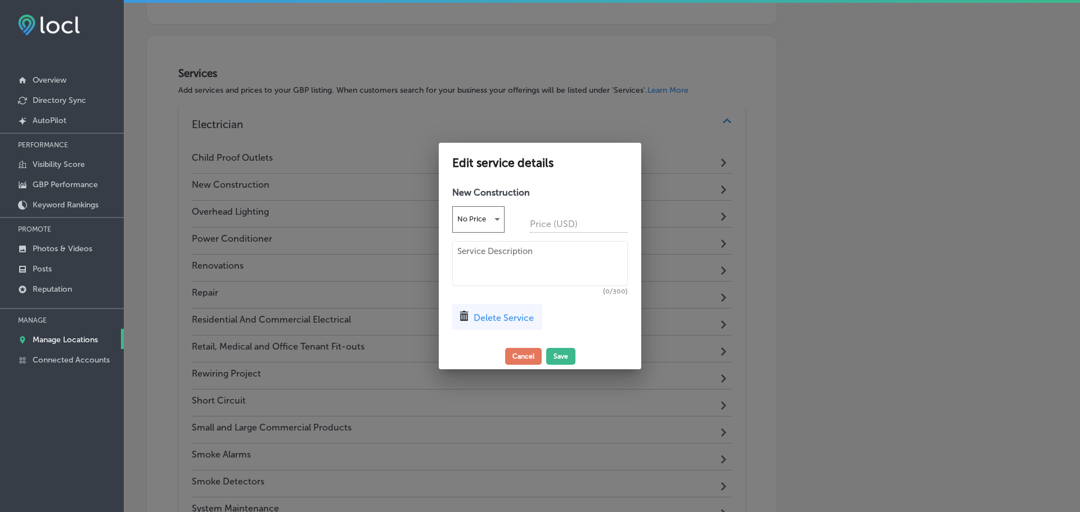
click at [511, 314] on span "Delete Service" at bounding box center [503, 318] width 60 height 11
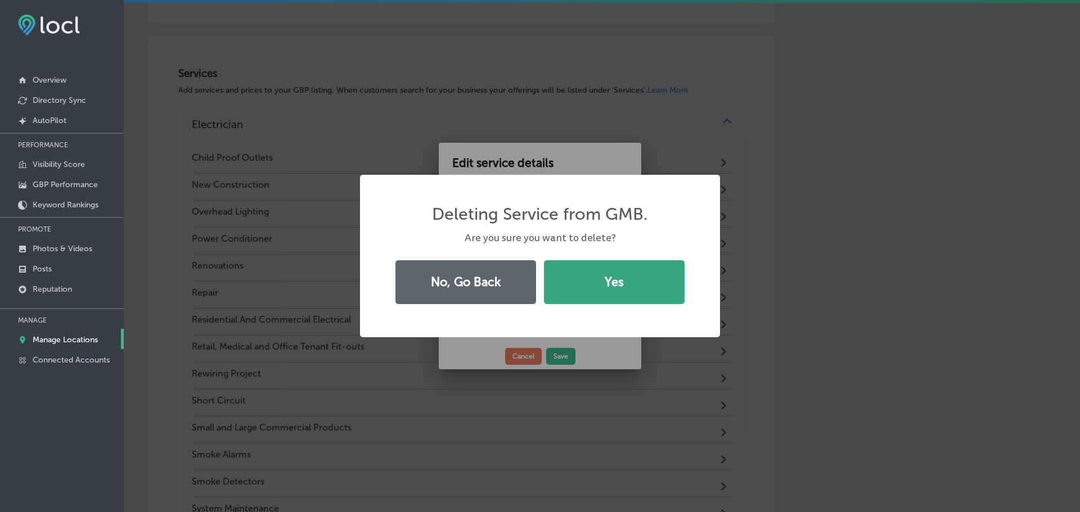
click at [571, 286] on button "Yes" at bounding box center [614, 282] width 141 height 44
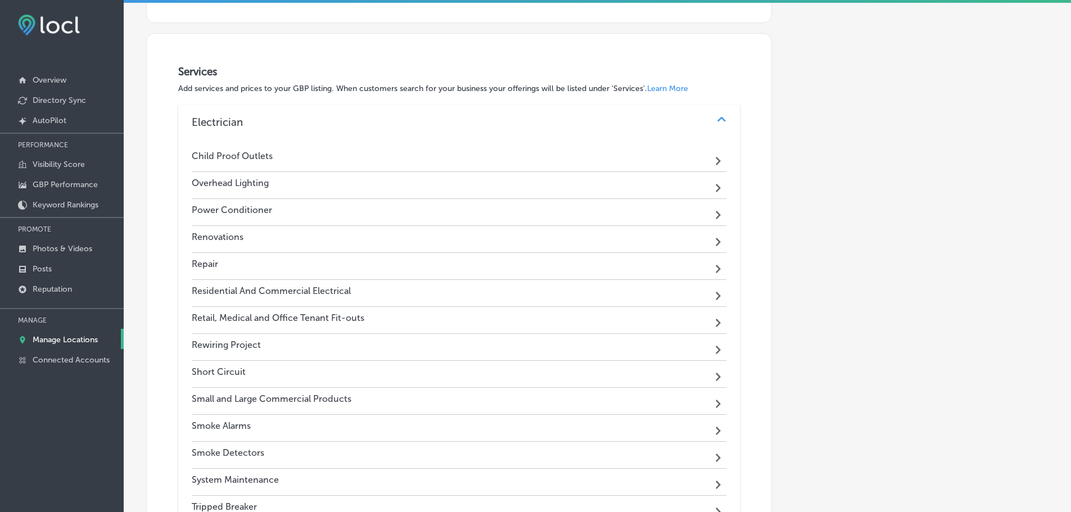
click at [567, 188] on div "Overhead Lighting Path Created with Sketch." at bounding box center [459, 185] width 535 height 27
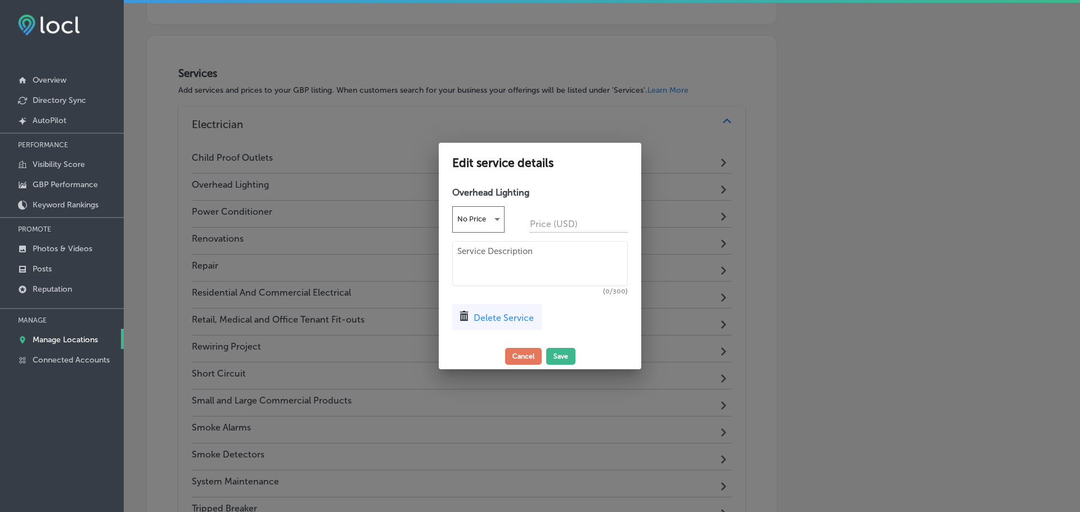
click at [496, 318] on span "Delete Service" at bounding box center [503, 318] width 60 height 11
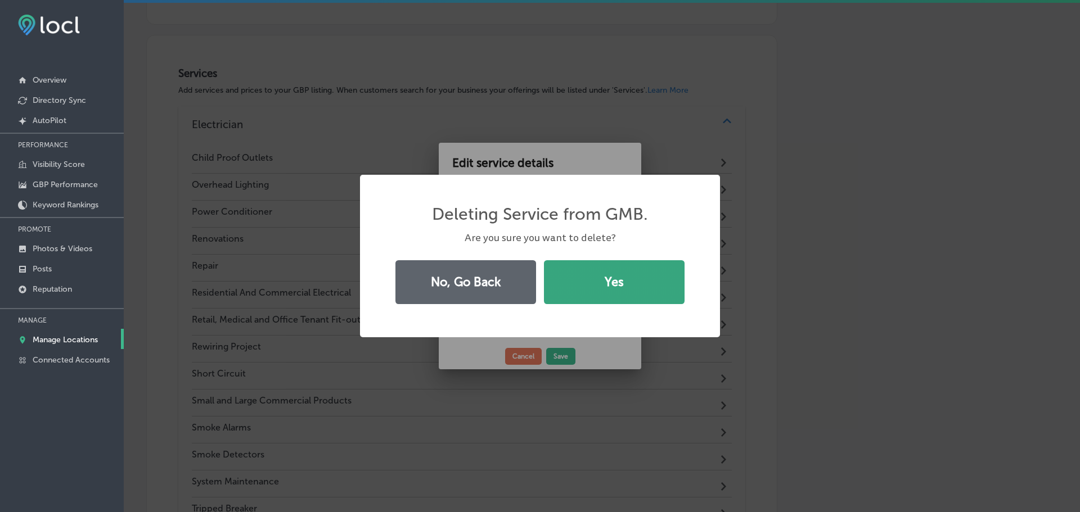
click at [569, 293] on button "Yes" at bounding box center [614, 282] width 141 height 44
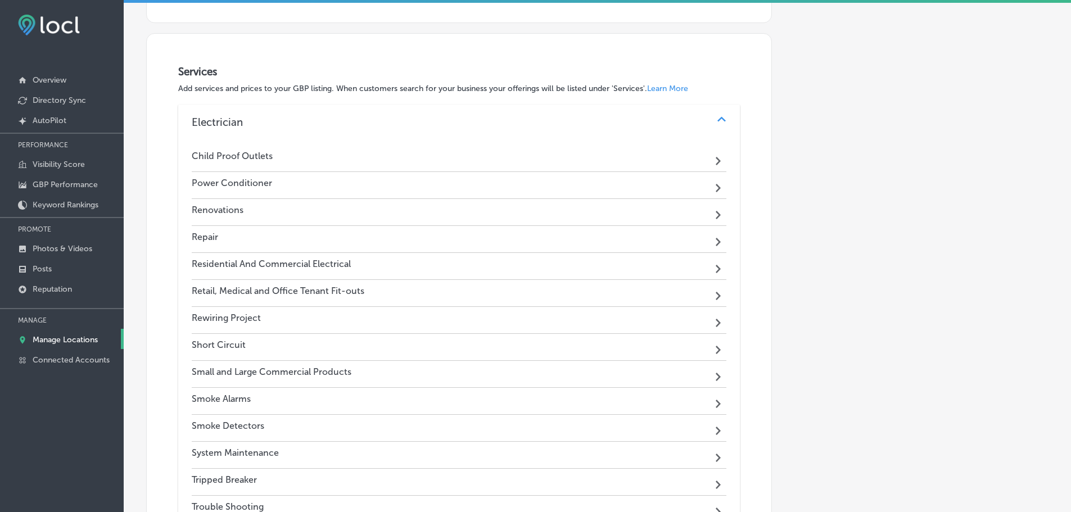
click at [569, 186] on div "Power Conditioner Path Created with Sketch." at bounding box center [459, 185] width 535 height 27
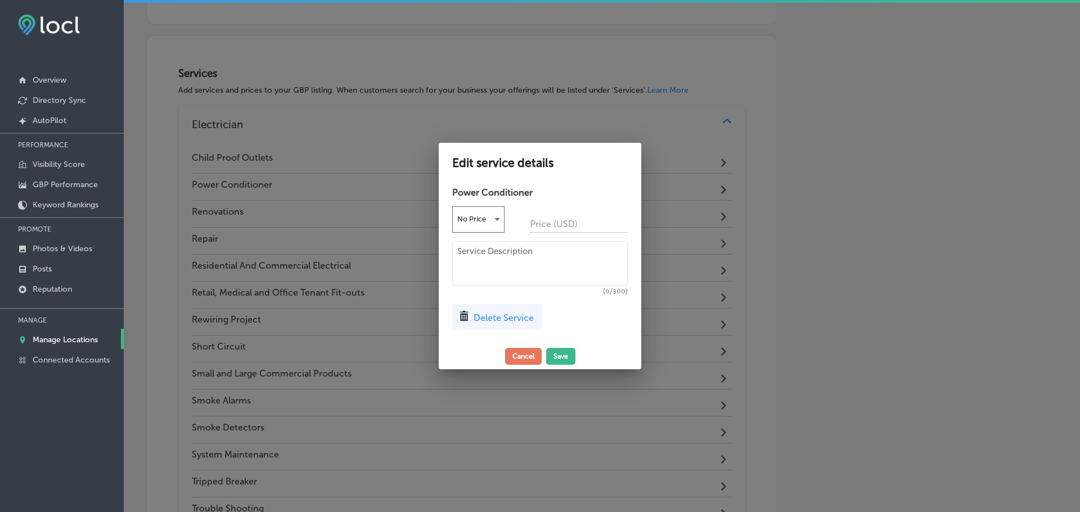
click at [531, 321] on span "Delete Service" at bounding box center [503, 318] width 60 height 11
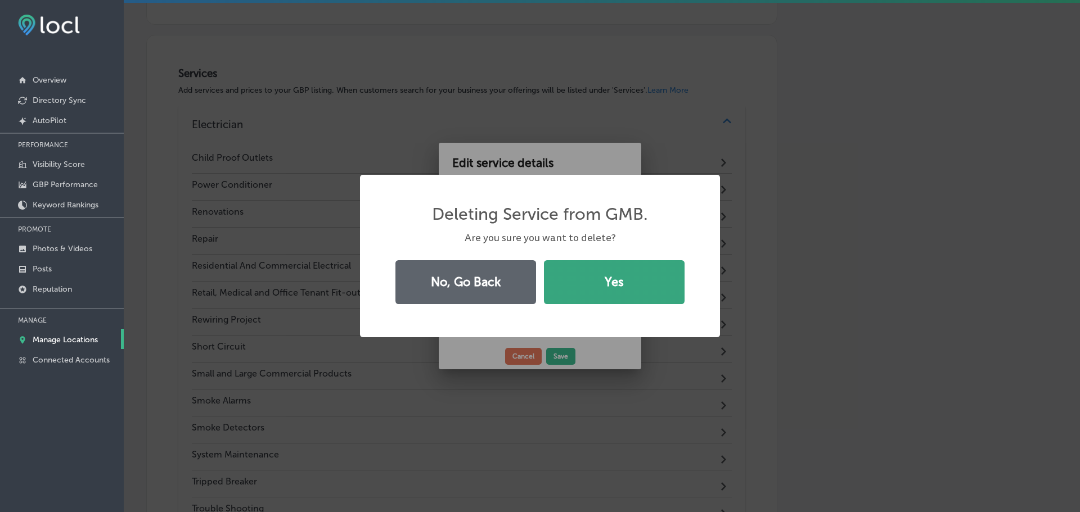
click at [595, 291] on button "Yes" at bounding box center [614, 282] width 141 height 44
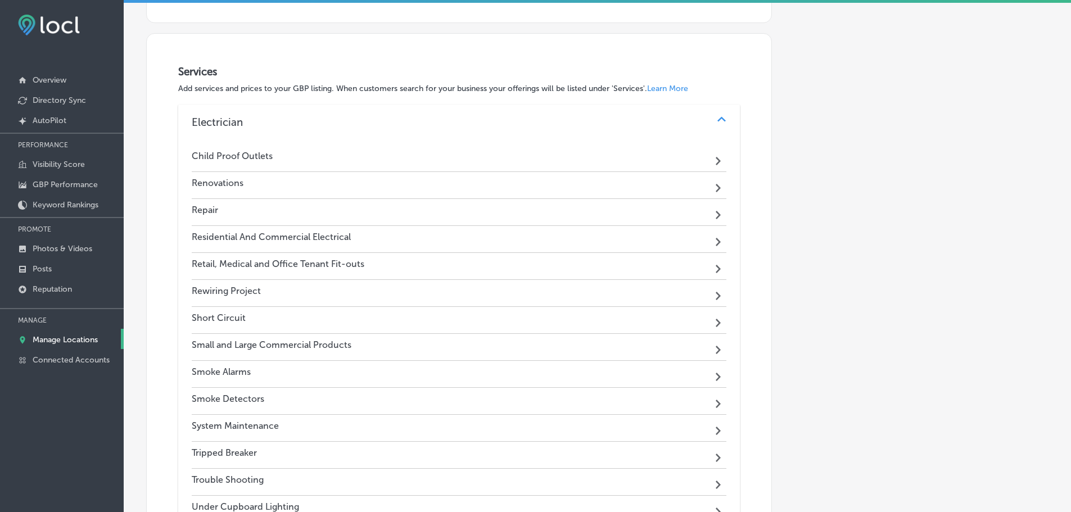
click at [588, 190] on div "Renovations Path Created with Sketch." at bounding box center [459, 185] width 535 height 27
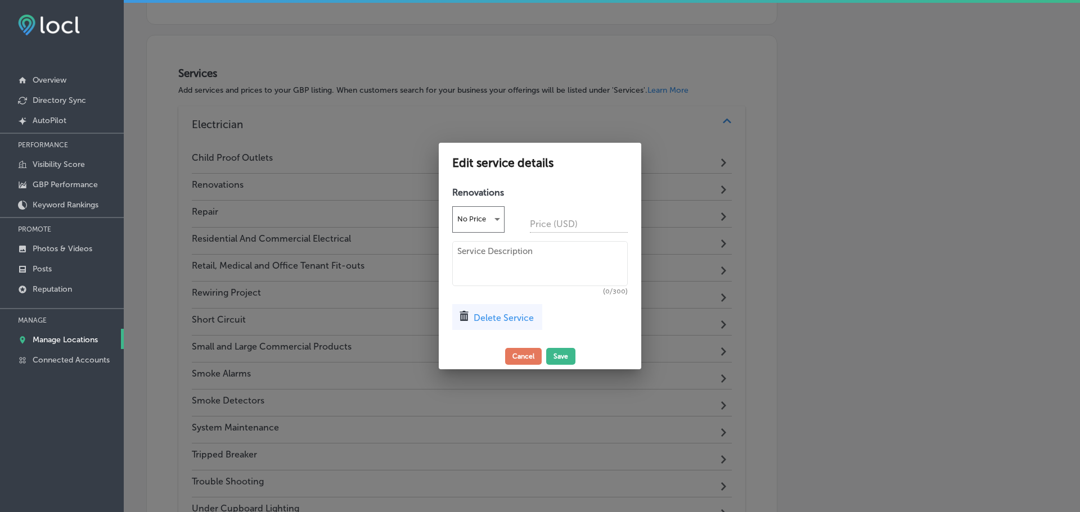
click at [502, 322] on span "Delete Service" at bounding box center [503, 318] width 60 height 11
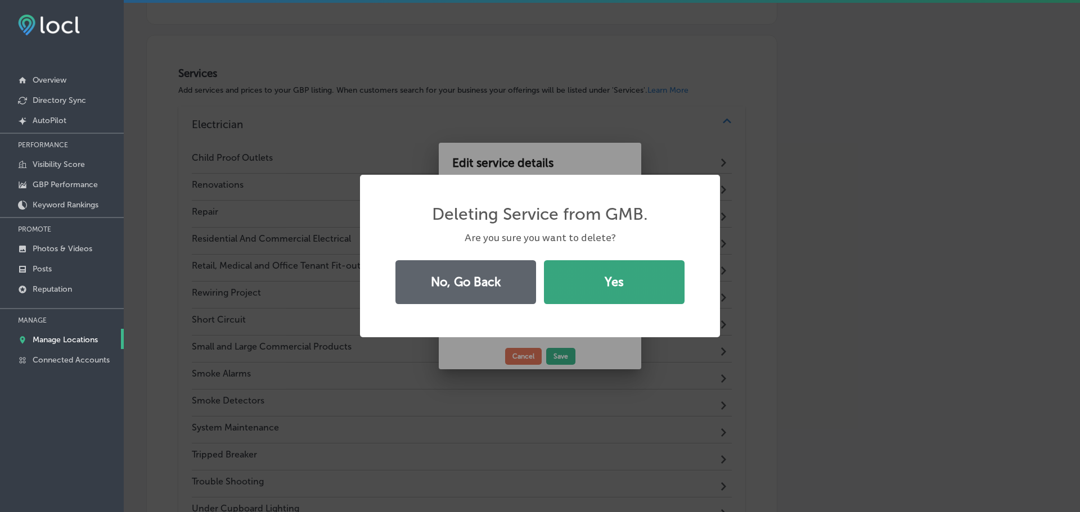
click at [581, 303] on button "Yes" at bounding box center [614, 282] width 141 height 44
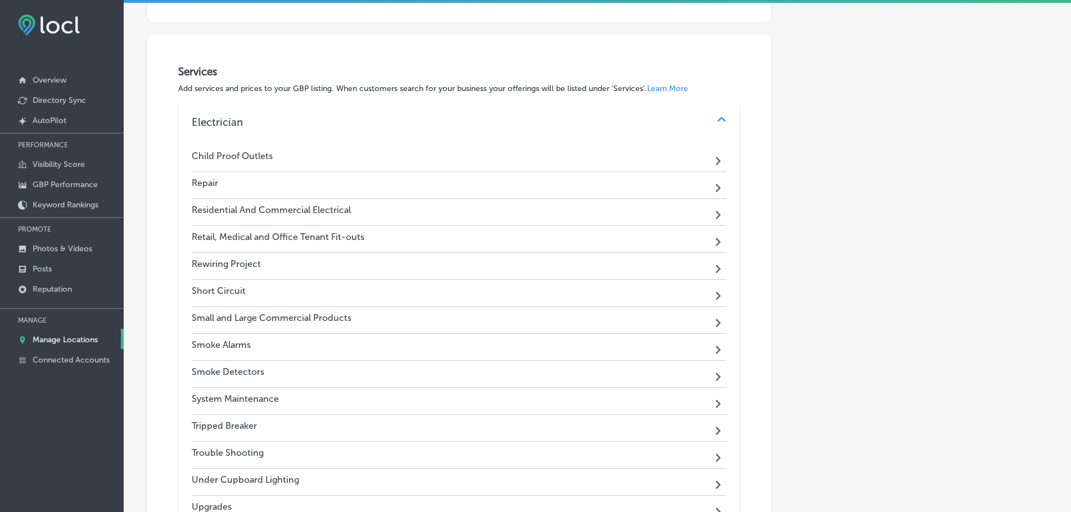
click at [549, 177] on div "Repair Path Created with Sketch." at bounding box center [459, 185] width 535 height 27
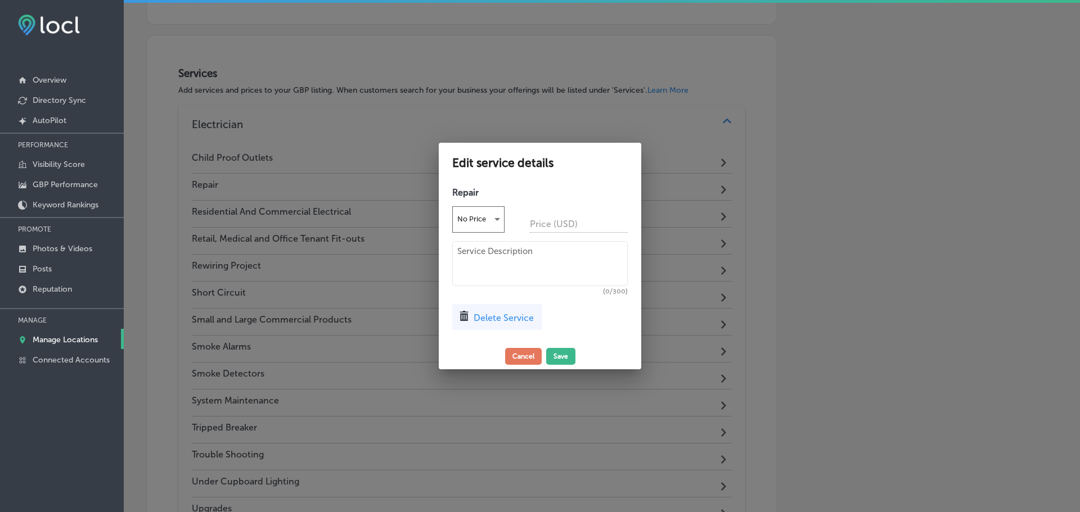
click at [488, 315] on span "Delete Service" at bounding box center [503, 318] width 60 height 11
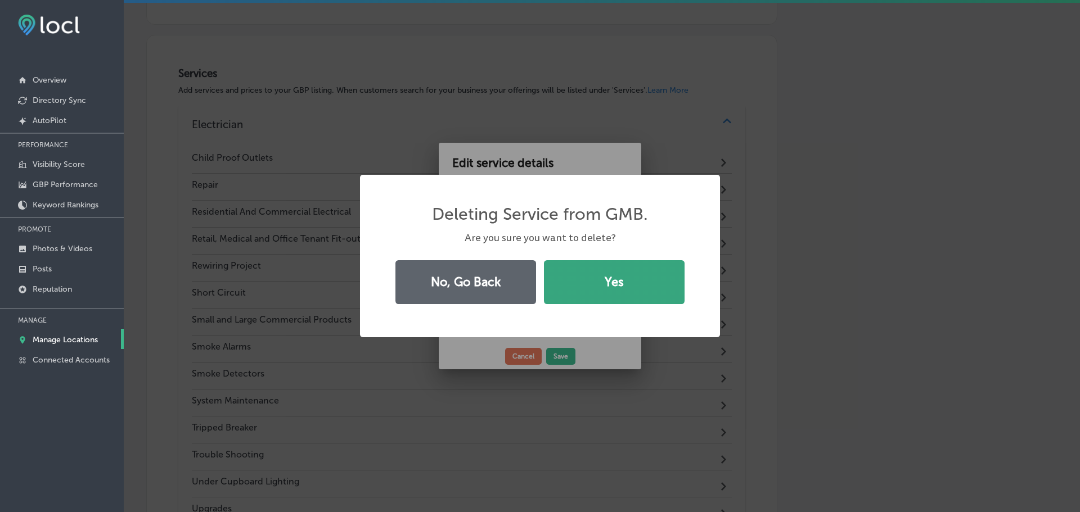
click at [570, 290] on button "Yes" at bounding box center [614, 282] width 141 height 44
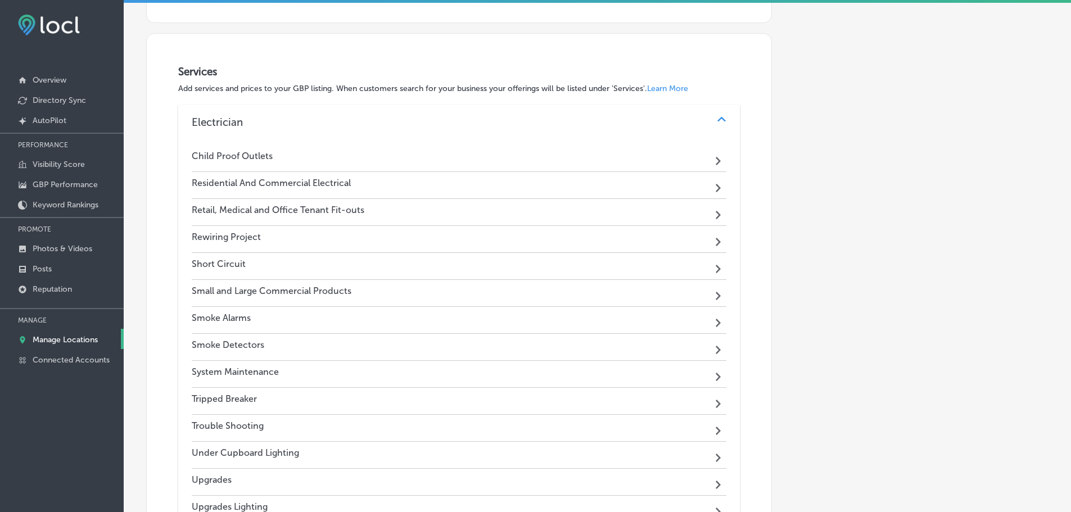
click at [580, 186] on div "Residential And Commercial Electrical Path Created with Sketch." at bounding box center [459, 185] width 535 height 27
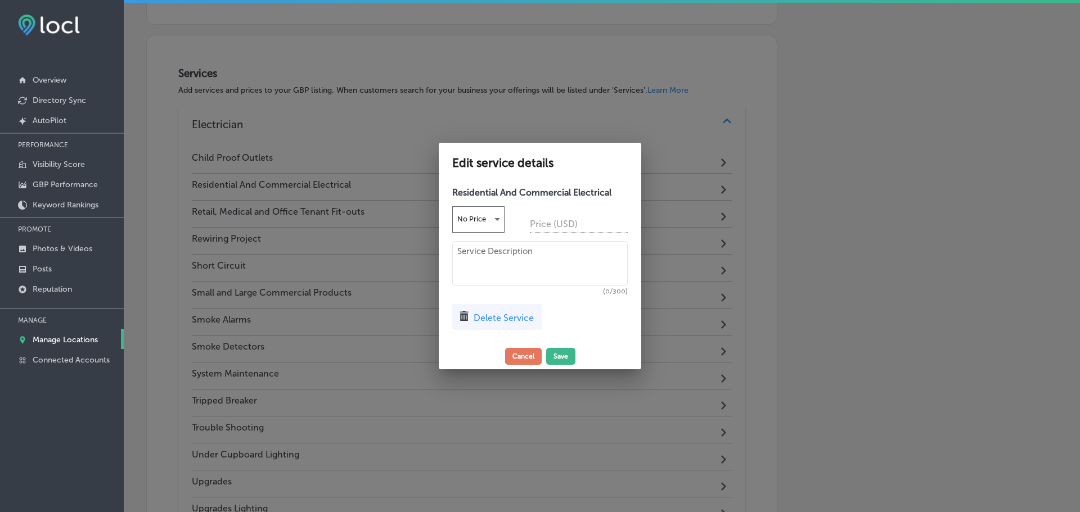
click at [512, 318] on span "Delete Service" at bounding box center [503, 318] width 60 height 11
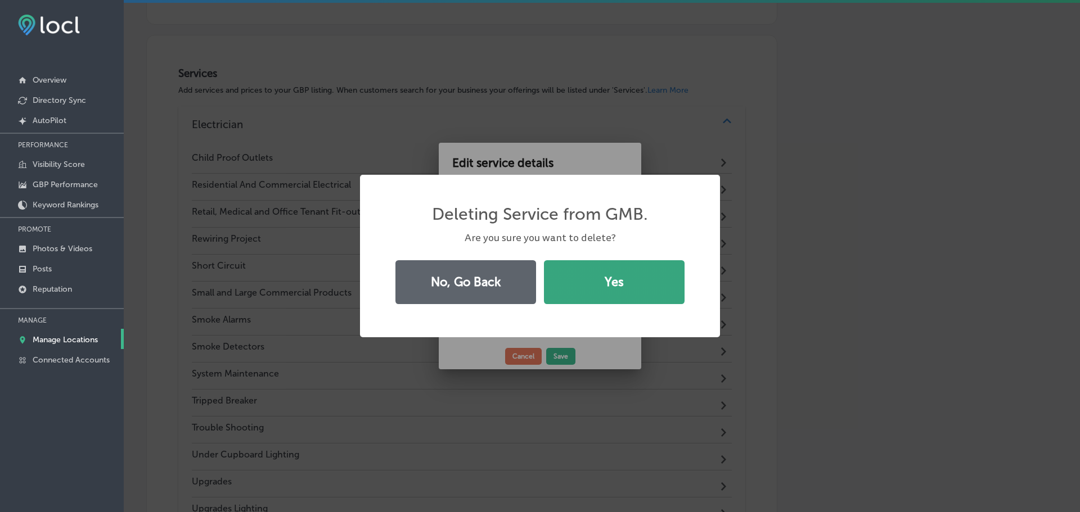
click at [576, 298] on button "Yes" at bounding box center [614, 282] width 141 height 44
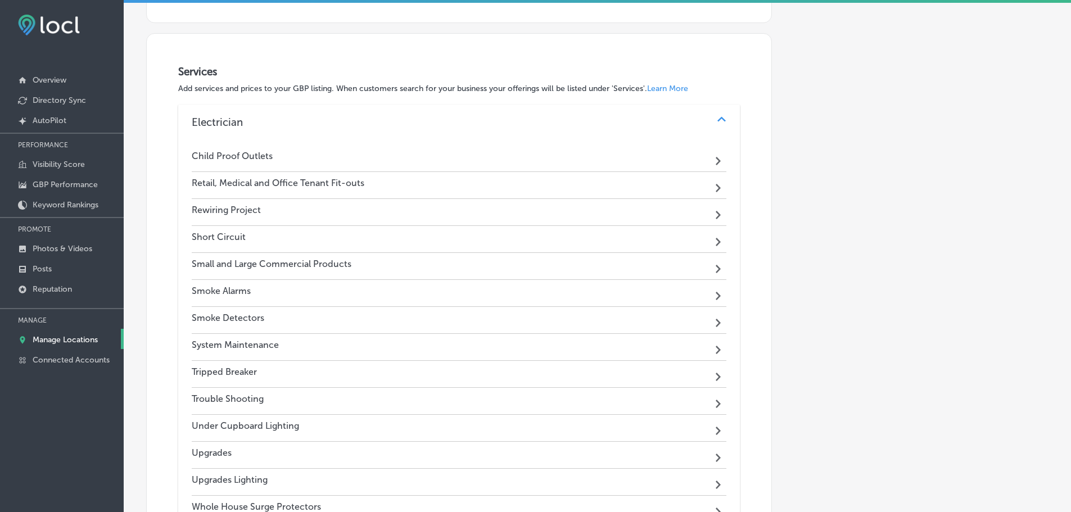
click at [578, 183] on div "Retail, Medical and Office Tenant Fit-outs Path Created with Sketch." at bounding box center [459, 185] width 535 height 27
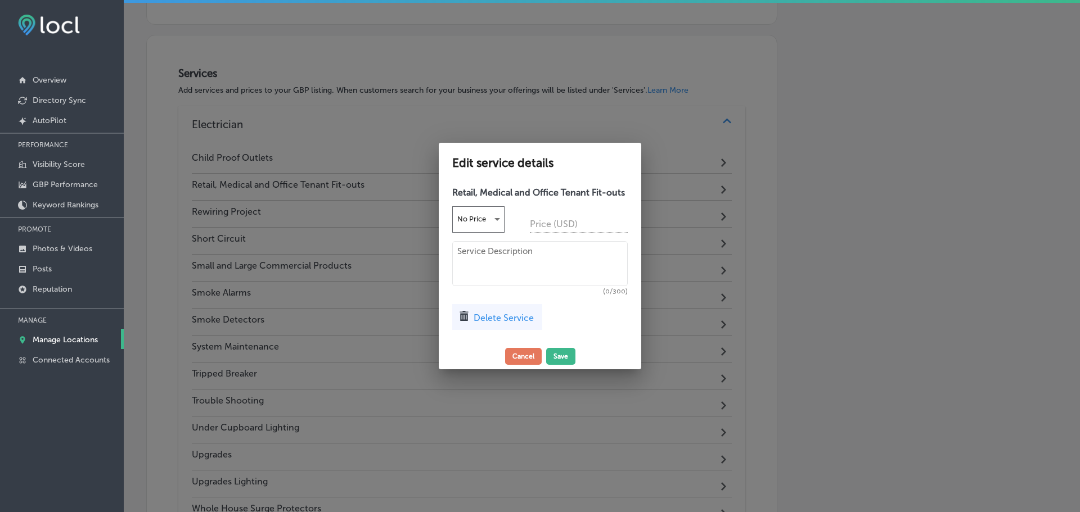
click at [509, 318] on span "Delete Service" at bounding box center [503, 318] width 60 height 11
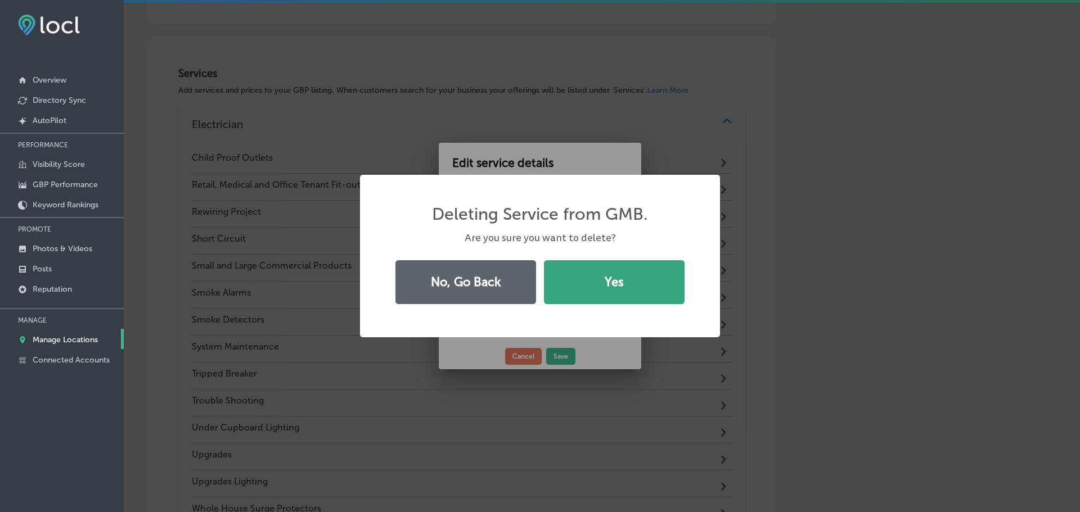
click at [584, 290] on button "Yes" at bounding box center [614, 282] width 141 height 44
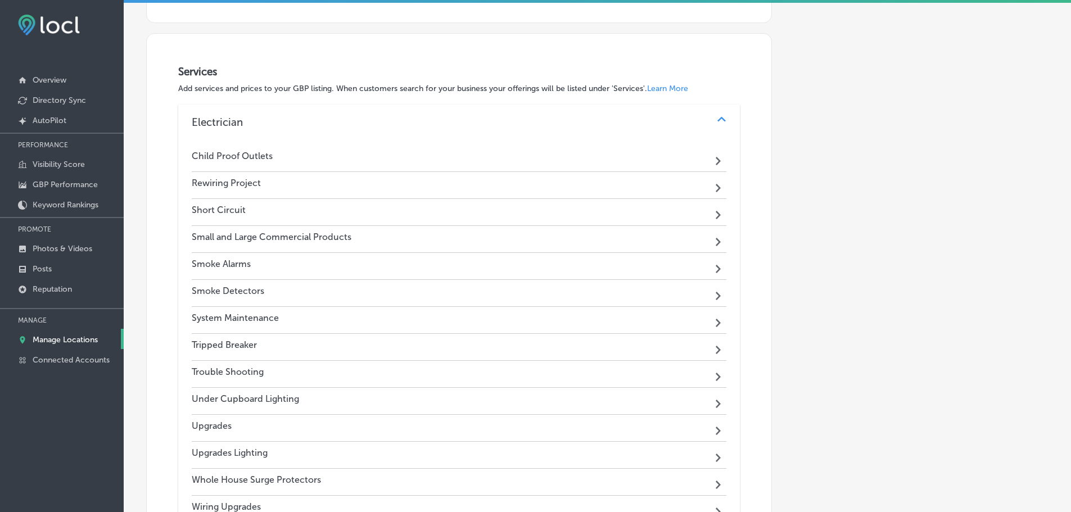
click at [581, 187] on div "Rewiring Project Path Created with Sketch." at bounding box center [459, 185] width 535 height 27
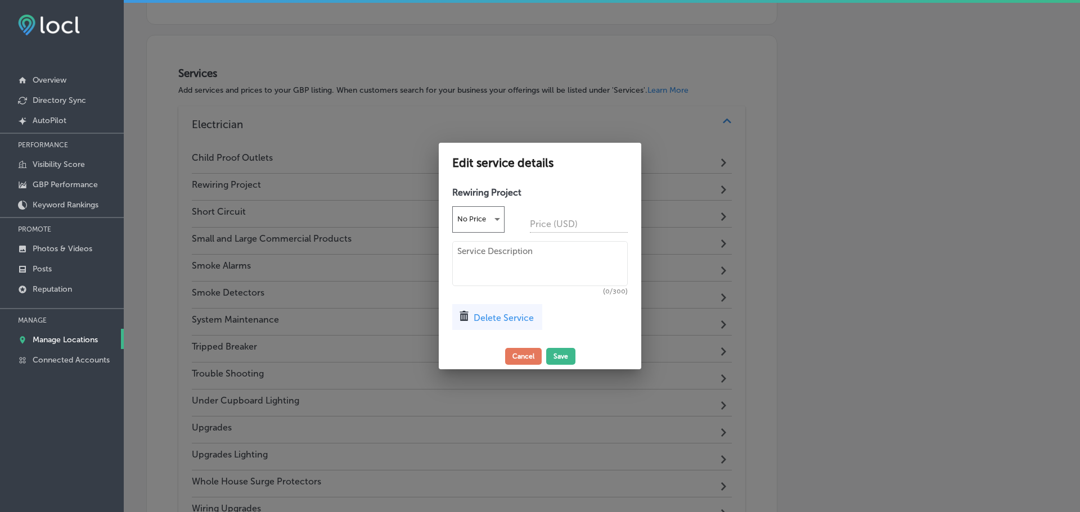
click at [506, 316] on span "Delete Service" at bounding box center [503, 318] width 60 height 11
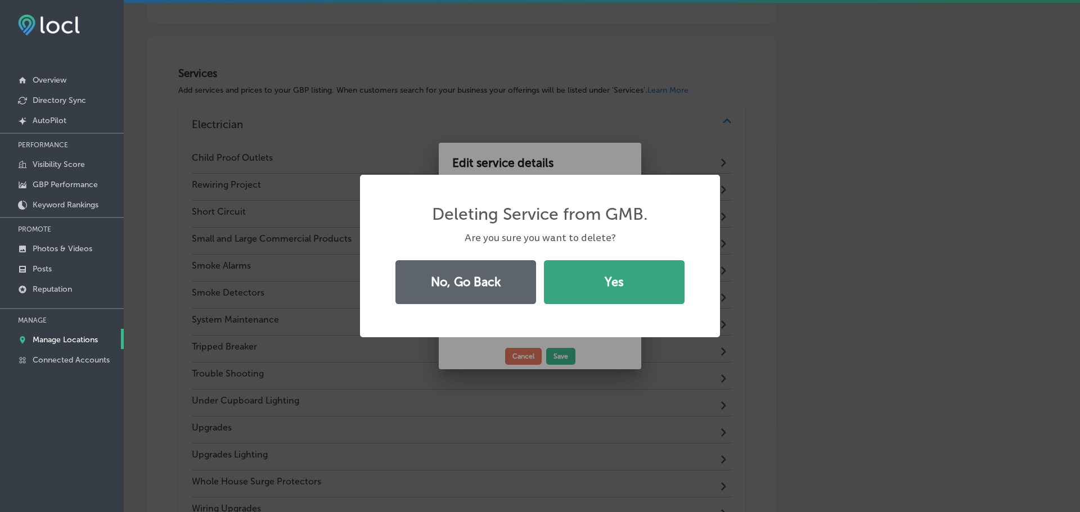
click at [574, 296] on button "Yes" at bounding box center [614, 282] width 141 height 44
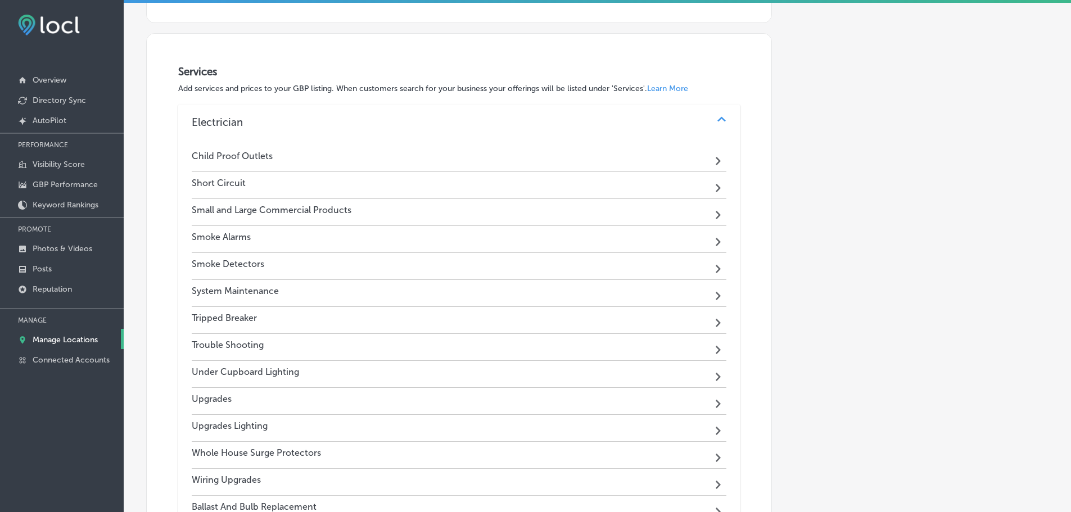
click at [581, 183] on div "Short Circuit Path Created with Sketch." at bounding box center [459, 185] width 535 height 27
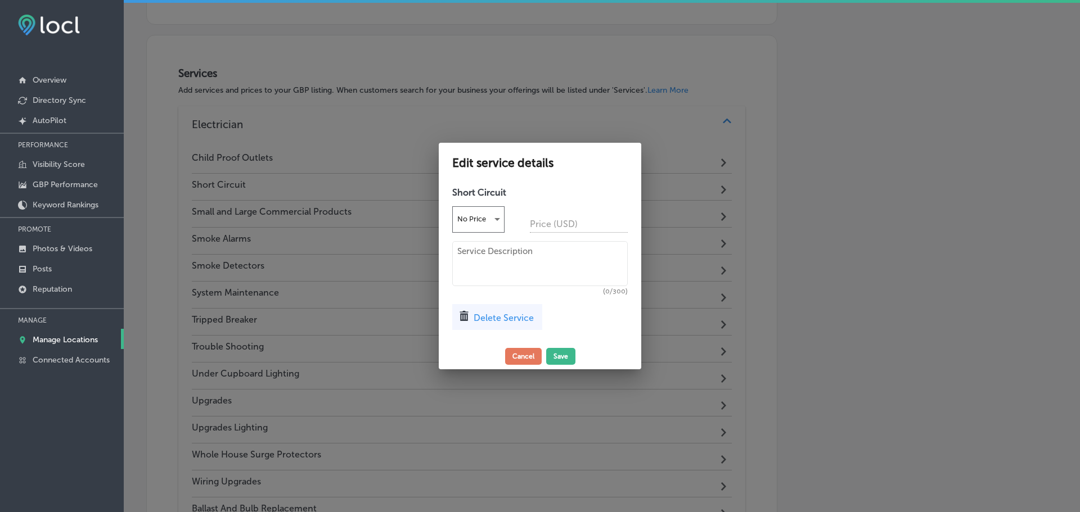
click at [510, 309] on div "Delete Service" at bounding box center [497, 317] width 90 height 26
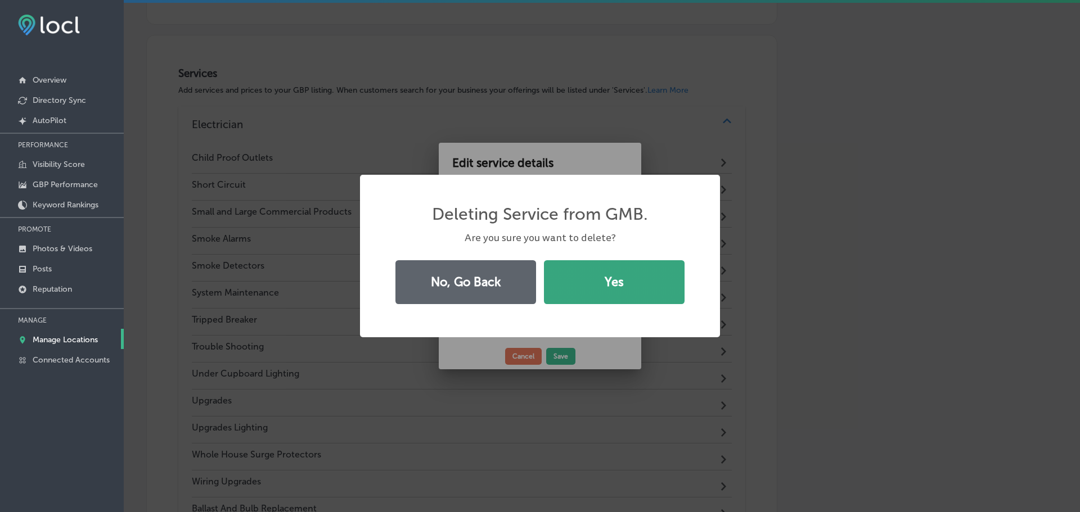
click at [585, 287] on button "Yes" at bounding box center [614, 282] width 141 height 44
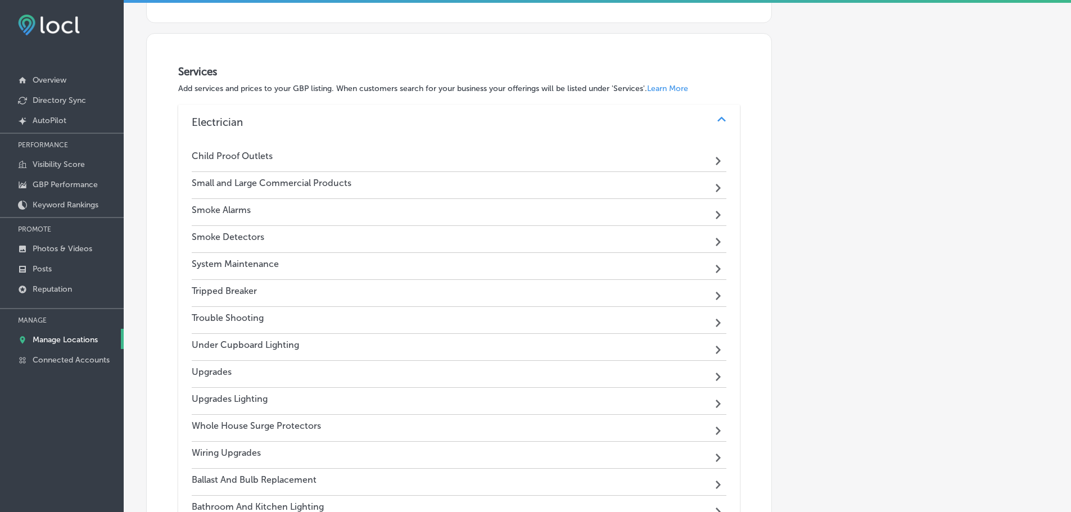
click at [566, 186] on div "Small and Large Commercial Products Path Created with Sketch." at bounding box center [459, 185] width 535 height 27
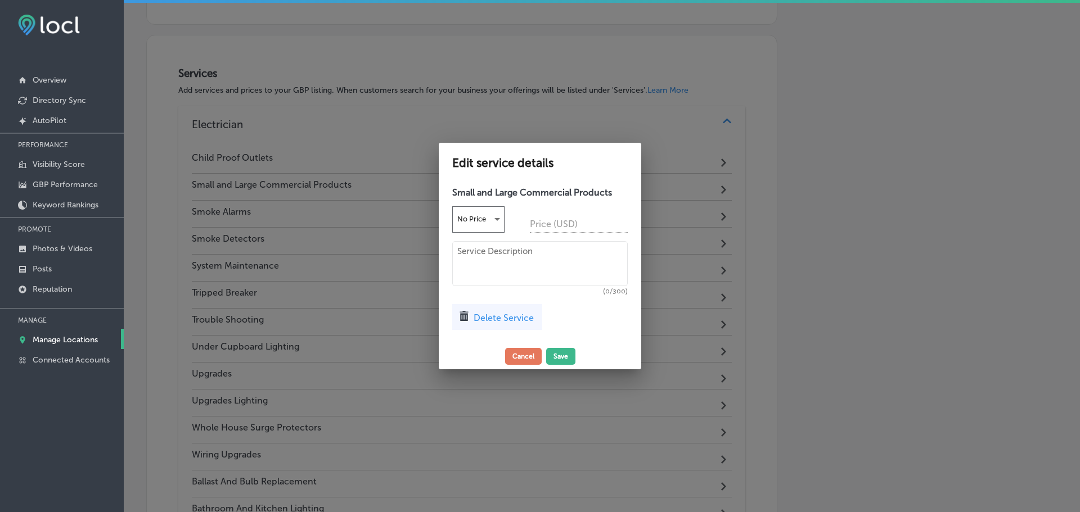
click at [517, 318] on span "Delete Service" at bounding box center [503, 318] width 60 height 11
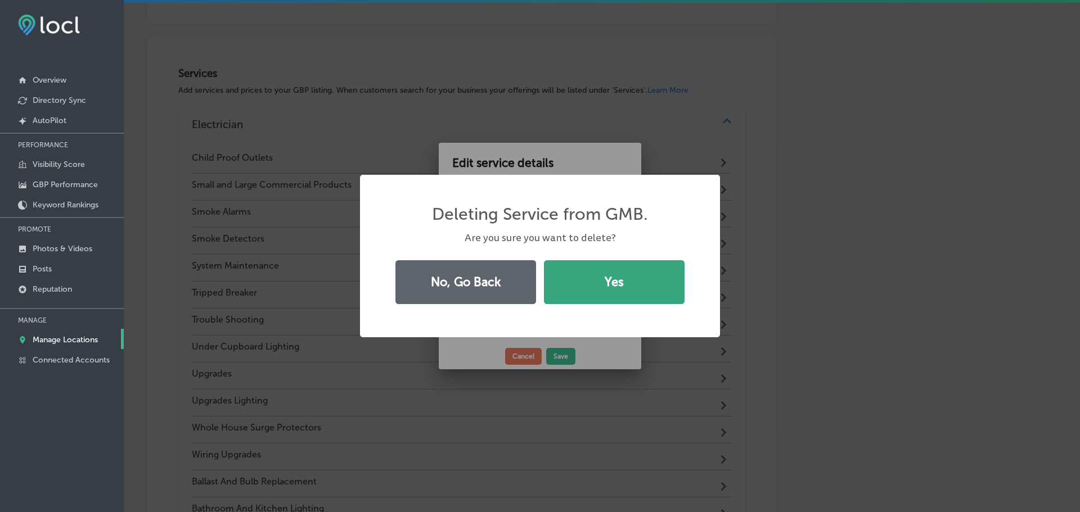
click at [581, 290] on button "Yes" at bounding box center [614, 282] width 141 height 44
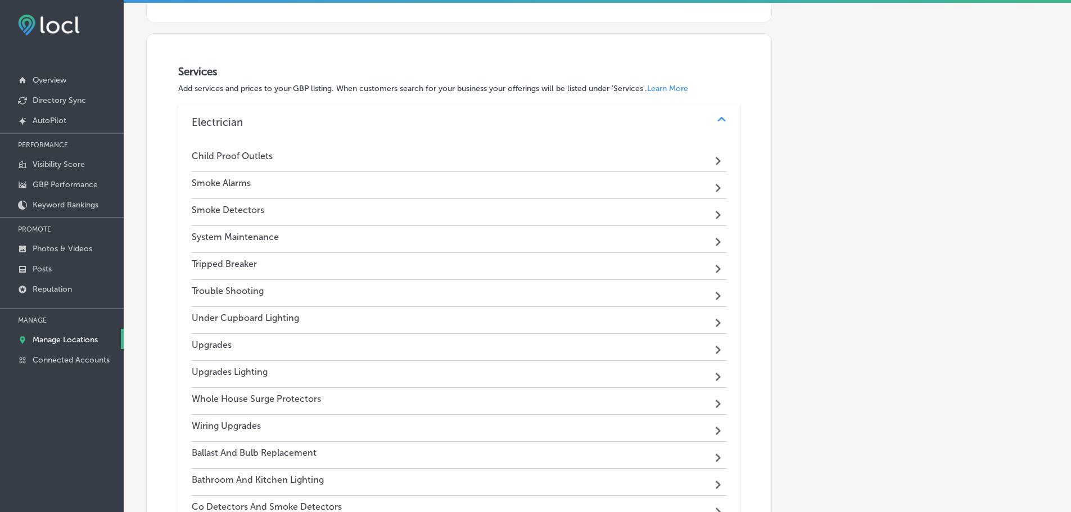
click at [564, 188] on div "Smoke Alarms Path Created with Sketch." at bounding box center [459, 185] width 535 height 27
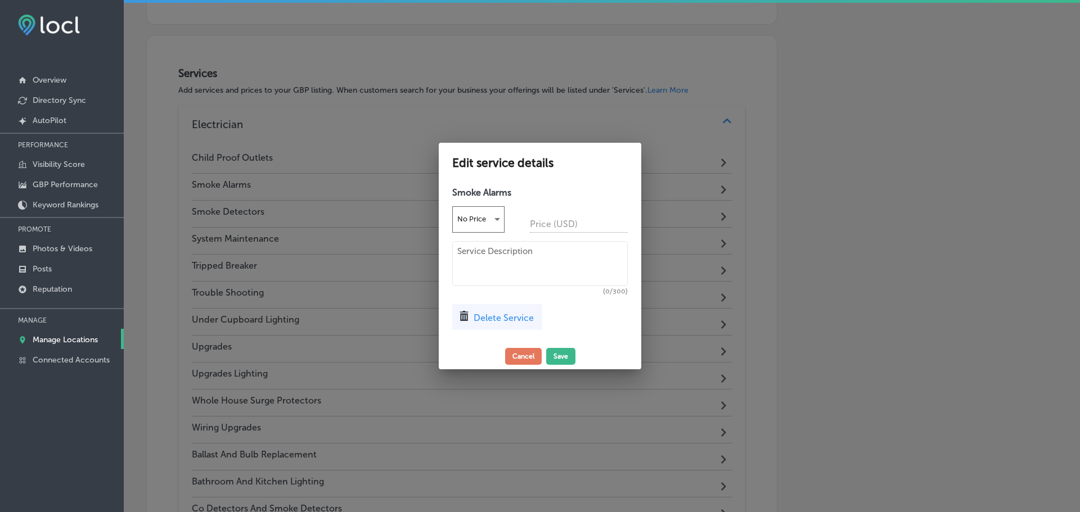
click at [509, 315] on span "Delete Service" at bounding box center [503, 318] width 60 height 11
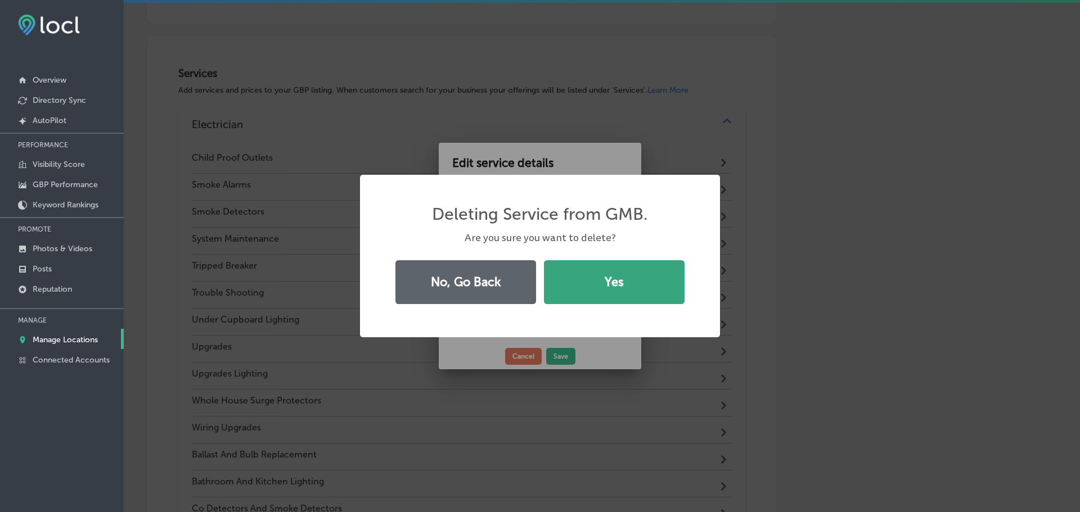
click at [590, 288] on button "Yes" at bounding box center [614, 282] width 141 height 44
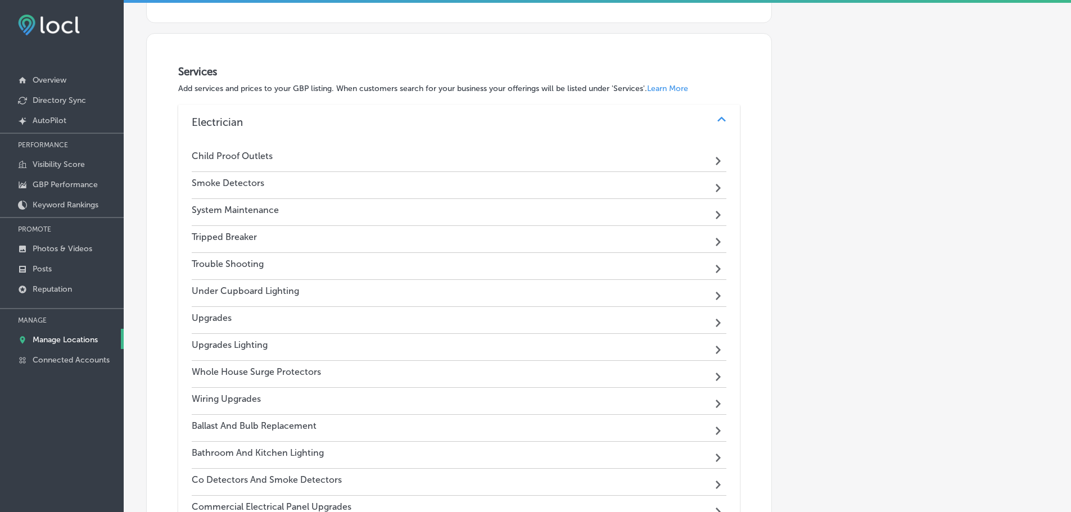
click at [542, 173] on div "Smoke Detectors Path Created with Sketch." at bounding box center [459, 185] width 535 height 27
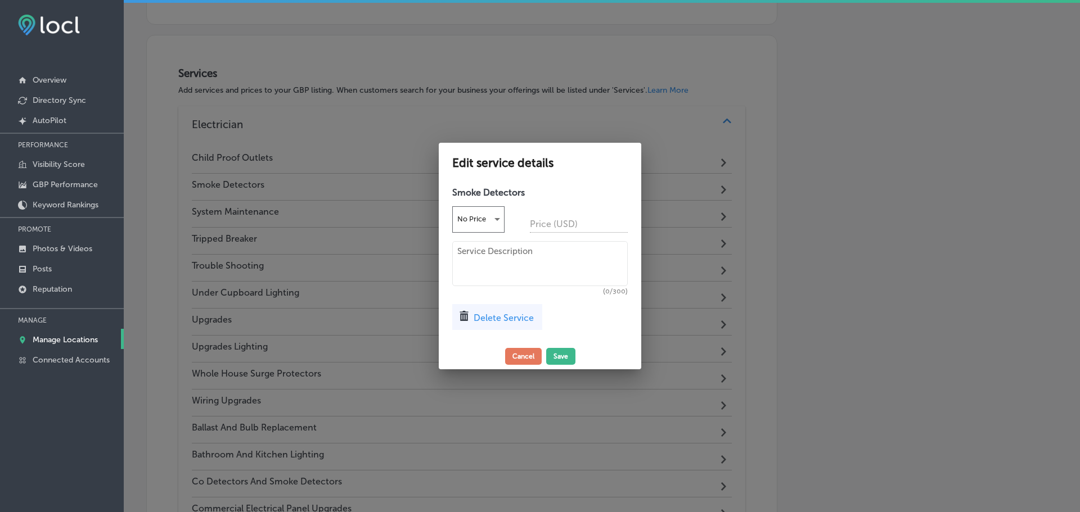
click at [507, 314] on span "Delete Service" at bounding box center [503, 318] width 60 height 11
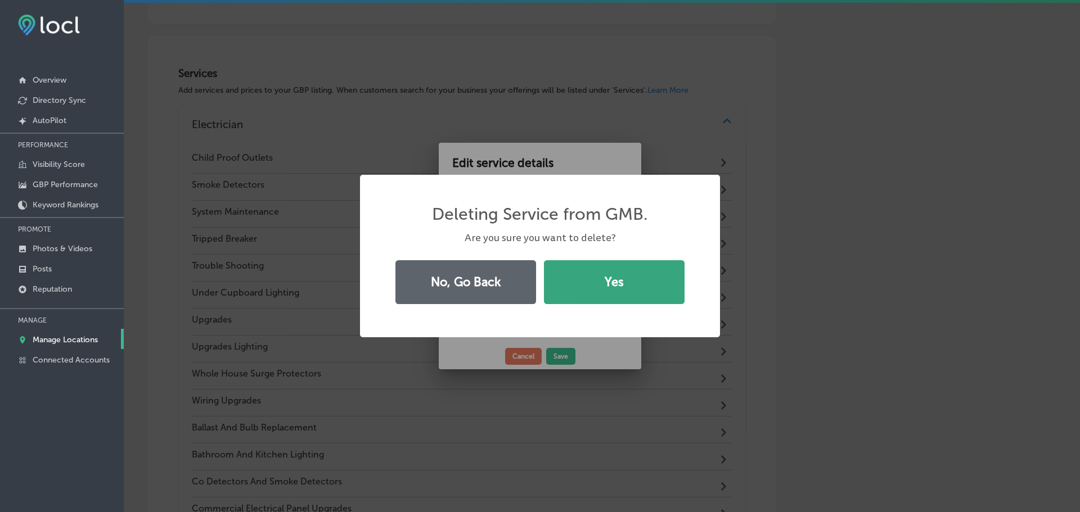
click at [571, 282] on button "Yes" at bounding box center [614, 282] width 141 height 44
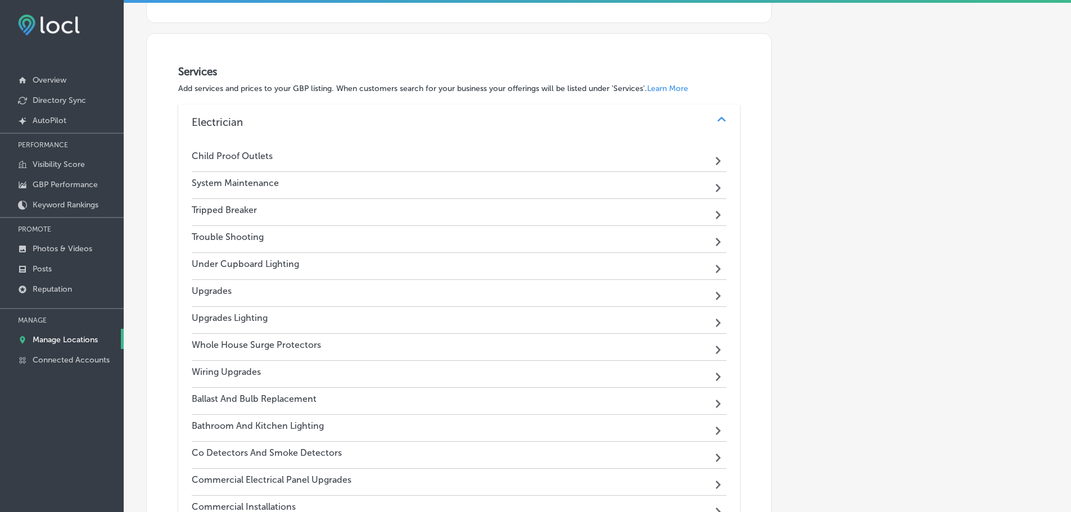
click at [549, 186] on div "System Maintenance Path Created with Sketch." at bounding box center [459, 185] width 535 height 27
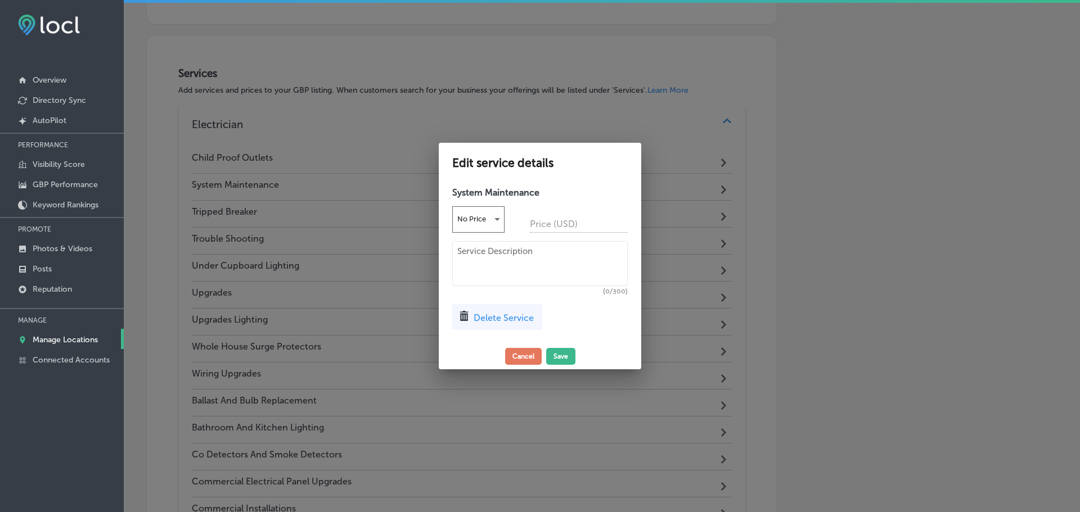
click at [499, 315] on span "Delete Service" at bounding box center [503, 318] width 60 height 11
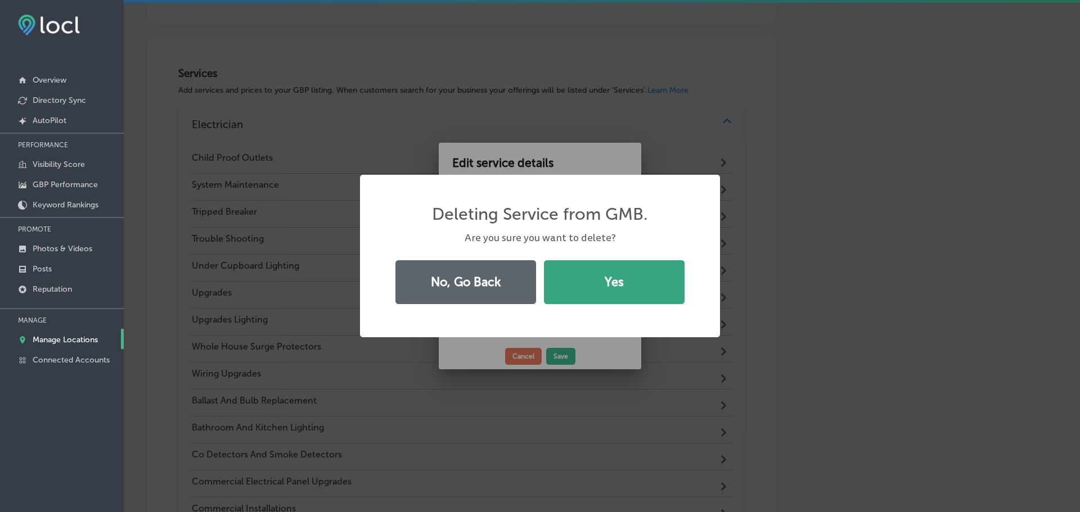
click at [594, 274] on button "Yes" at bounding box center [614, 282] width 141 height 44
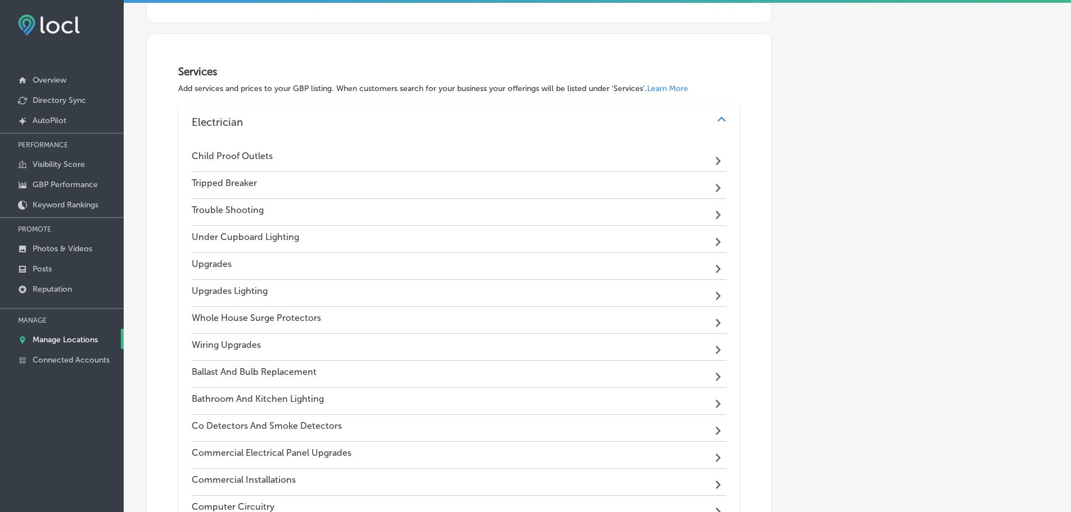
click at [540, 186] on div "Tripped Breaker Path Created with Sketch." at bounding box center [459, 185] width 535 height 27
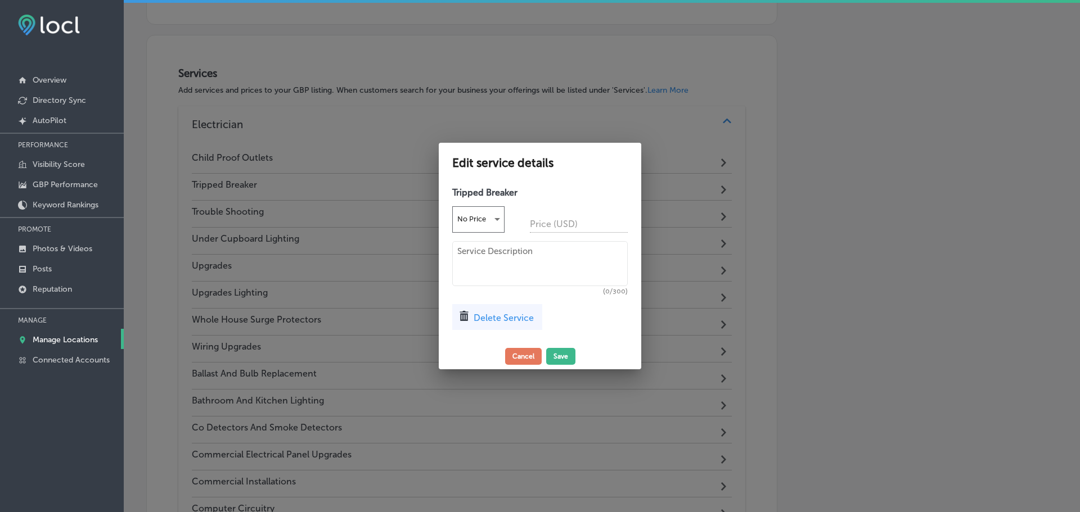
click at [513, 309] on div "Delete Service" at bounding box center [497, 317] width 90 height 26
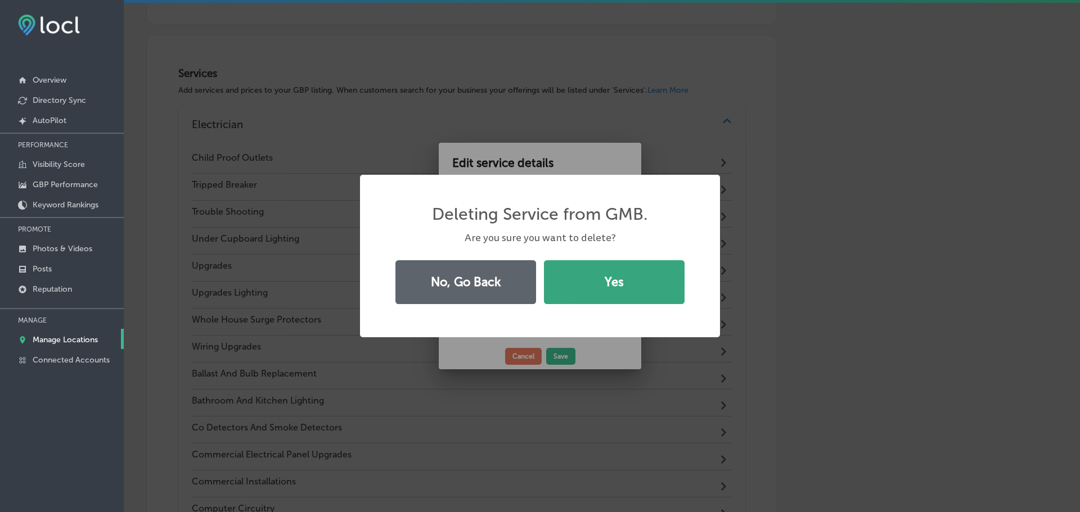
click at [590, 297] on button "Yes" at bounding box center [614, 282] width 141 height 44
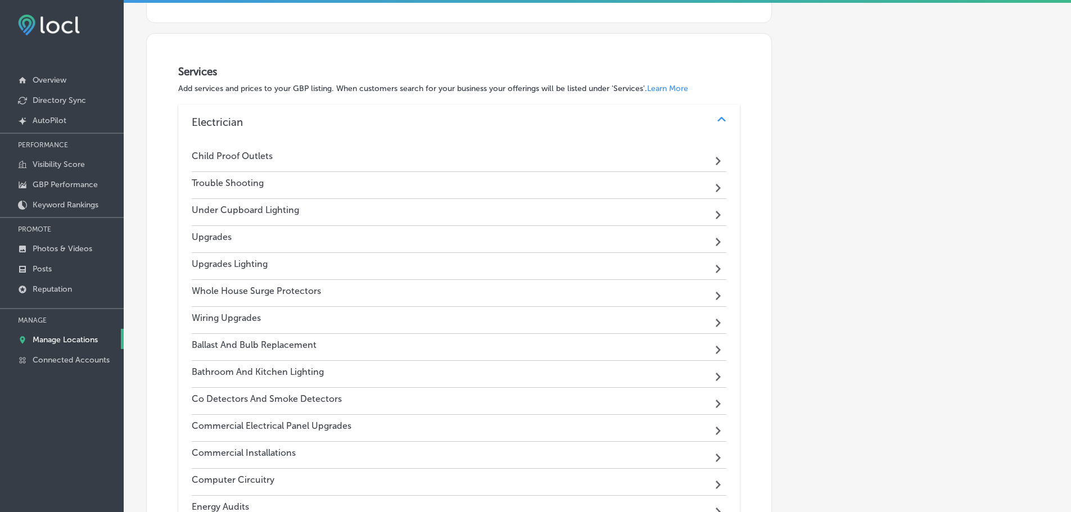
click at [554, 191] on div "Trouble Shooting Path Created with Sketch." at bounding box center [459, 185] width 535 height 27
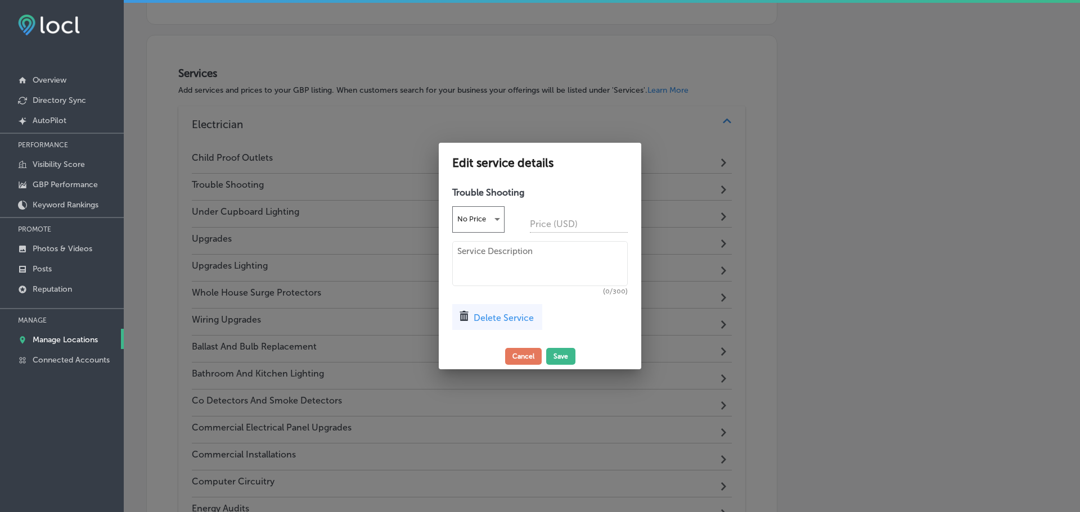
click at [505, 315] on span "Delete Service" at bounding box center [503, 318] width 60 height 11
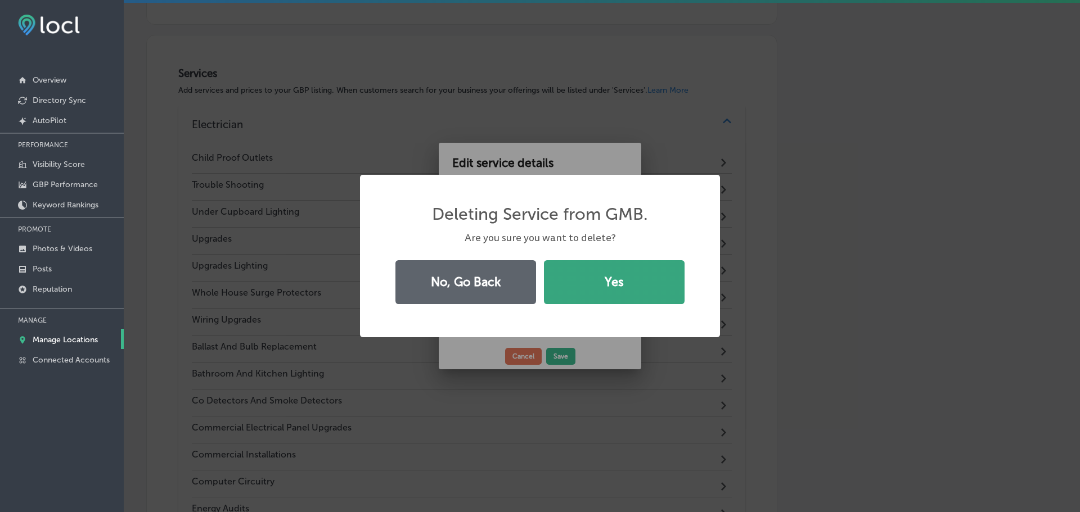
click at [600, 297] on button "Yes" at bounding box center [614, 282] width 141 height 44
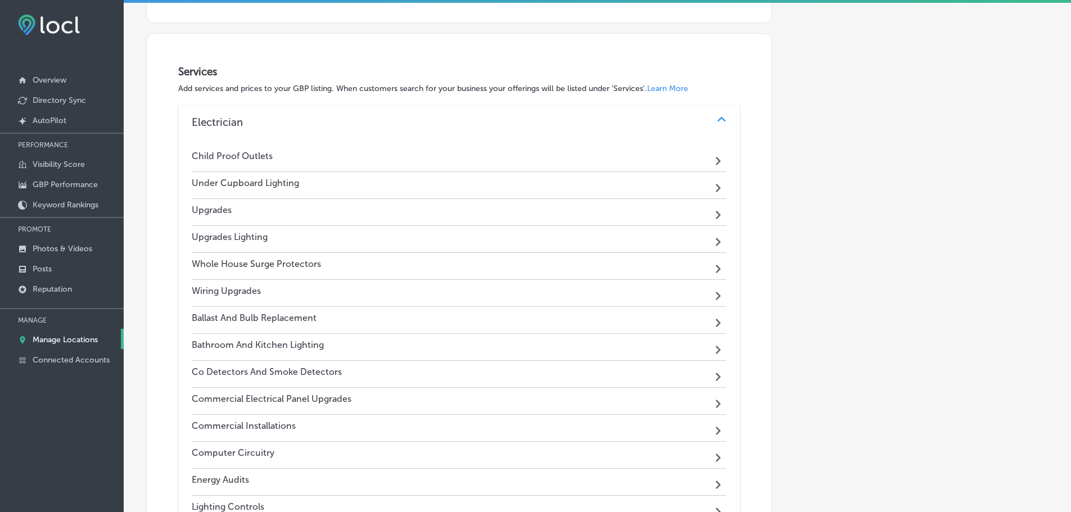
click at [523, 186] on div "Under Cupboard Lighting Path Created with Sketch." at bounding box center [459, 185] width 535 height 27
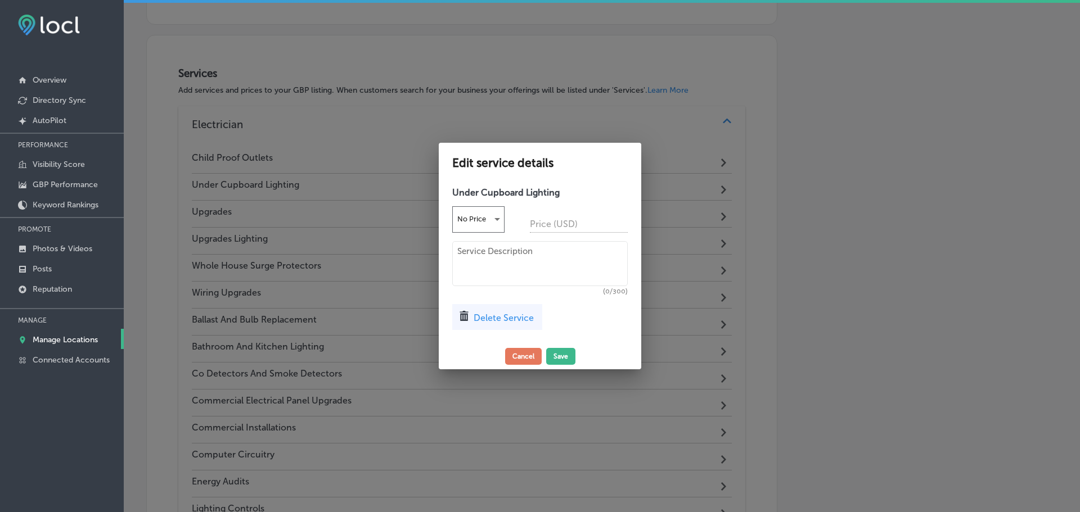
click at [493, 315] on span "Delete Service" at bounding box center [503, 318] width 60 height 11
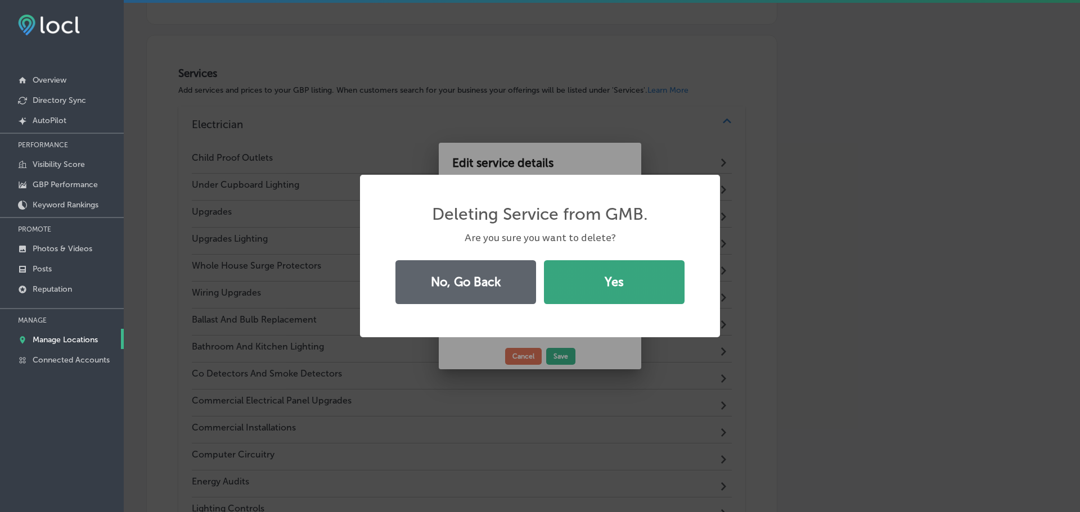
click at [578, 284] on button "Yes" at bounding box center [614, 282] width 141 height 44
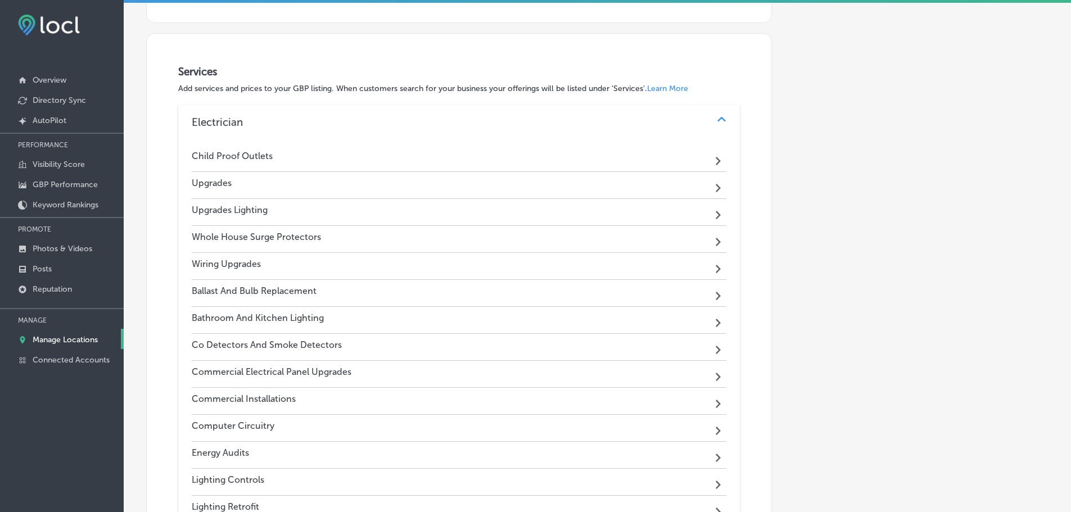
click at [537, 183] on div "Upgrades Path Created with Sketch." at bounding box center [459, 185] width 535 height 27
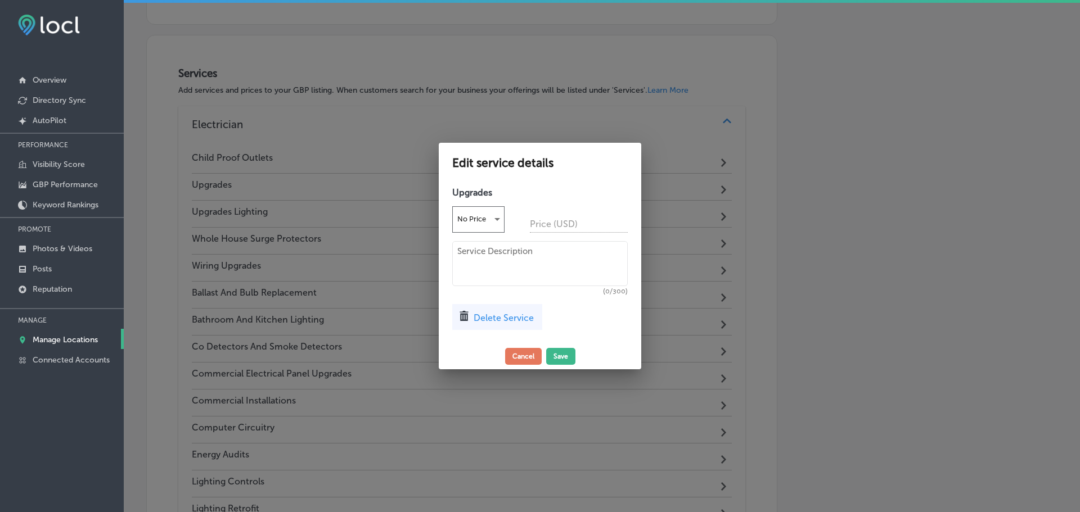
click at [498, 308] on div "Delete Service" at bounding box center [497, 317] width 90 height 26
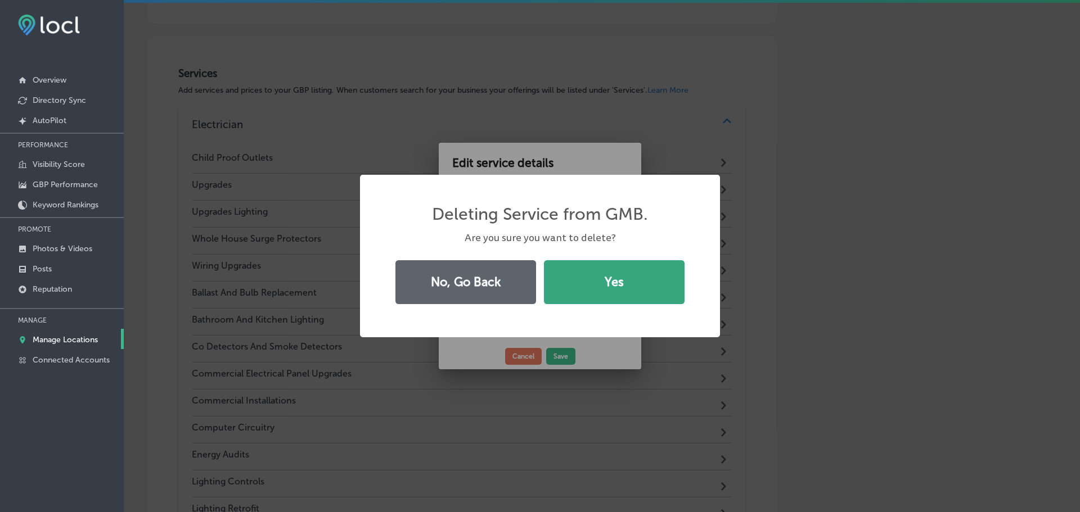
click at [581, 278] on button "Yes" at bounding box center [614, 282] width 141 height 44
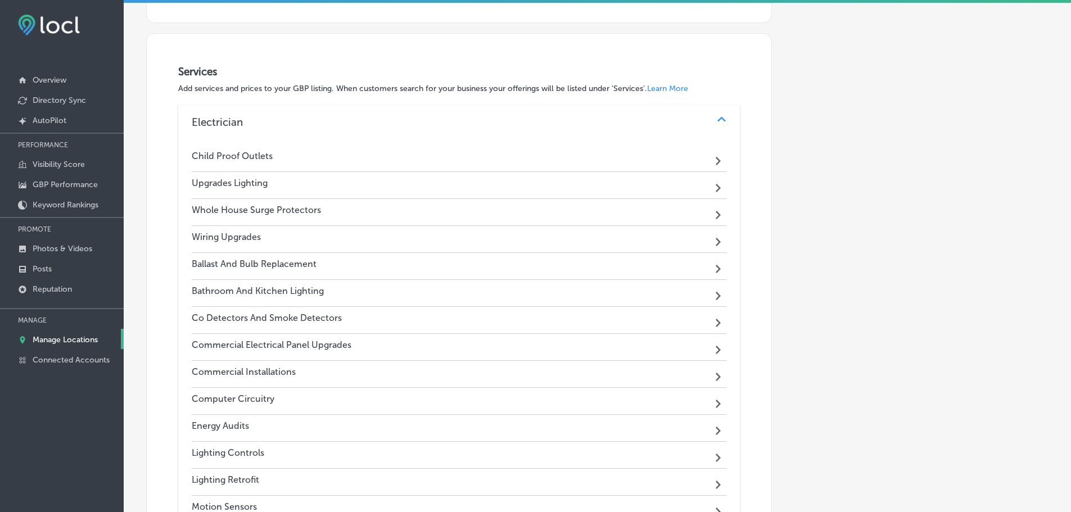
click at [557, 179] on div "Upgrades Lighting Path Created with Sketch." at bounding box center [459, 185] width 535 height 27
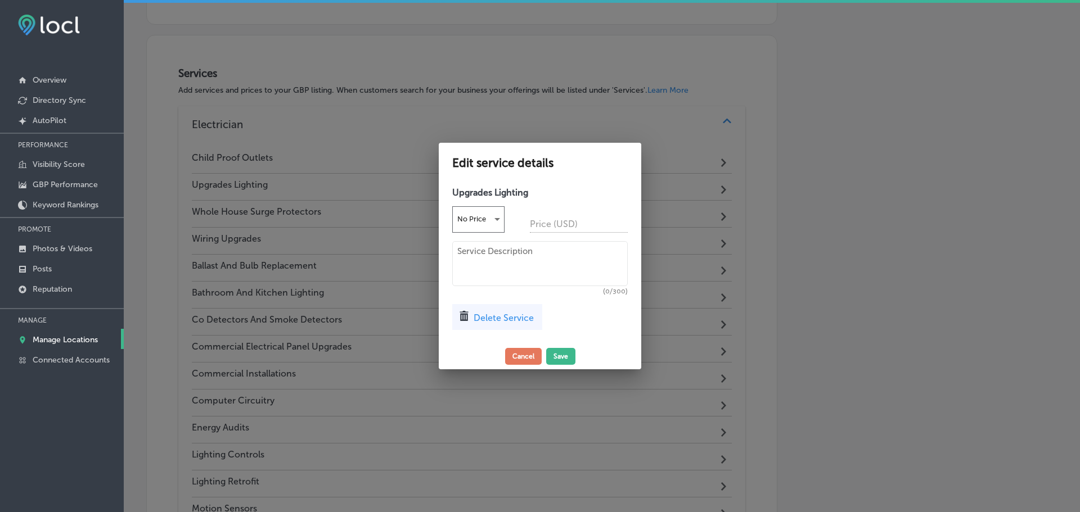
click at [507, 322] on span "Delete Service" at bounding box center [503, 318] width 60 height 11
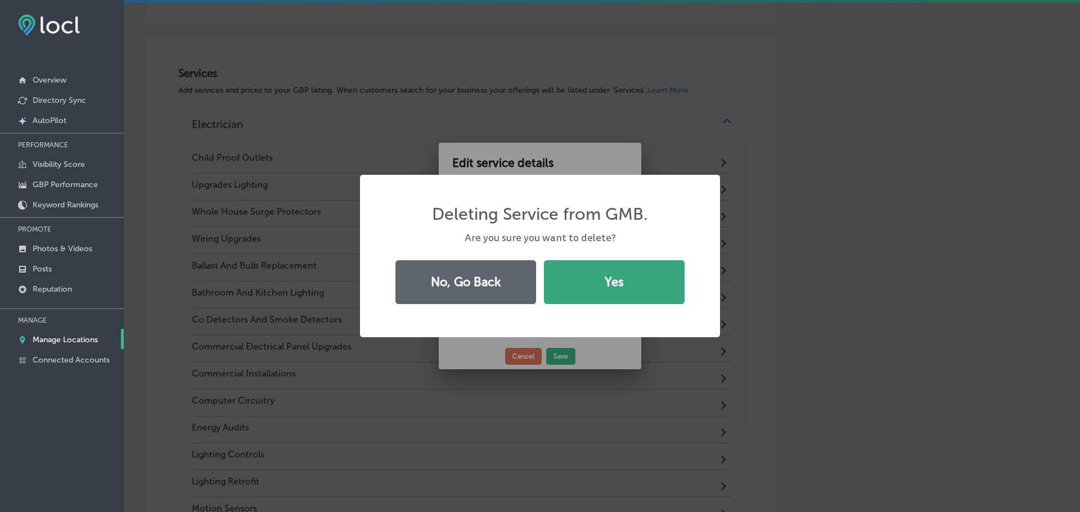
click at [580, 289] on button "Yes" at bounding box center [614, 282] width 141 height 44
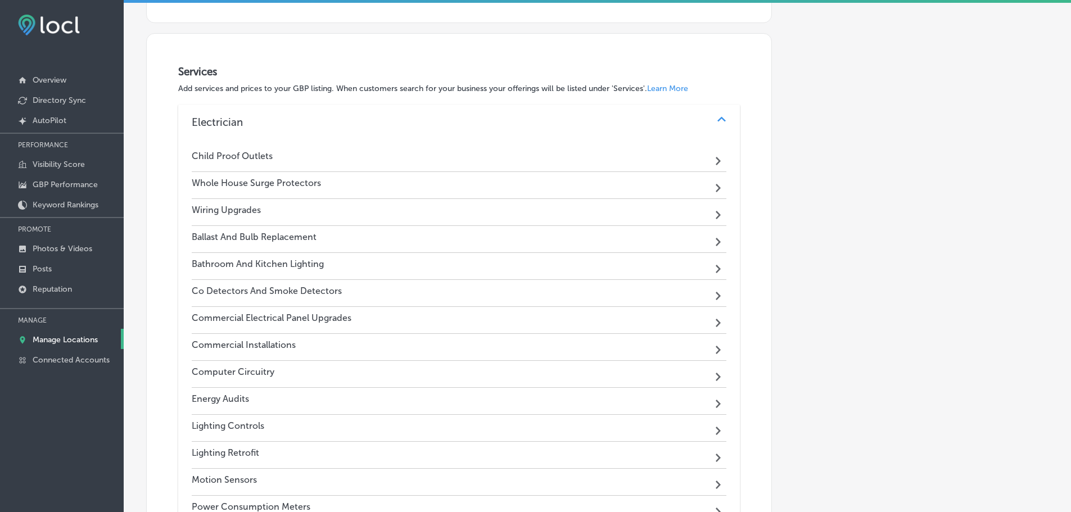
click at [561, 185] on div "Whole House Surge Protectors Path Created with Sketch." at bounding box center [459, 185] width 535 height 27
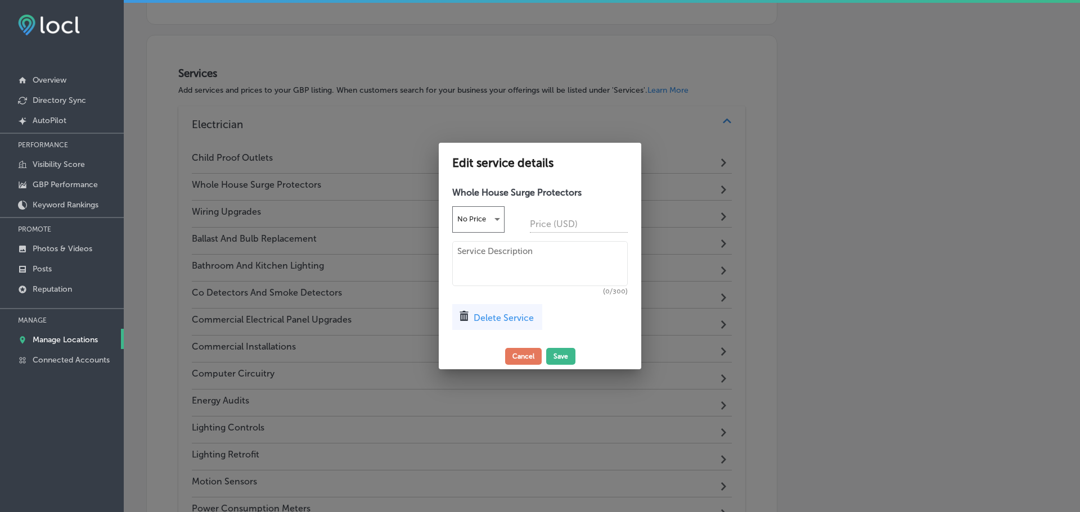
click at [501, 318] on span "Delete Service" at bounding box center [503, 318] width 60 height 11
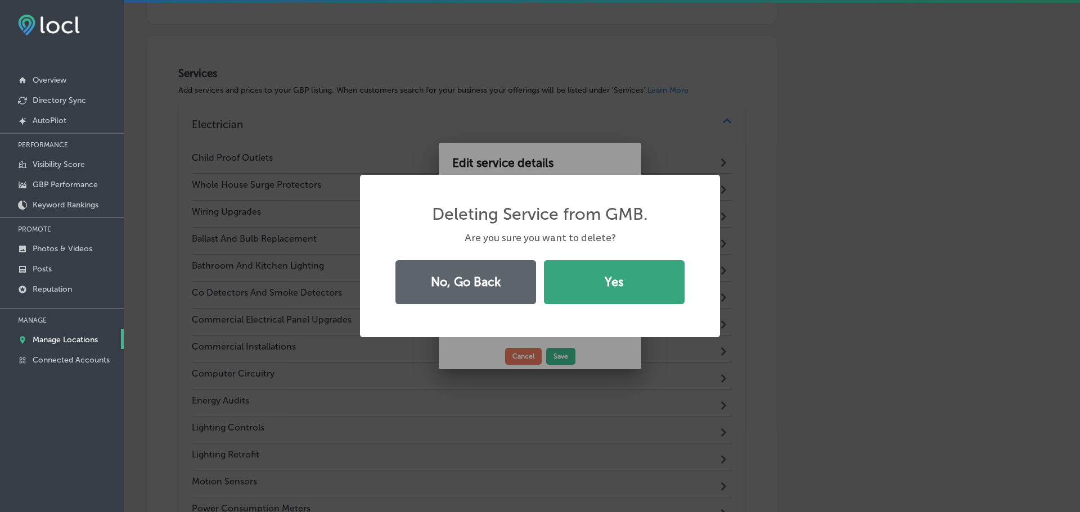
click at [594, 283] on button "Yes" at bounding box center [614, 282] width 141 height 44
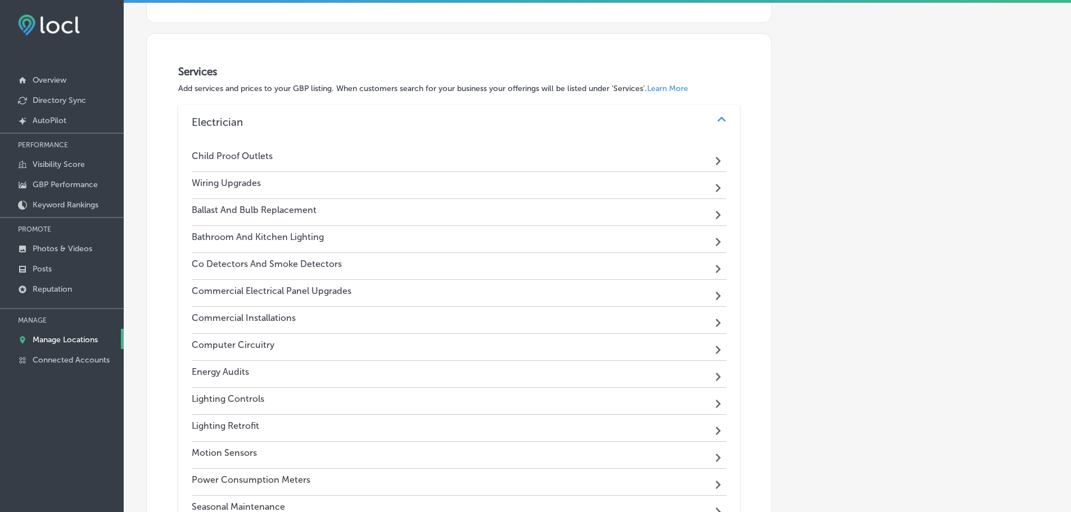
click at [547, 191] on div "Wiring Upgrades Path Created with Sketch." at bounding box center [459, 185] width 535 height 27
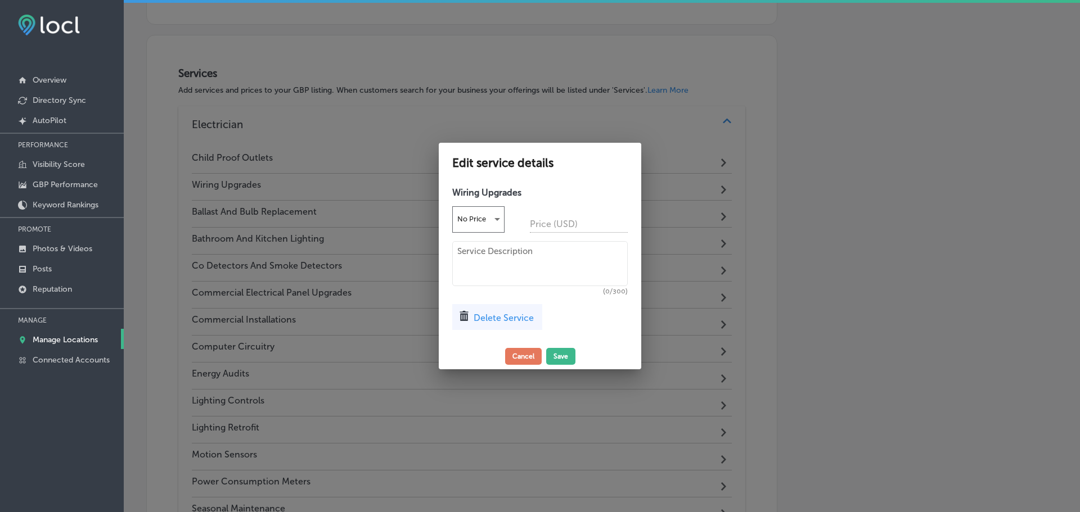
click at [505, 310] on div "Delete Service" at bounding box center [497, 317] width 90 height 26
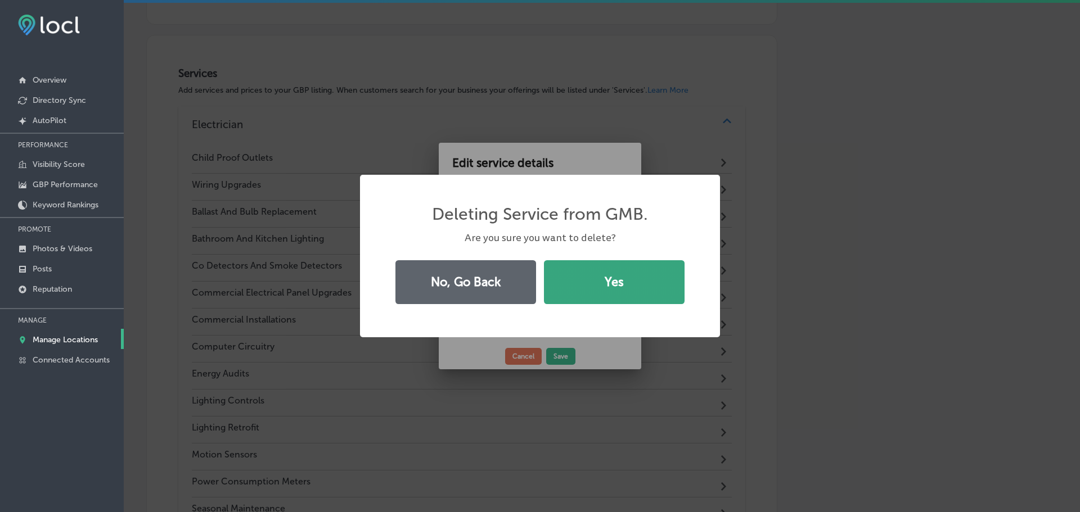
click at [584, 278] on button "Yes" at bounding box center [614, 282] width 141 height 44
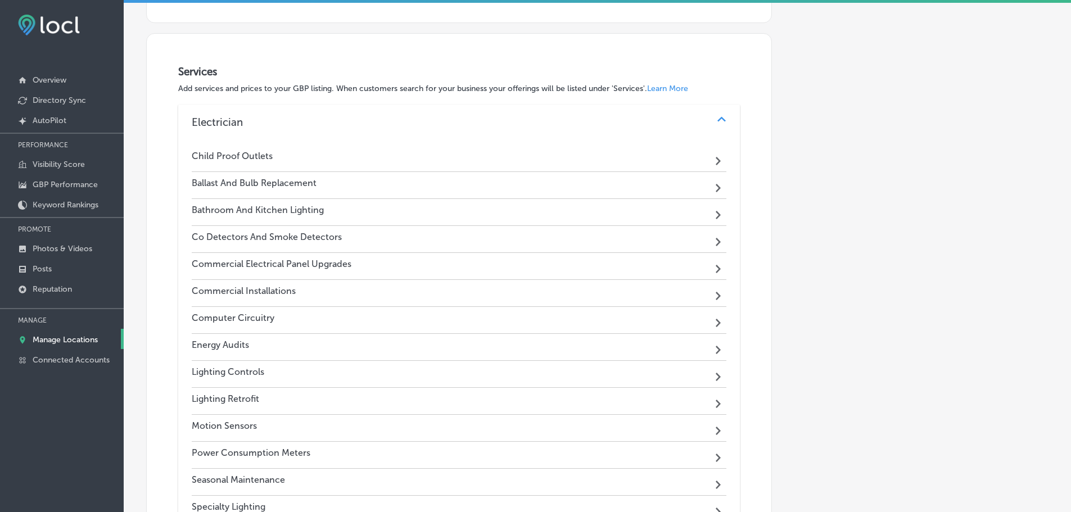
click at [537, 180] on div "Ballast And Bulb Replacement Path Created with Sketch." at bounding box center [459, 185] width 535 height 27
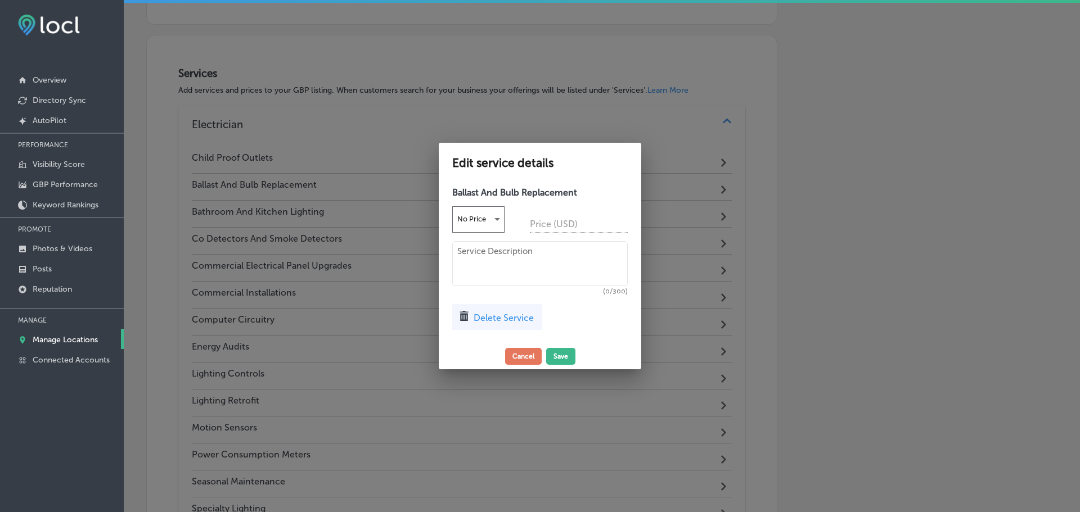
click at [506, 316] on span "Delete Service" at bounding box center [503, 318] width 60 height 11
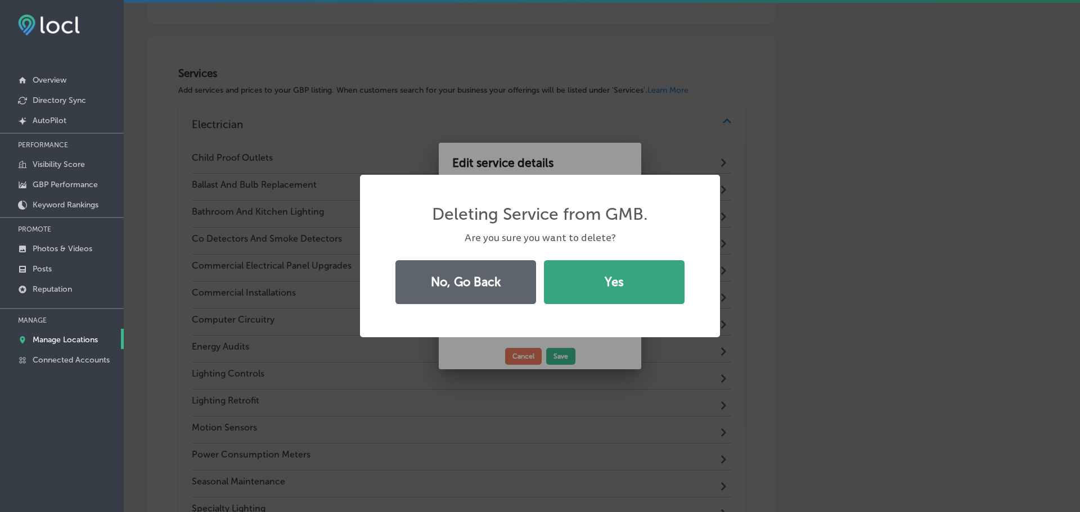
click at [580, 288] on button "Yes" at bounding box center [614, 282] width 141 height 44
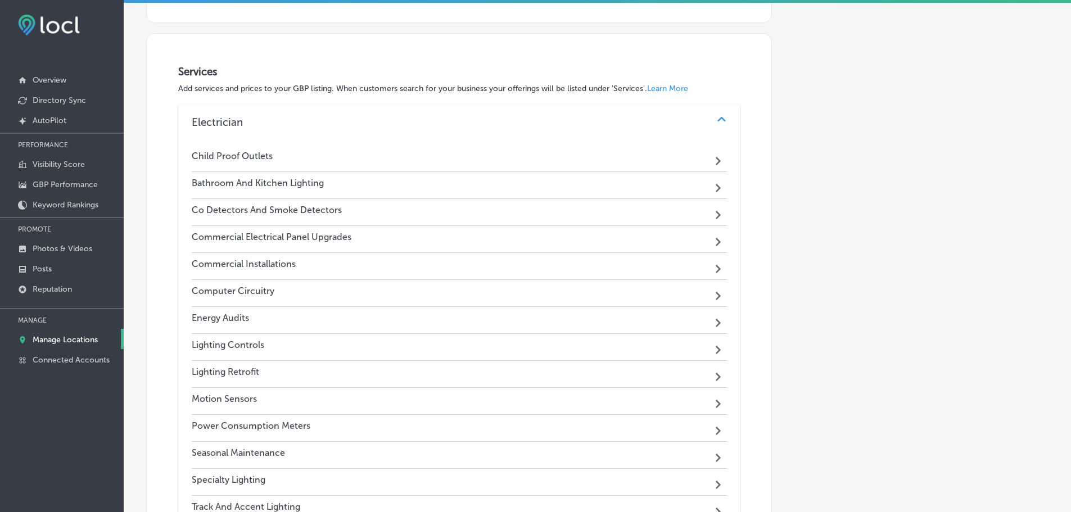
click at [568, 184] on div "Bathroom And Kitchen Lighting Path Created with Sketch." at bounding box center [459, 185] width 535 height 27
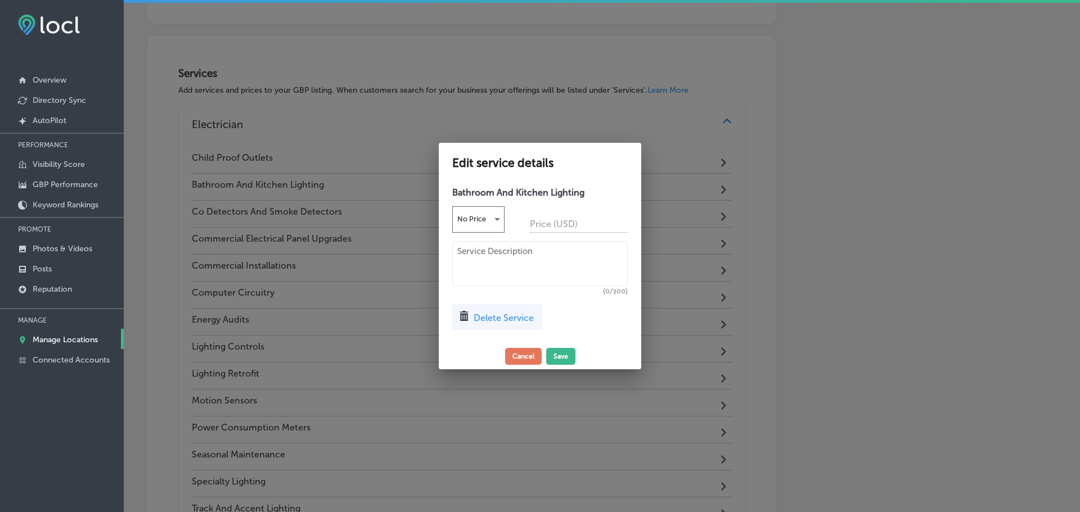
click at [518, 314] on span "Delete Service" at bounding box center [503, 318] width 60 height 11
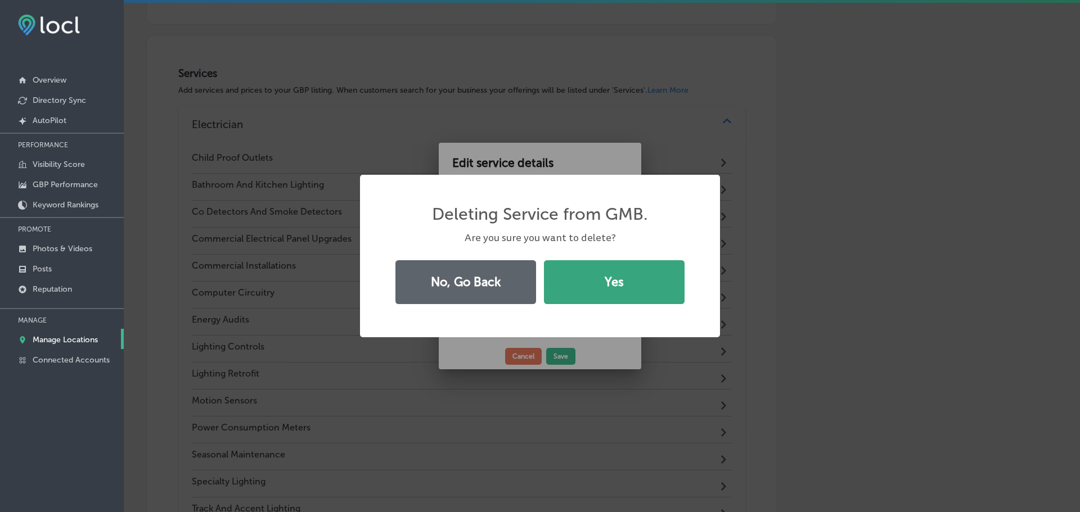
click at [581, 291] on button "Yes" at bounding box center [614, 282] width 141 height 44
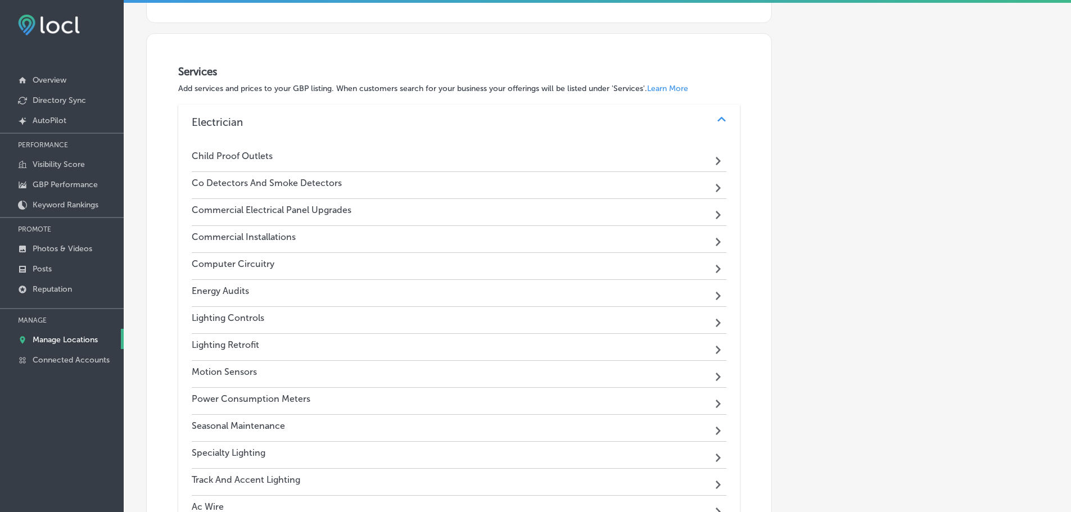
click at [523, 186] on div "Co Detectors And Smoke Detectors Path Created with Sketch." at bounding box center [459, 185] width 535 height 27
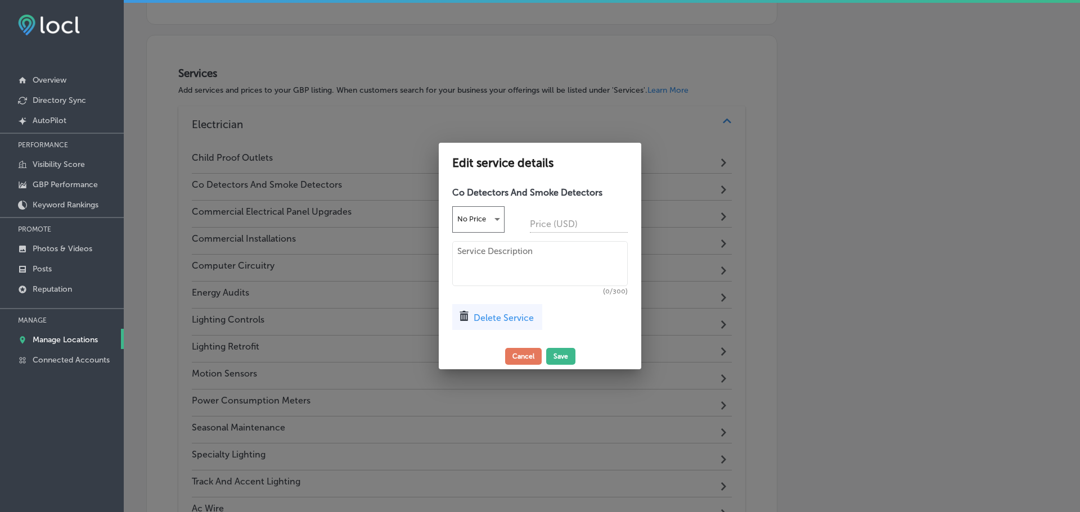
click at [511, 313] on span "Delete Service" at bounding box center [503, 318] width 60 height 11
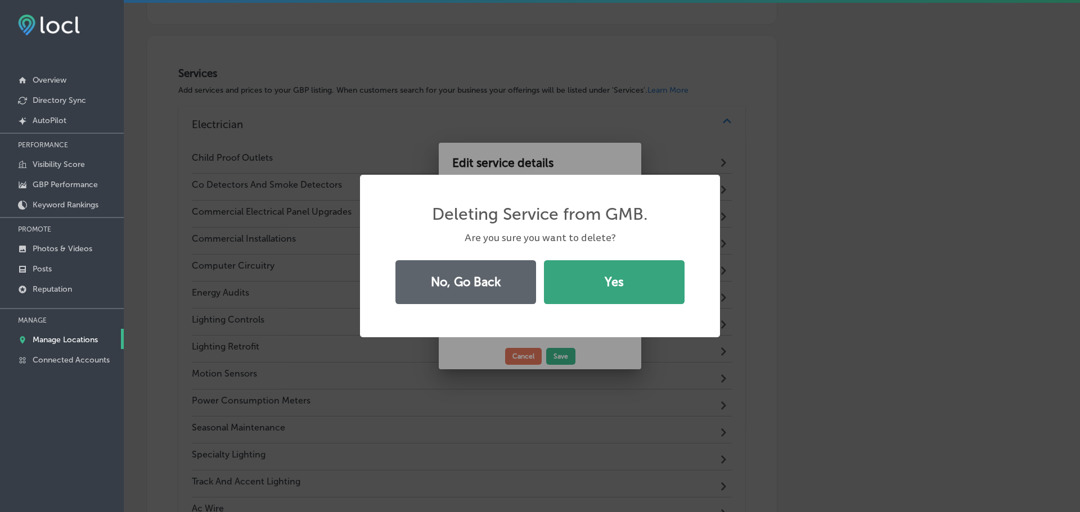
click at [596, 291] on button "Yes" at bounding box center [614, 282] width 141 height 44
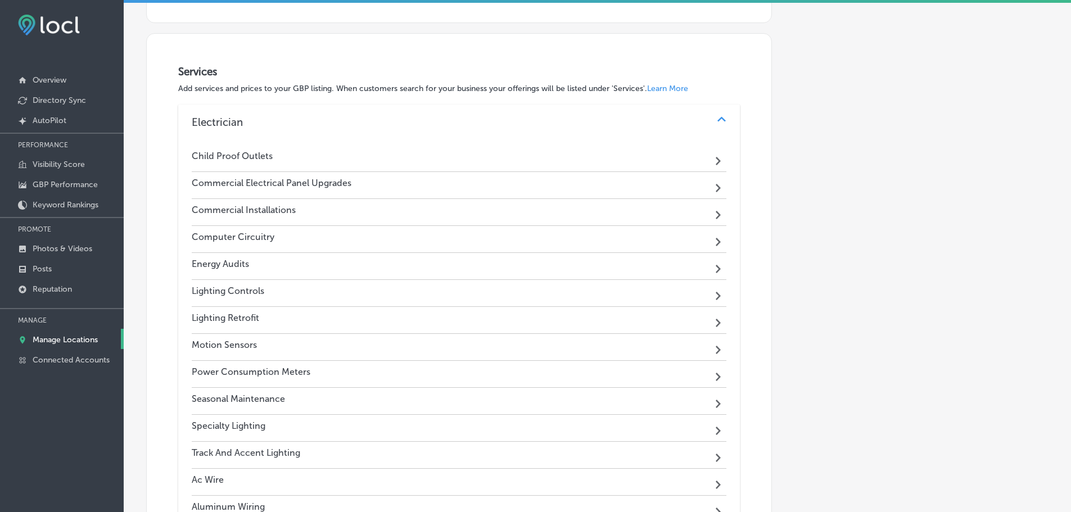
click at [549, 193] on div "Commercial Electrical Panel Upgrades Path Created with Sketch." at bounding box center [459, 185] width 535 height 27
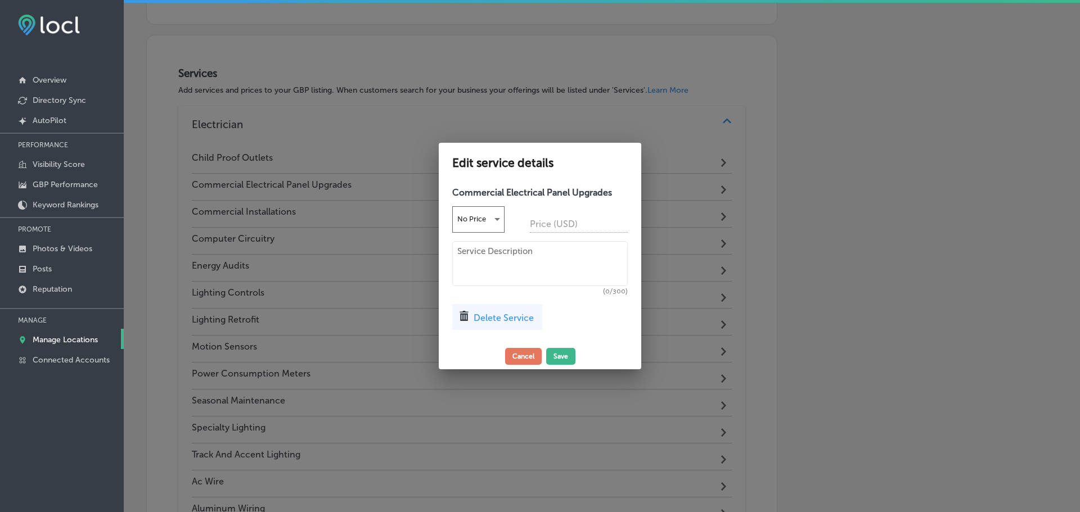
click at [508, 324] on div "Delete Service" at bounding box center [497, 317] width 90 height 26
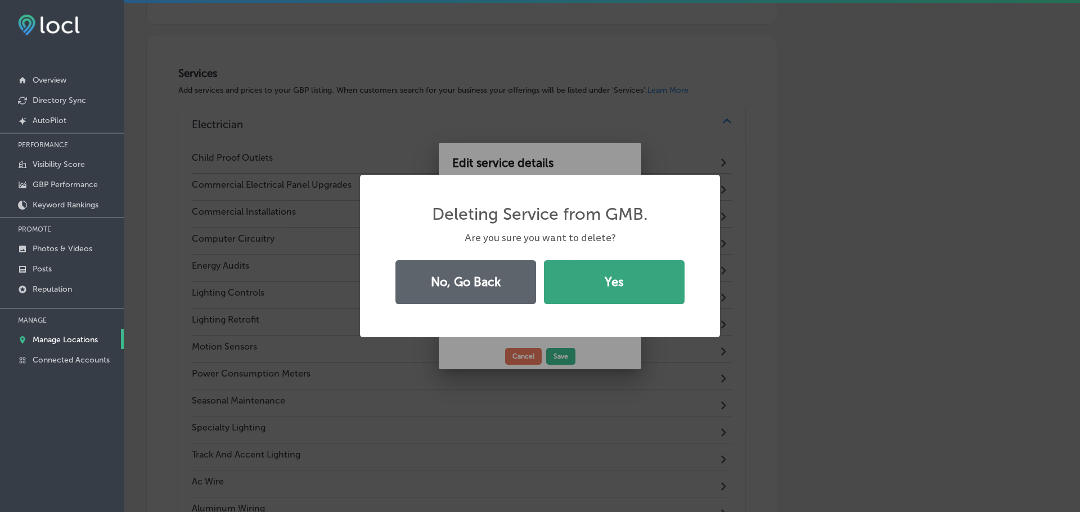
click at [592, 295] on button "Yes" at bounding box center [614, 282] width 141 height 44
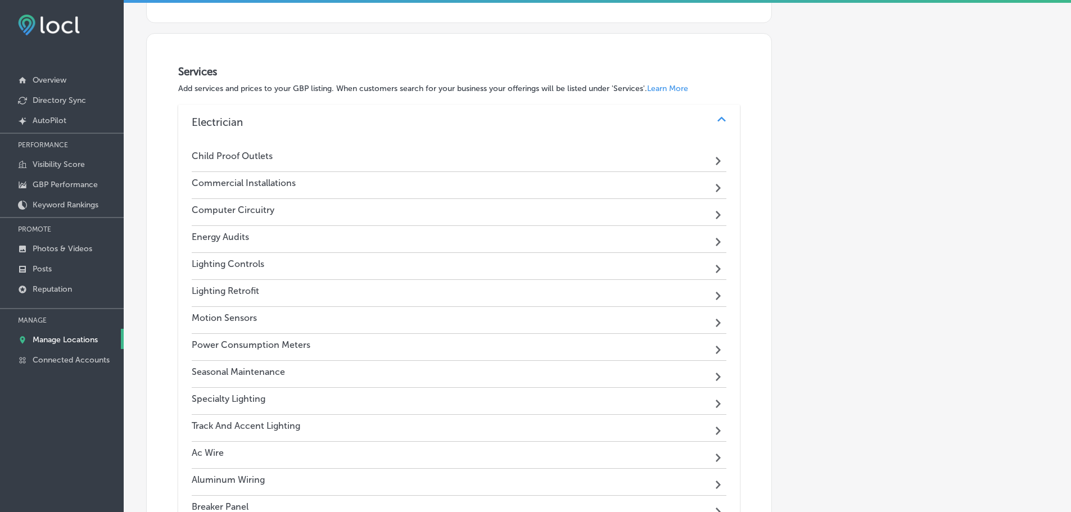
click at [553, 183] on div "Commercial Installations Path Created with Sketch." at bounding box center [459, 185] width 535 height 27
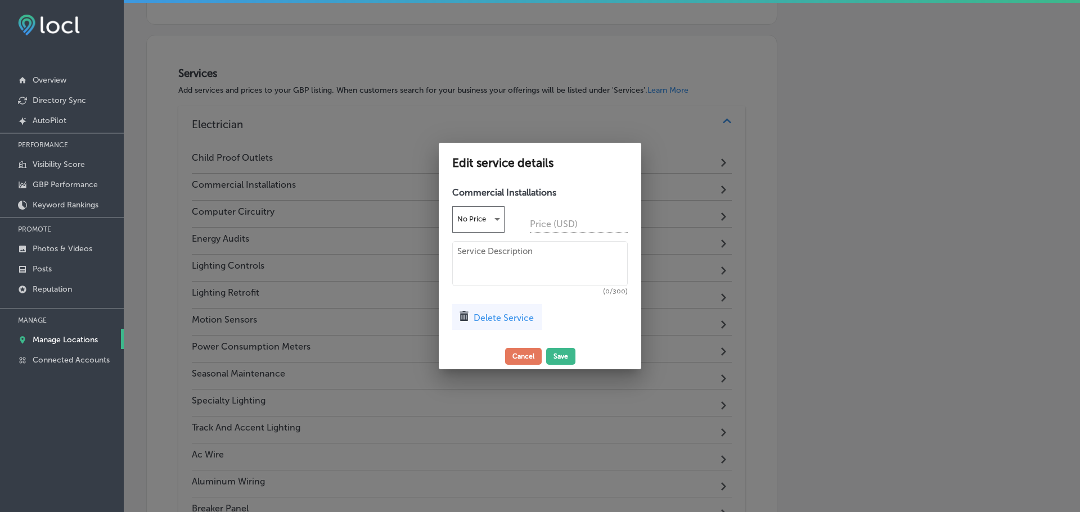
click at [506, 328] on div "Delete Service" at bounding box center [497, 317] width 90 height 26
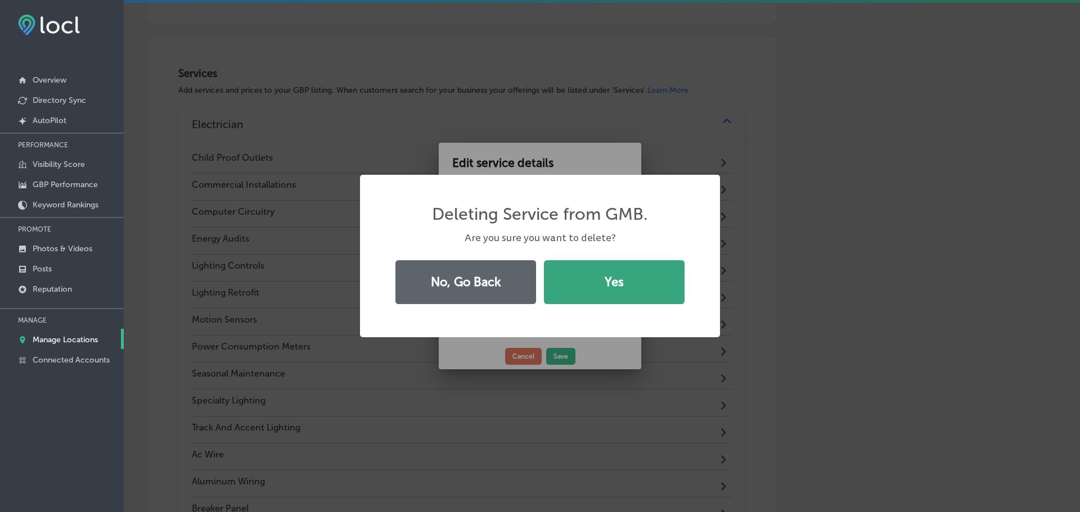
click at [578, 296] on button "Yes" at bounding box center [614, 282] width 141 height 44
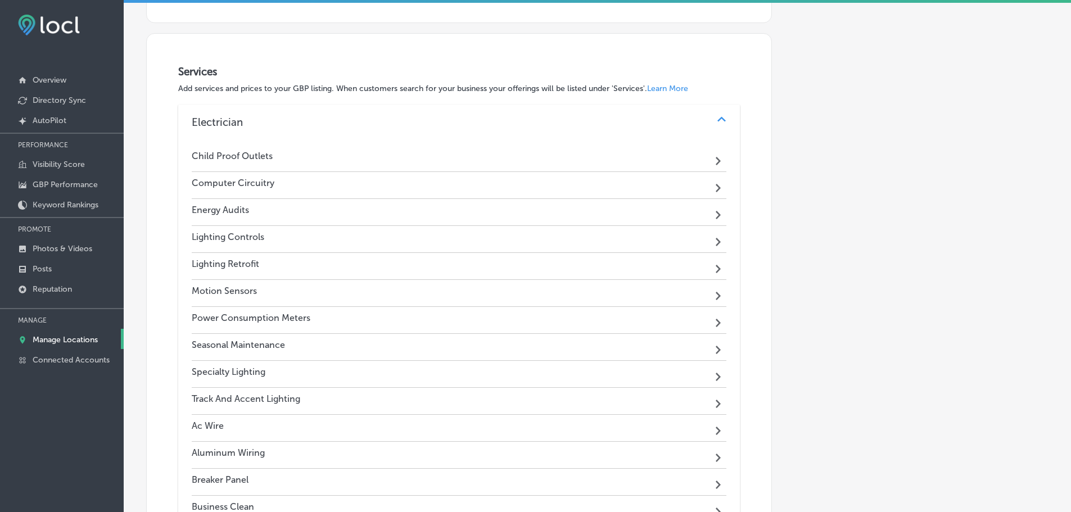
click at [524, 180] on div "Computer Circuitry Path Created with Sketch." at bounding box center [459, 185] width 535 height 27
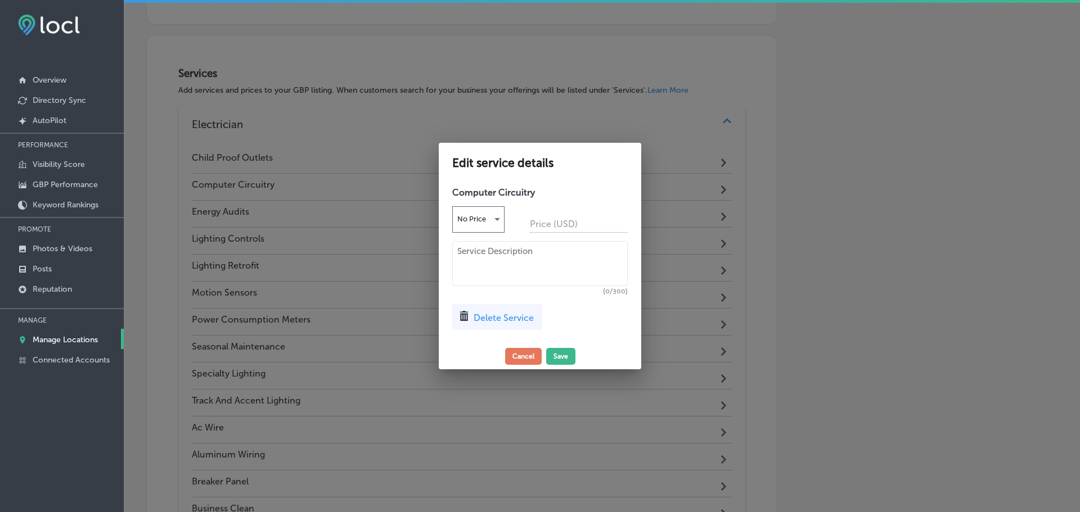
click at [503, 310] on div "Delete Service" at bounding box center [497, 317] width 90 height 26
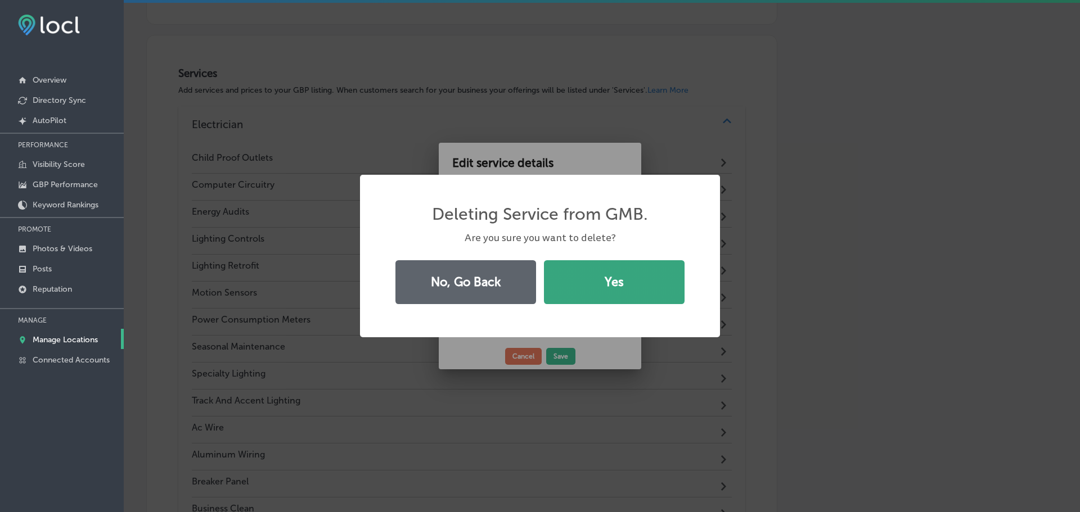
click at [554, 282] on button "Yes" at bounding box center [614, 282] width 141 height 44
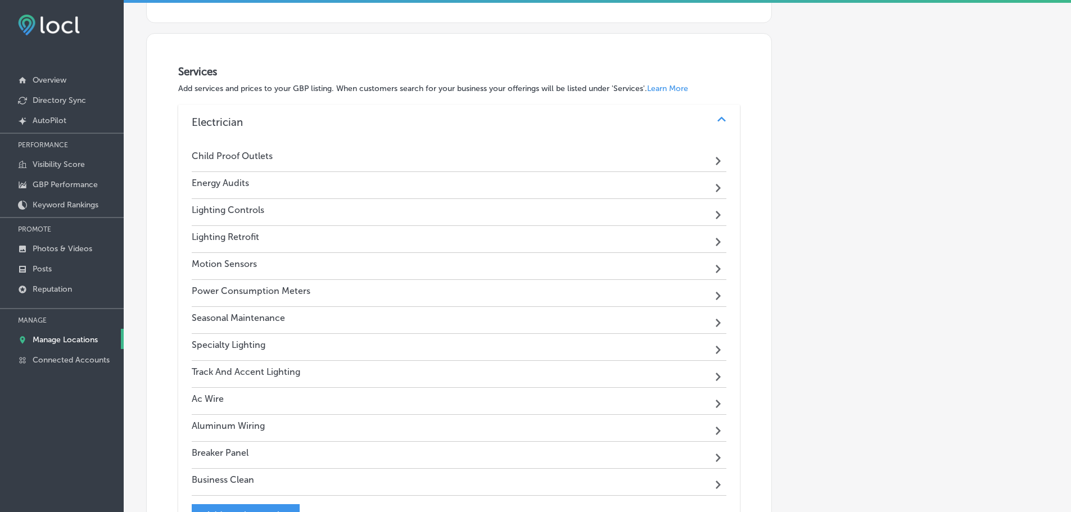
click at [549, 190] on div "Energy Audits Path Created with Sketch." at bounding box center [459, 185] width 535 height 27
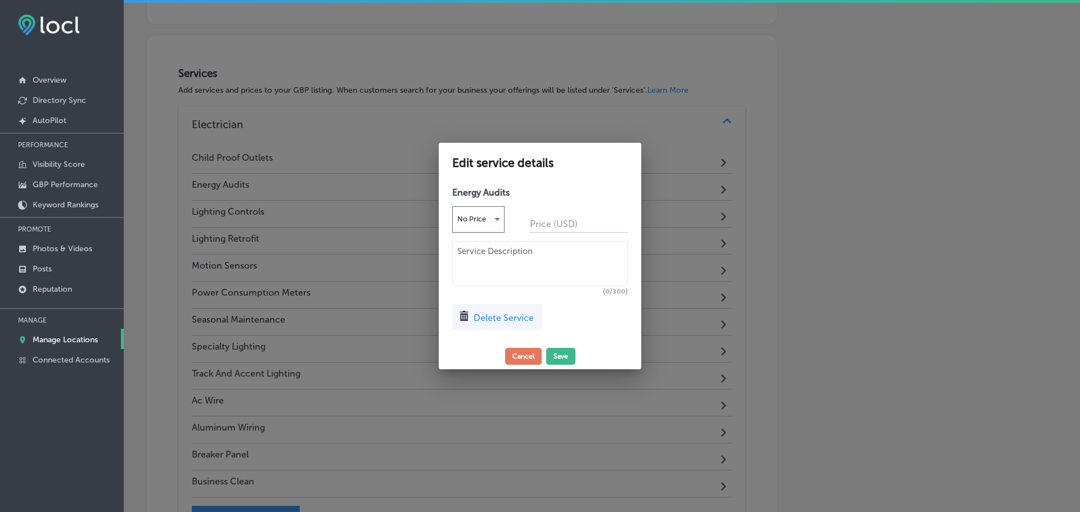
click at [509, 304] on div "Delete Service" at bounding box center [497, 317] width 90 height 26
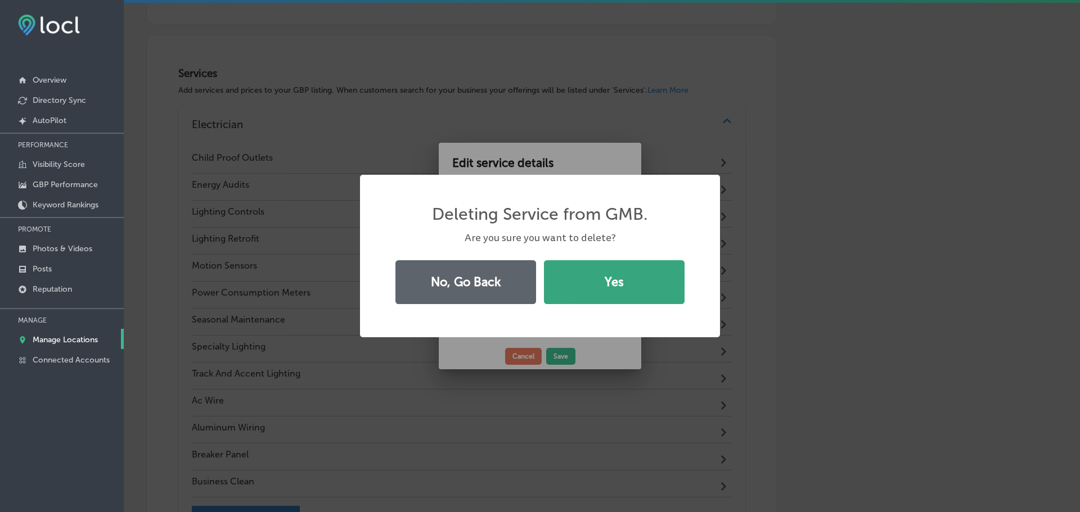
click at [574, 276] on button "Yes" at bounding box center [614, 282] width 141 height 44
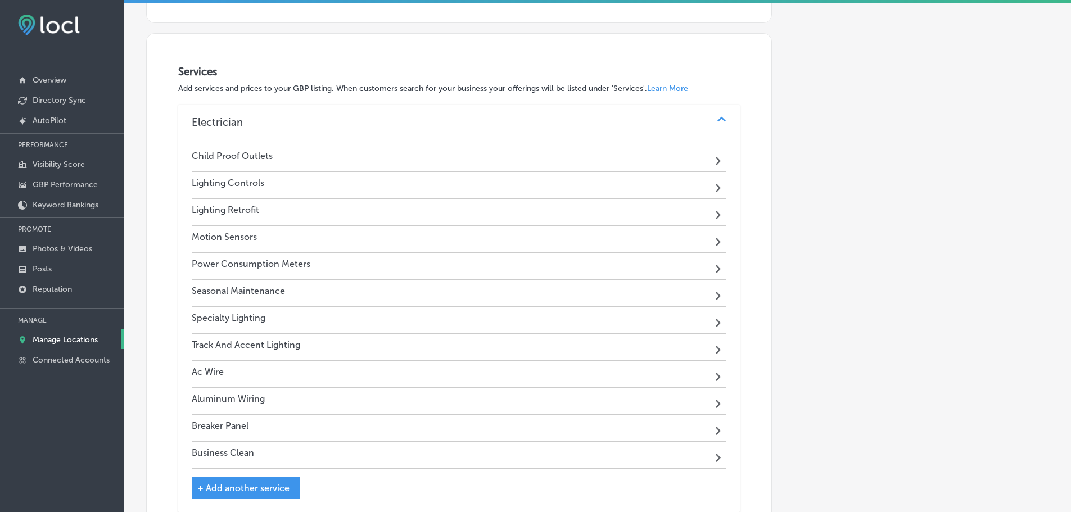
click at [563, 186] on div "Lighting Controls Path Created with Sketch." at bounding box center [459, 185] width 535 height 27
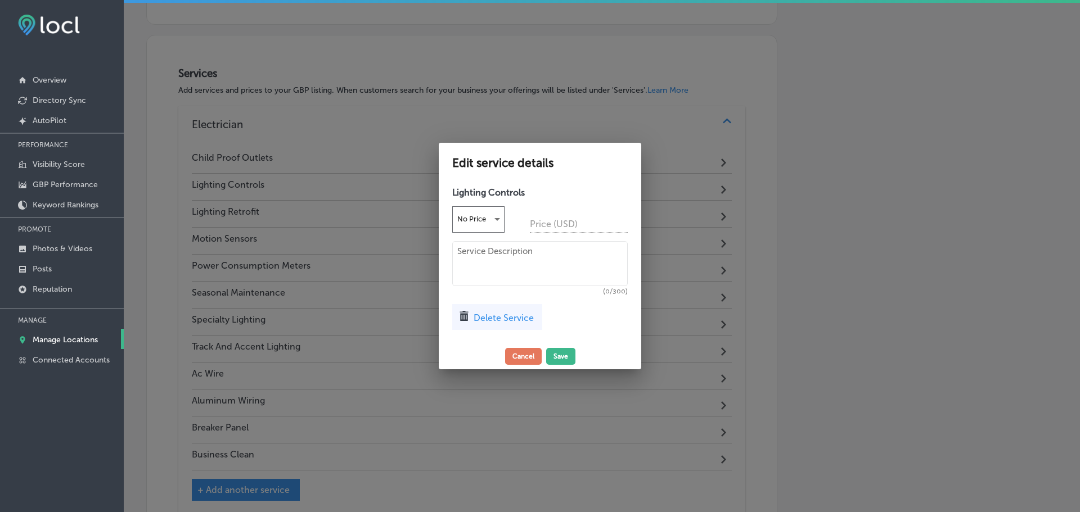
click at [515, 320] on span "Delete Service" at bounding box center [503, 318] width 60 height 11
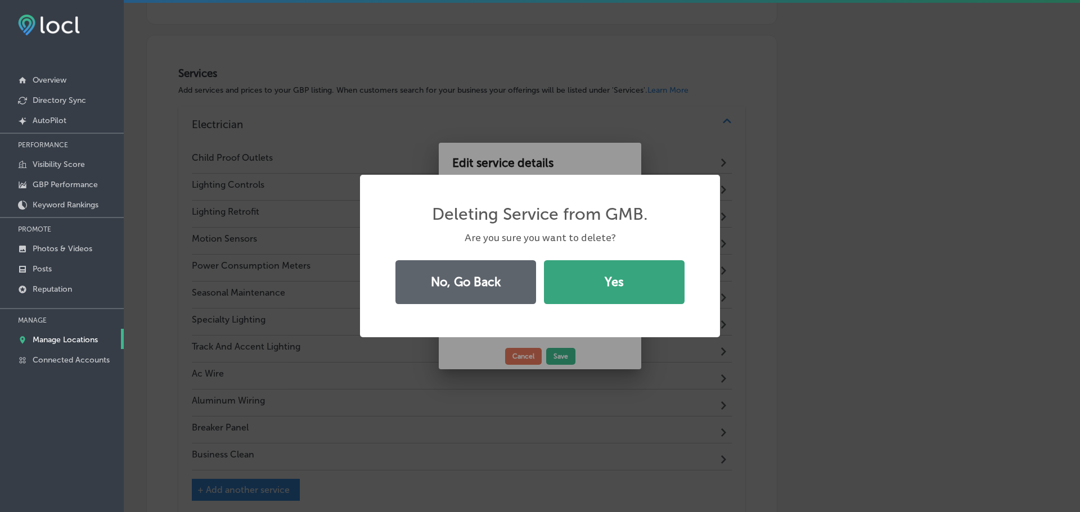
click at [599, 289] on button "Yes" at bounding box center [614, 282] width 141 height 44
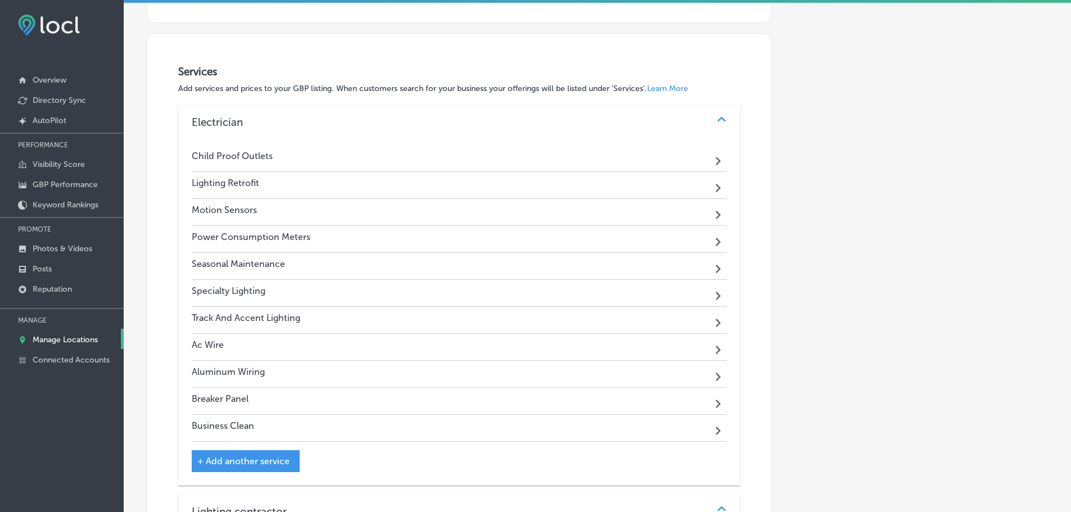
click at [551, 181] on div "Lighting Retrofit Path Created with Sketch." at bounding box center [459, 185] width 535 height 27
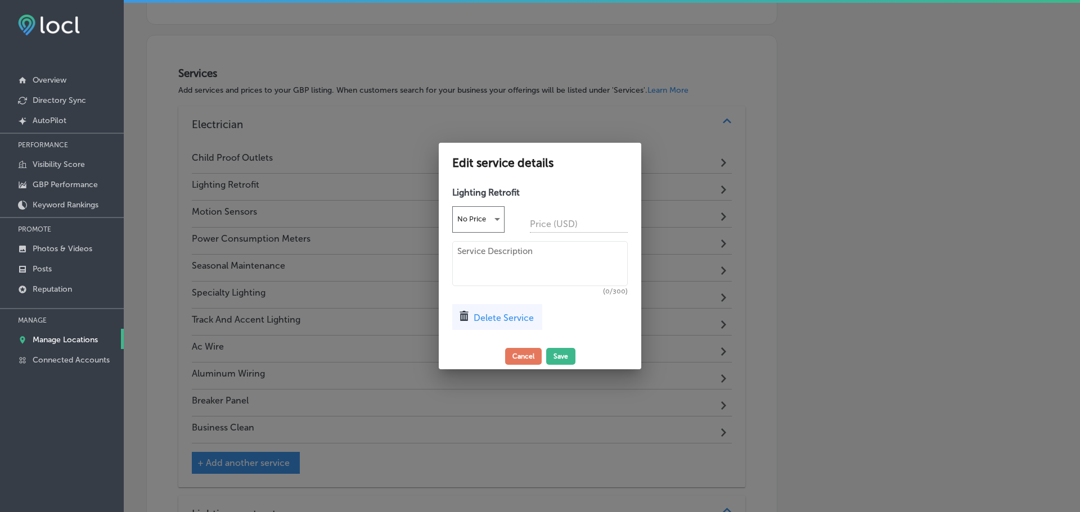
click at [524, 313] on span "Delete Service" at bounding box center [503, 318] width 60 height 11
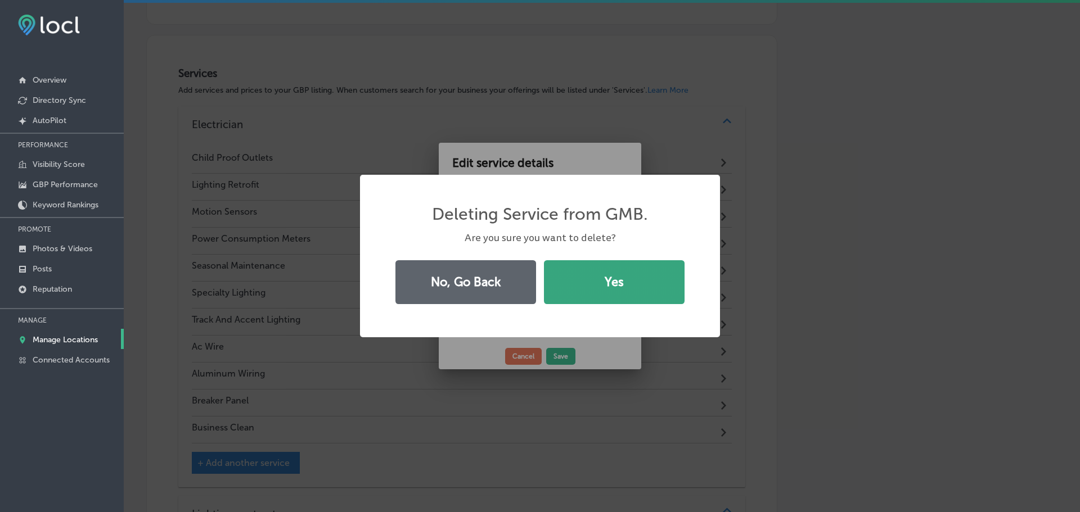
click at [583, 283] on button "Yes" at bounding box center [614, 282] width 141 height 44
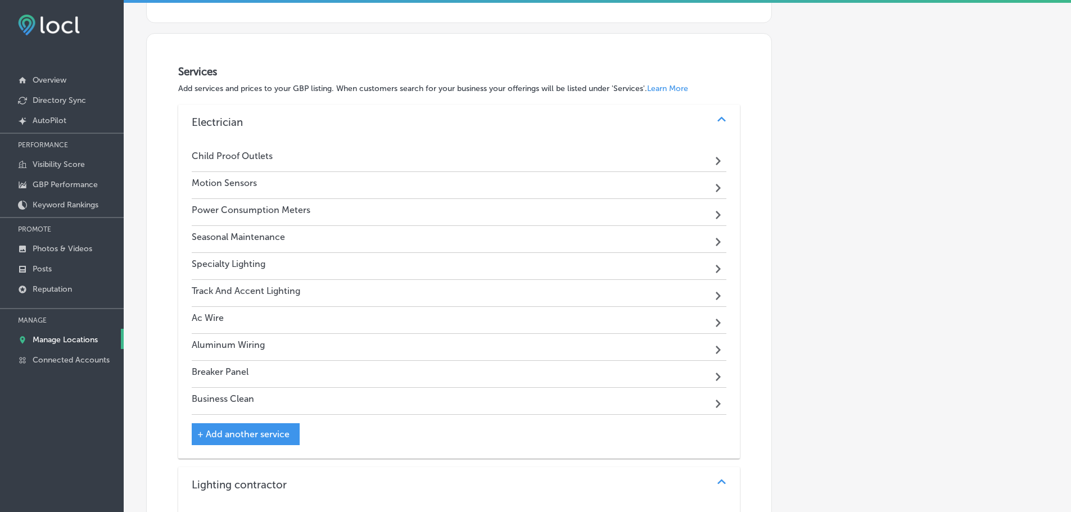
click at [556, 184] on div "Motion Sensors Path Created with Sketch." at bounding box center [459, 185] width 535 height 27
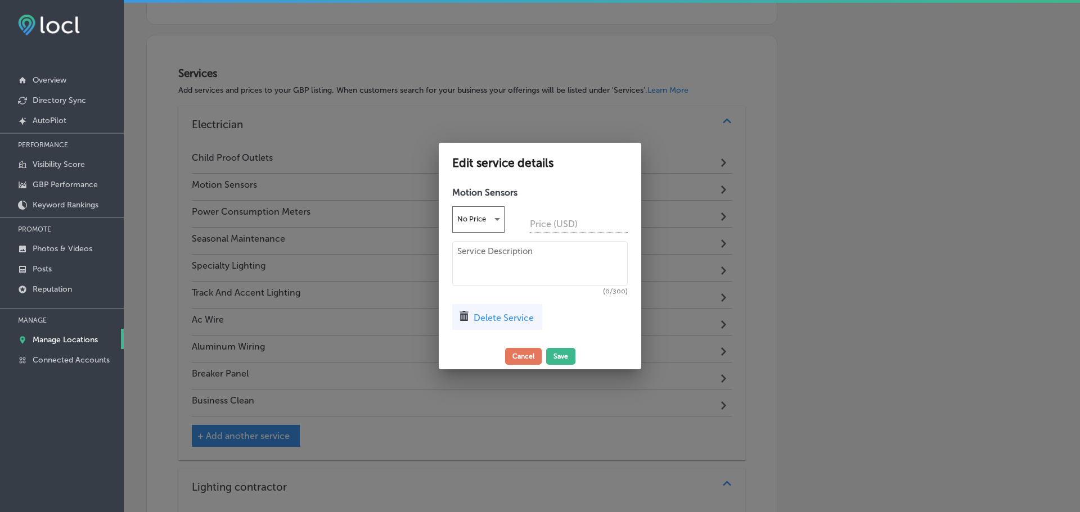
click at [505, 317] on span "Delete Service" at bounding box center [503, 318] width 60 height 11
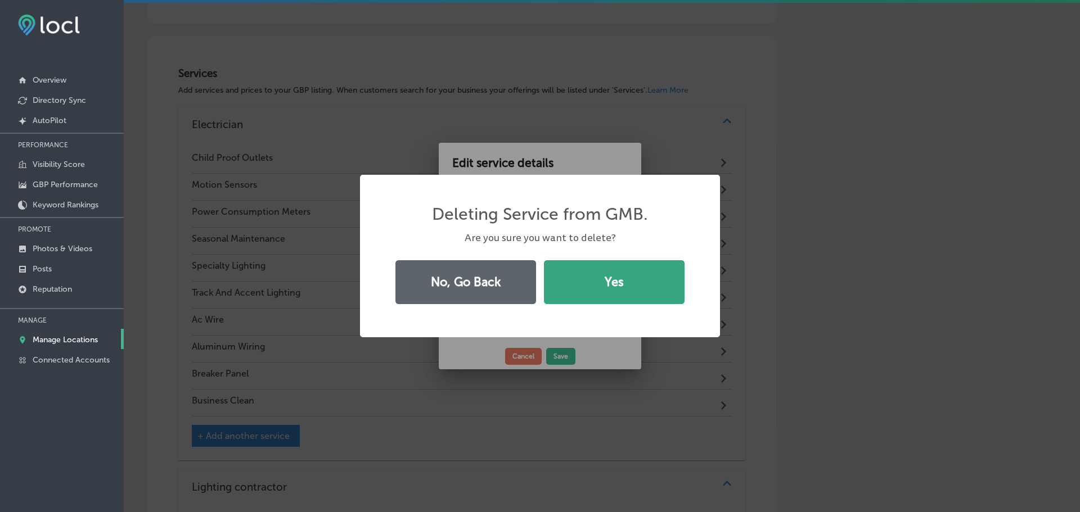
click at [583, 297] on button "Yes" at bounding box center [614, 282] width 141 height 44
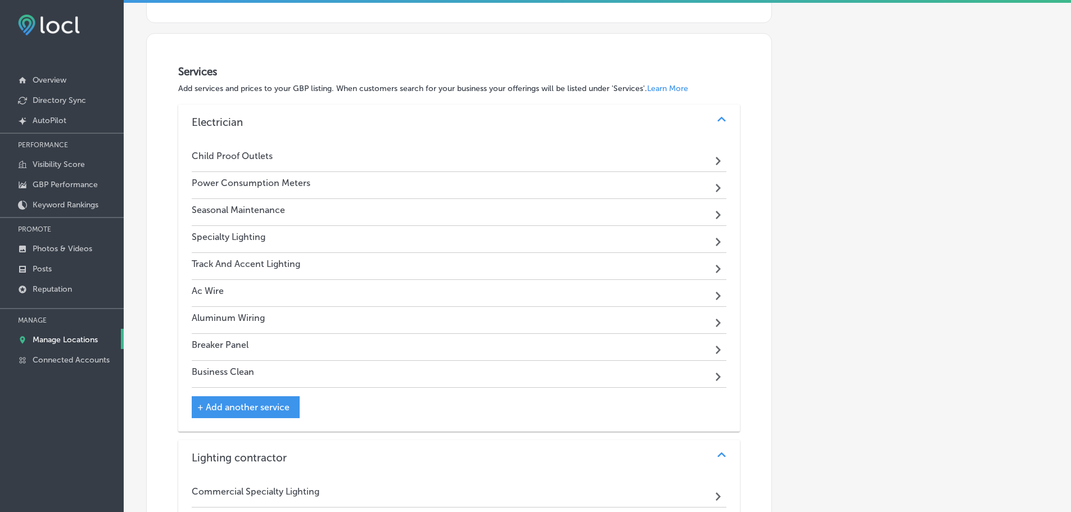
click at [556, 189] on div "Power Consumption Meters Path Created with Sketch." at bounding box center [459, 185] width 535 height 27
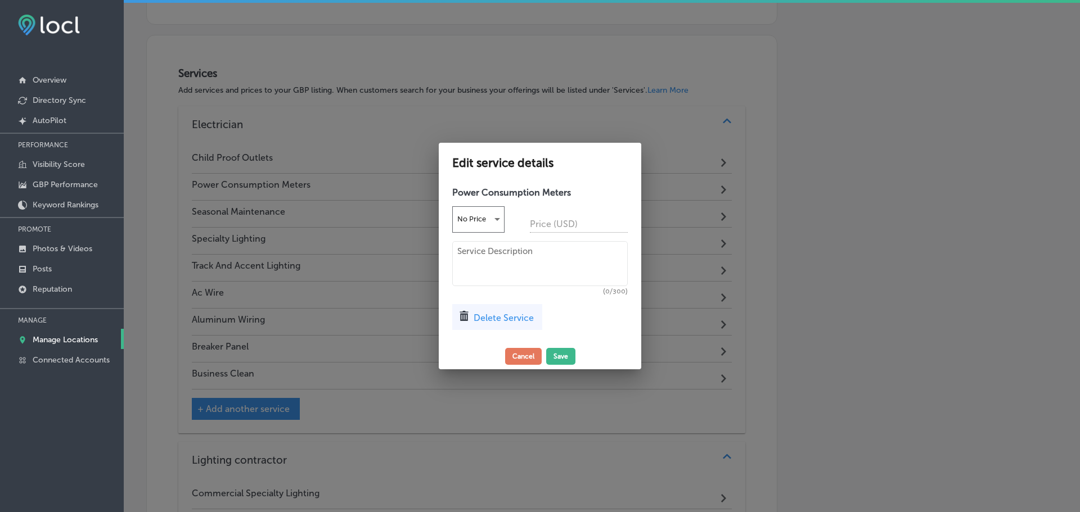
click at [512, 320] on span "Delete Service" at bounding box center [503, 318] width 60 height 11
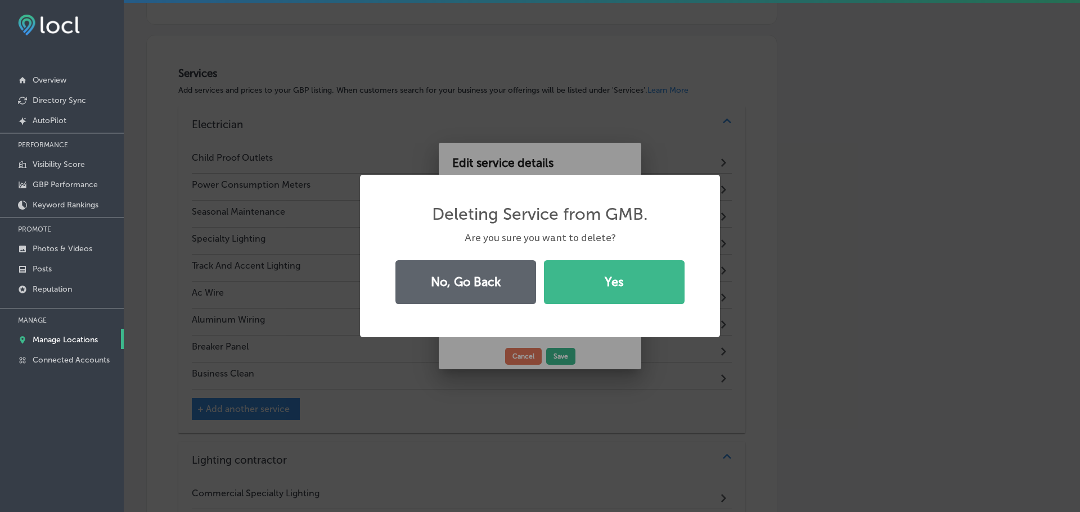
click at [597, 301] on button "Yes" at bounding box center [614, 282] width 141 height 44
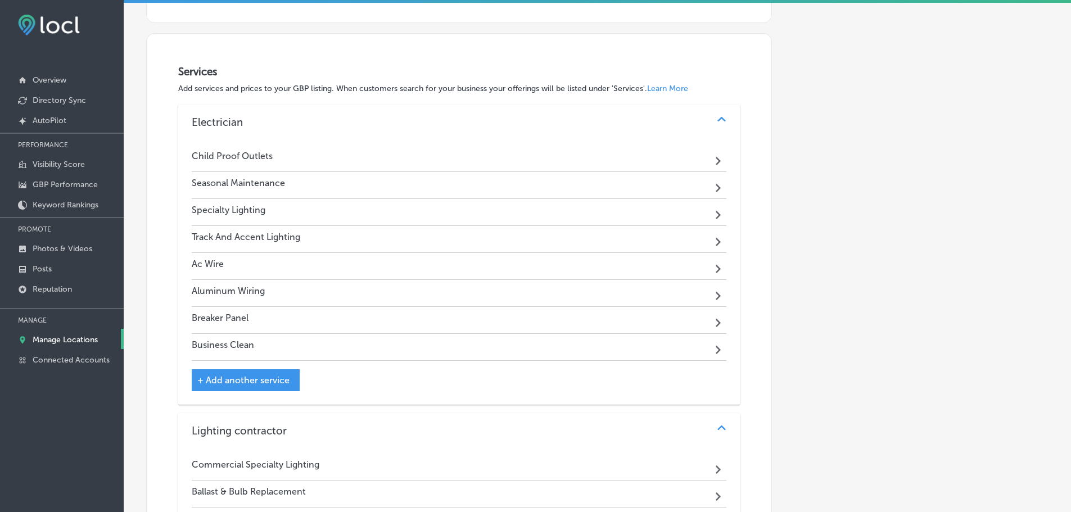
click at [562, 187] on div "Seasonal Maintenance Path Created with Sketch." at bounding box center [459, 185] width 535 height 27
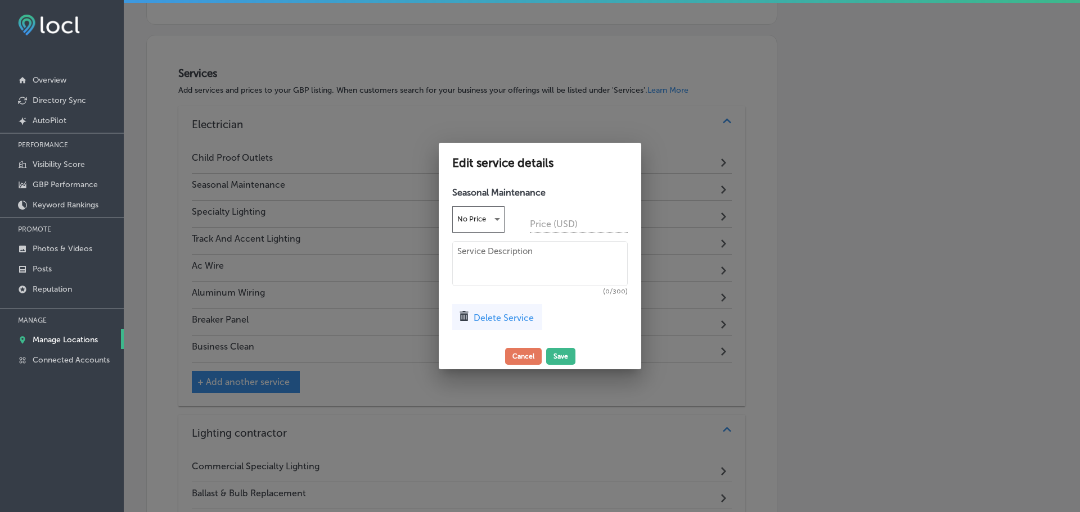
click at [507, 323] on div "Delete Service" at bounding box center [497, 317] width 90 height 26
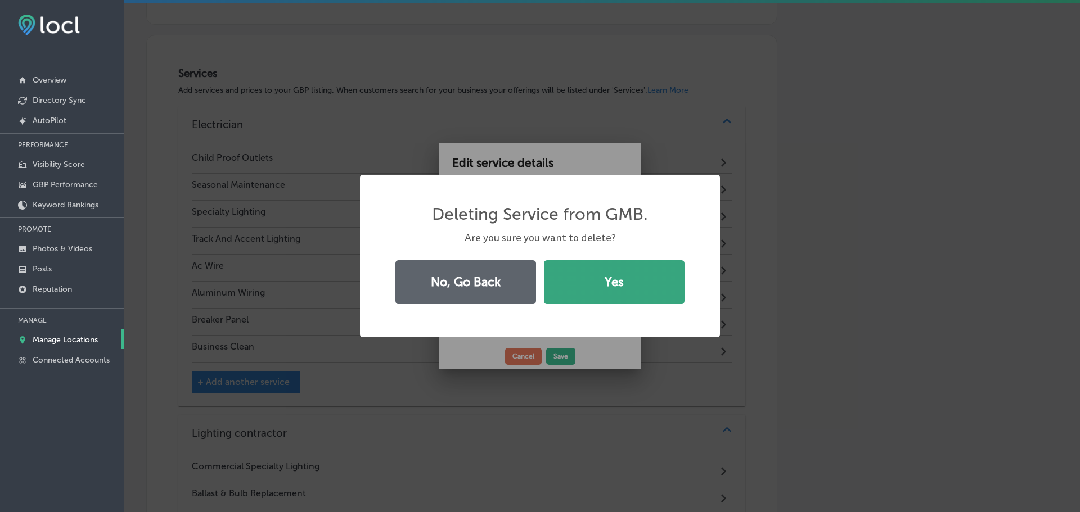
click at [597, 293] on button "Yes" at bounding box center [614, 282] width 141 height 44
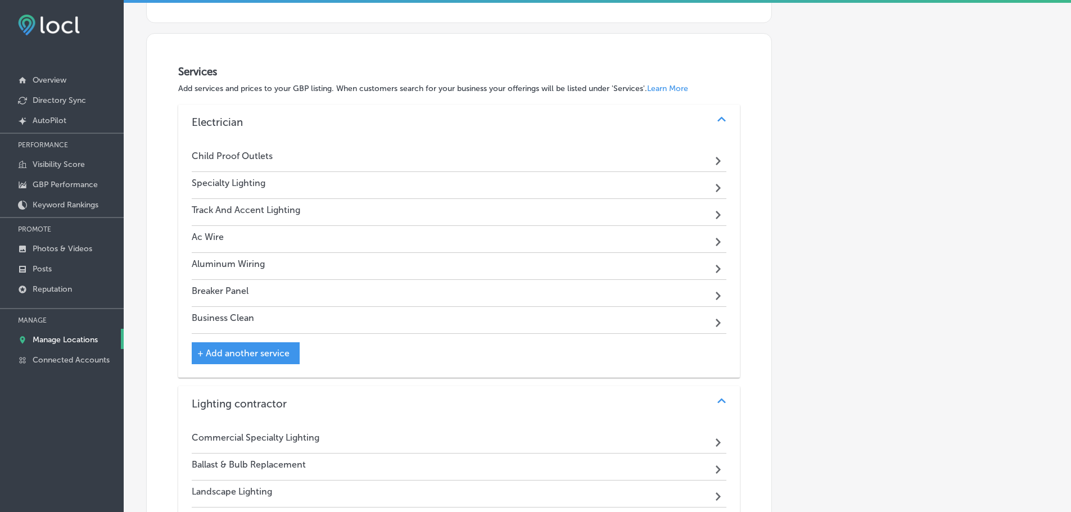
click at [582, 187] on div "Specialty Lighting Path Created with Sketch." at bounding box center [459, 185] width 535 height 27
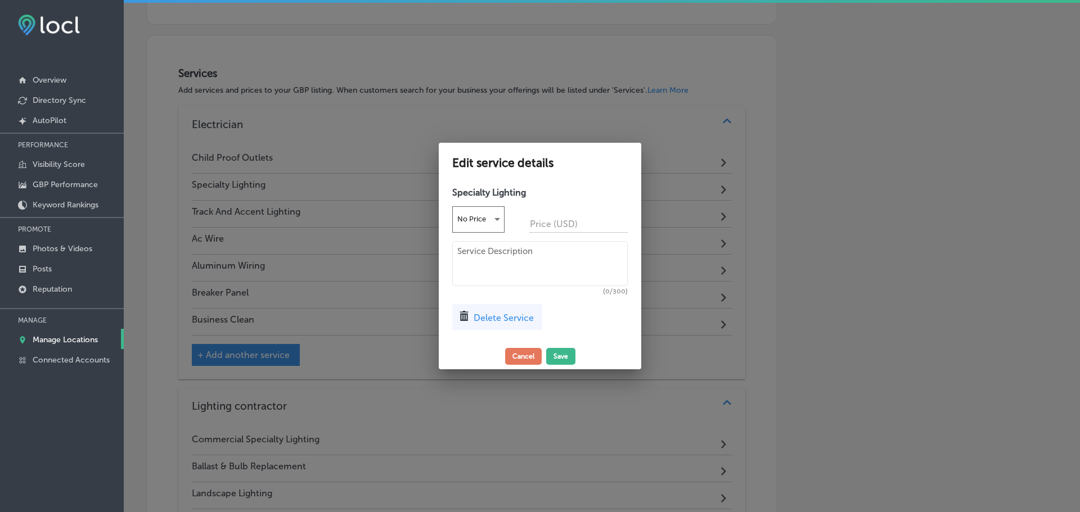
click at [515, 313] on span "Delete Service" at bounding box center [503, 318] width 60 height 11
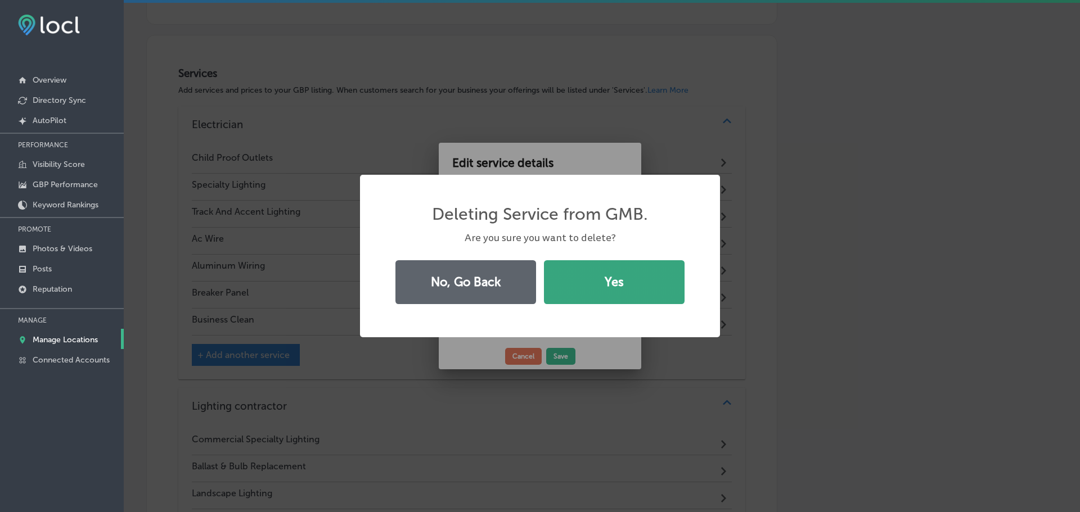
click at [596, 286] on button "Yes" at bounding box center [614, 282] width 141 height 44
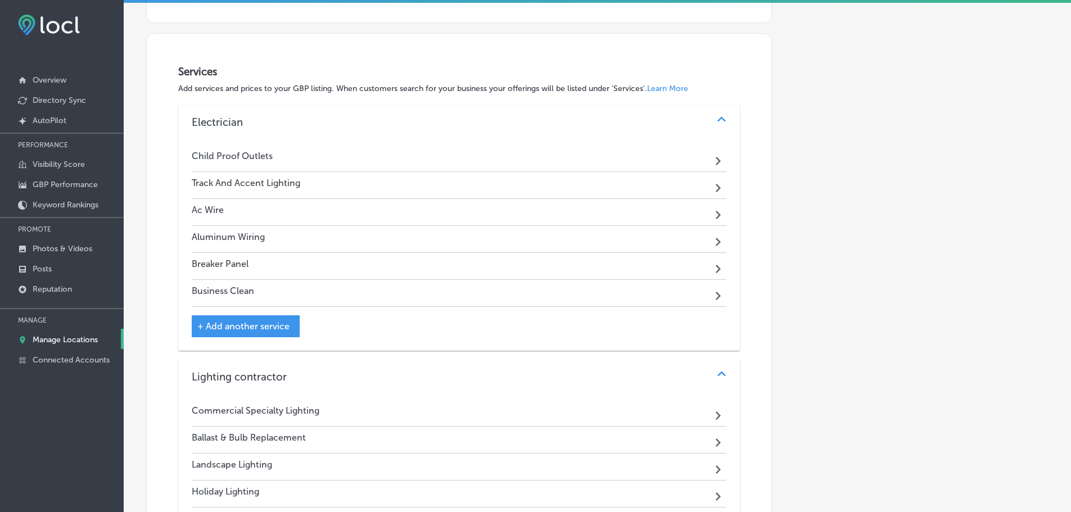
click at [587, 182] on div "Track And Accent Lighting Path Created with Sketch." at bounding box center [459, 185] width 535 height 27
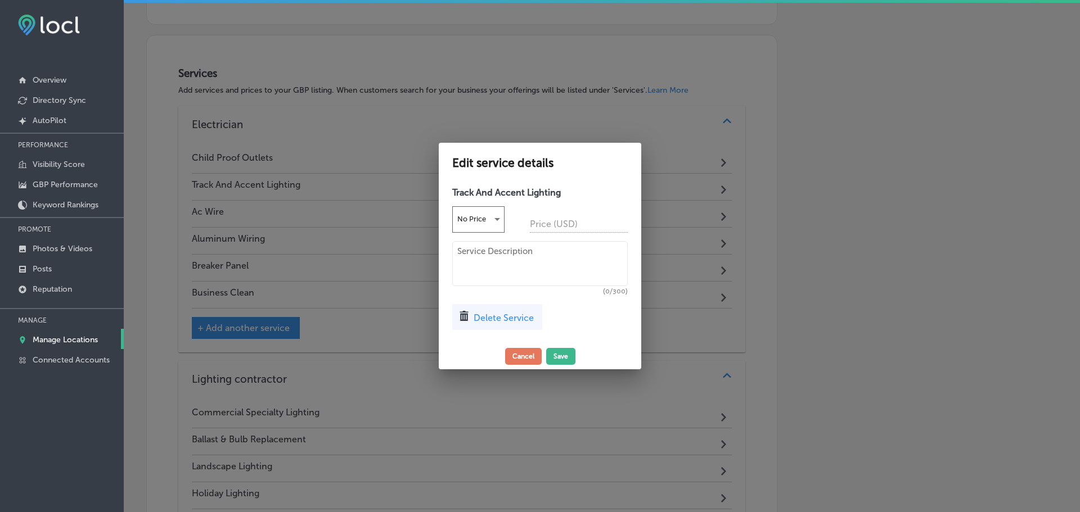
click at [535, 312] on div "Delete Service" at bounding box center [497, 317] width 90 height 26
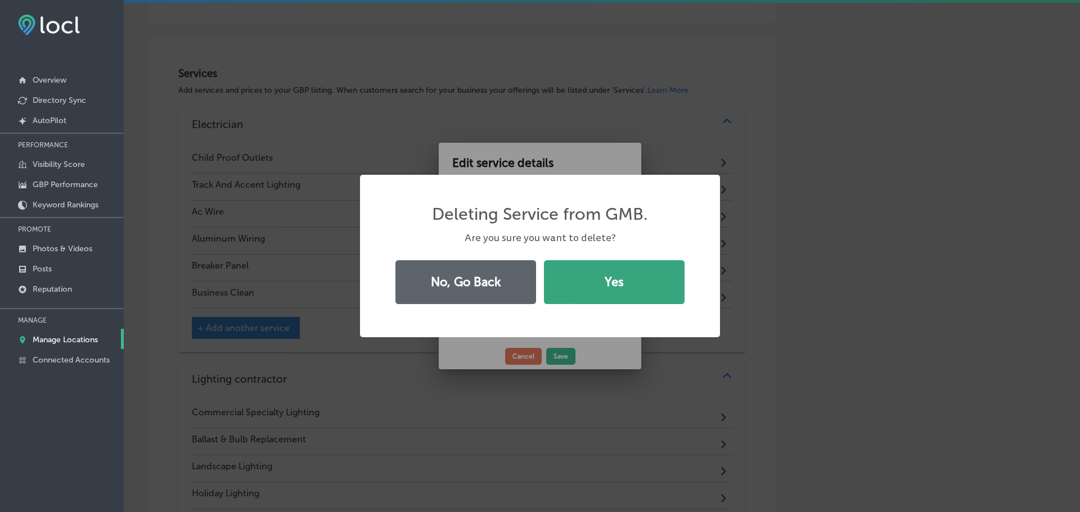
click at [594, 295] on button "Yes" at bounding box center [614, 282] width 141 height 44
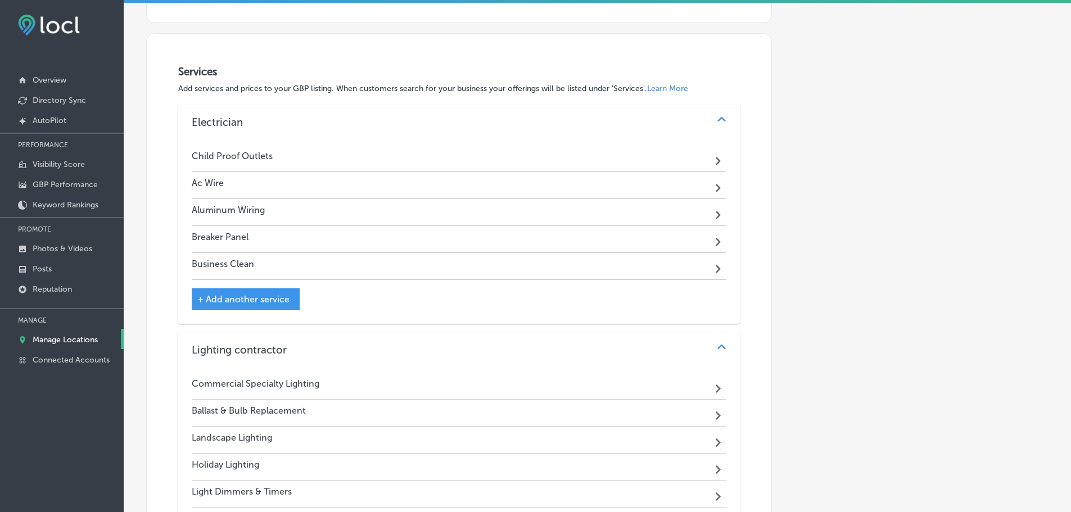
click at [601, 184] on div "Ac Wire Path Created with Sketch." at bounding box center [459, 185] width 535 height 27
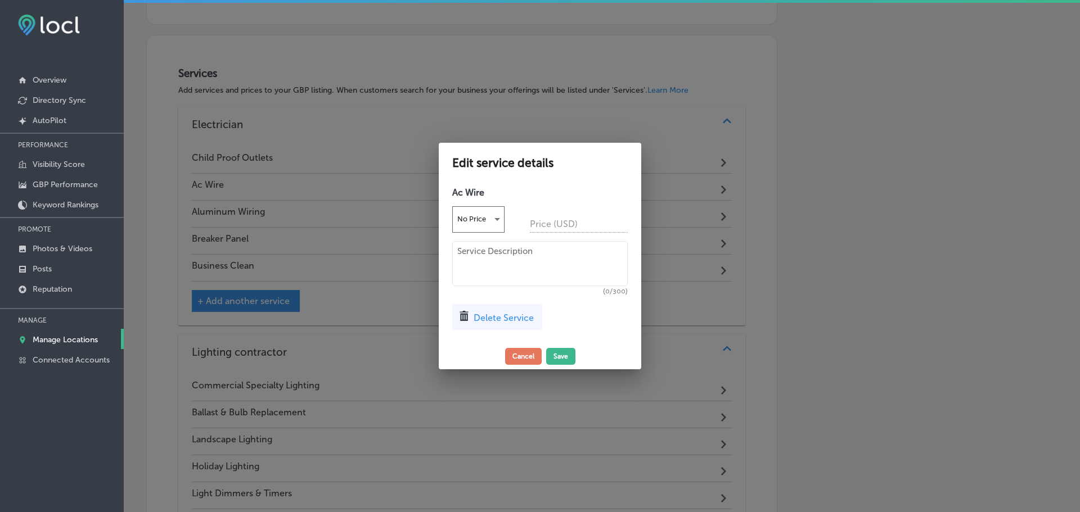
click at [522, 322] on span "Delete Service" at bounding box center [503, 318] width 60 height 11
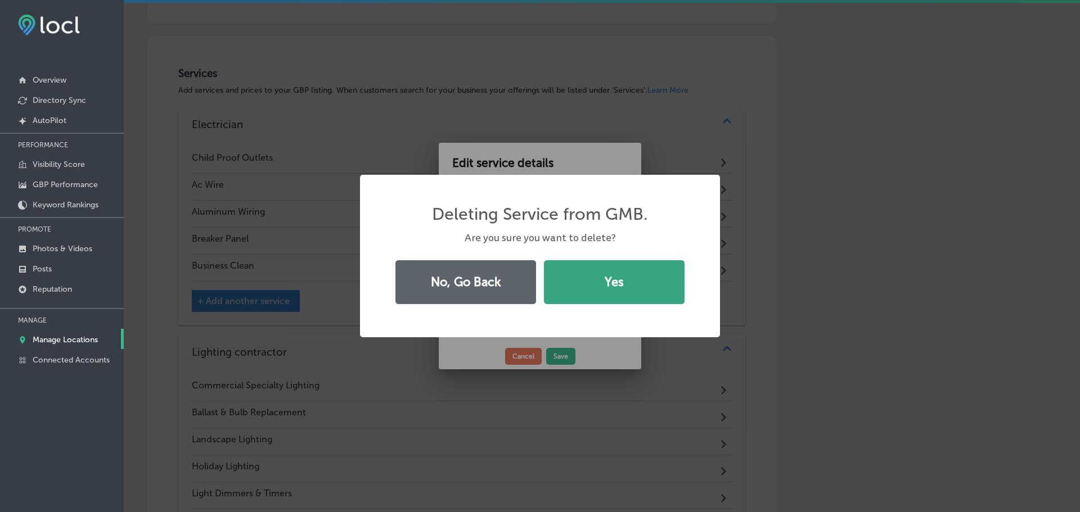
click at [599, 282] on button "Yes" at bounding box center [614, 282] width 141 height 44
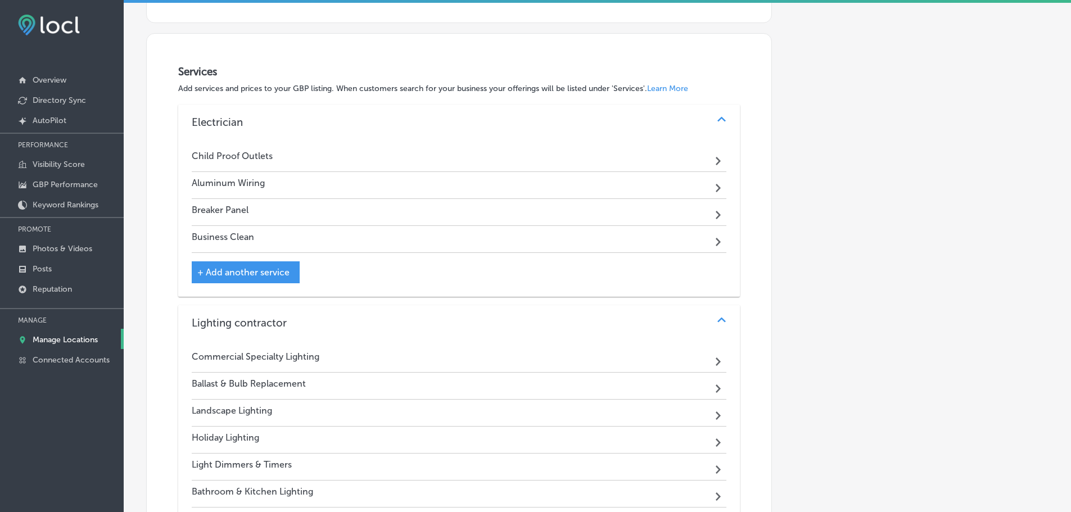
click at [580, 190] on div "Aluminum Wiring Path Created with Sketch." at bounding box center [459, 185] width 535 height 27
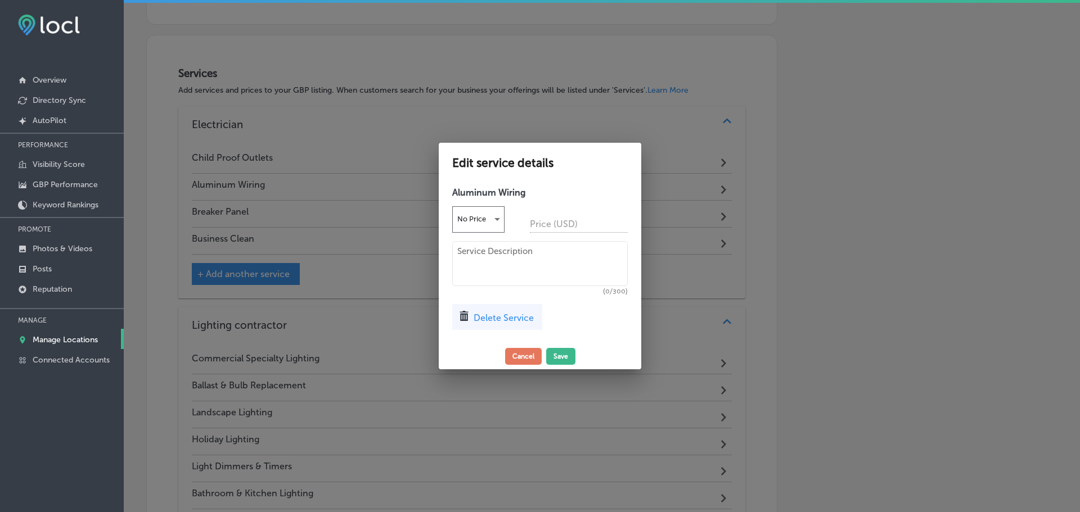
click at [491, 322] on span "Delete Service" at bounding box center [503, 318] width 60 height 11
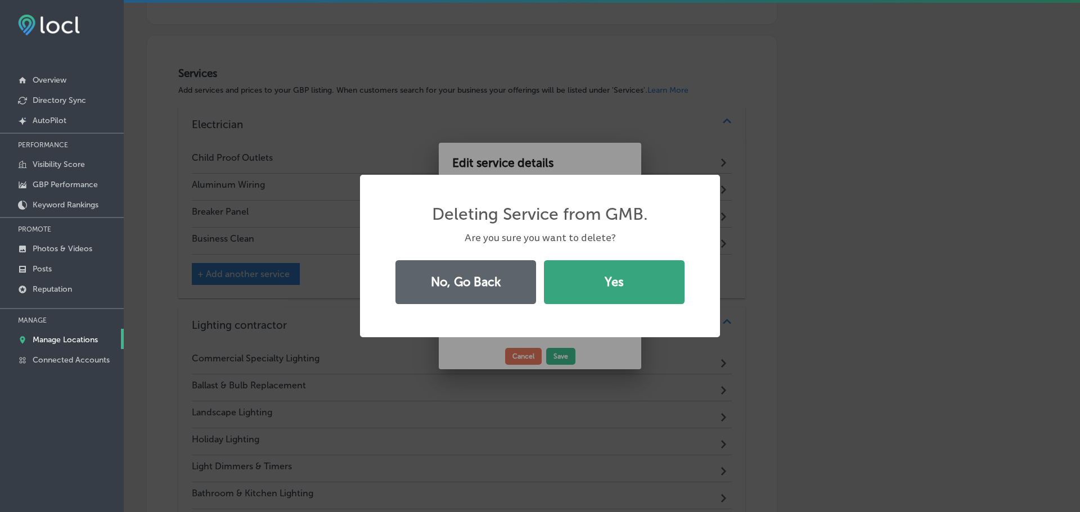
click at [578, 292] on button "Yes" at bounding box center [614, 282] width 141 height 44
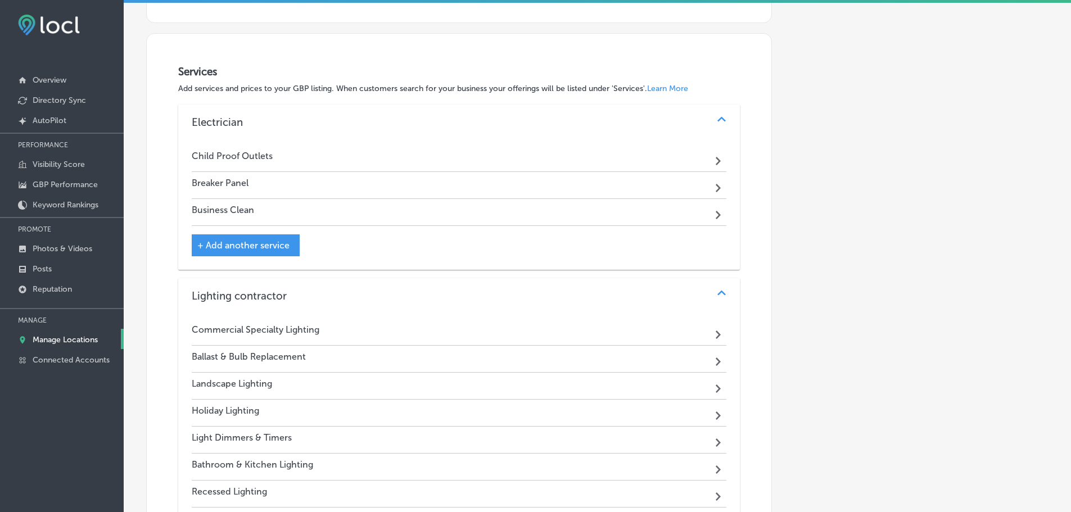
click at [572, 191] on div "Breaker Panel Path Created with Sketch." at bounding box center [459, 185] width 535 height 27
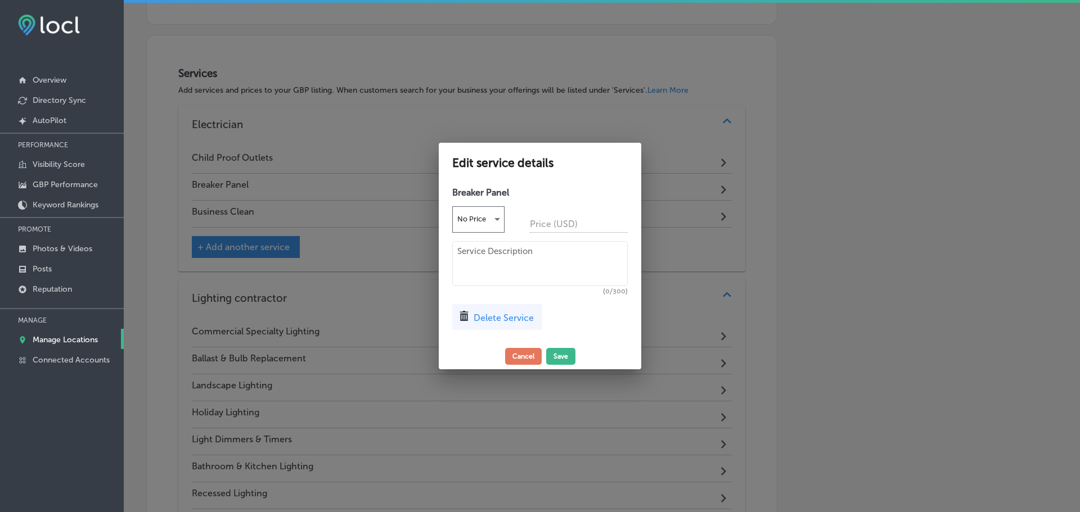
click at [506, 320] on span "Delete Service" at bounding box center [503, 318] width 60 height 11
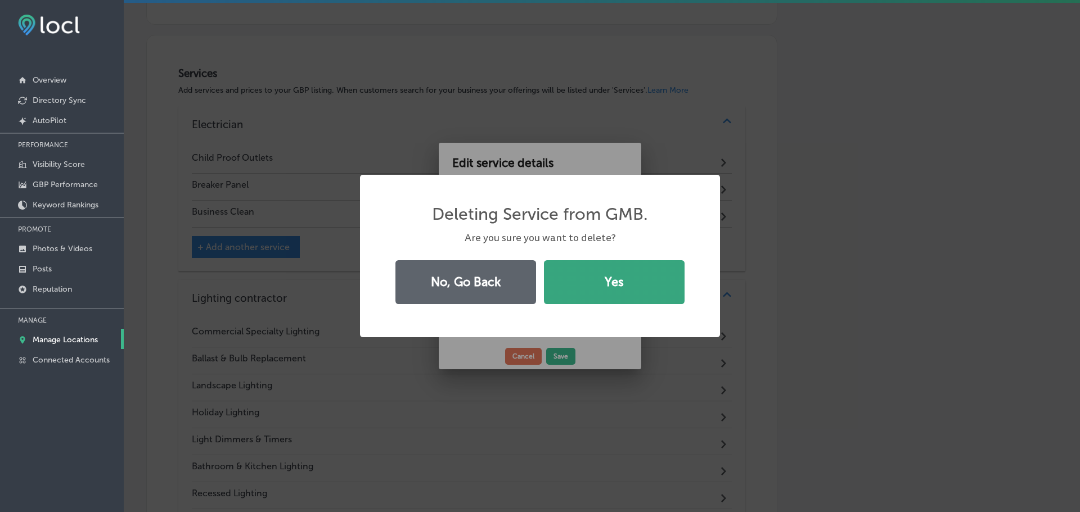
click at [599, 291] on button "Yes" at bounding box center [614, 282] width 141 height 44
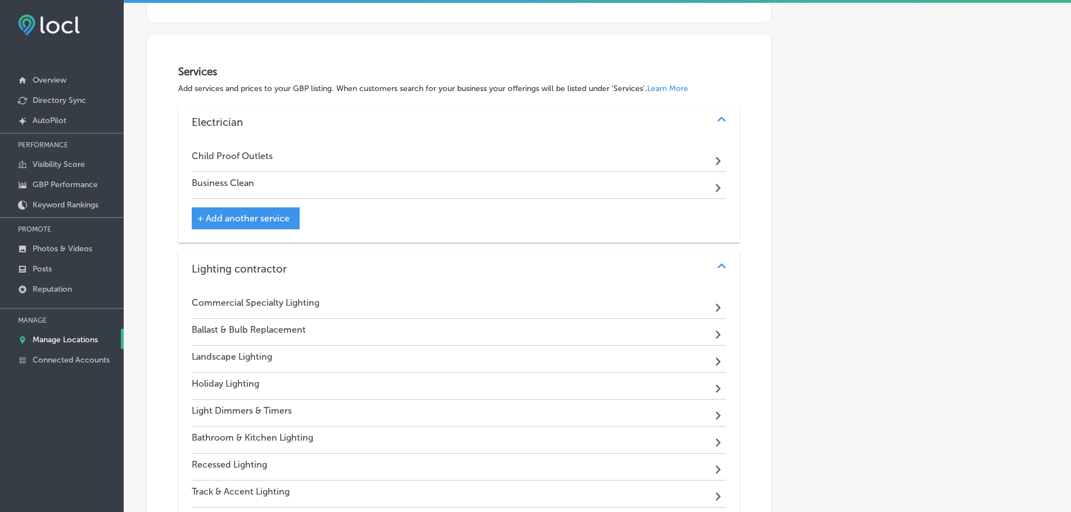
click at [574, 183] on div "Business Clean Path Created with Sketch." at bounding box center [459, 185] width 535 height 27
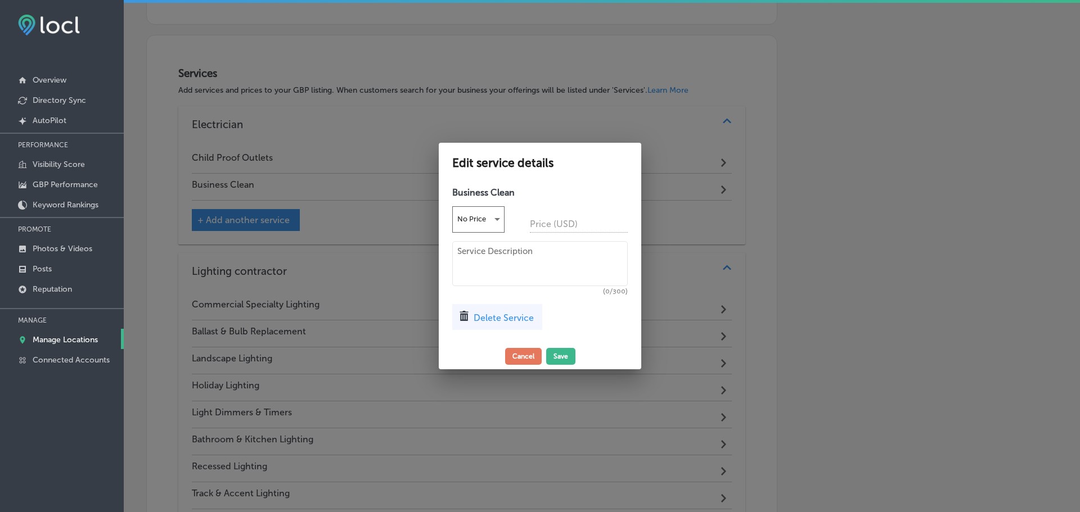
click at [517, 319] on span "Delete Service" at bounding box center [503, 318] width 60 height 11
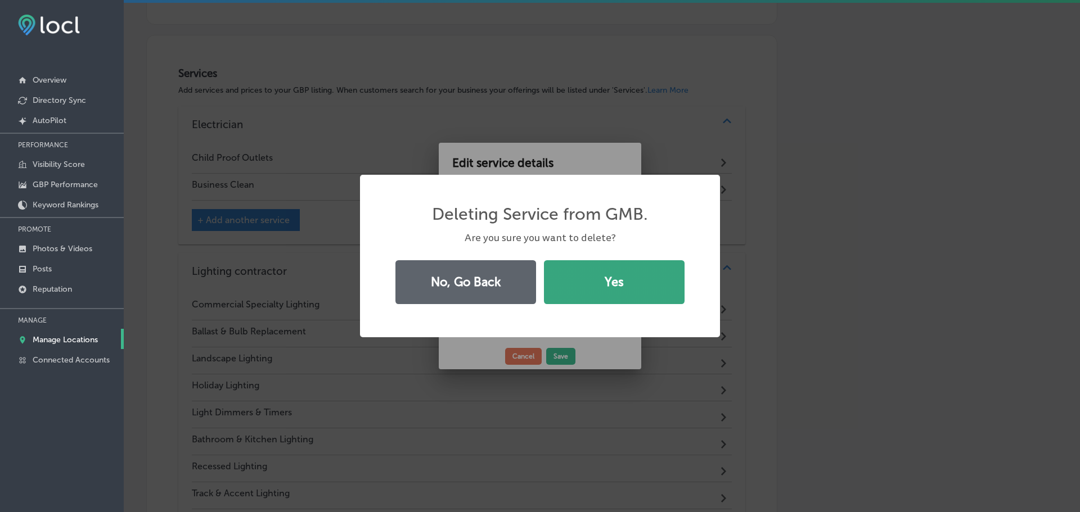
click at [607, 299] on button "Yes" at bounding box center [614, 282] width 141 height 44
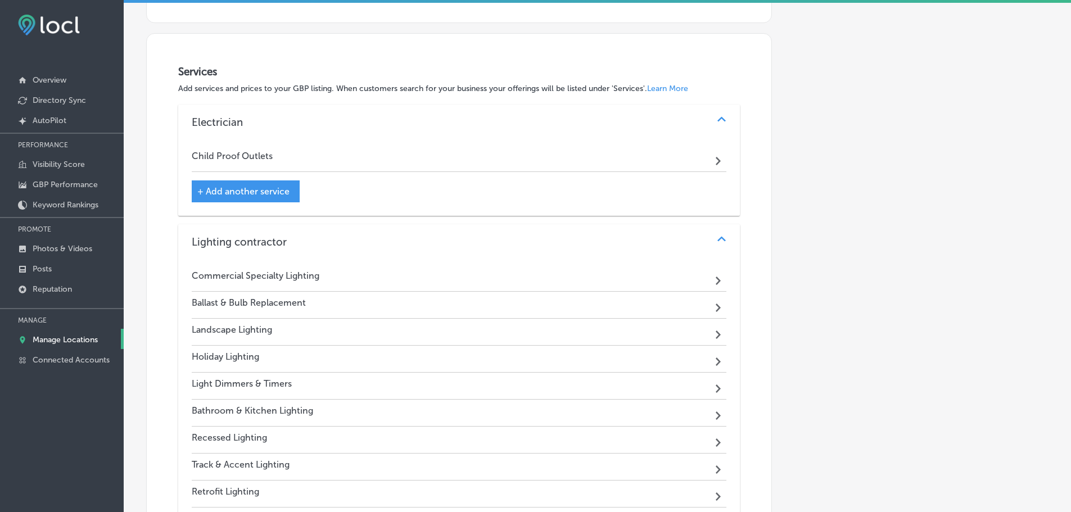
click at [263, 188] on span "+ Add another service" at bounding box center [243, 191] width 92 height 11
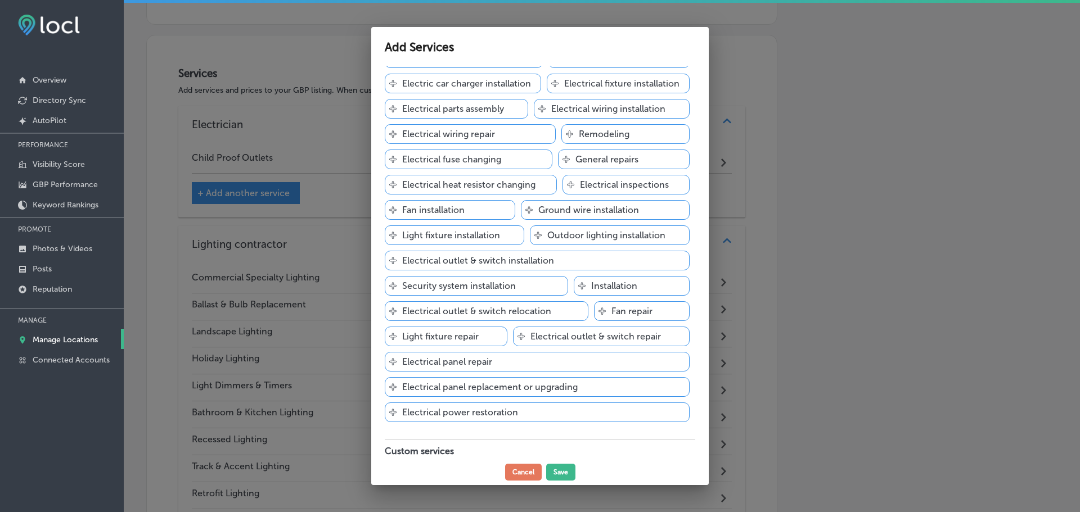
scroll to position [124, 0]
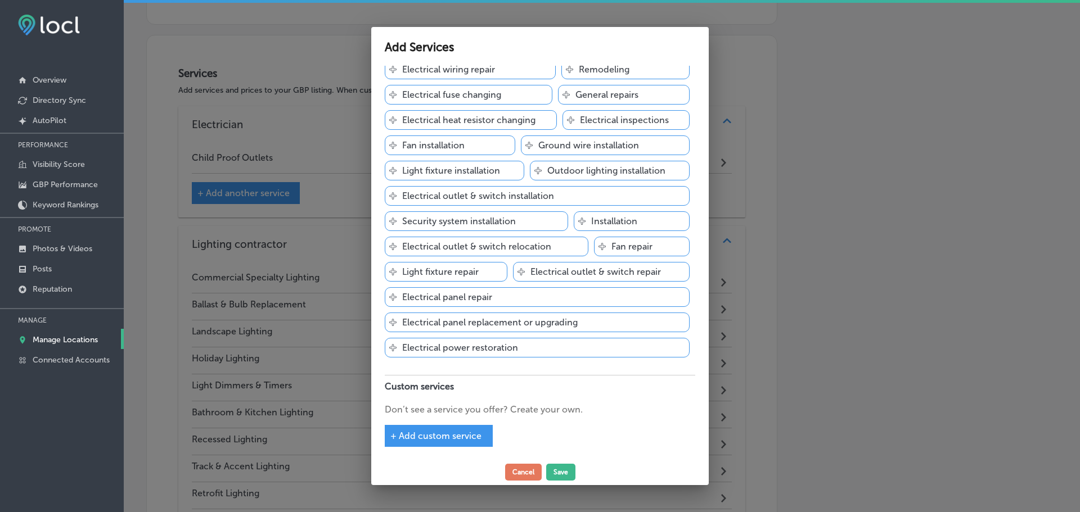
click at [452, 435] on span "+ Add custom service" at bounding box center [435, 436] width 91 height 11
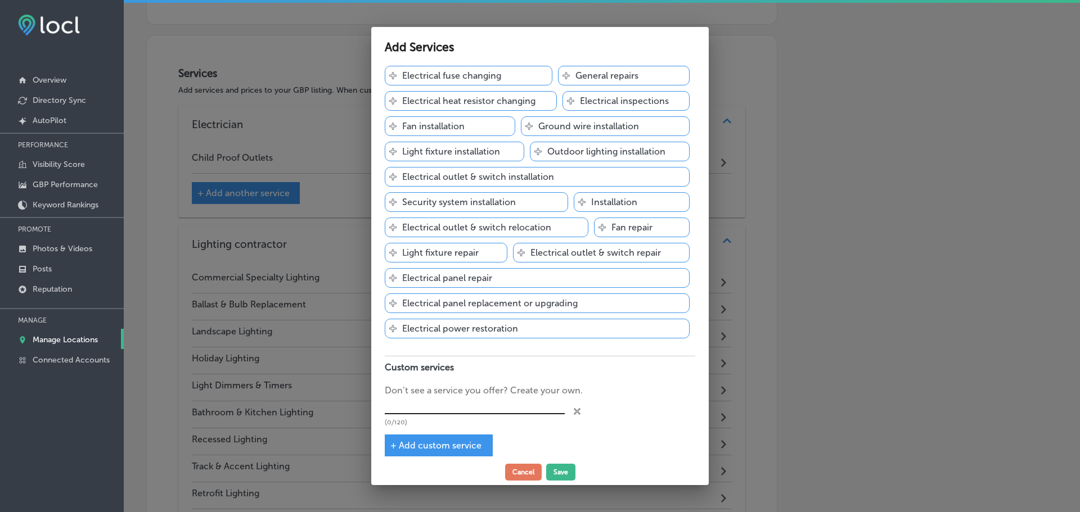
scroll to position [153, 0]
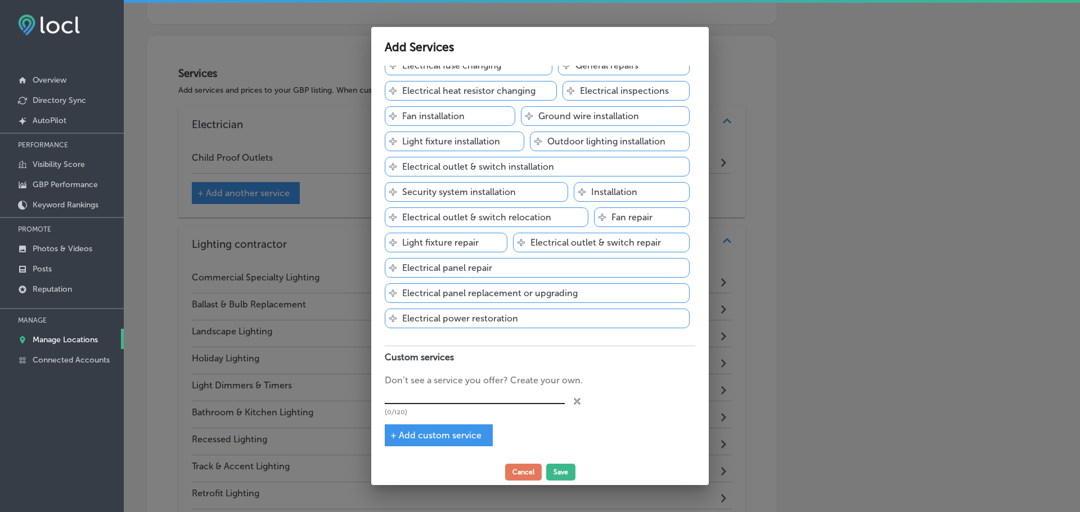
click at [480, 399] on input "text" at bounding box center [475, 395] width 180 height 17
type input "Electrical Safety Inspections"
click at [452, 434] on span "+ Add custom service" at bounding box center [435, 435] width 91 height 11
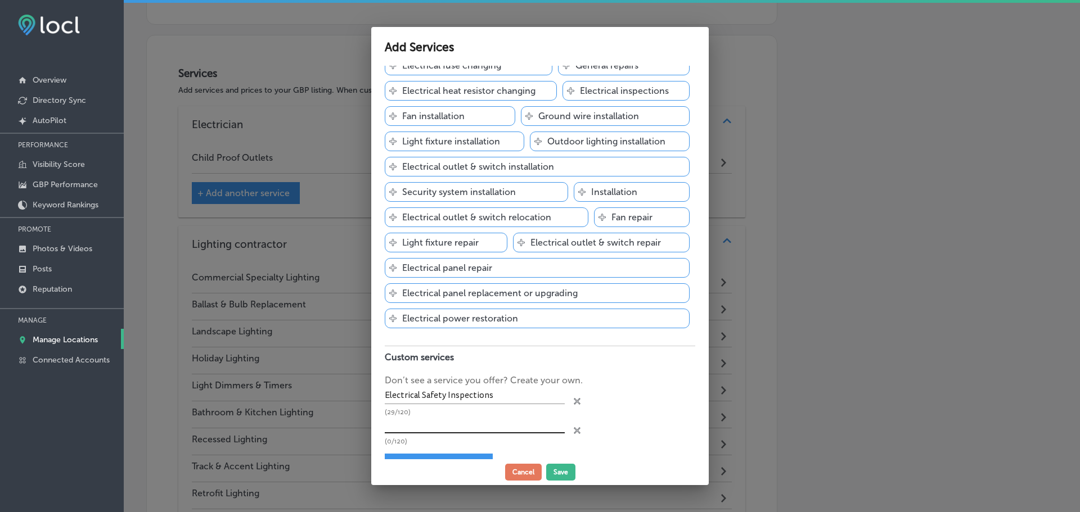
scroll to position [182, 0]
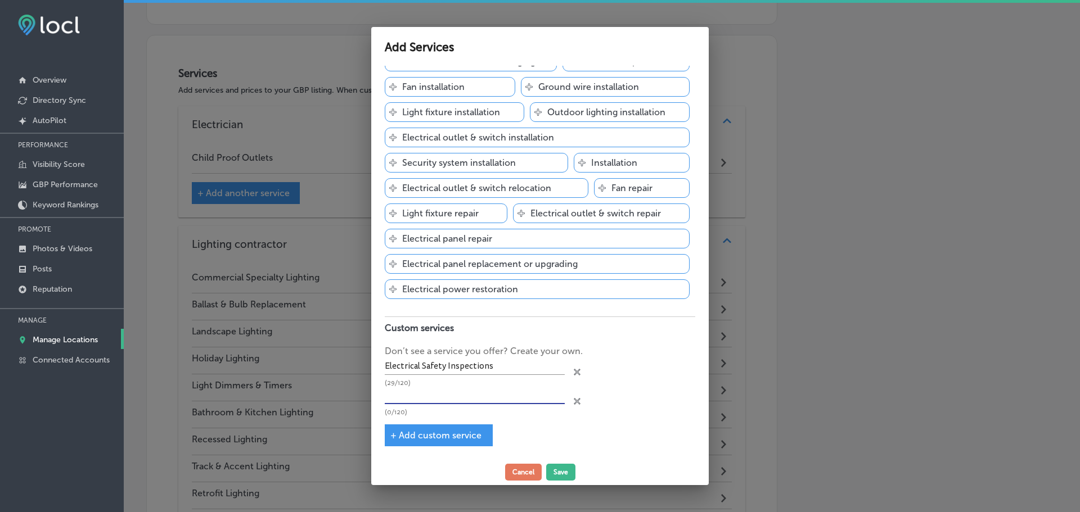
click at [494, 395] on input "text" at bounding box center [475, 395] width 180 height 17
type input "Dedicated Computer Circuitry"
click at [481, 431] on div "+ Add custom service" at bounding box center [439, 436] width 108 height 22
click at [436, 436] on span "+ Add custom service" at bounding box center [435, 435] width 91 height 11
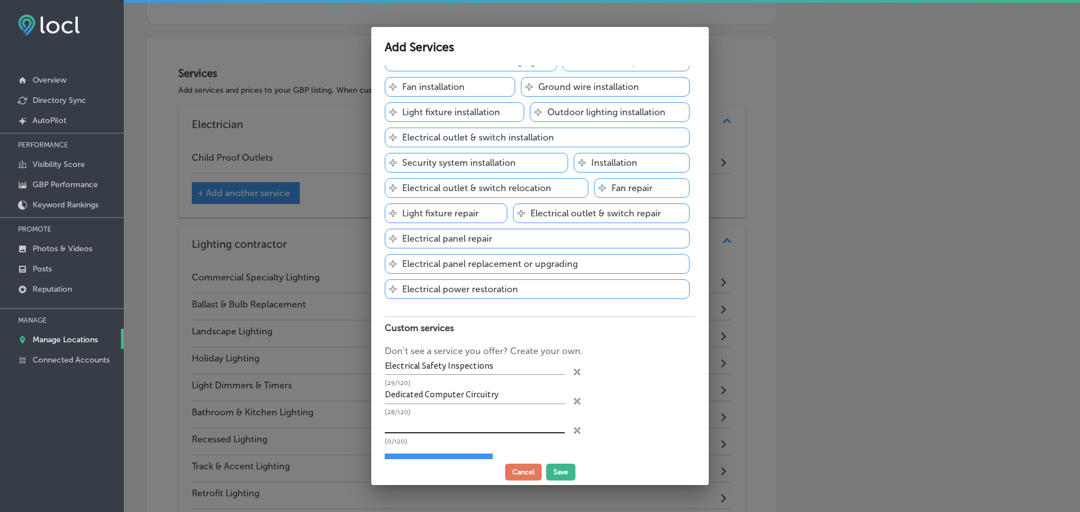
scroll to position [211, 0]
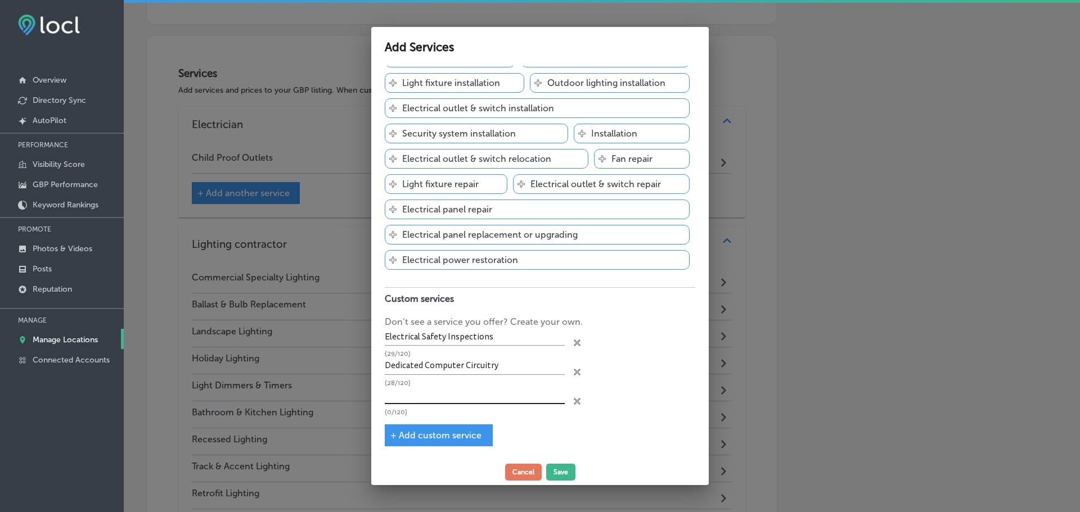
click at [471, 389] on input "text" at bounding box center [475, 395] width 180 height 17
type input "Whole House Surge Protectors"
click at [477, 430] on span "+ Add custom service" at bounding box center [435, 435] width 91 height 11
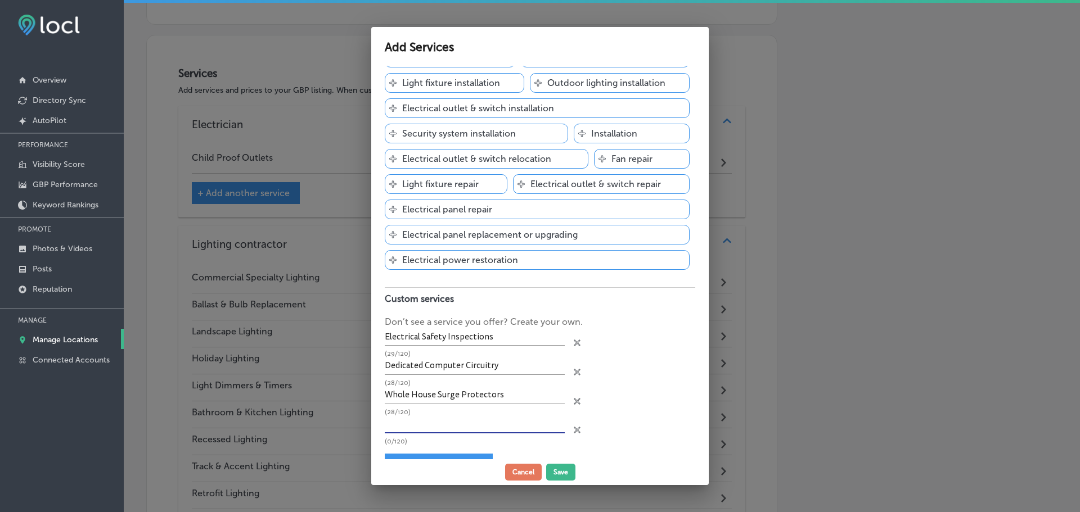
click at [459, 422] on input "text" at bounding box center [475, 424] width 180 height 17
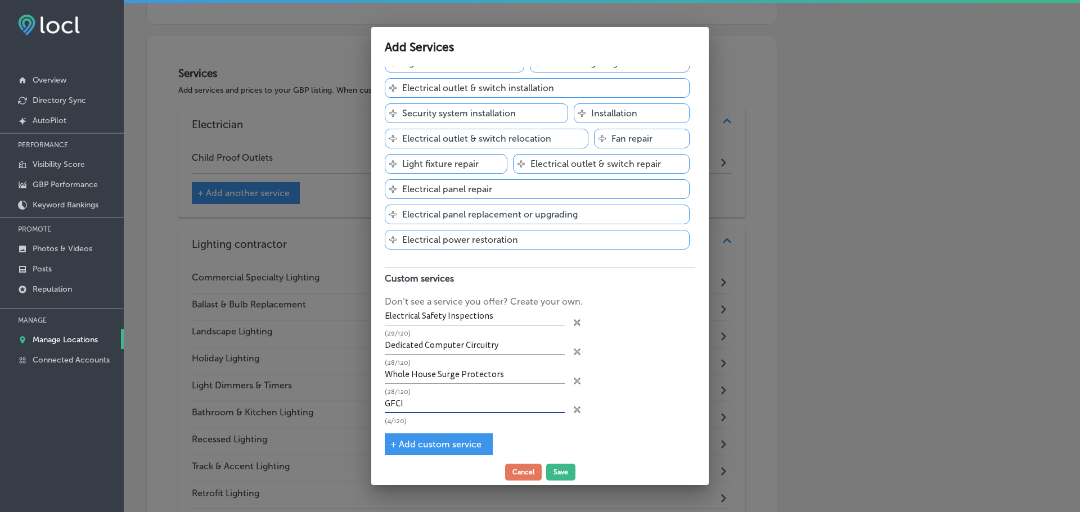
scroll to position [241, 0]
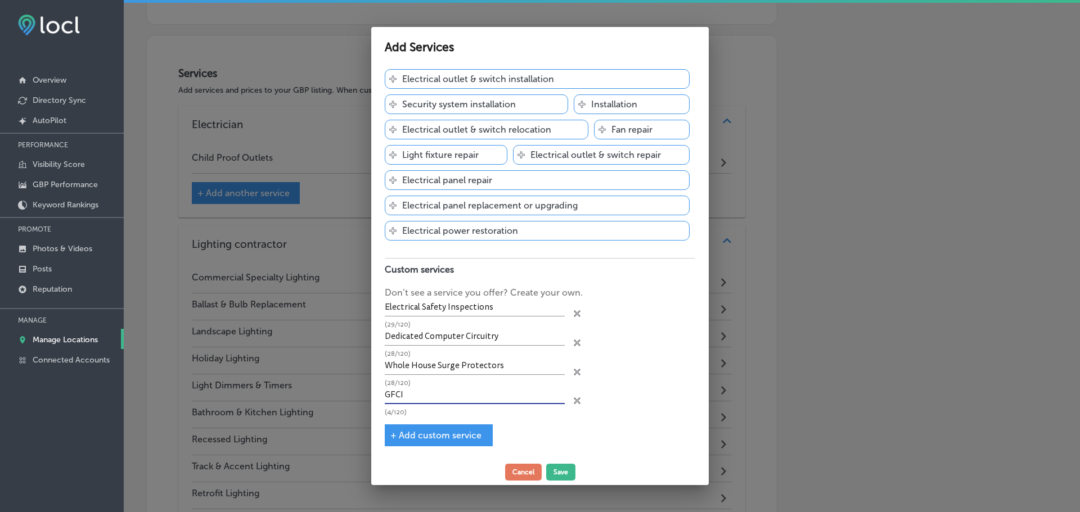
type input "GFCI"
click at [450, 435] on span "+ Add custom service" at bounding box center [435, 435] width 91 height 11
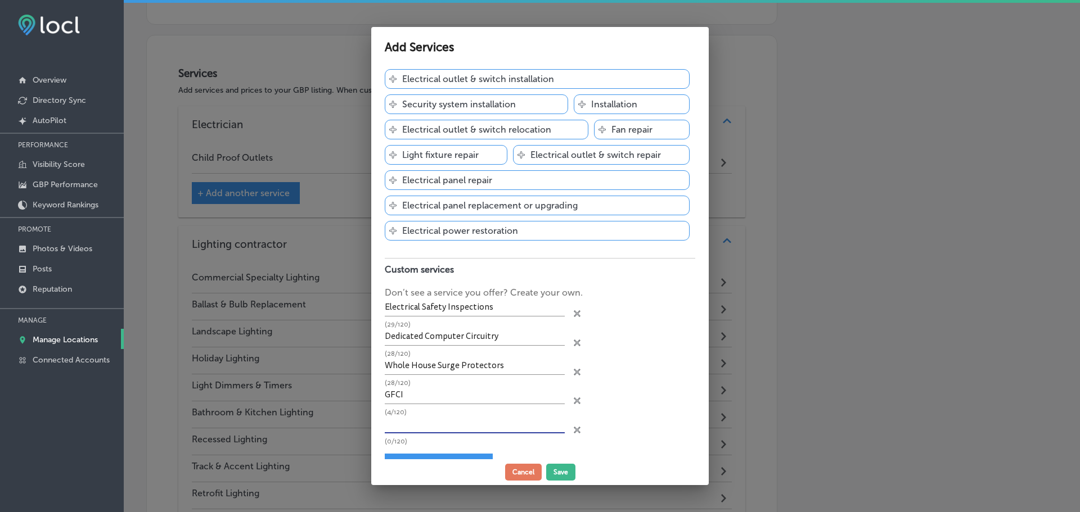
click at [450, 422] on input "text" at bounding box center [475, 424] width 180 height 17
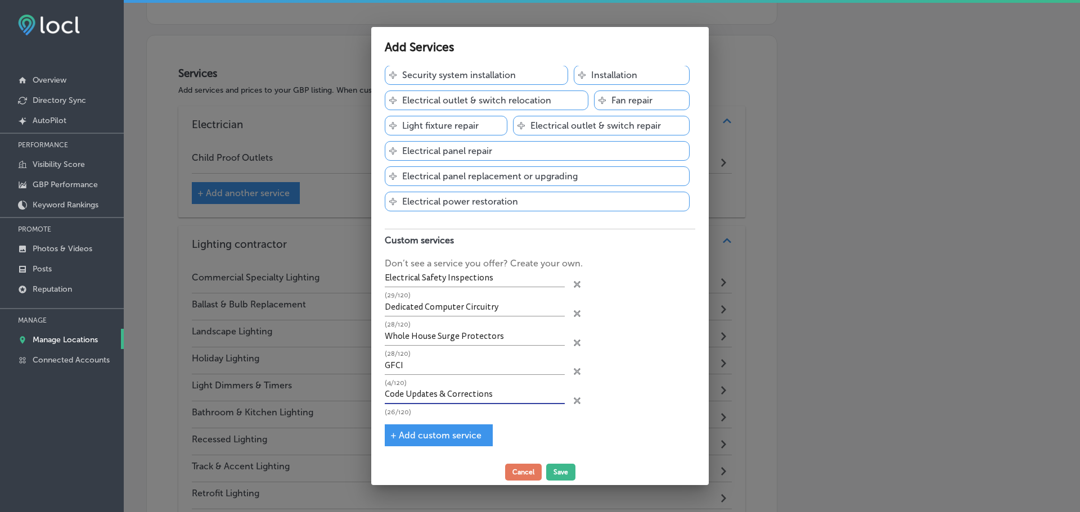
type input "Code Updates & Corrections"
click at [441, 432] on span "+ Add custom service" at bounding box center [435, 435] width 91 height 11
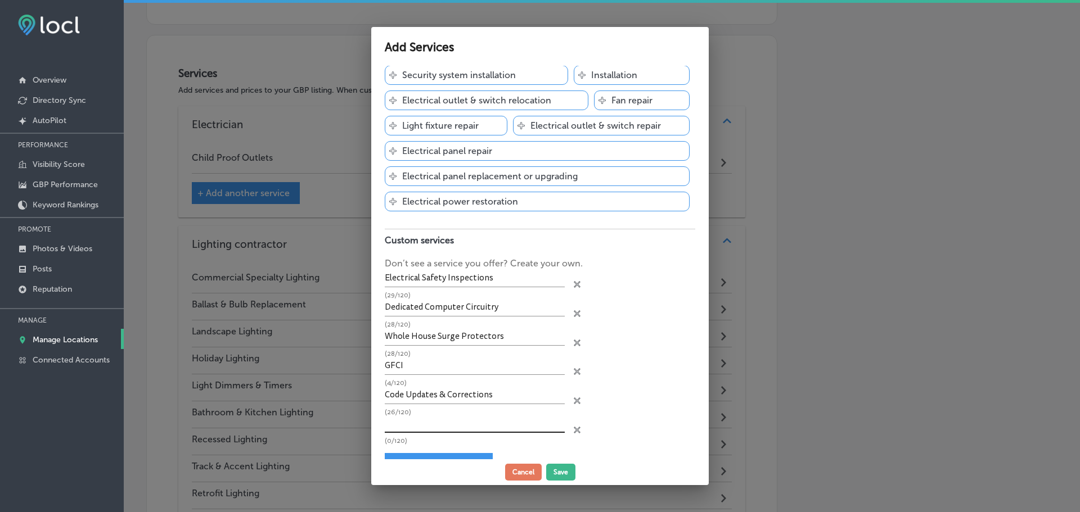
click at [435, 417] on input "text" at bounding box center [475, 424] width 180 height 17
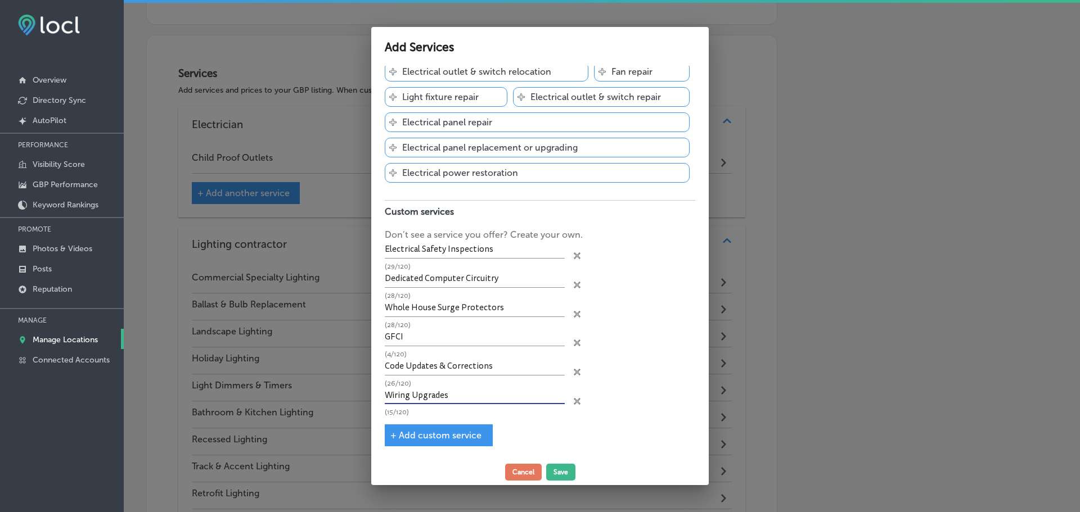
type input "Wiring Upgrades"
click at [461, 432] on span "+ Add custom service" at bounding box center [435, 435] width 91 height 11
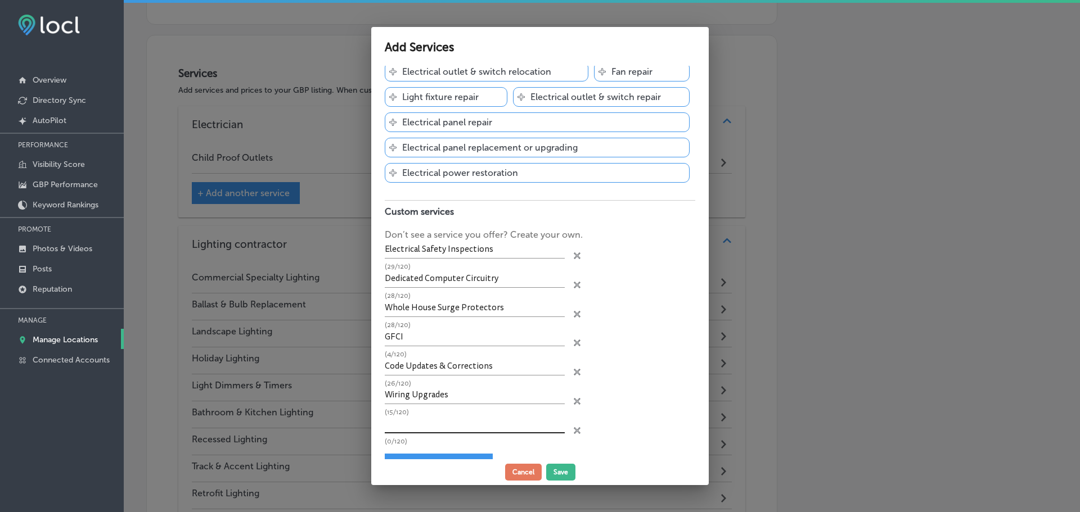
drag, startPoint x: 488, startPoint y: 421, endPoint x: 486, endPoint y: 416, distance: 6.1
click at [488, 421] on input "text" at bounding box center [475, 424] width 180 height 17
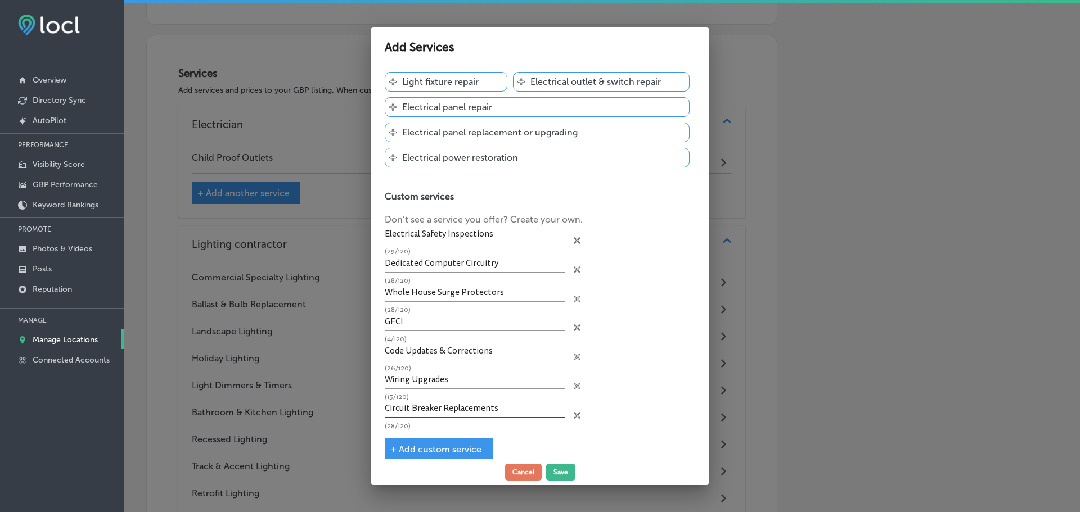
scroll to position [328, 0]
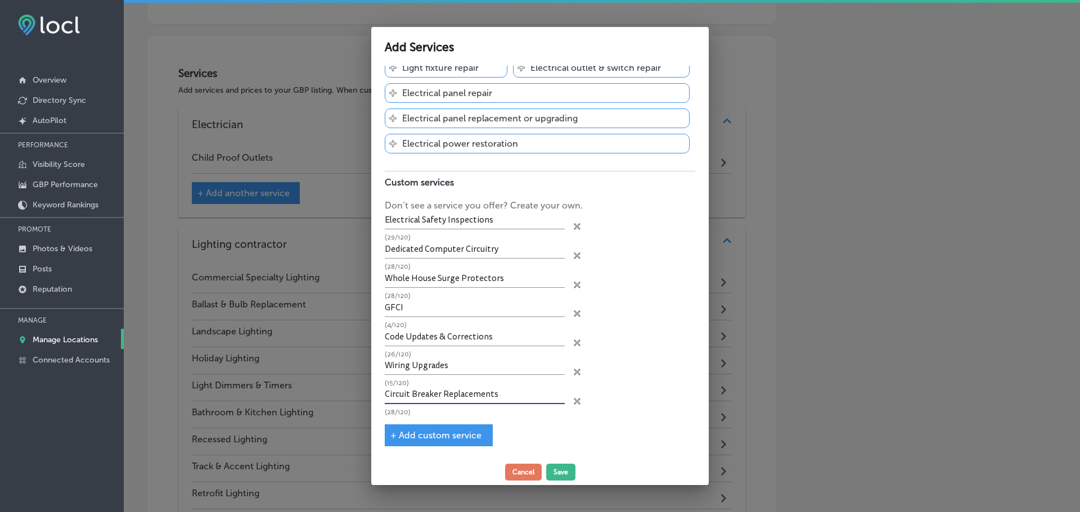
type input "Circuit Breaker Replacements"
click at [442, 431] on span "+ Add custom service" at bounding box center [435, 435] width 91 height 11
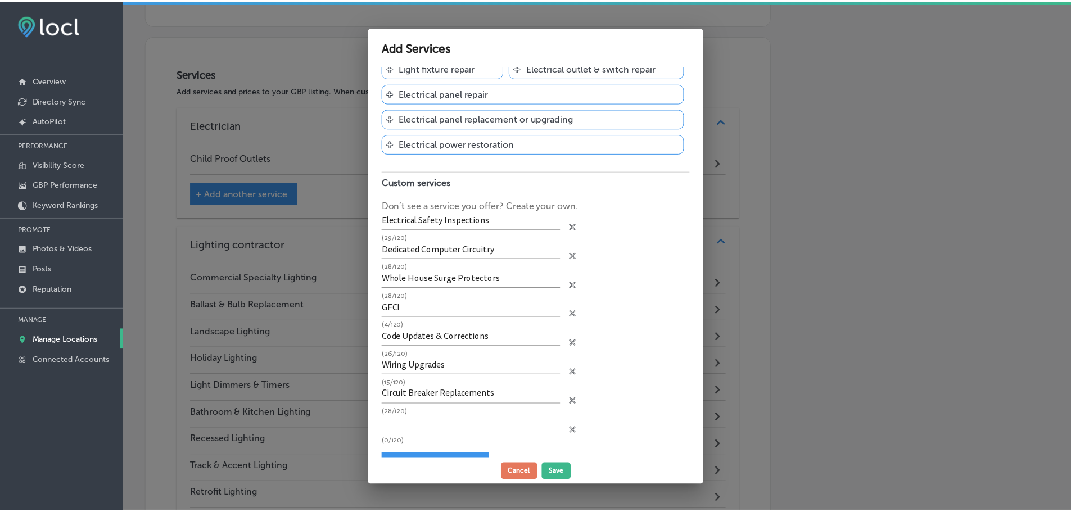
scroll to position [0, 0]
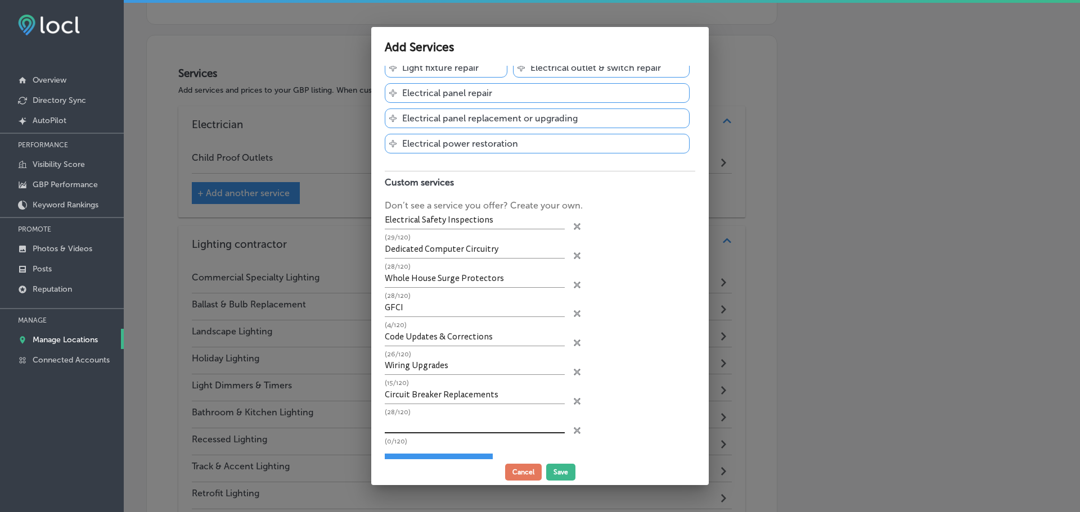
click at [496, 430] on input "text" at bounding box center [475, 424] width 180 height 17
click at [430, 425] on input "Residential Panel Upgrades" at bounding box center [475, 424] width 180 height 17
type input "Residential & Commercial Panel Upgrades"
click at [563, 470] on button "Save" at bounding box center [560, 472] width 29 height 17
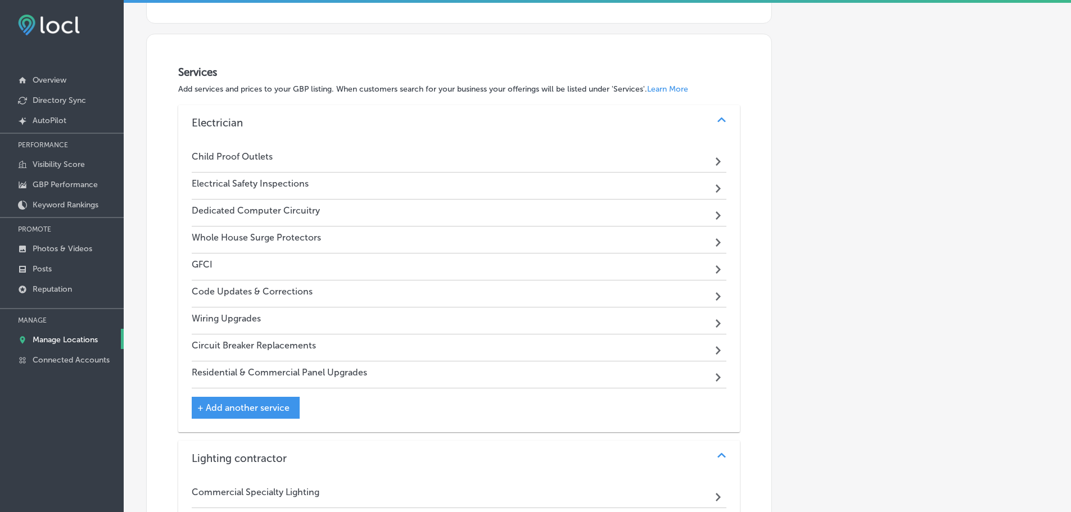
scroll to position [836, 0]
